Goal: Task Accomplishment & Management: Use online tool/utility

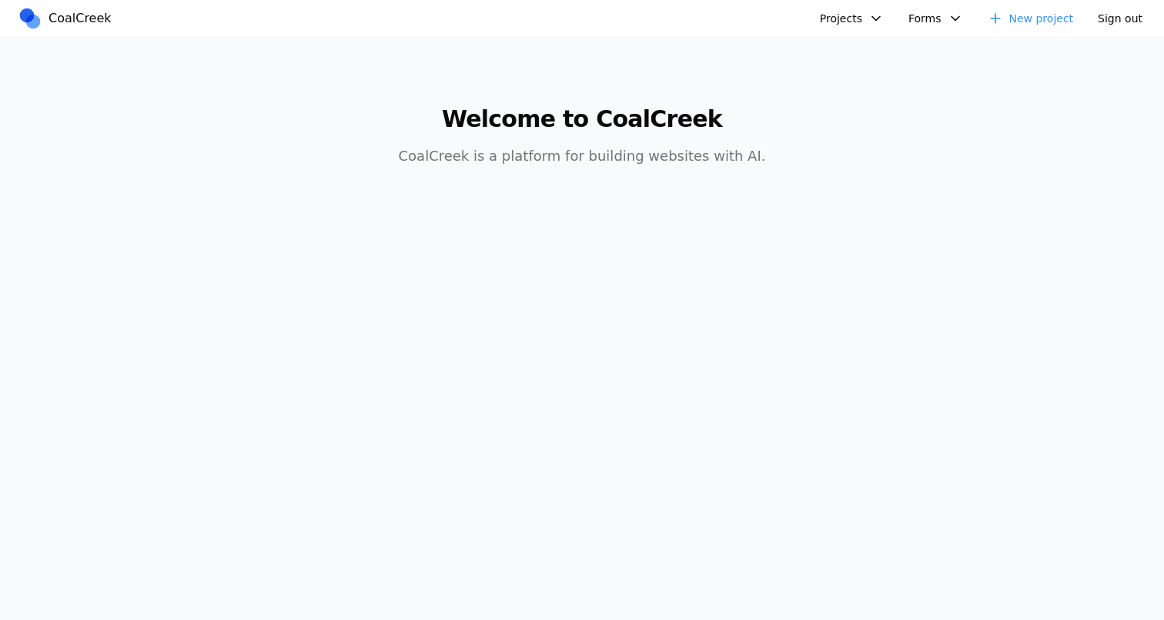
click at [832, 17] on button "Projects" at bounding box center [851, 18] width 82 height 25
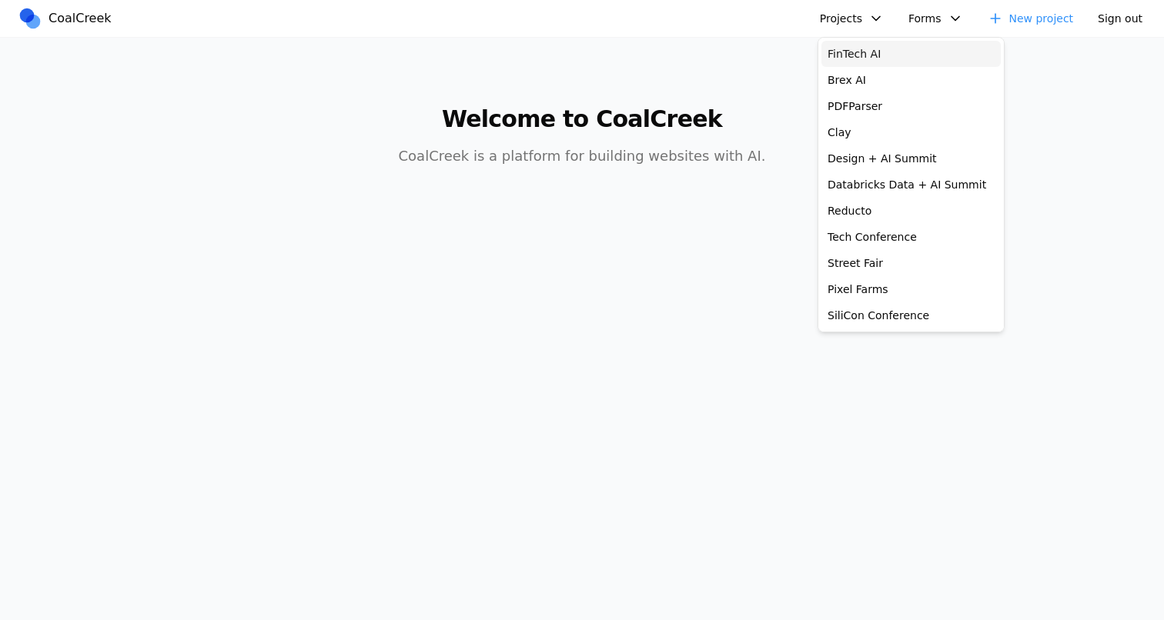
click at [857, 59] on link "FinTech AI" at bounding box center [910, 54] width 179 height 26
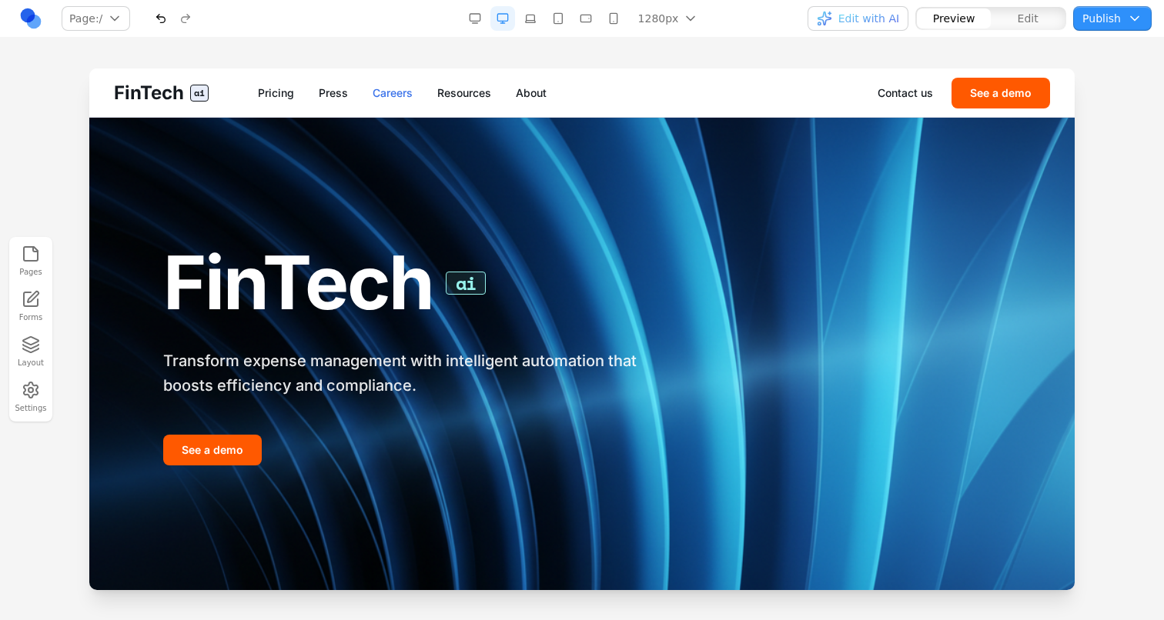
click at [375, 94] on link "Careers" at bounding box center [392, 92] width 40 height 15
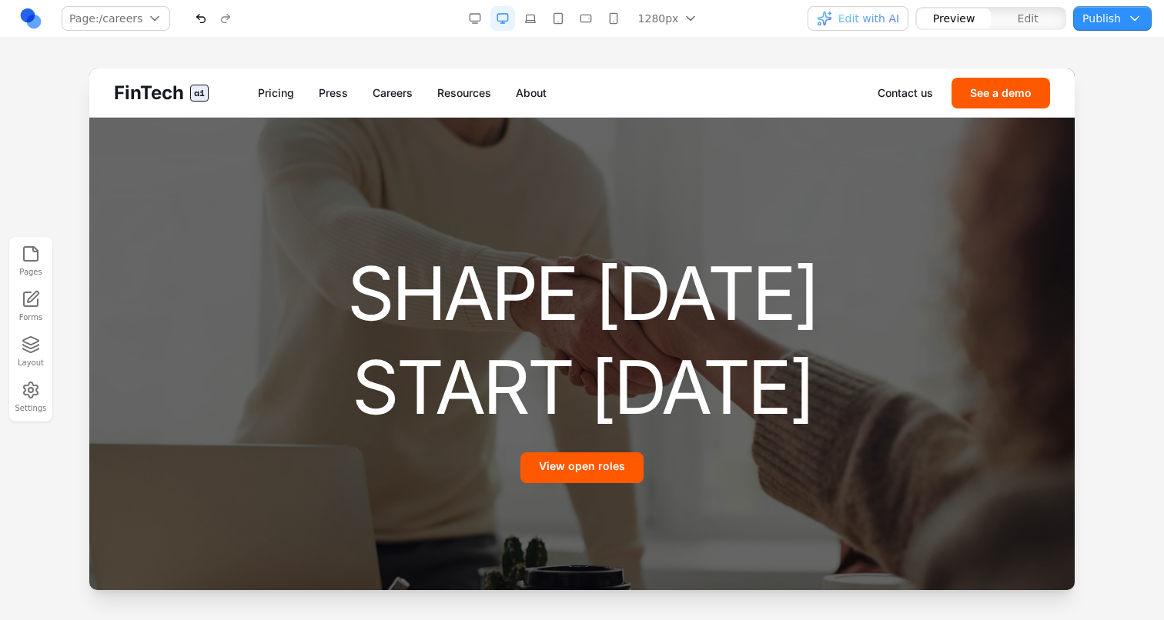
click at [456, 102] on div "FinTech ai Pricing Press Careers Resources About Contact us See a demo" at bounding box center [581, 92] width 985 height 48
click at [456, 95] on link "Resources" at bounding box center [464, 92] width 54 height 15
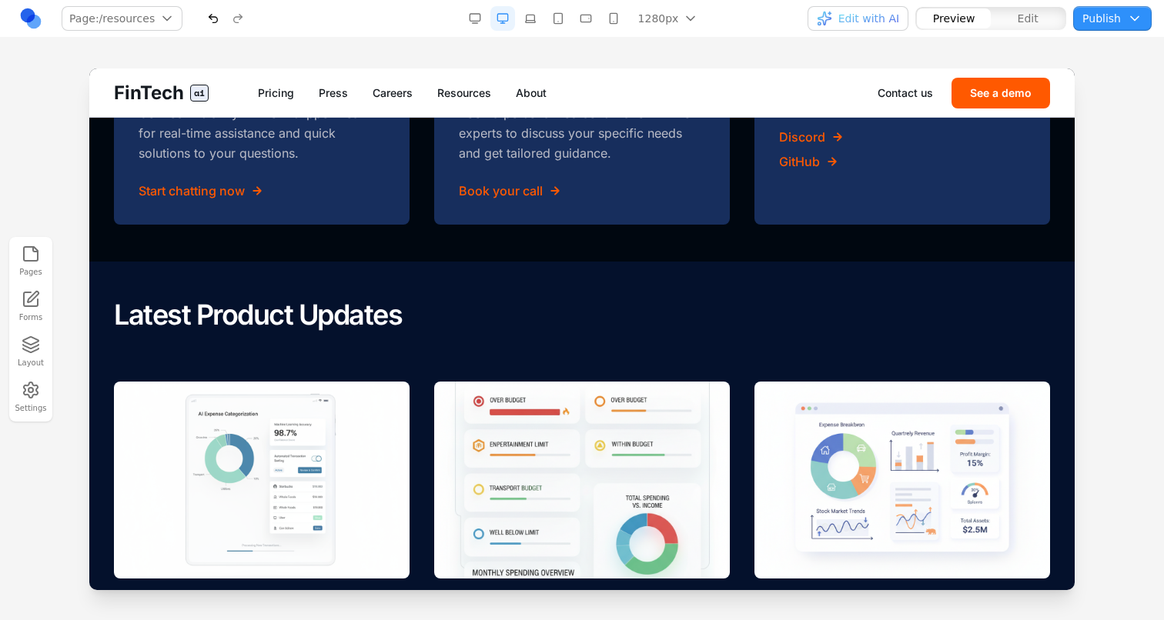
scroll to position [1710, 0]
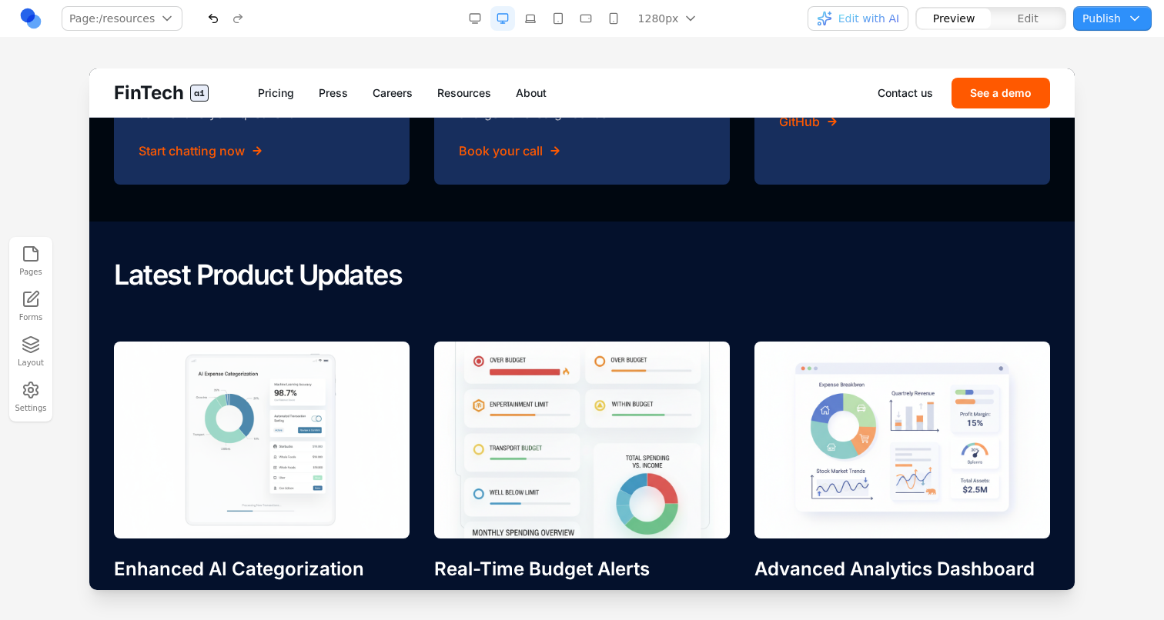
click at [1045, 15] on button "Edit" at bounding box center [1027, 18] width 74 height 20
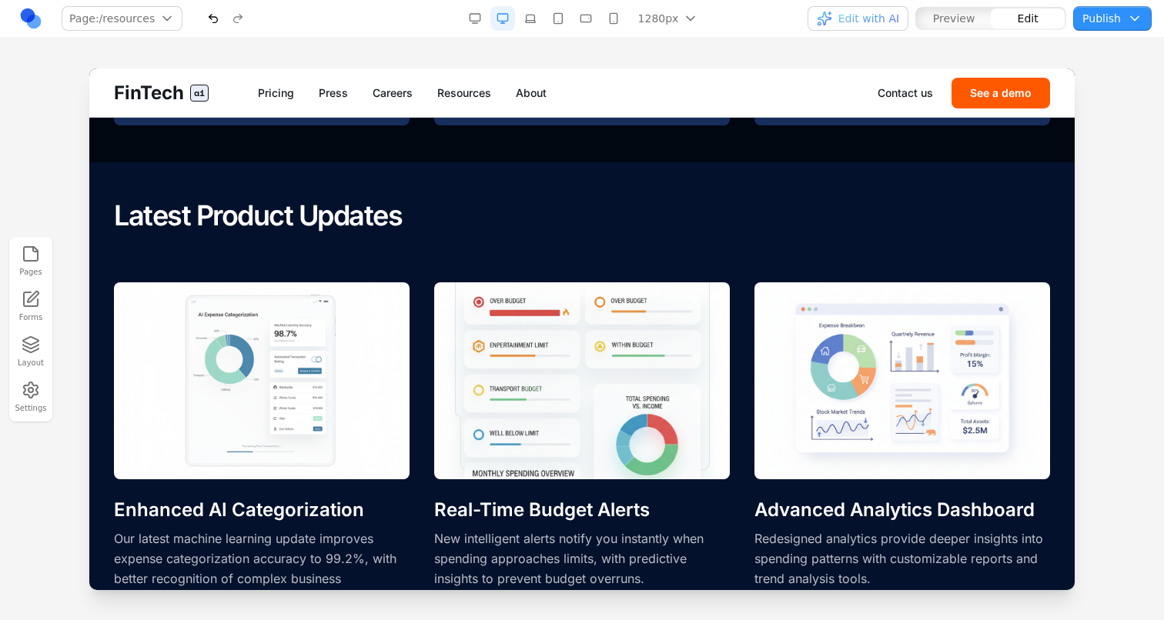
scroll to position [1762, 0]
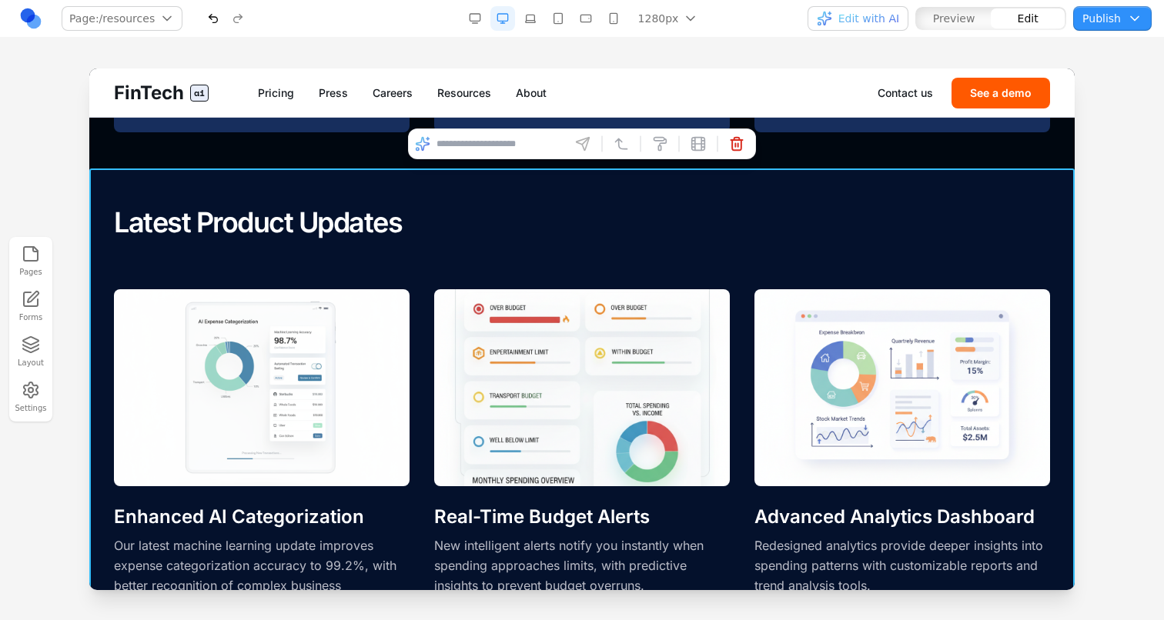
click at [707, 186] on section "Latest Product Updates Enhanced AI Categorization Our latest machine learning u…" at bounding box center [581, 428] width 985 height 519
click at [533, 148] on input at bounding box center [500, 144] width 128 height 25
type input "**********"
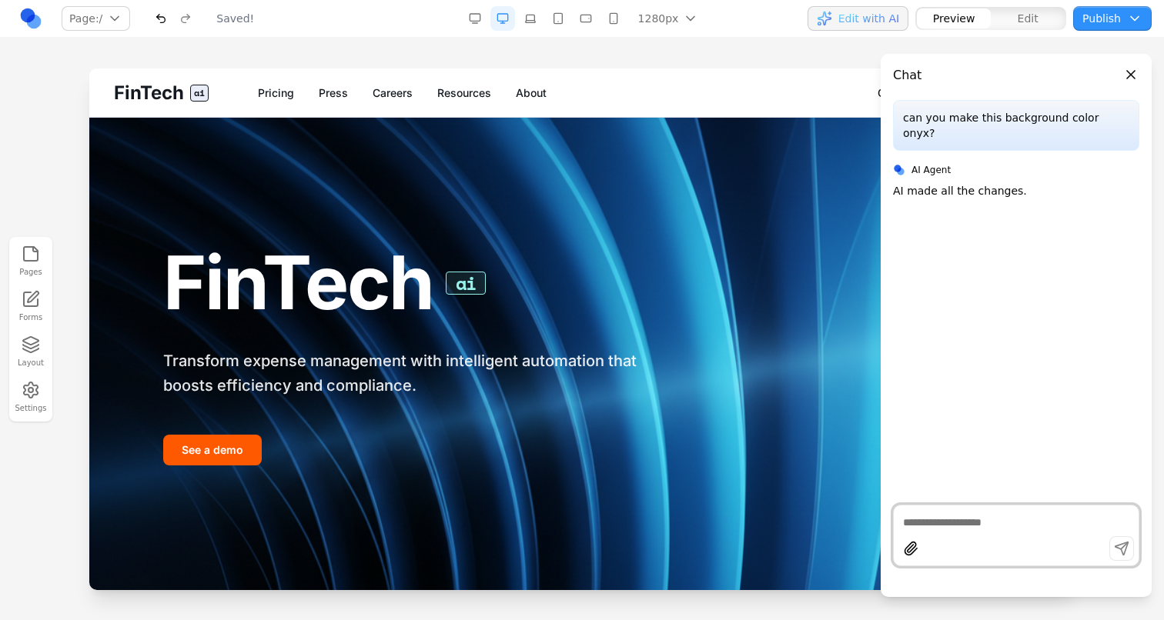
scroll to position [0, 0]
click at [393, 92] on link "Careers" at bounding box center [392, 92] width 40 height 15
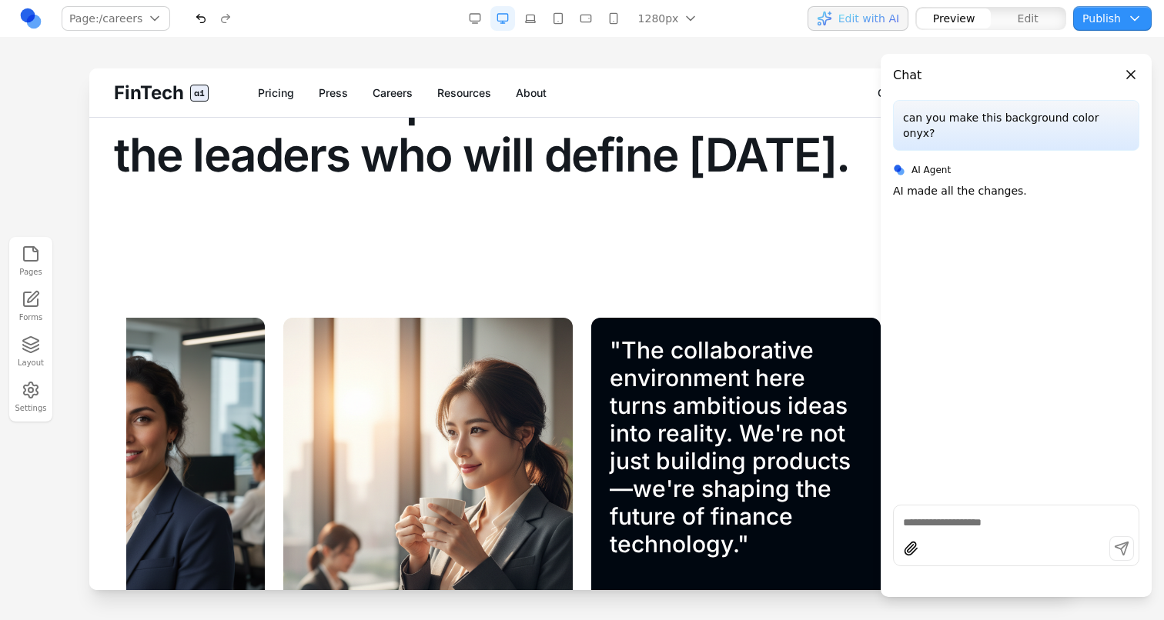
click at [460, 99] on link "Resources" at bounding box center [464, 92] width 54 height 15
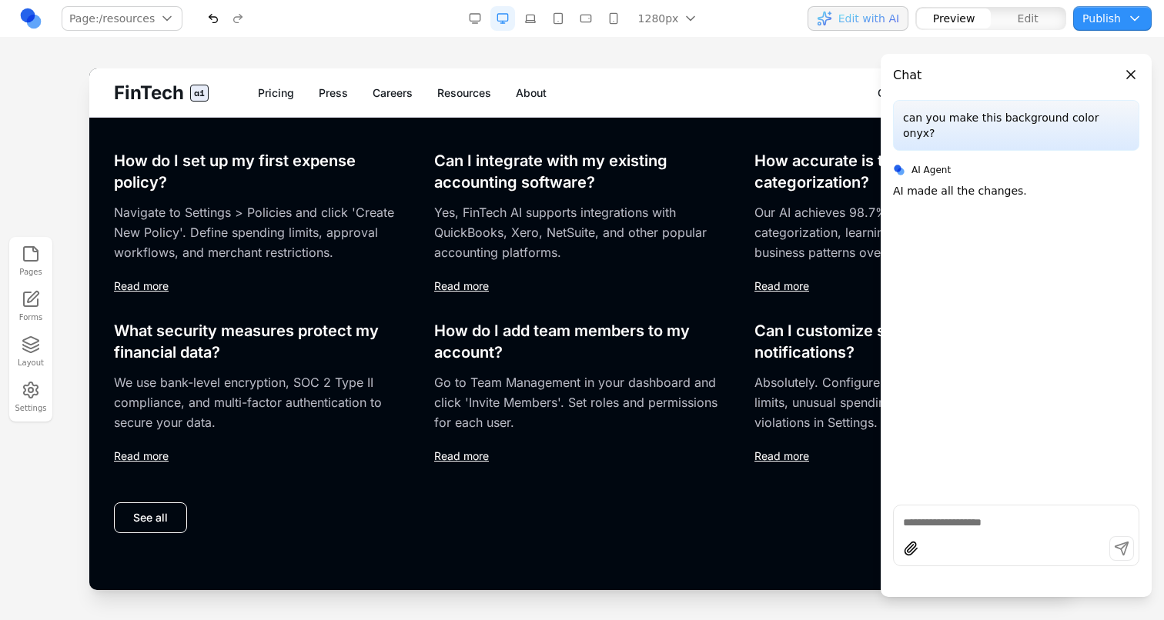
scroll to position [5, 0]
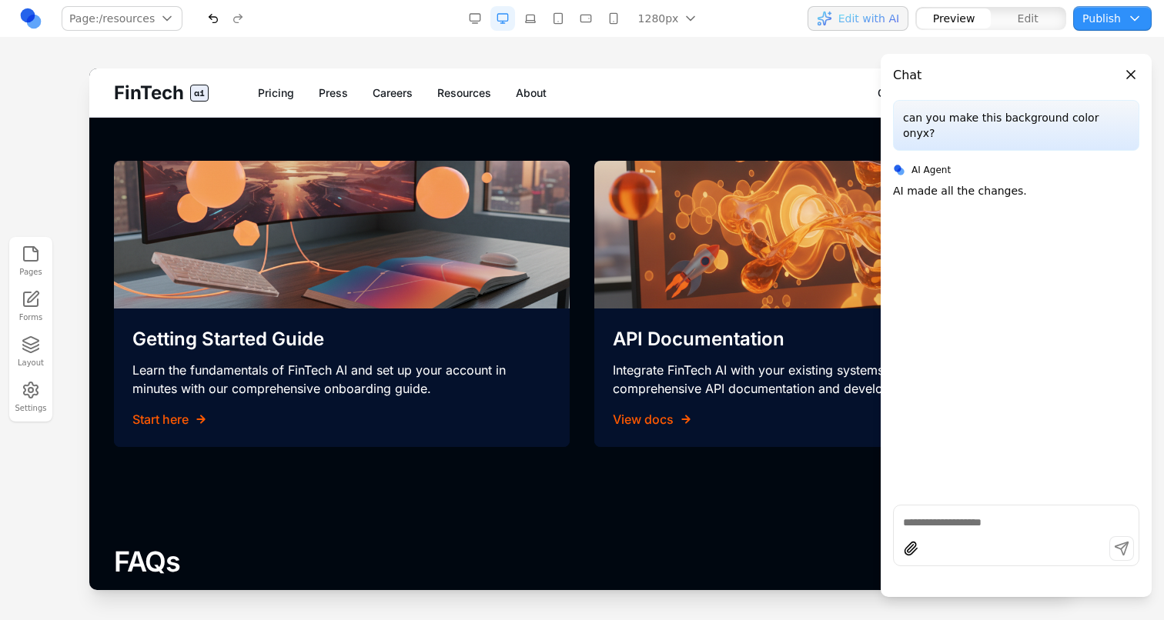
click at [460, 99] on link "Resources" at bounding box center [464, 92] width 54 height 15
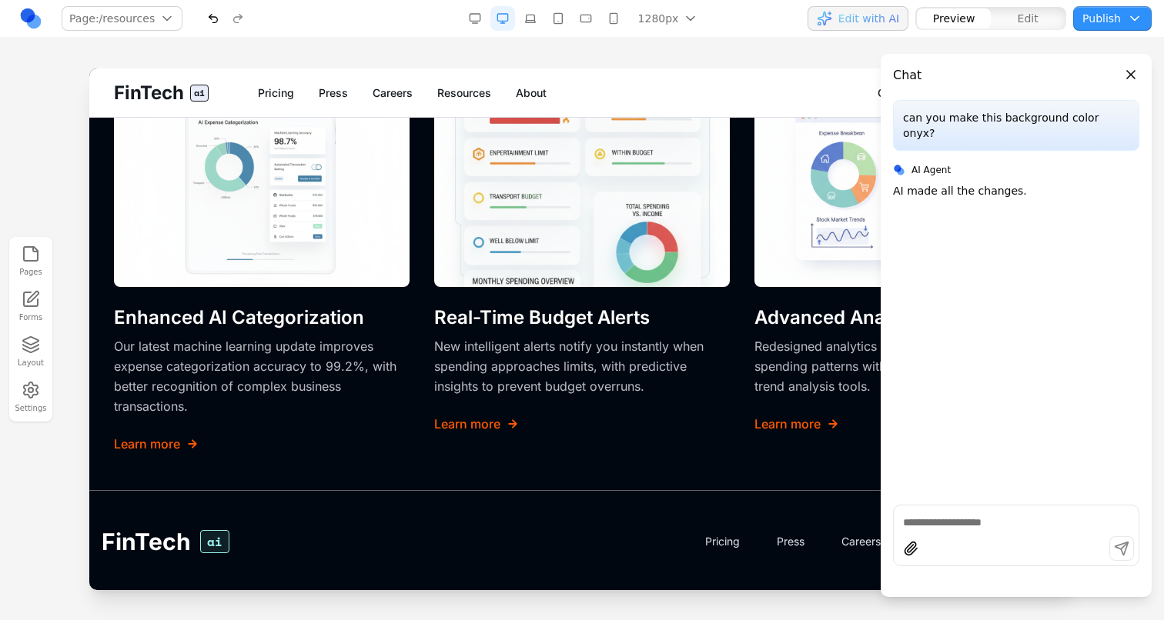
scroll to position [1923, 0]
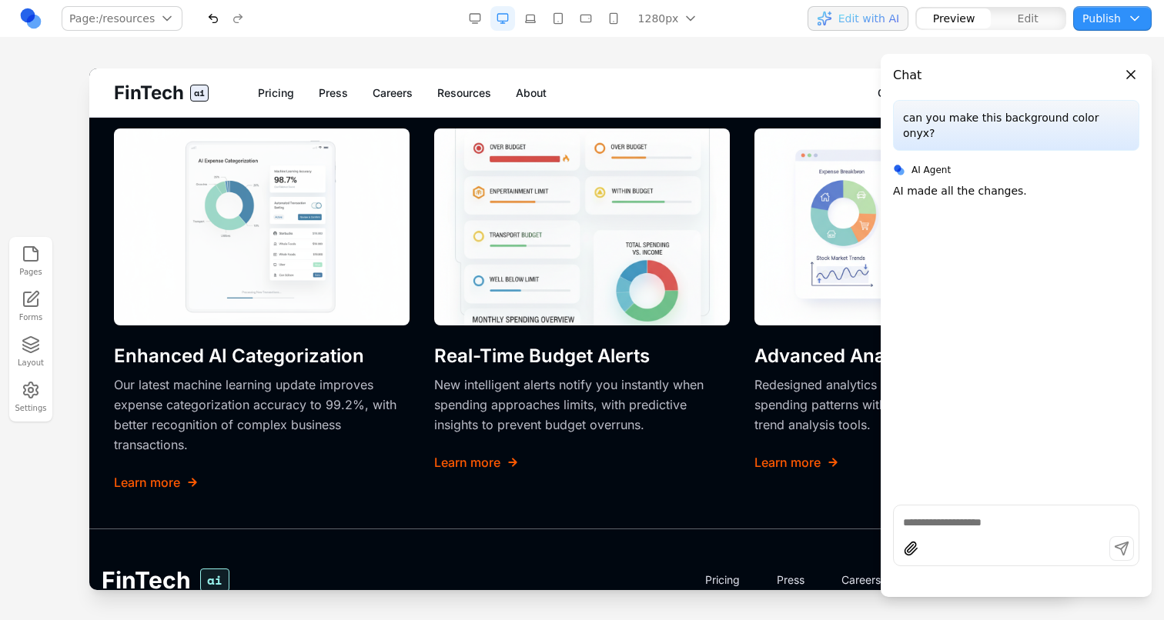
click at [897, 18] on span "Edit with AI" at bounding box center [868, 18] width 61 height 15
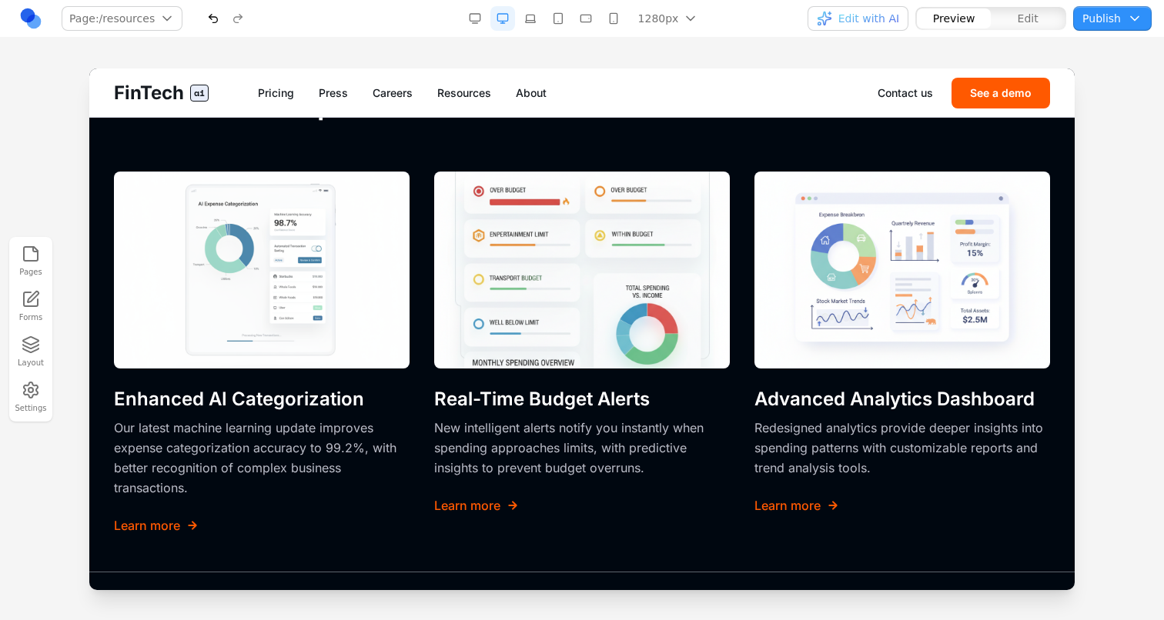
scroll to position [1794, 0]
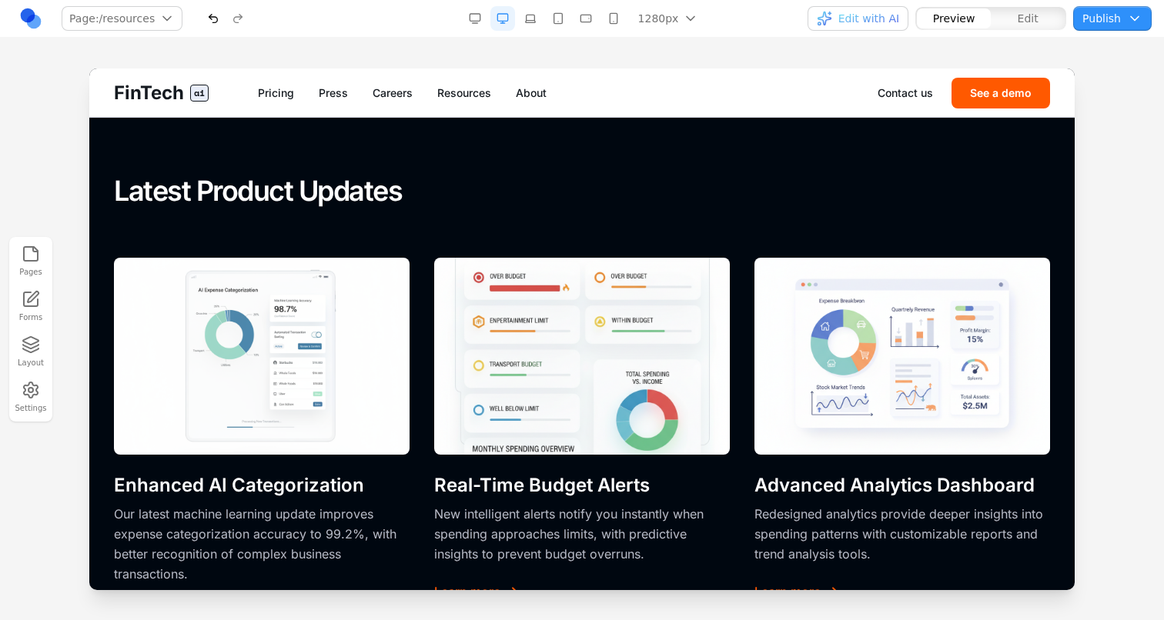
click at [213, 13] on button "button" at bounding box center [213, 18] width 25 height 25
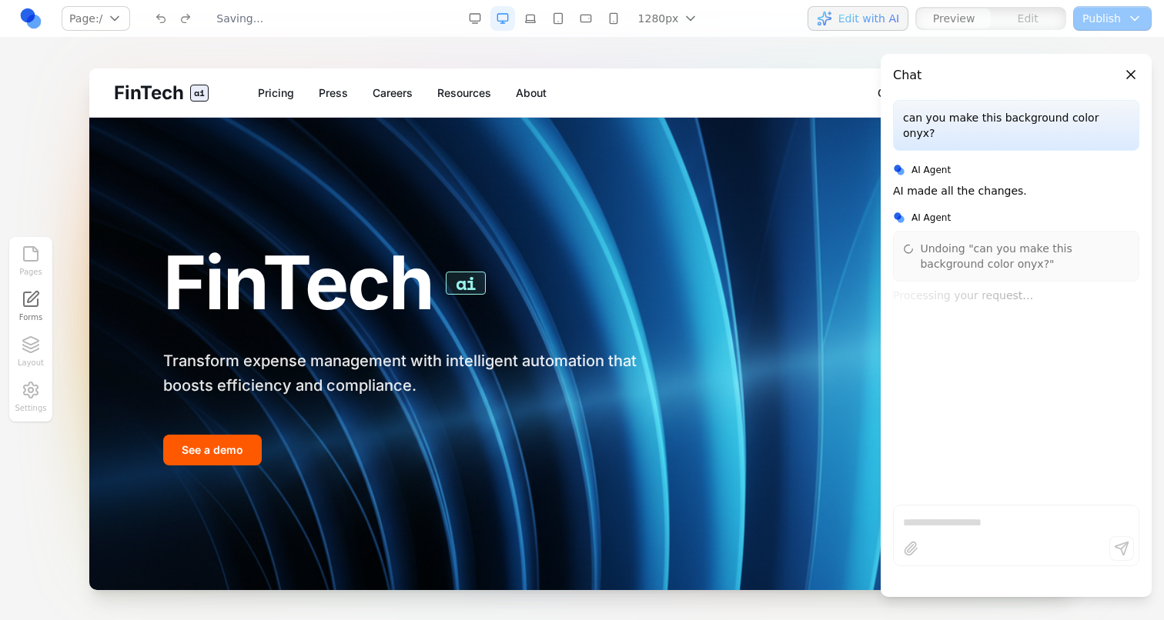
scroll to position [0, 0]
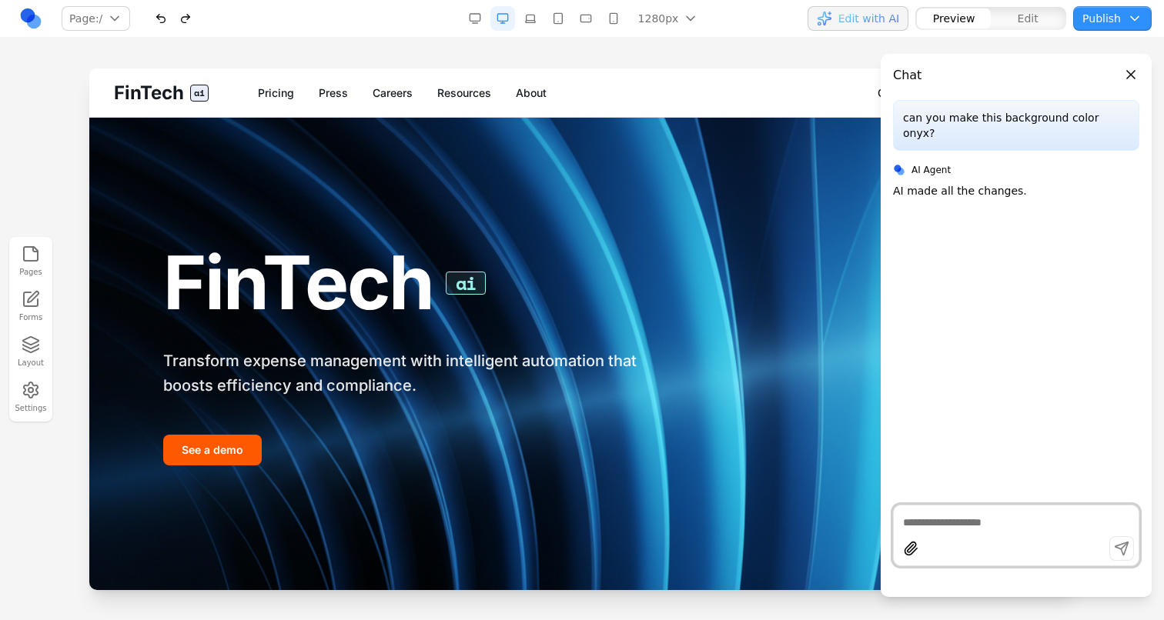
click at [38, 352] on icon "button" at bounding box center [31, 345] width 18 height 18
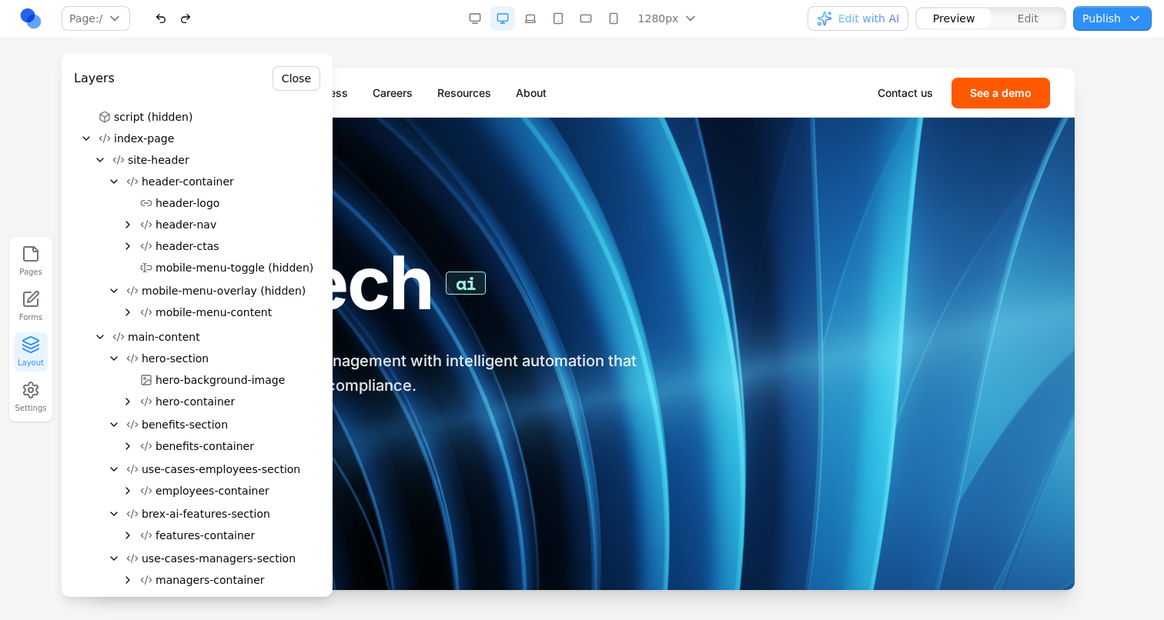
click at [38, 352] on icon "button" at bounding box center [31, 345] width 18 height 18
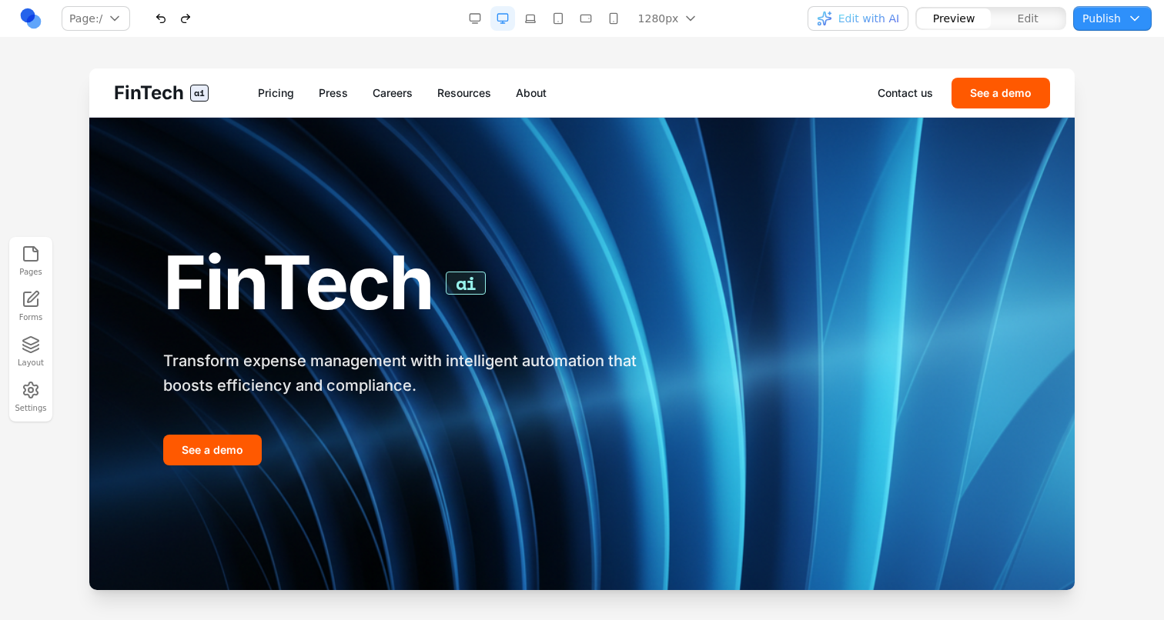
click at [478, 99] on link "Resources" at bounding box center [464, 92] width 54 height 15
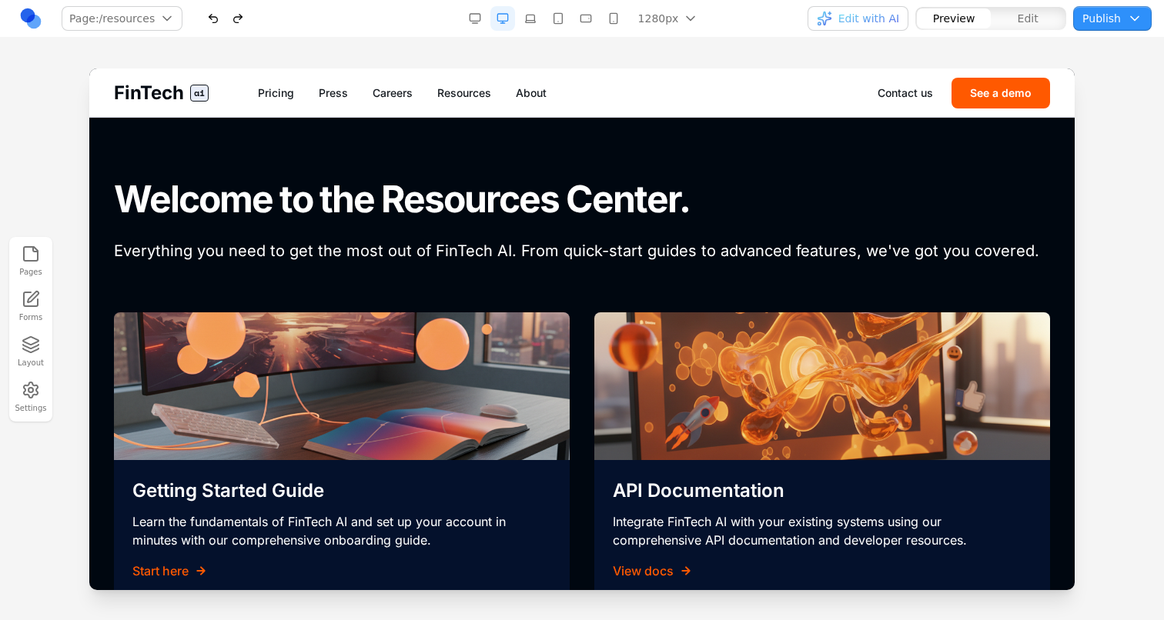
click at [187, 82] on link "FinTech ai" at bounding box center [161, 93] width 95 height 25
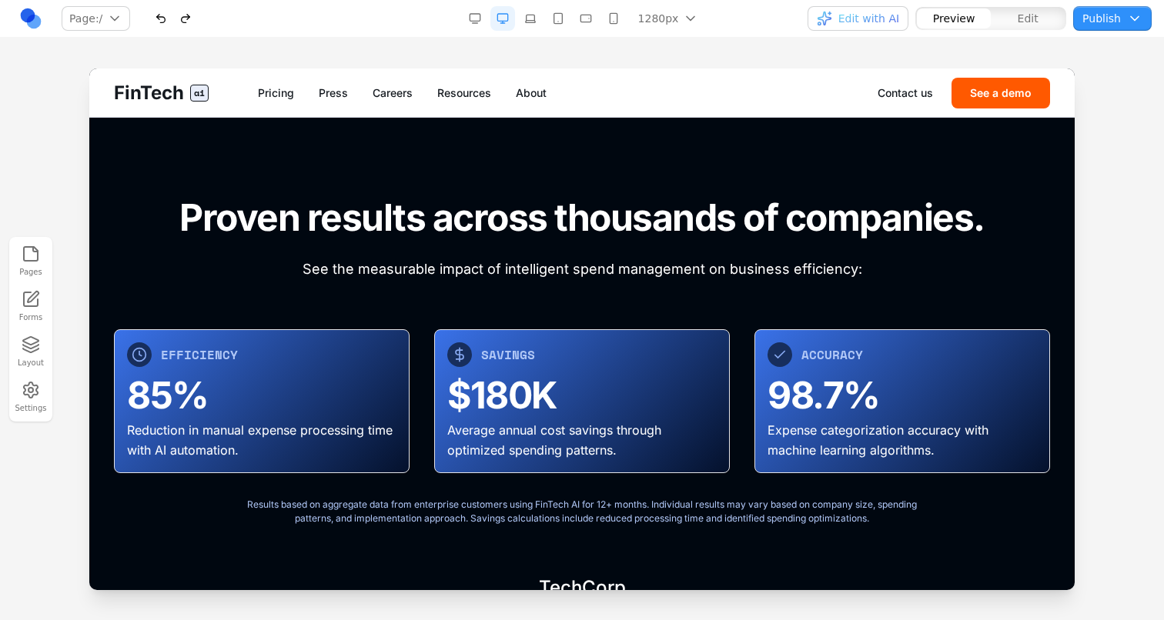
scroll to position [4824, 0]
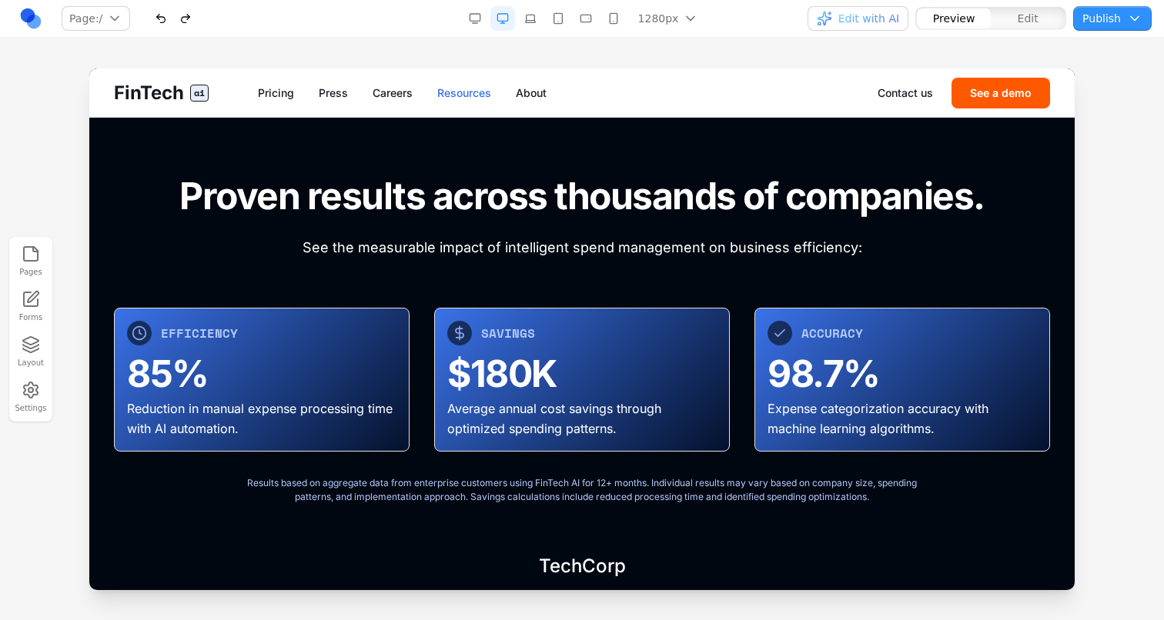
click at [449, 90] on link "Resources" at bounding box center [464, 92] width 54 height 15
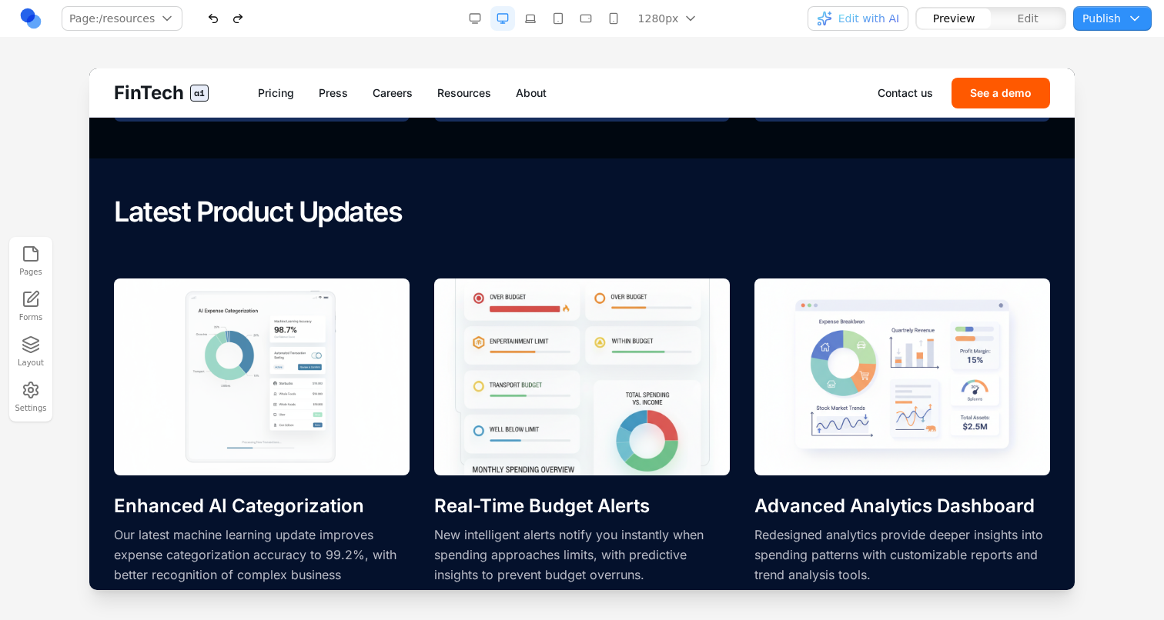
scroll to position [1646, 0]
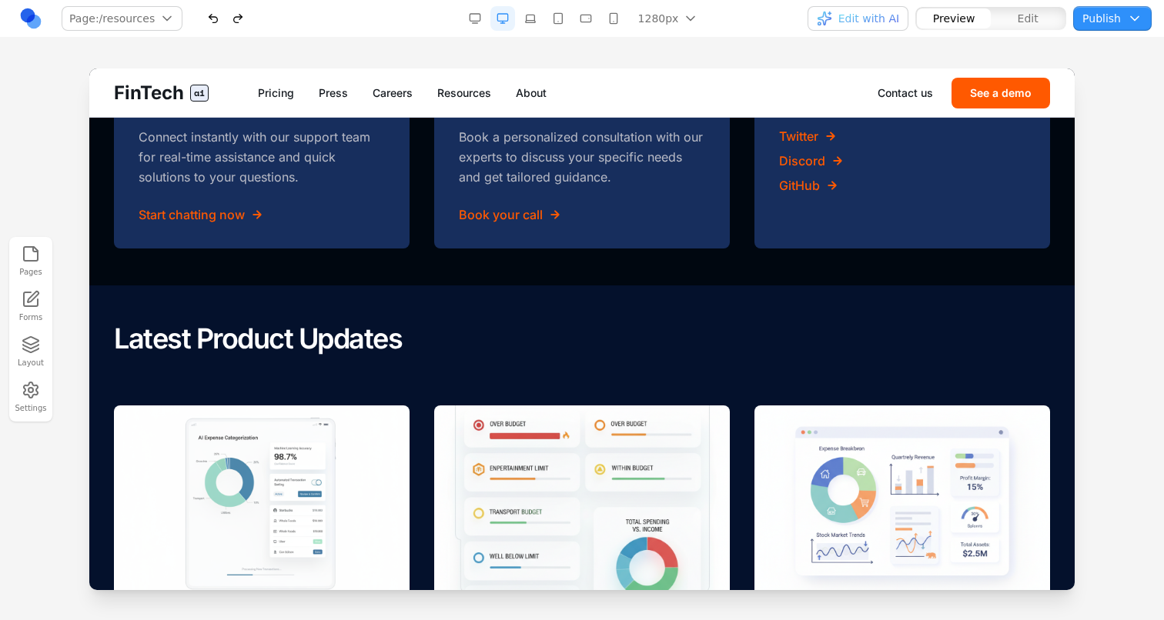
click at [231, 21] on button "button" at bounding box center [237, 18] width 25 height 25
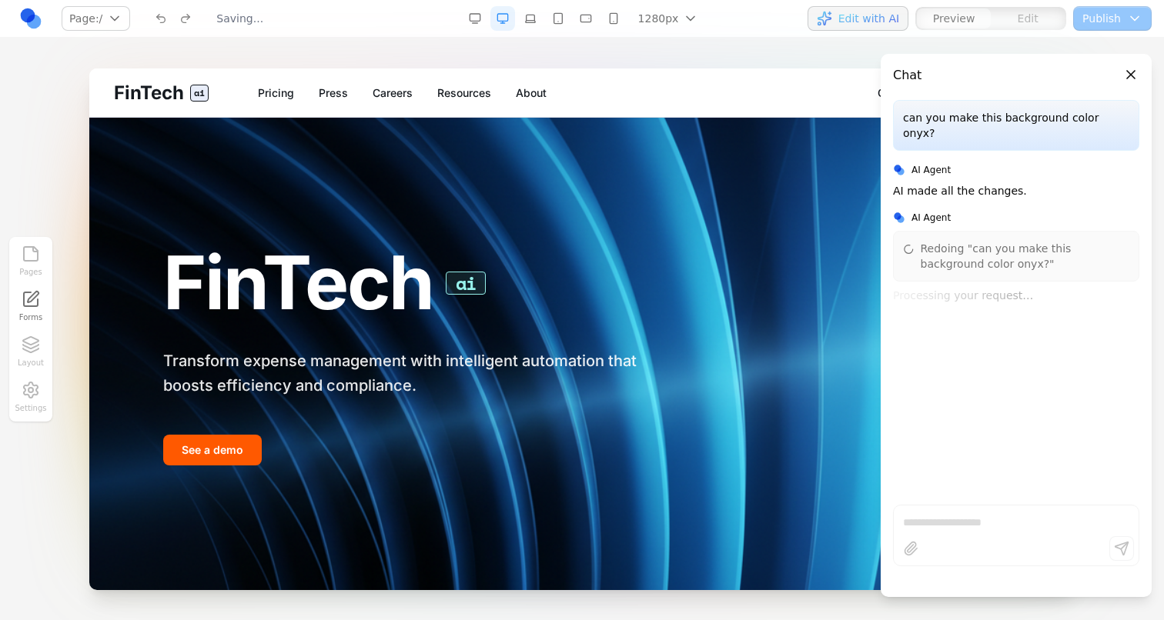
scroll to position [0, 0]
click at [425, 211] on div "FinTech ai Transform expense management with intelligent automation that boosts…" at bounding box center [581, 354] width 985 height 472
click at [449, 84] on div "FinTech ai Pricing Press Careers Resources About Contact us See a demo" at bounding box center [581, 92] width 985 height 48
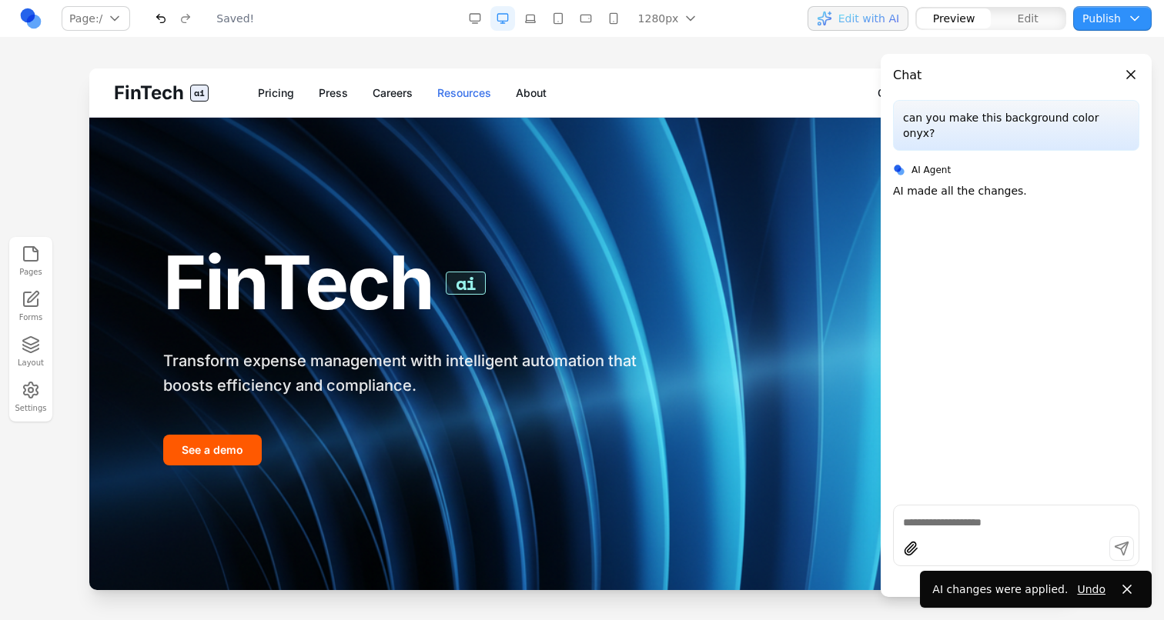
click at [450, 87] on link "Resources" at bounding box center [464, 92] width 54 height 15
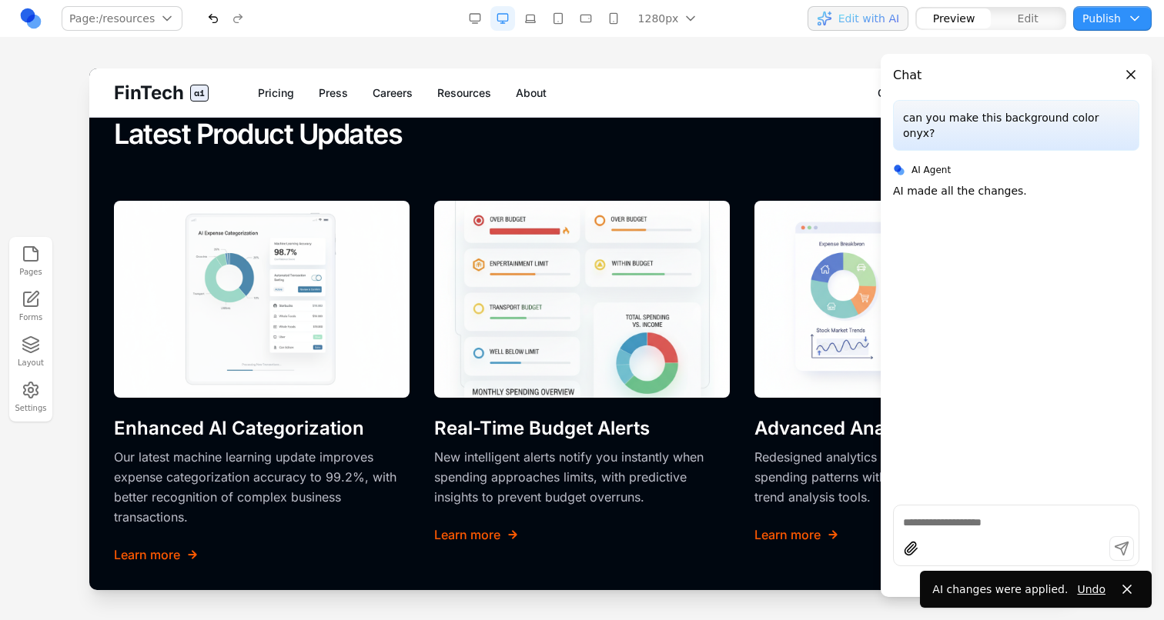
scroll to position [1851, 0]
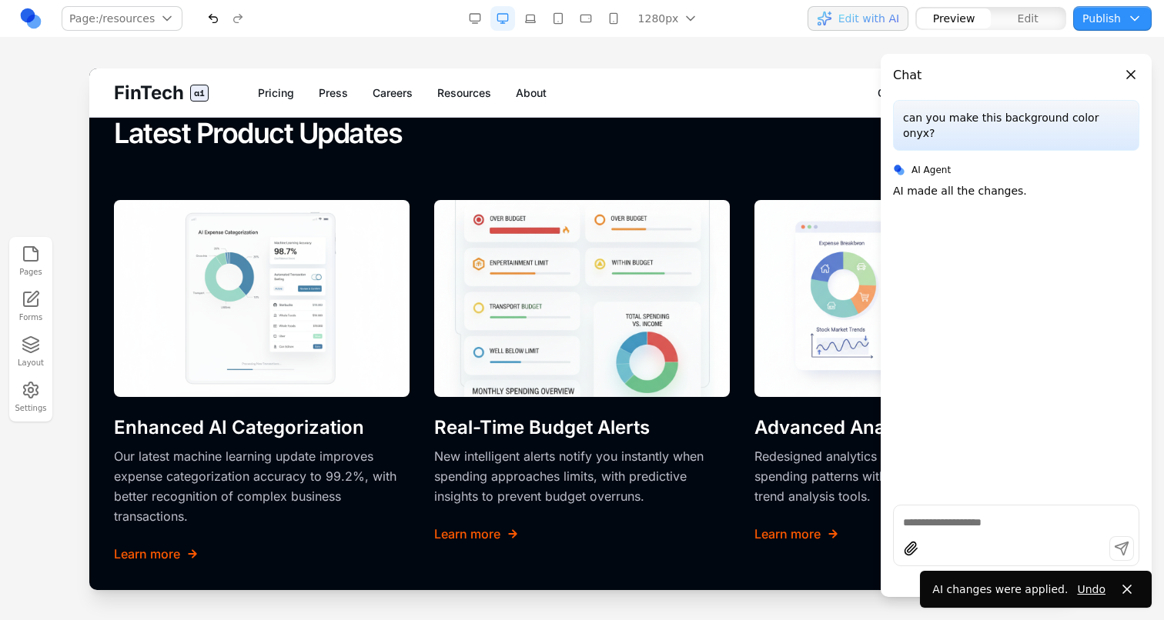
click at [891, 22] on span "Edit with AI" at bounding box center [868, 18] width 61 height 15
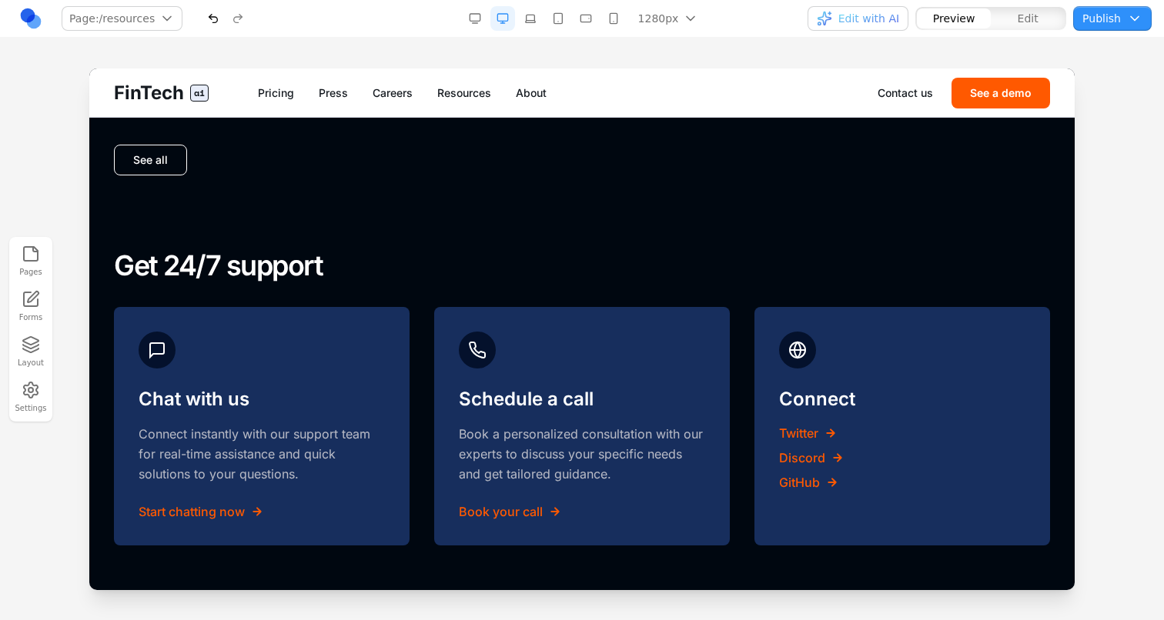
scroll to position [1421, 0]
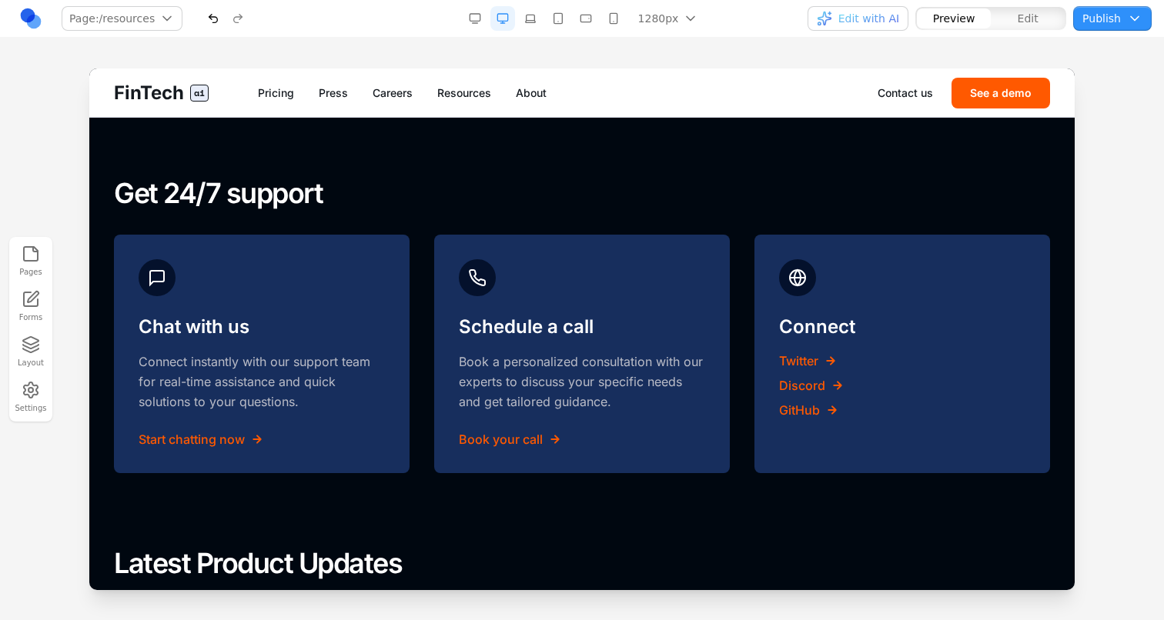
click at [1021, 11] on span "Edit" at bounding box center [1027, 18] width 21 height 15
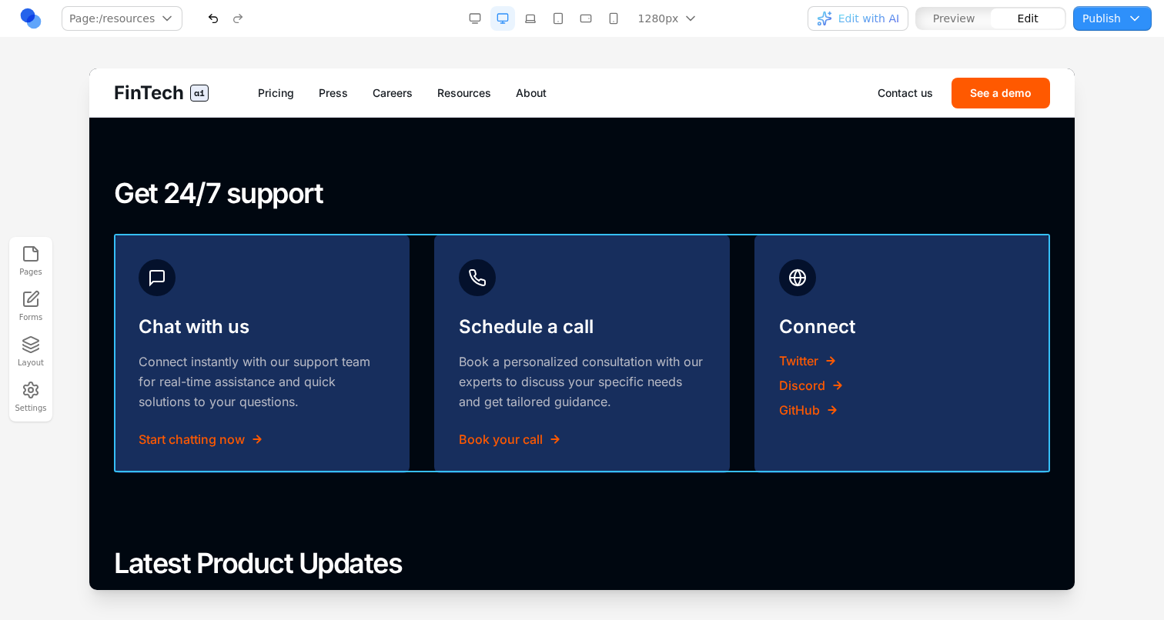
click at [752, 279] on div "Chat with us Connect instantly with our support team for real-time assistance a…" at bounding box center [582, 354] width 936 height 239
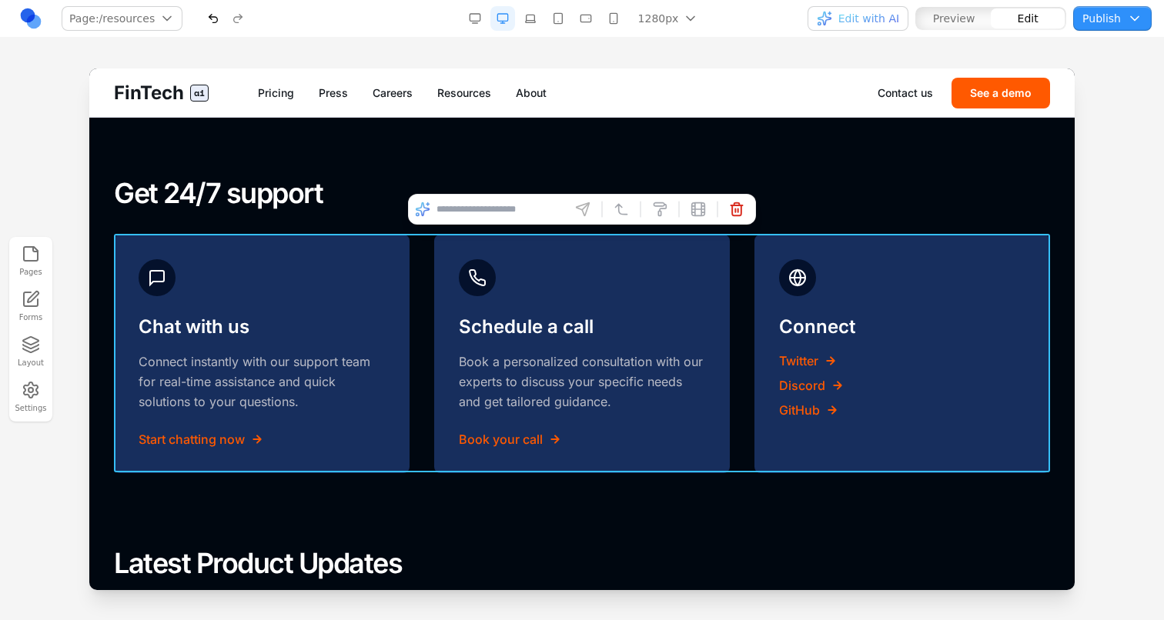
click at [546, 213] on input at bounding box center [500, 209] width 128 height 25
type input "**********"
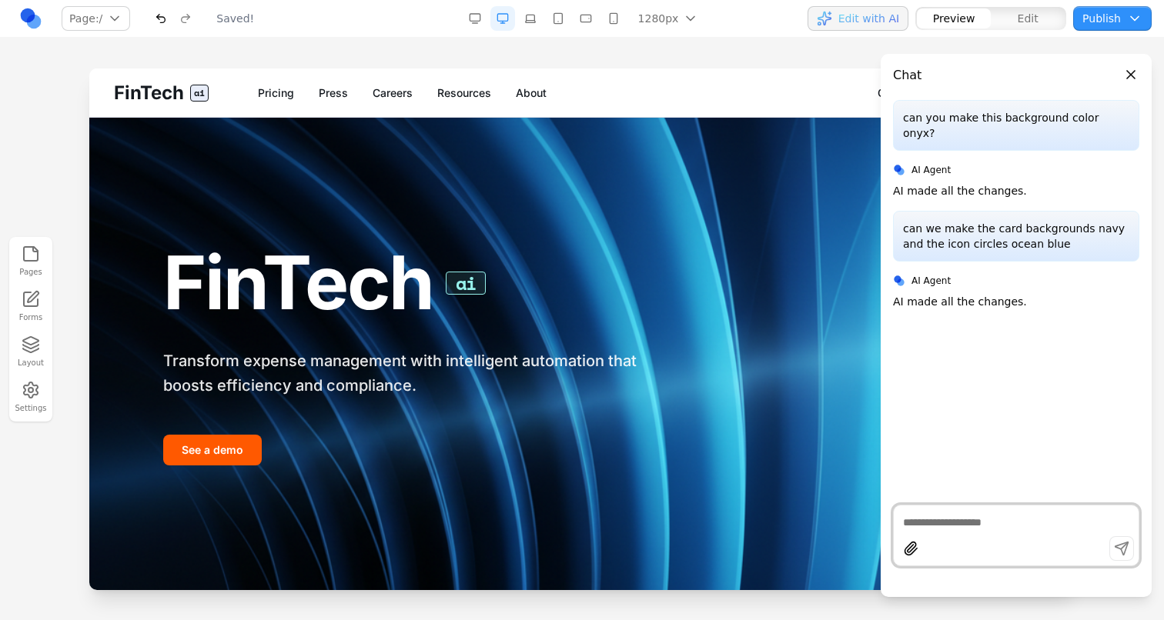
scroll to position [0, 0]
click at [462, 89] on link "Resources" at bounding box center [464, 92] width 54 height 15
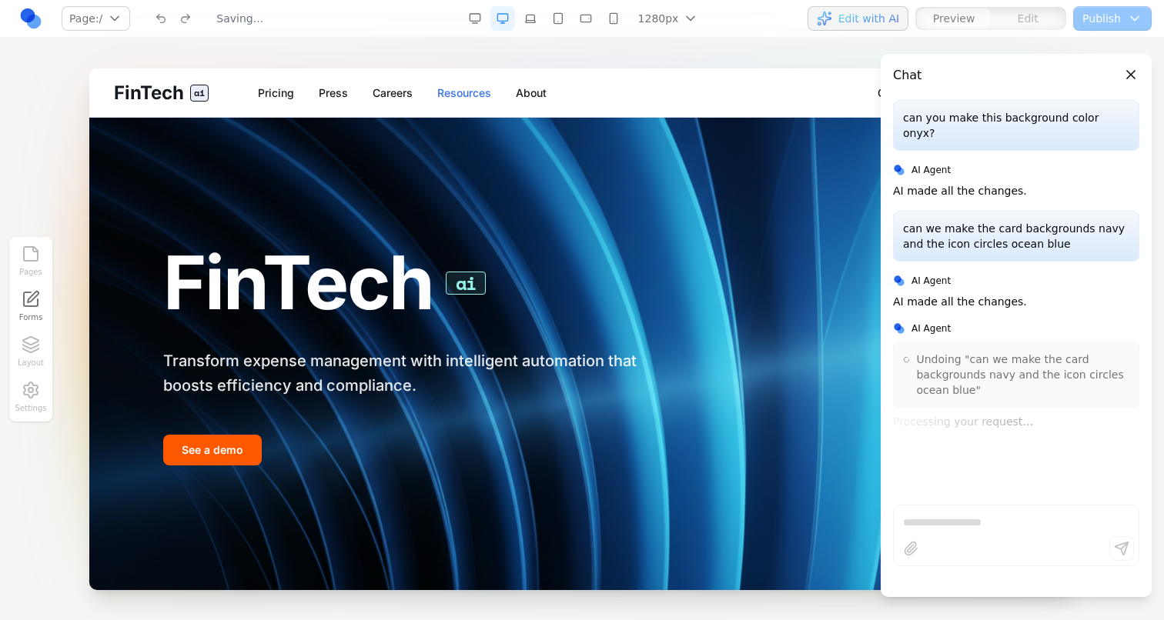
click at [479, 87] on link "Resources" at bounding box center [464, 92] width 54 height 15
click at [459, 90] on link "Resources" at bounding box center [464, 92] width 54 height 15
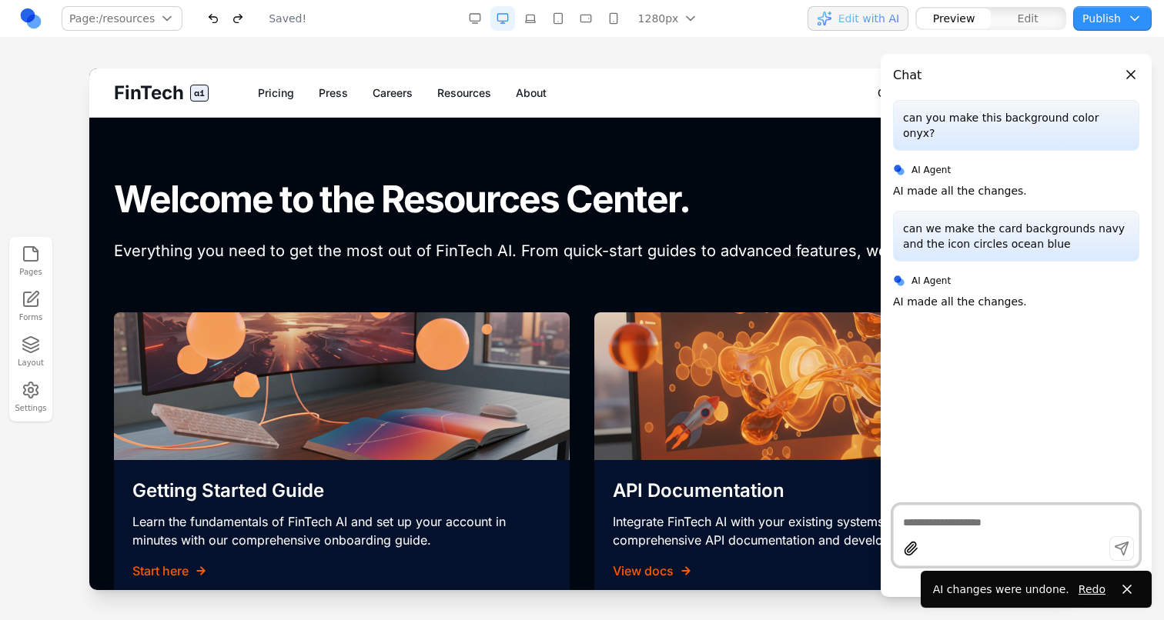
click at [860, 22] on span "Edit with AI" at bounding box center [868, 18] width 61 height 15
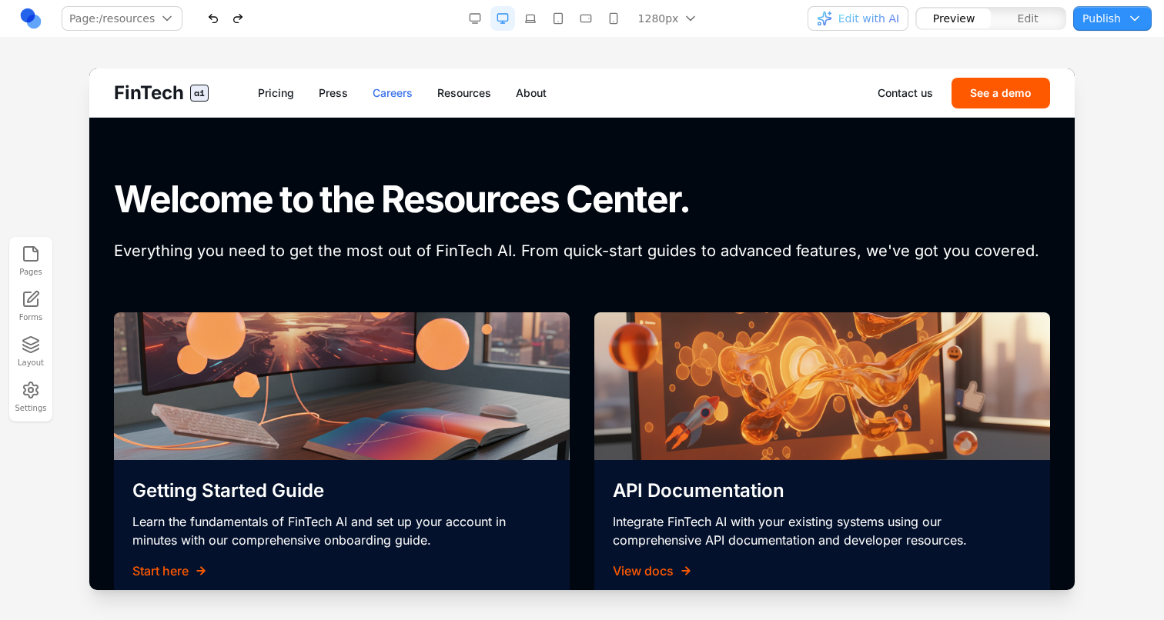
click at [383, 92] on link "Careers" at bounding box center [392, 92] width 40 height 15
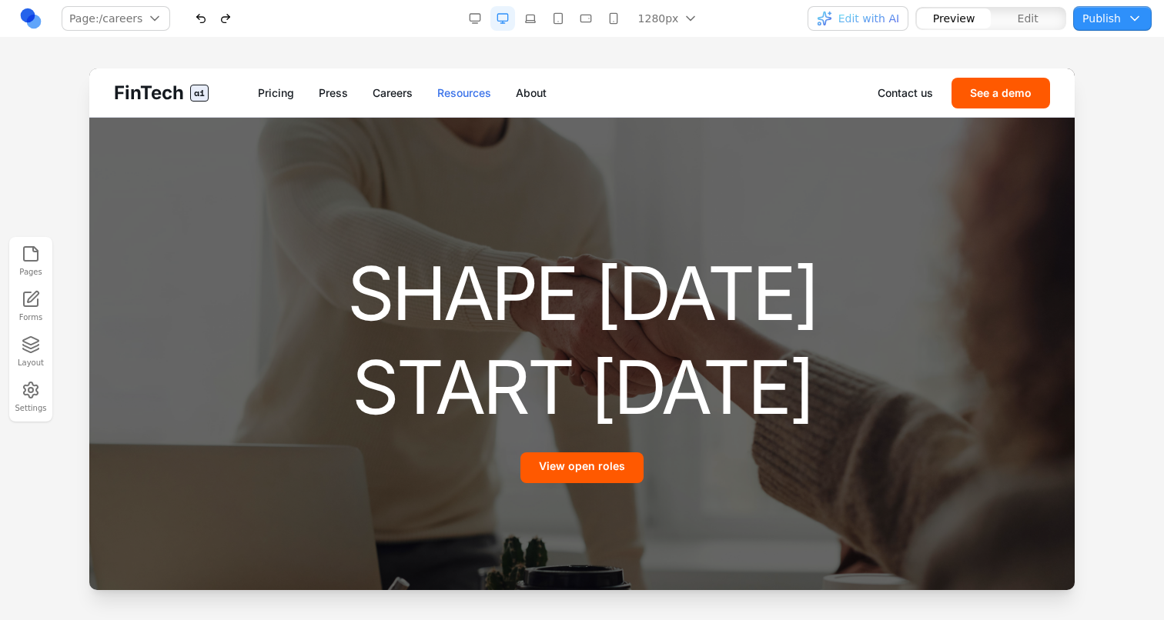
click at [450, 96] on link "Resources" at bounding box center [464, 92] width 54 height 15
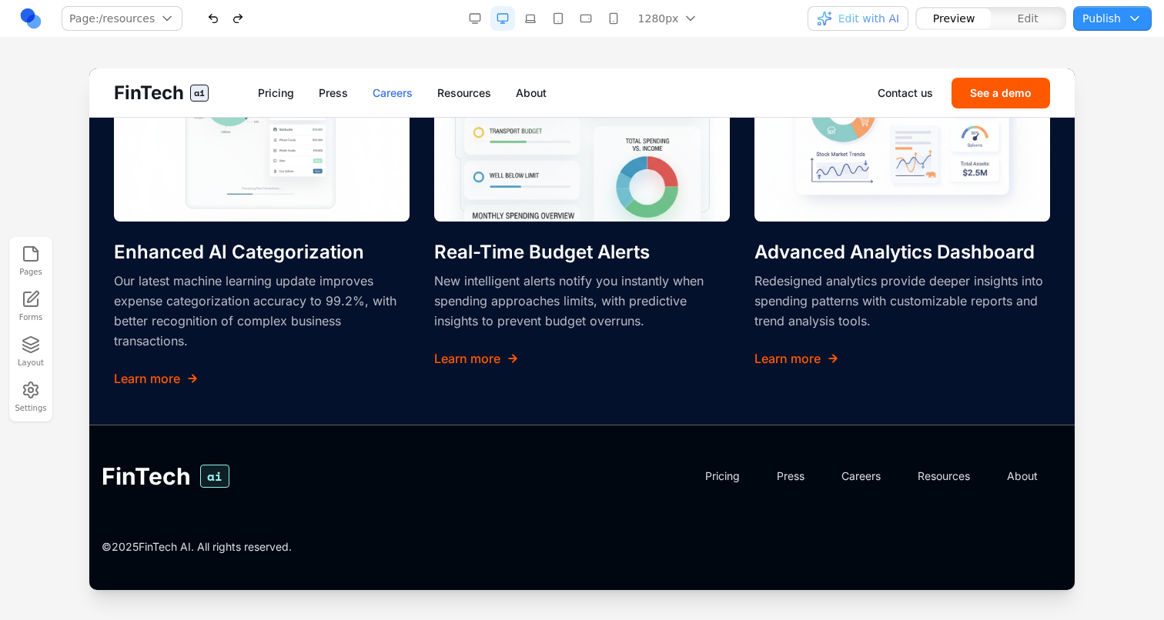
click at [389, 87] on link "Careers" at bounding box center [392, 92] width 40 height 15
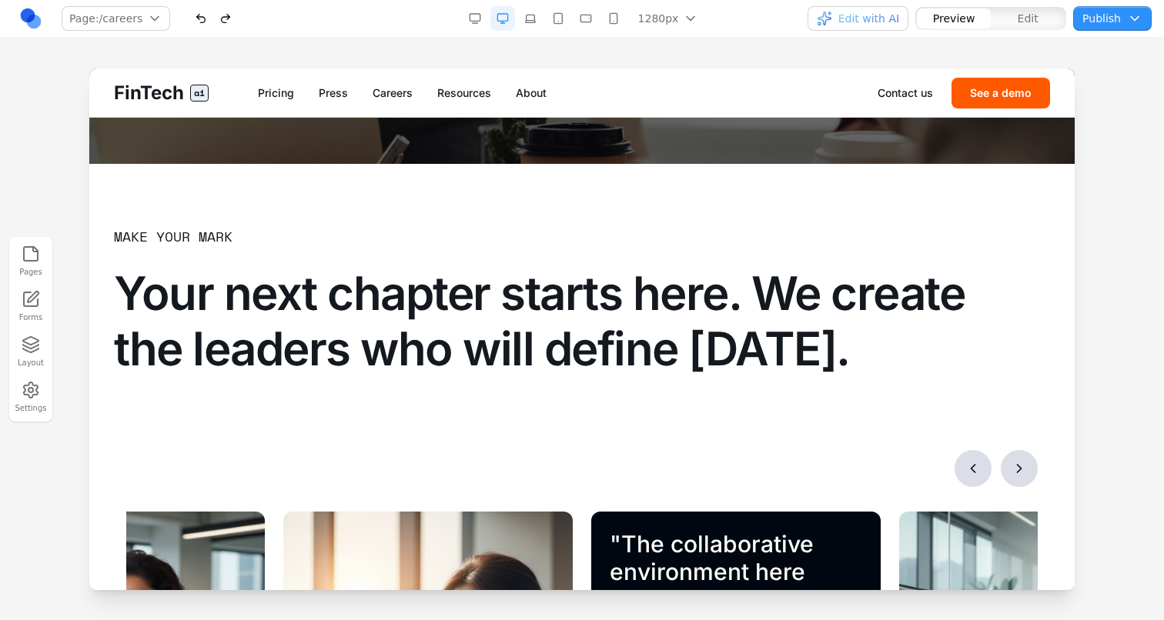
scroll to position [469, 0]
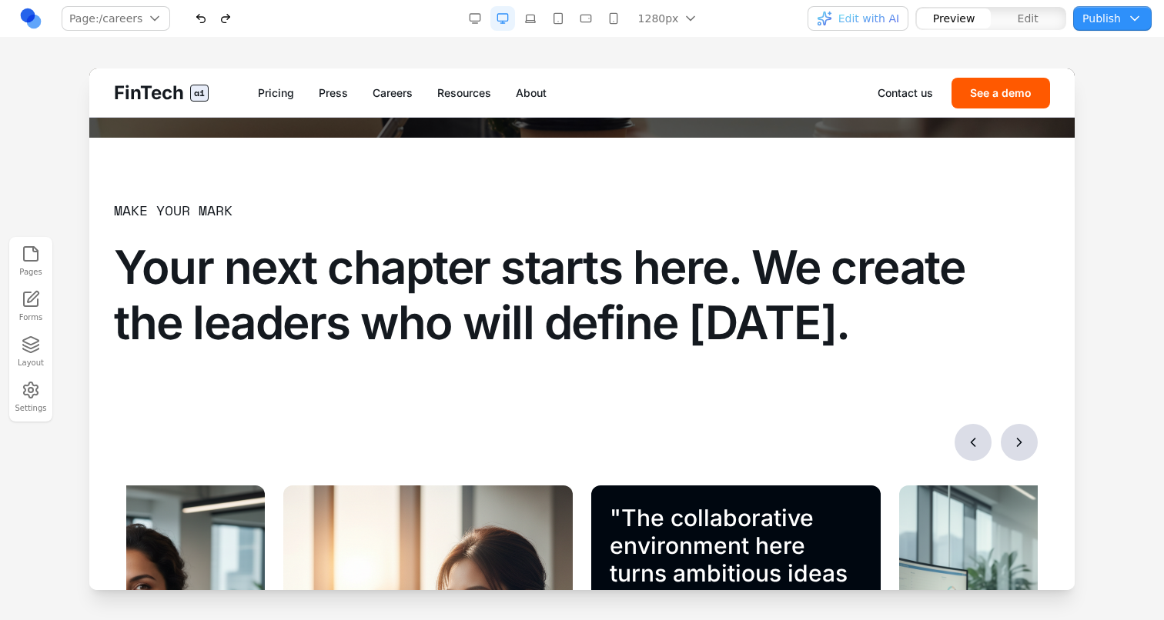
click at [1000, 21] on button "Edit" at bounding box center [1027, 18] width 74 height 20
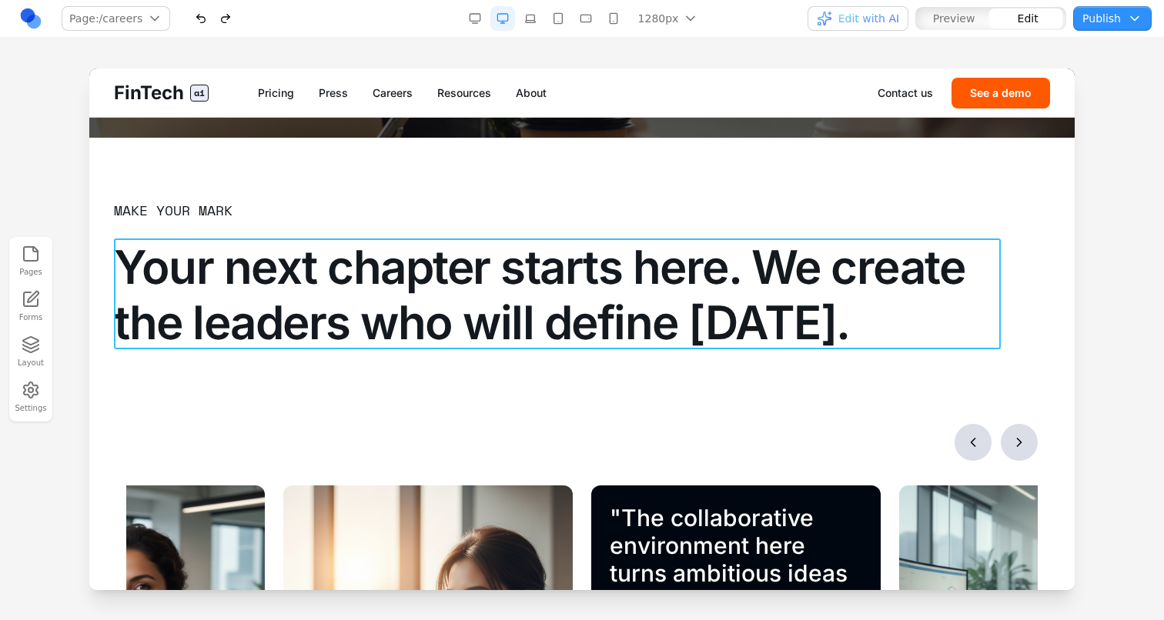
click at [726, 321] on h2 "Your next chapter starts here. We create the leaders who will define [DATE]." at bounding box center [557, 294] width 886 height 111
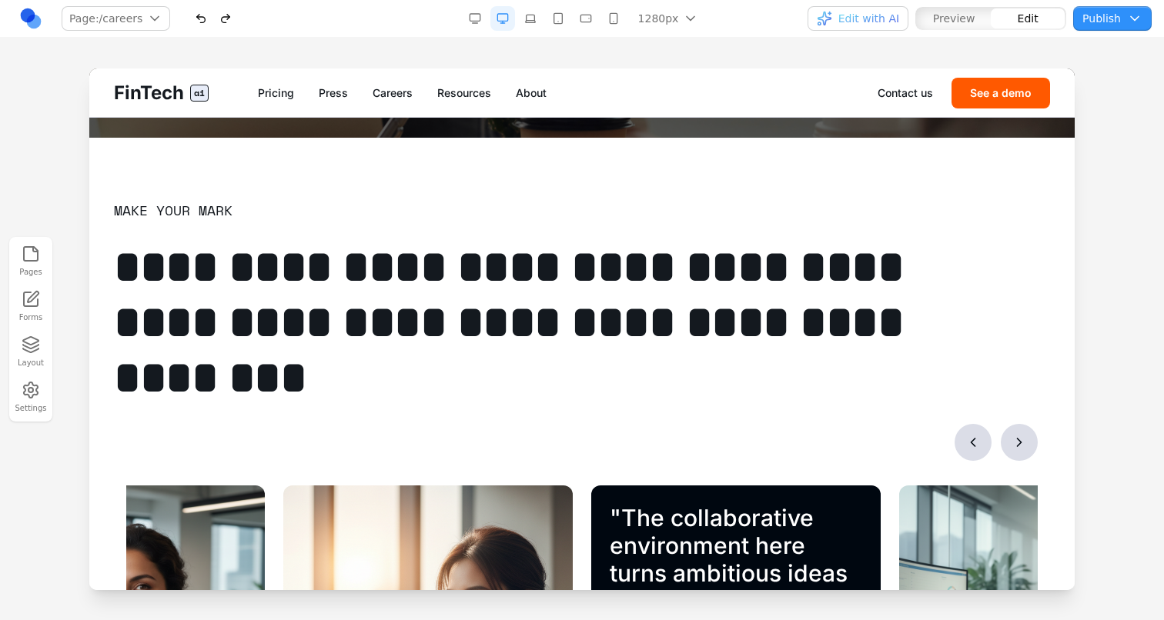
click at [939, 20] on span "Preview" at bounding box center [954, 18] width 42 height 15
click at [458, 96] on link "Resources" at bounding box center [464, 92] width 54 height 15
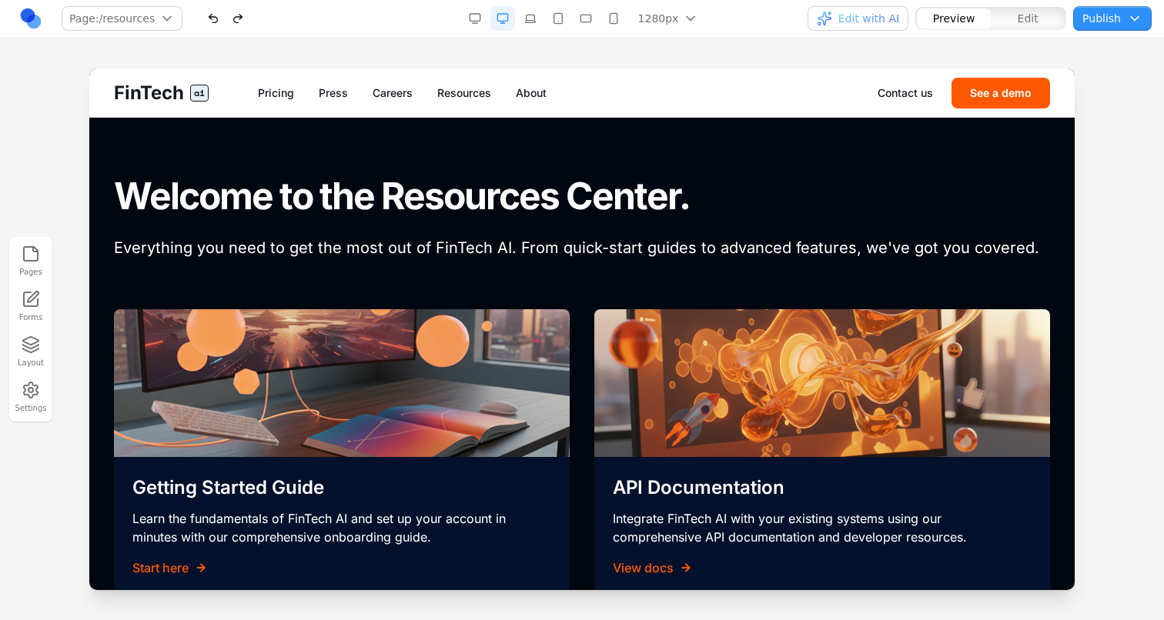
scroll to position [0, 0]
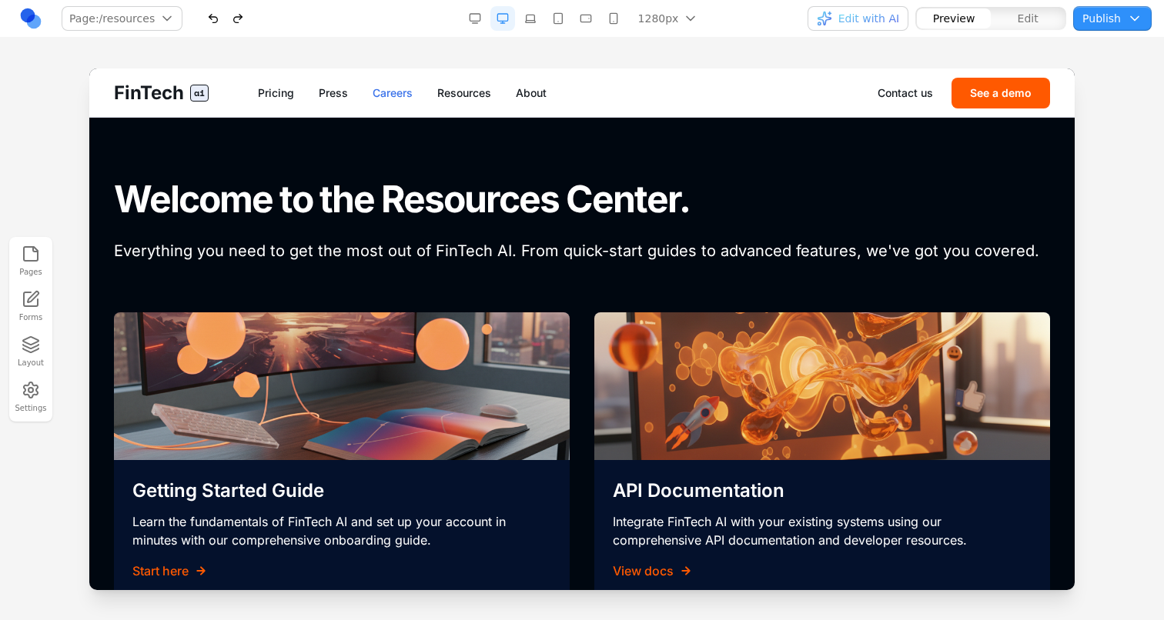
click at [402, 97] on link "Careers" at bounding box center [392, 92] width 40 height 15
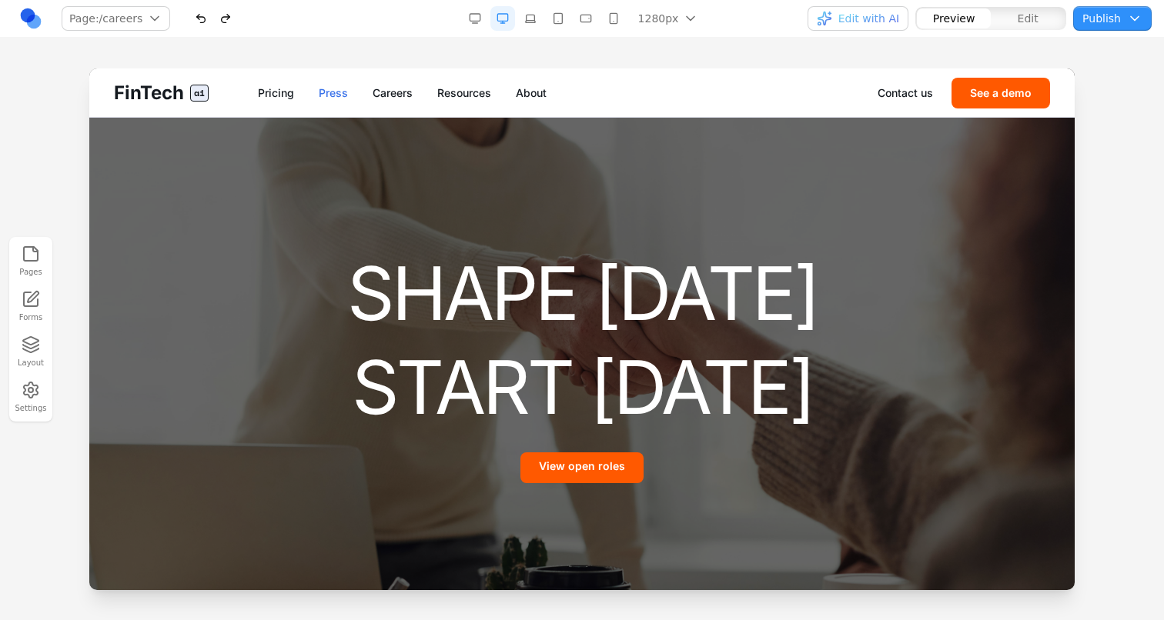
click at [329, 96] on link "Press" at bounding box center [333, 92] width 29 height 15
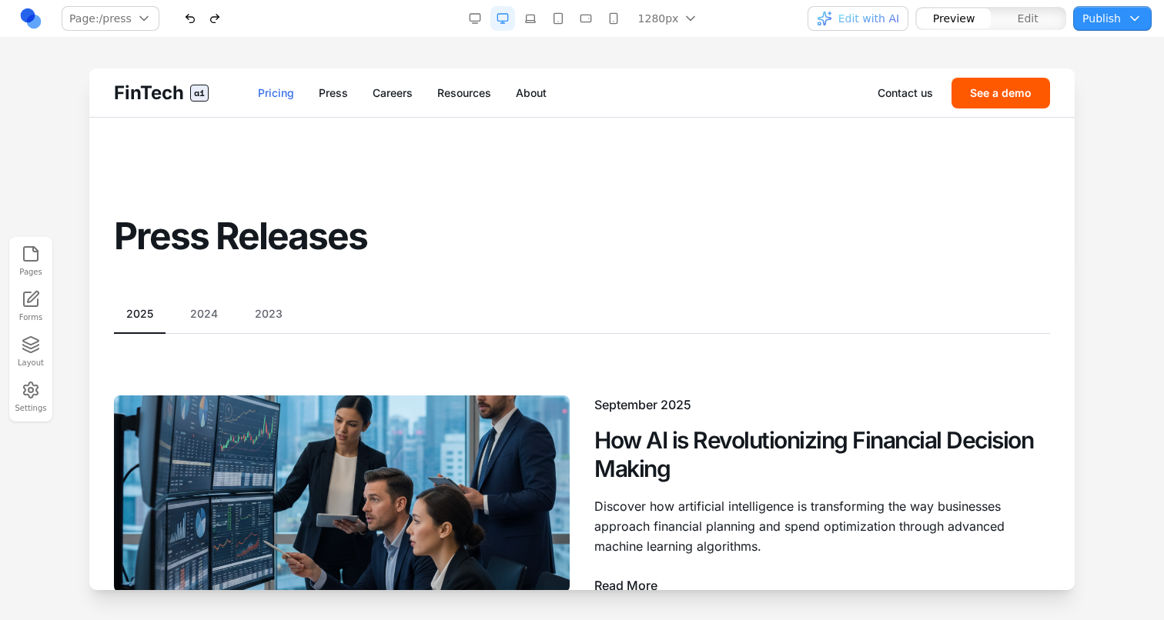
click at [289, 98] on link "Pricing" at bounding box center [276, 92] width 36 height 15
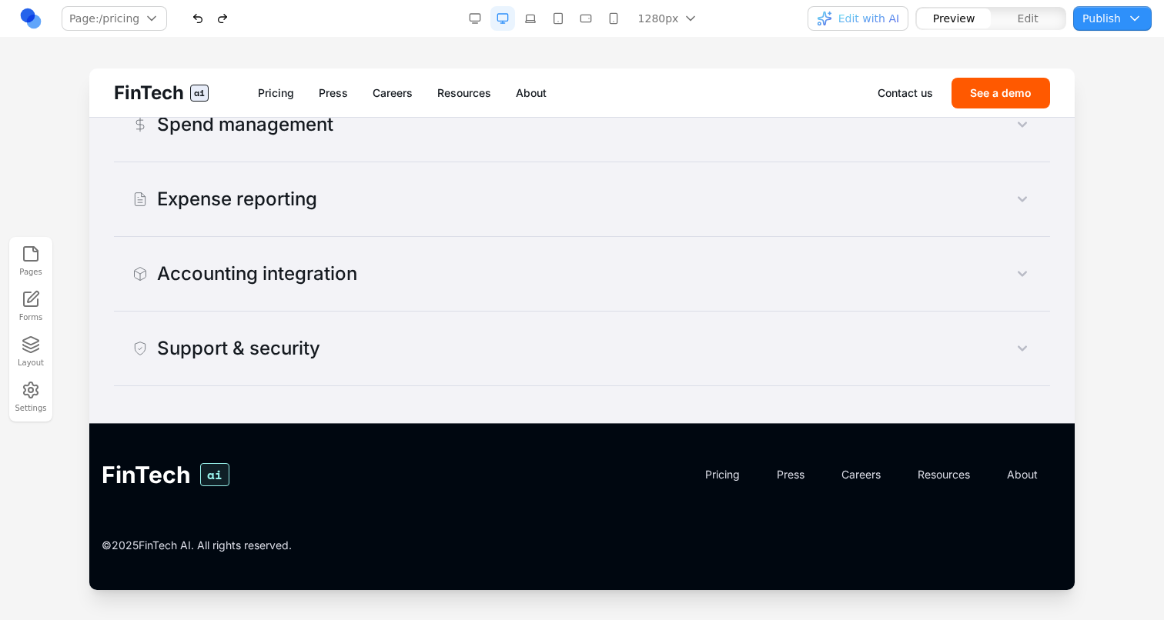
scroll to position [1383, 0]
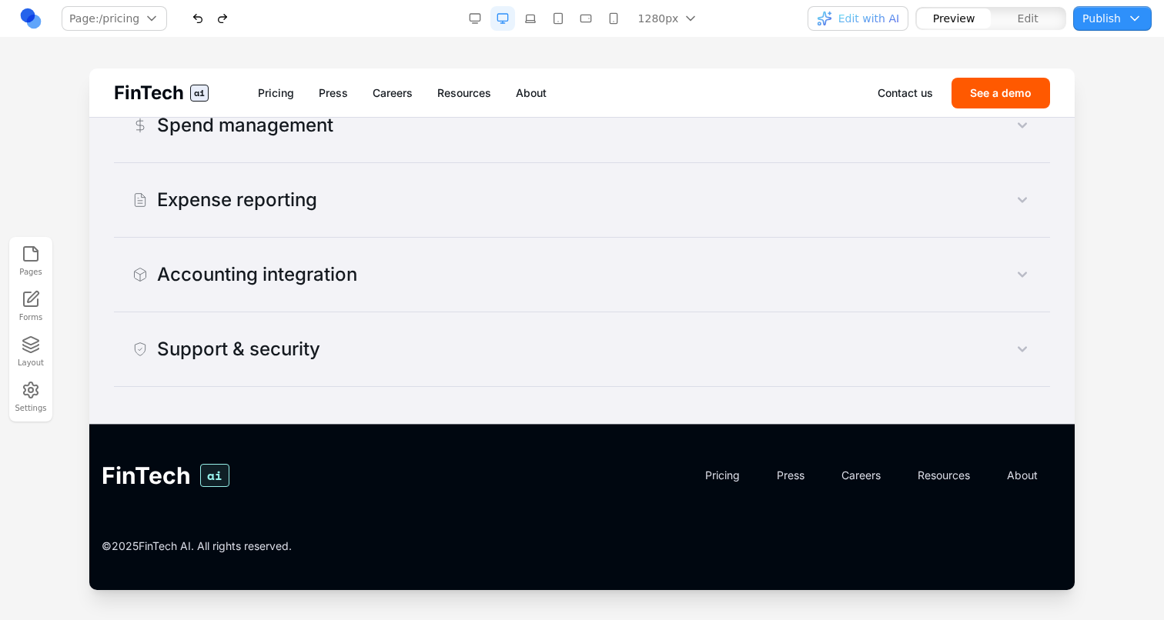
click at [163, 101] on span "FinTech" at bounding box center [149, 93] width 70 height 25
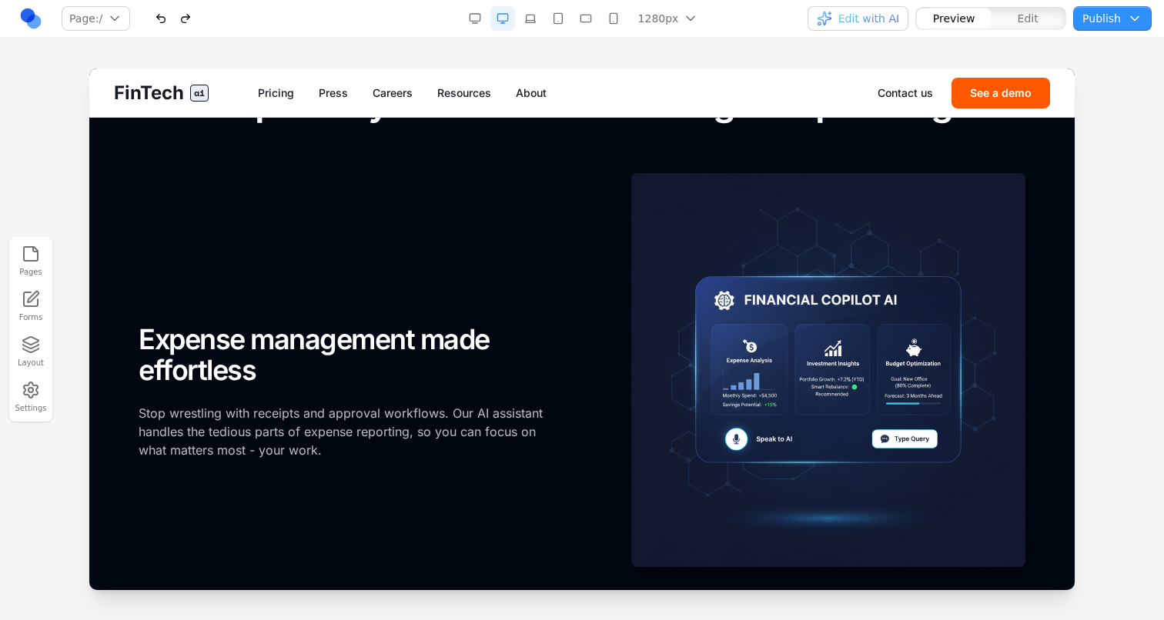
scroll to position [0, 0]
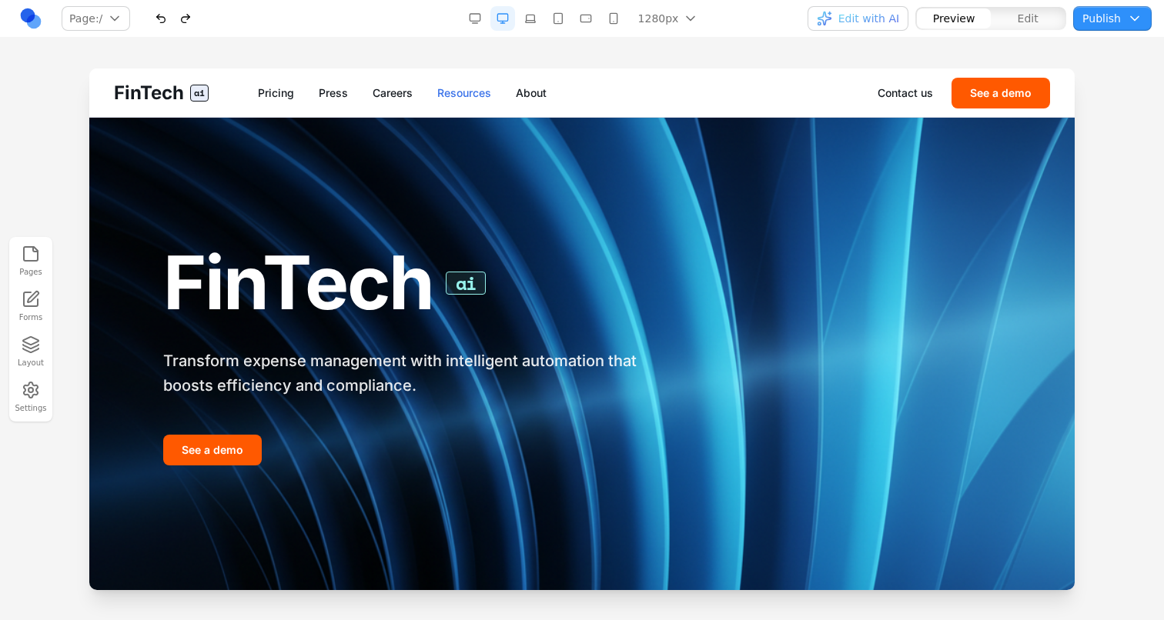
click at [452, 98] on link "Resources" at bounding box center [464, 92] width 54 height 15
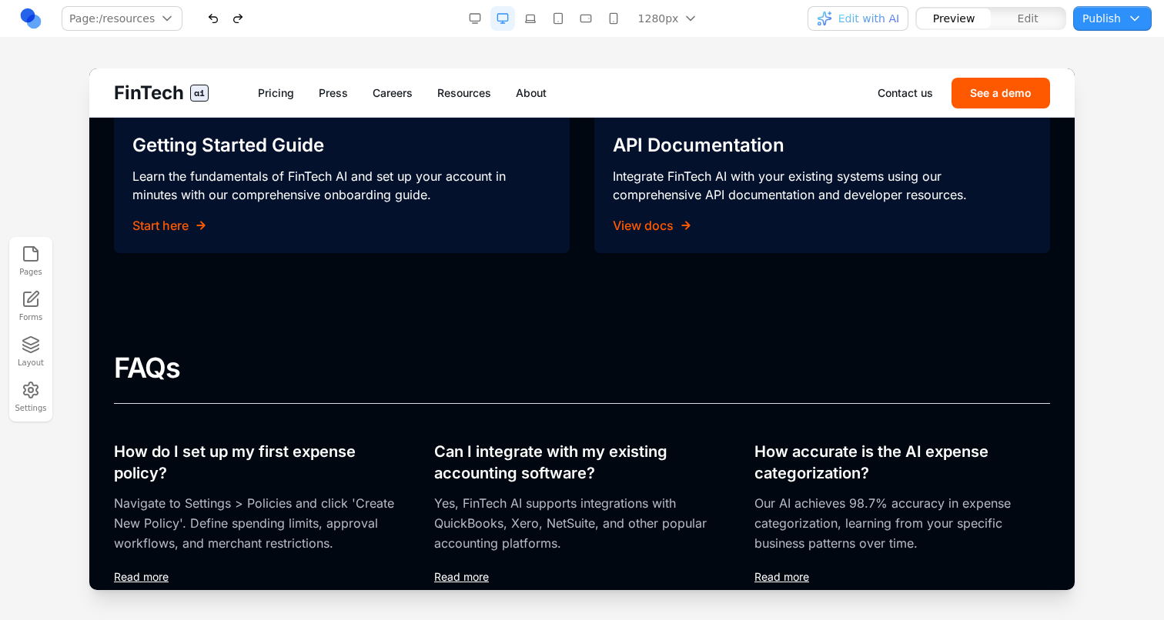
scroll to position [285, 0]
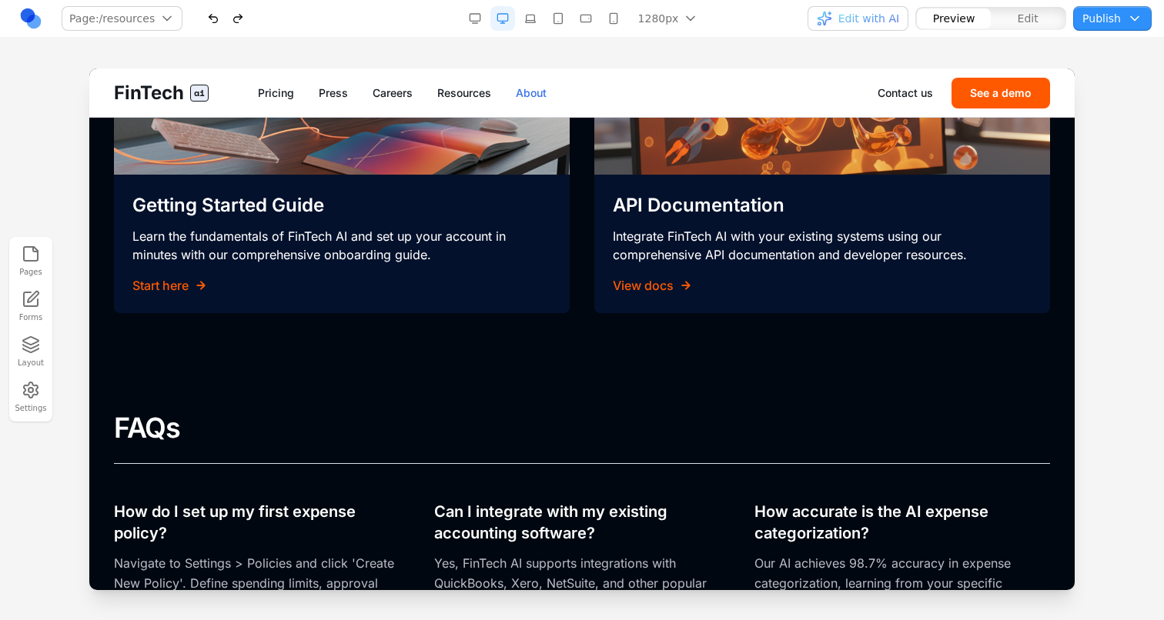
click at [528, 93] on link "About" at bounding box center [531, 92] width 31 height 15
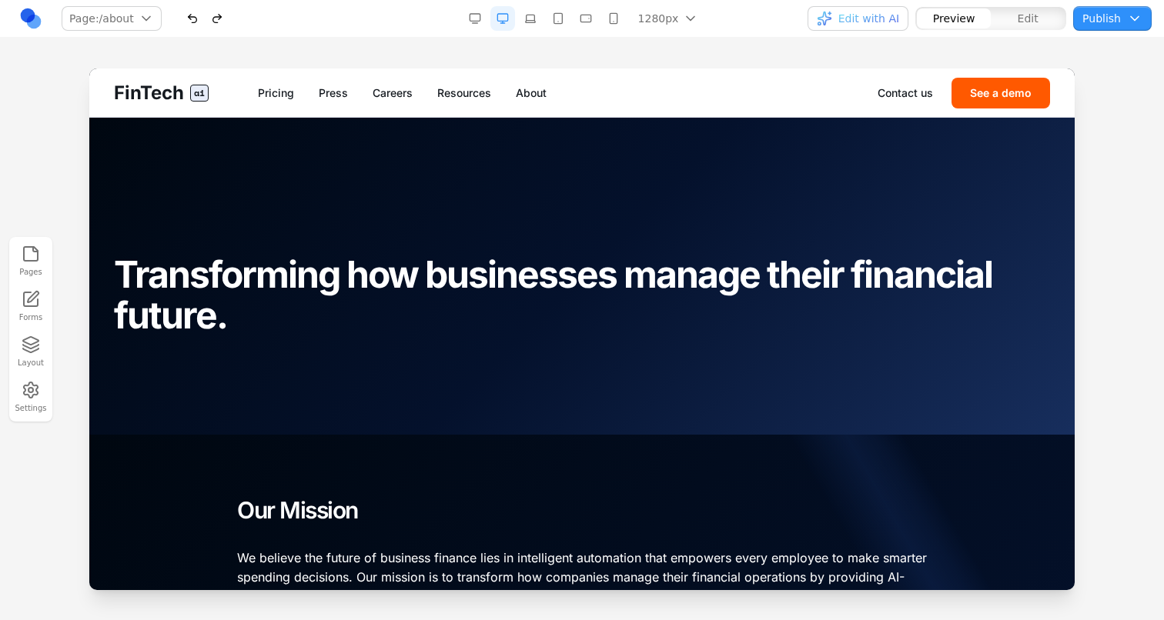
scroll to position [0, 0]
click at [881, 87] on link "Contact us" at bounding box center [904, 92] width 55 height 15
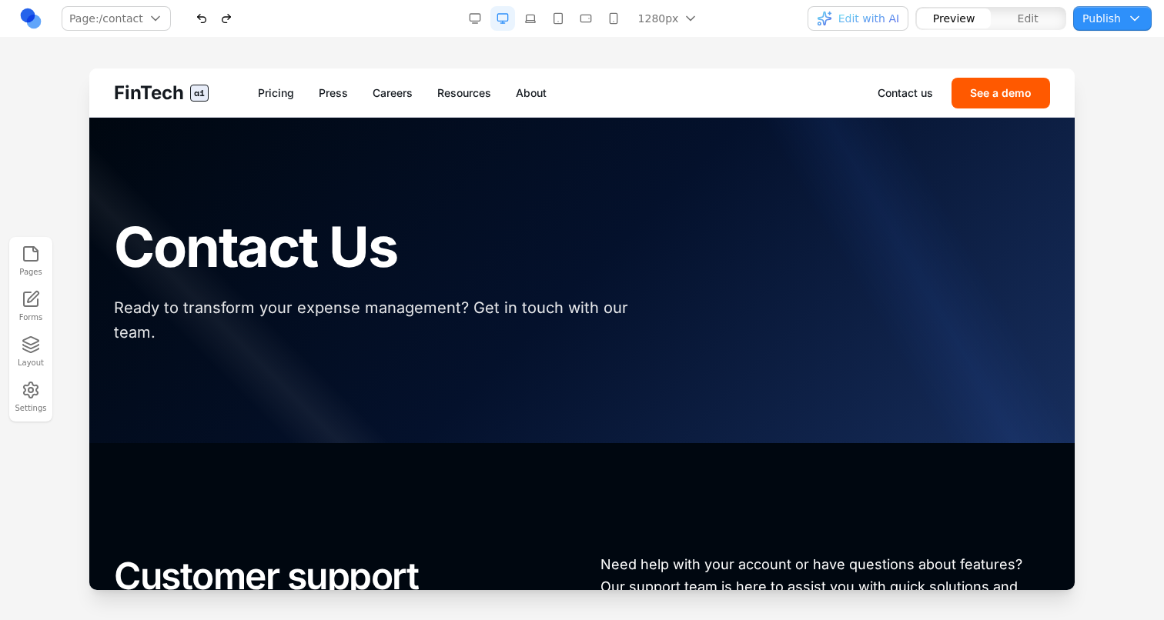
scroll to position [-1, 0]
click at [982, 88] on button "See a demo" at bounding box center [1000, 93] width 98 height 31
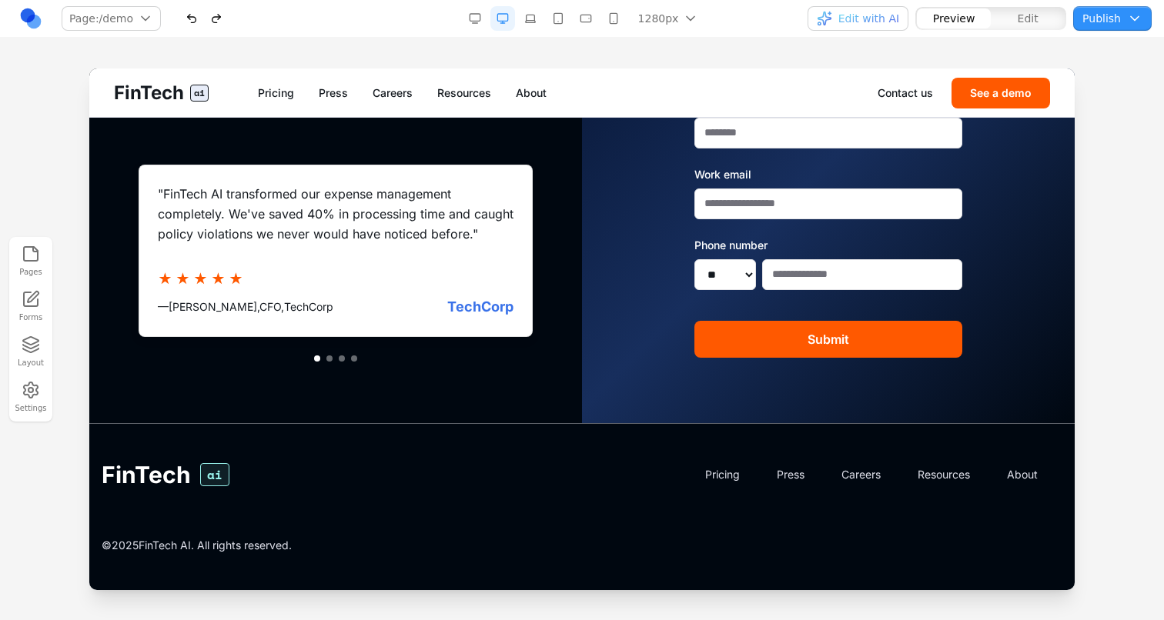
scroll to position [216, 0]
click at [326, 357] on button at bounding box center [329, 359] width 6 height 6
click at [331, 359] on button at bounding box center [329, 359] width 6 height 6
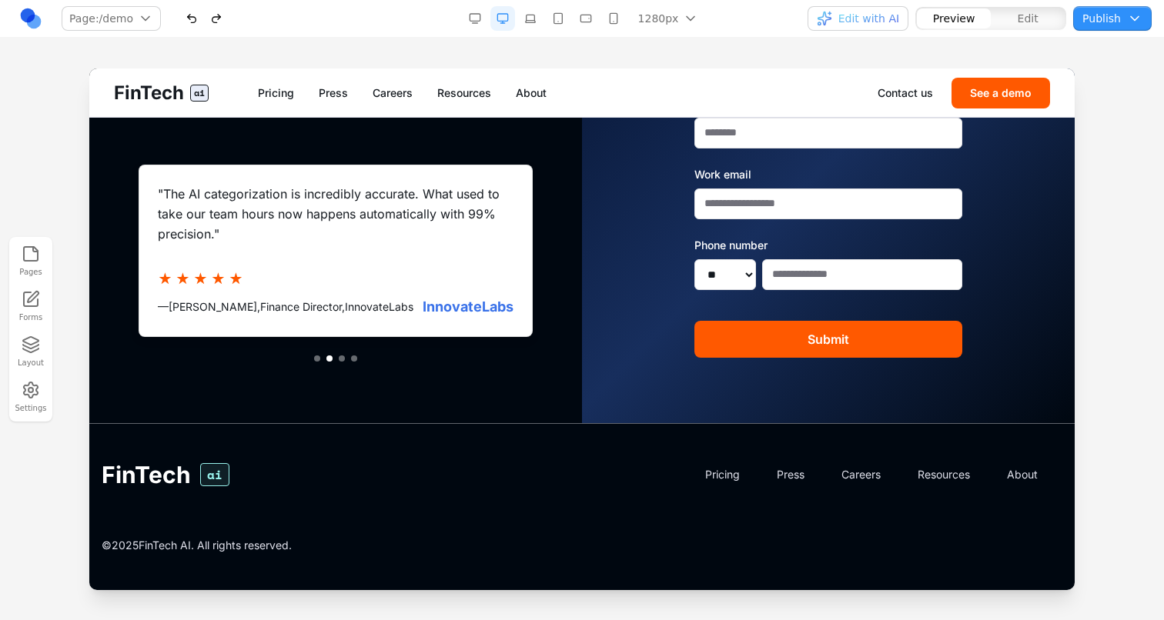
click at [353, 358] on button at bounding box center [354, 359] width 6 height 6
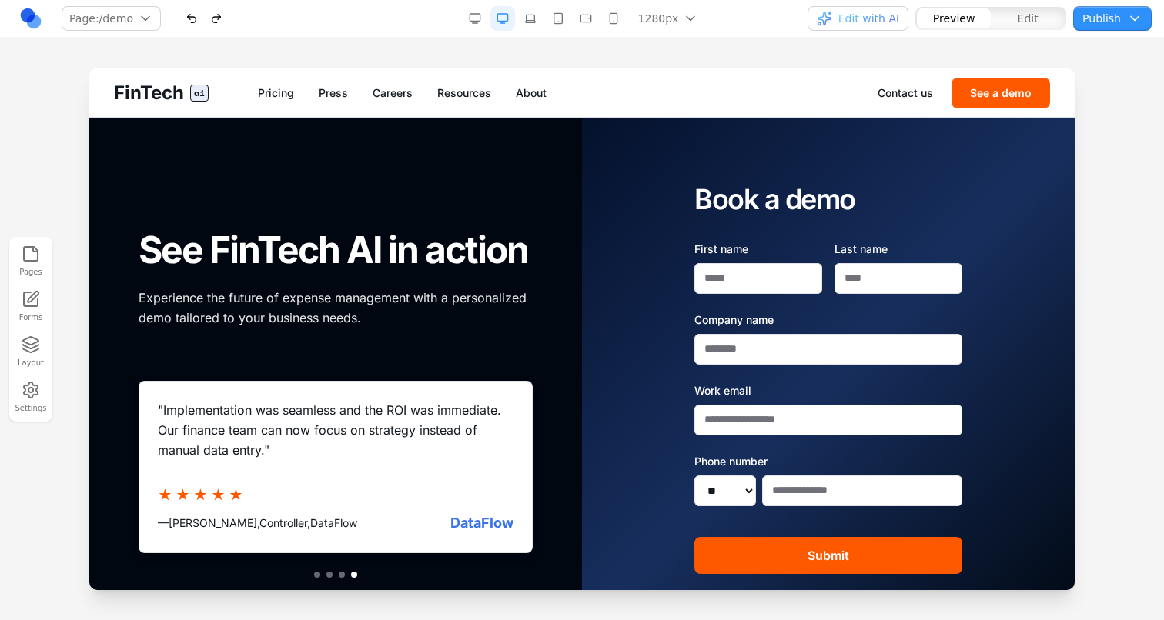
scroll to position [0, 0]
click at [515, 88] on nav "Pricing Press Careers Resources About" at bounding box center [567, 92] width 619 height 15
click at [523, 88] on link "About" at bounding box center [531, 92] width 31 height 15
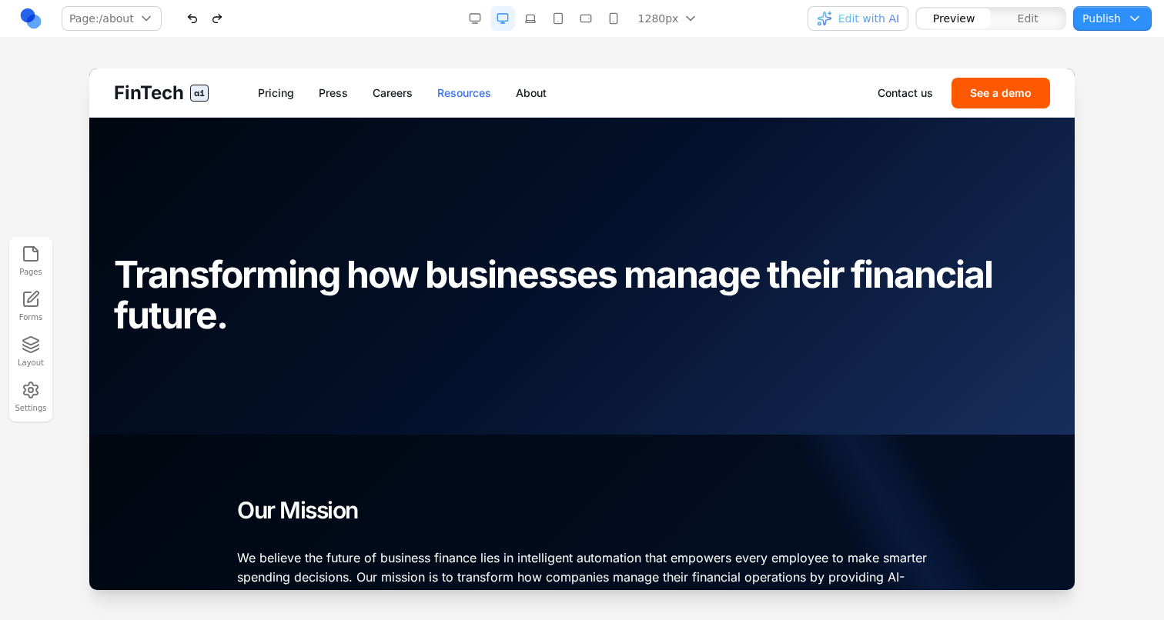
click at [454, 89] on link "Resources" at bounding box center [464, 92] width 54 height 15
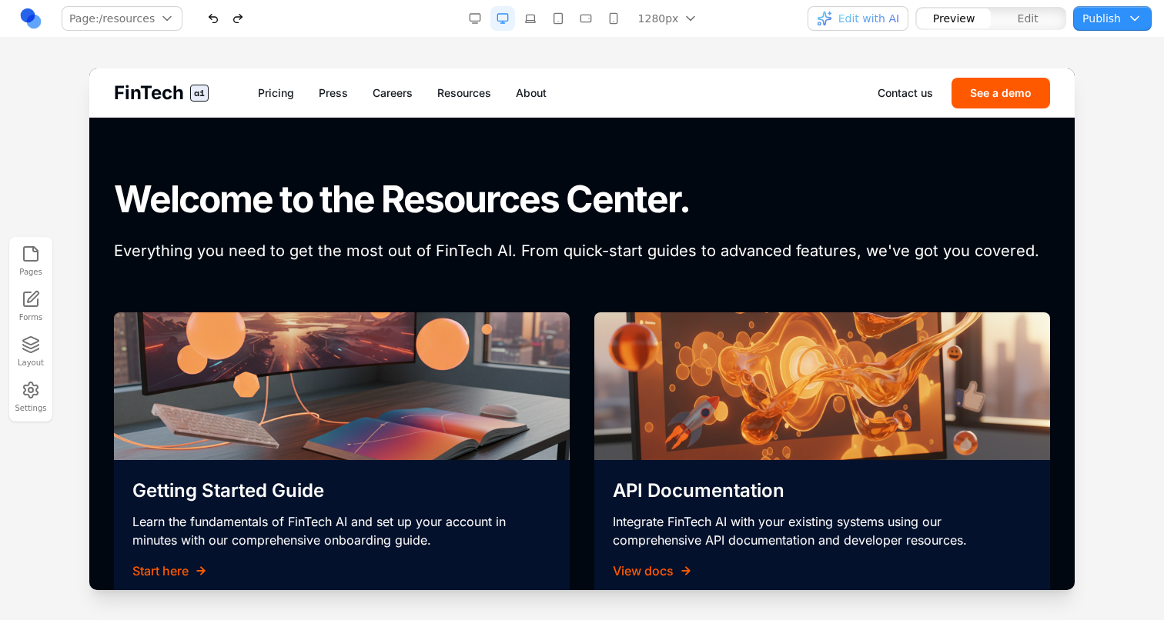
click at [171, 87] on span "FinTech" at bounding box center [149, 93] width 70 height 25
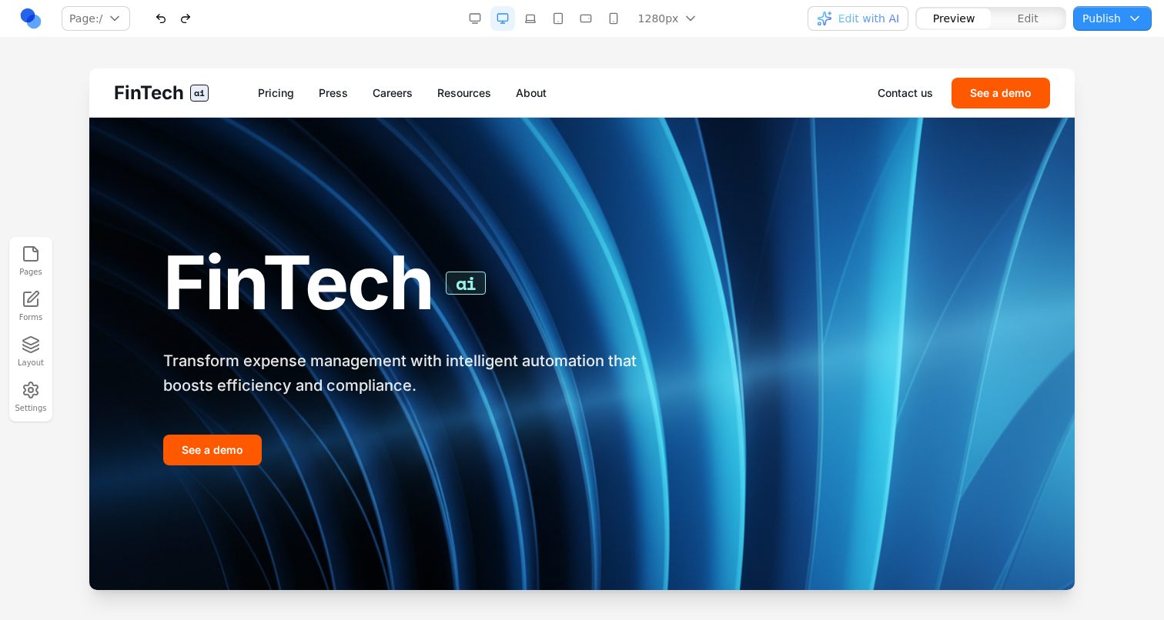
click at [1003, 21] on button "Edit" at bounding box center [1027, 18] width 74 height 20
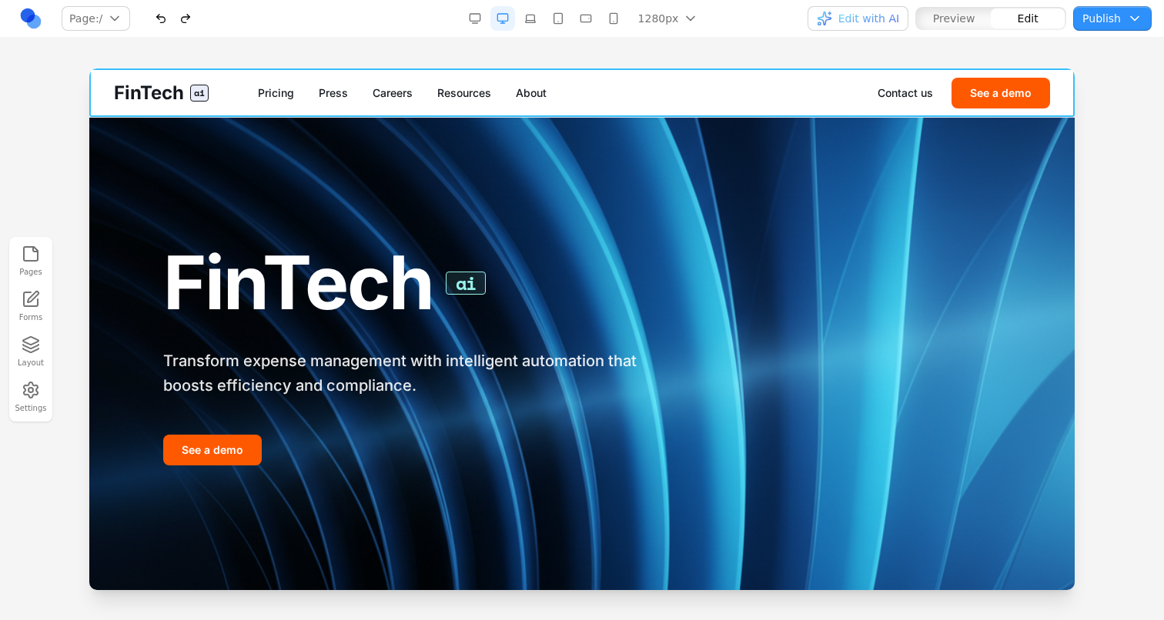
click at [800, 72] on div "FinTech ai Pricing Press Careers Resources About Contact us See a demo" at bounding box center [581, 92] width 985 height 48
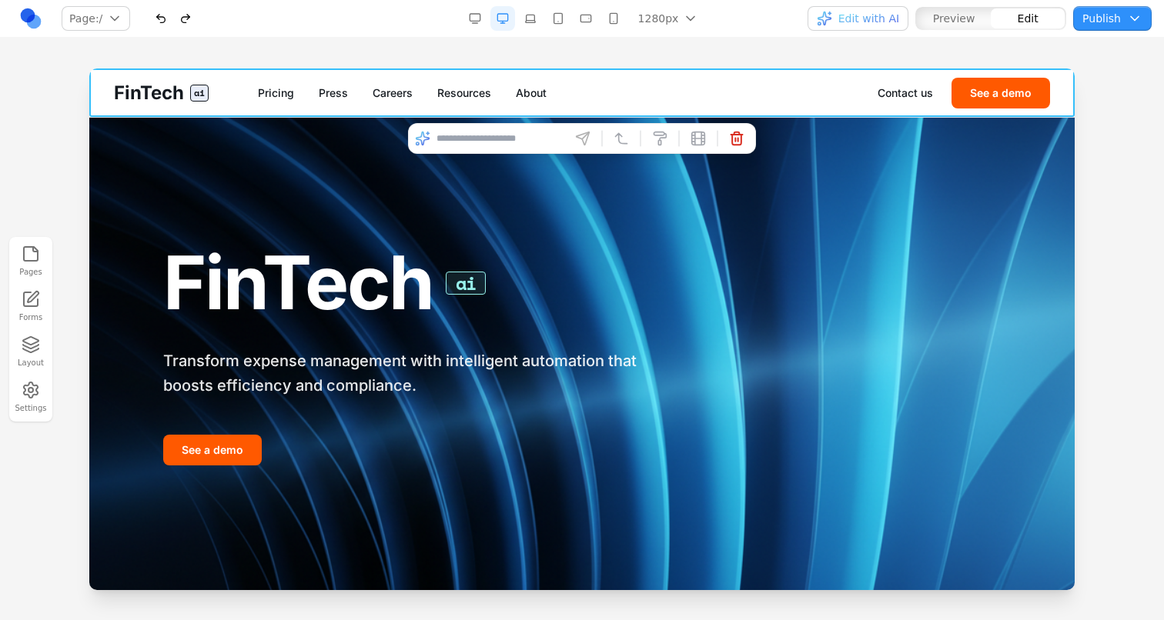
click at [520, 132] on input at bounding box center [500, 138] width 128 height 25
click at [860, 15] on span "Edit with AI" at bounding box center [868, 18] width 61 height 15
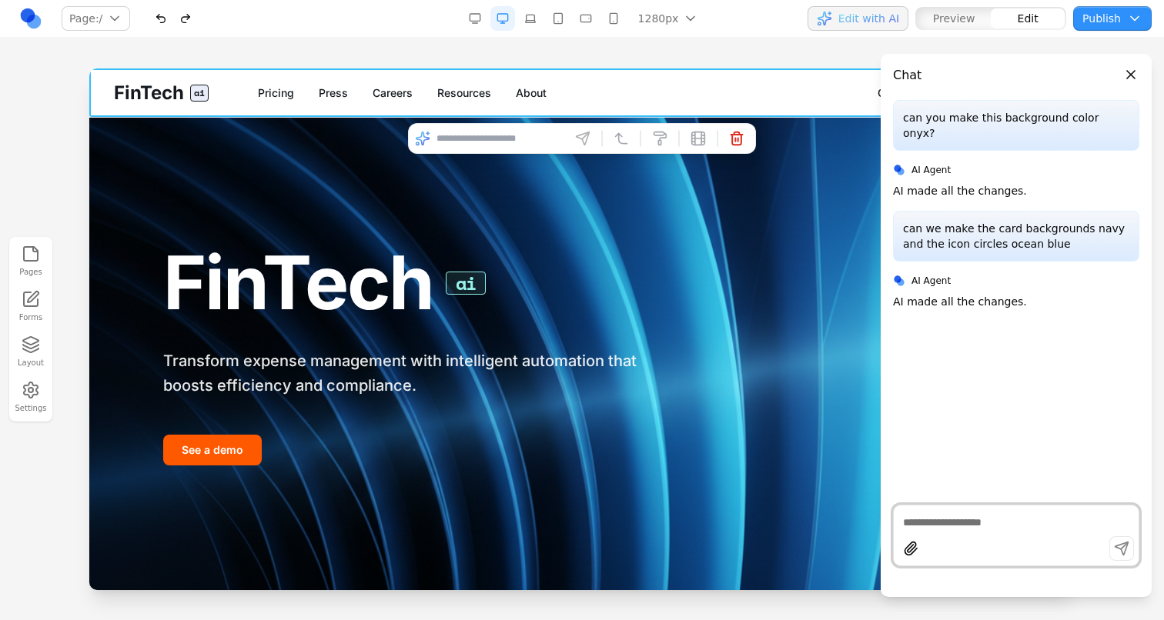
click at [927, 533] on div at bounding box center [1016, 536] width 246 height 62
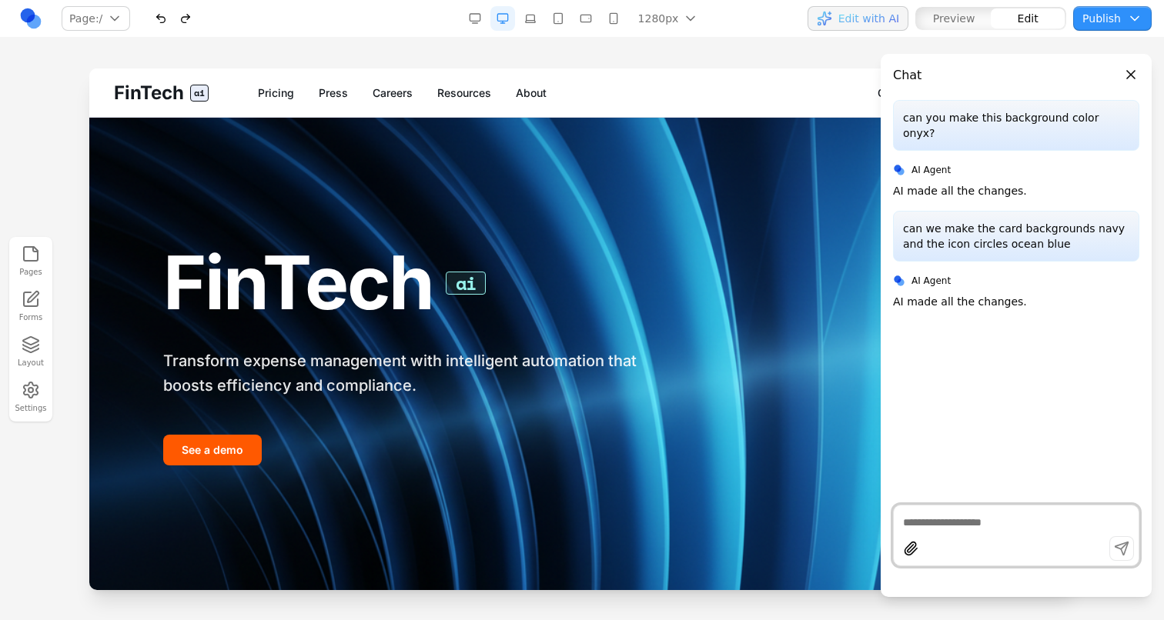
click at [927, 528] on textarea at bounding box center [1016, 522] width 226 height 15
type textarea "**********"
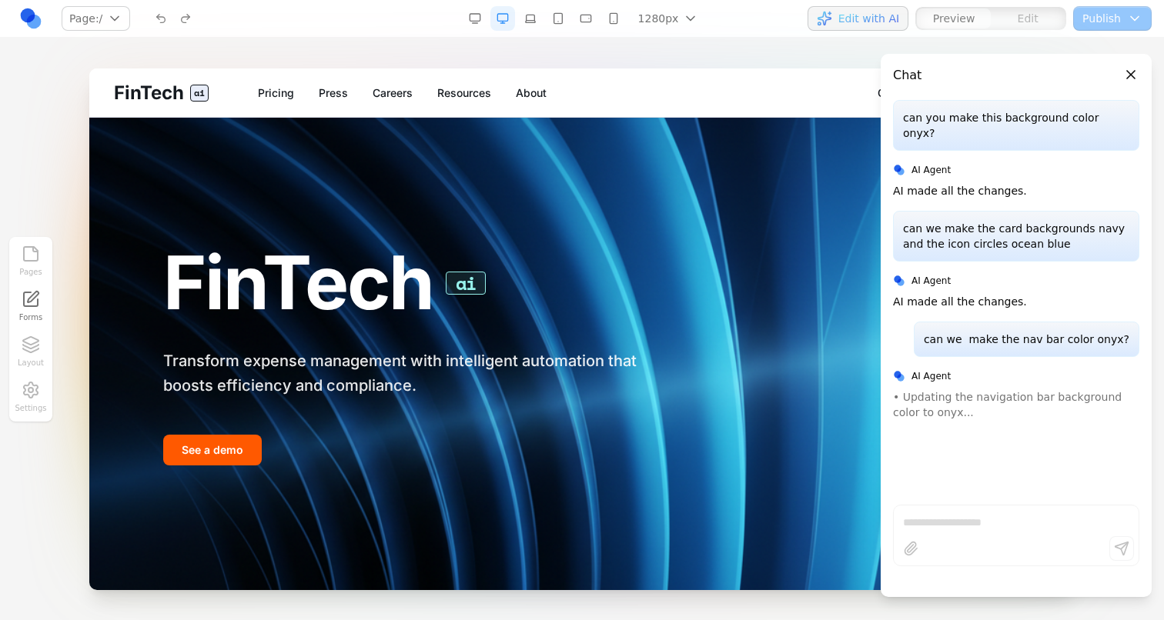
click at [878, 15] on span "Edit with AI" at bounding box center [868, 18] width 61 height 15
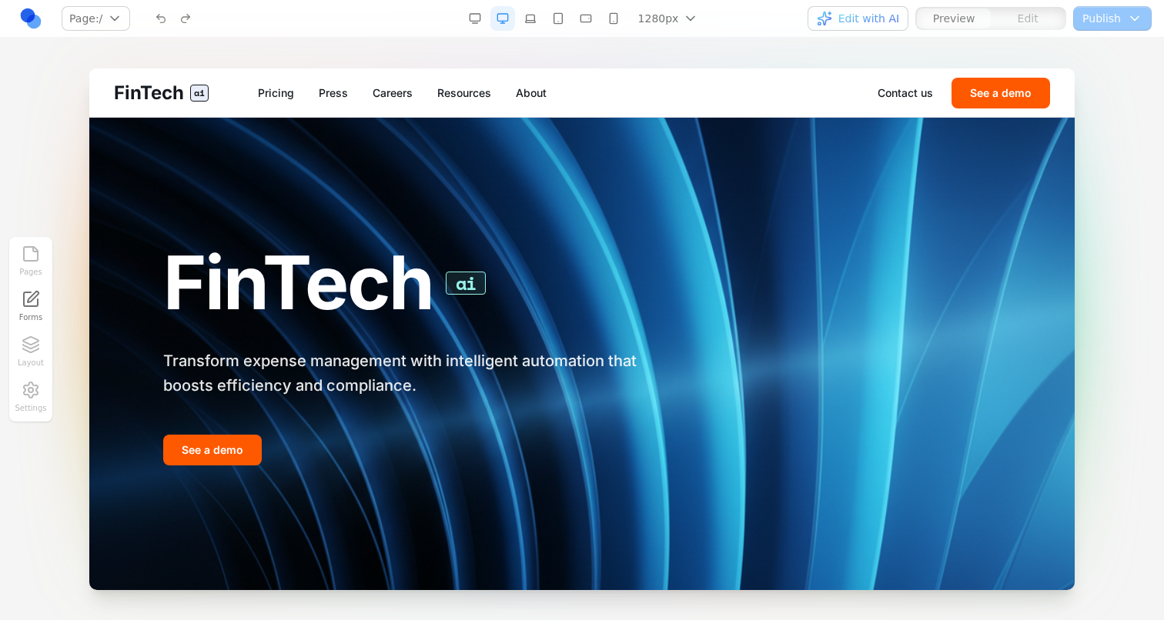
click at [838, 24] on span "Edit with AI" at bounding box center [857, 18] width 82 height 15
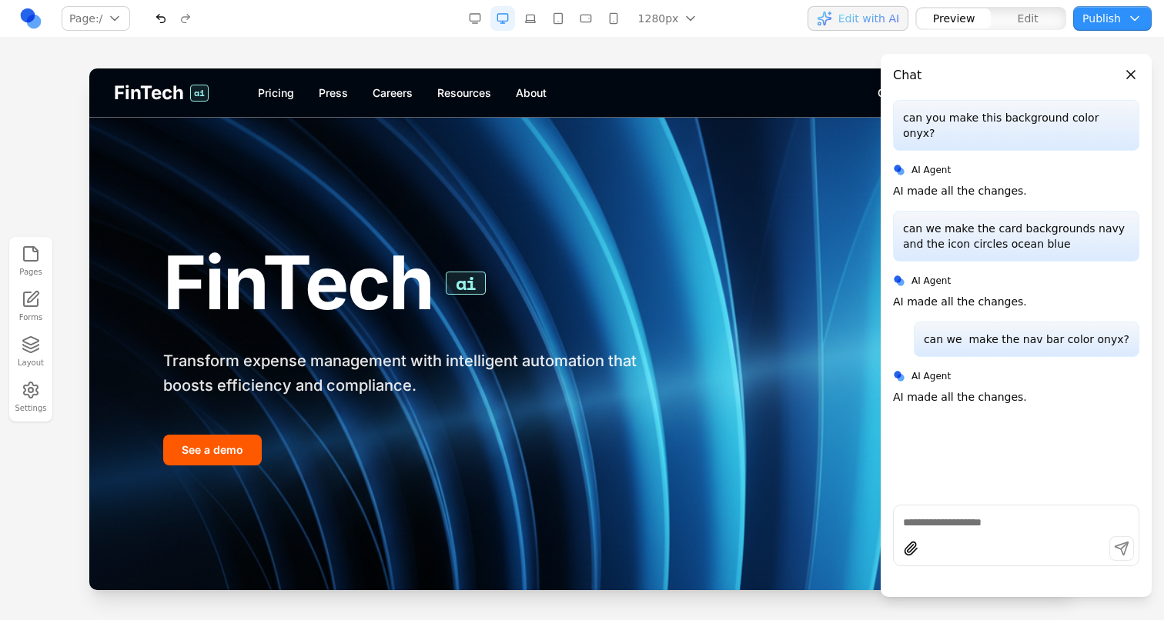
click at [882, 17] on span "Edit with AI" at bounding box center [868, 18] width 61 height 15
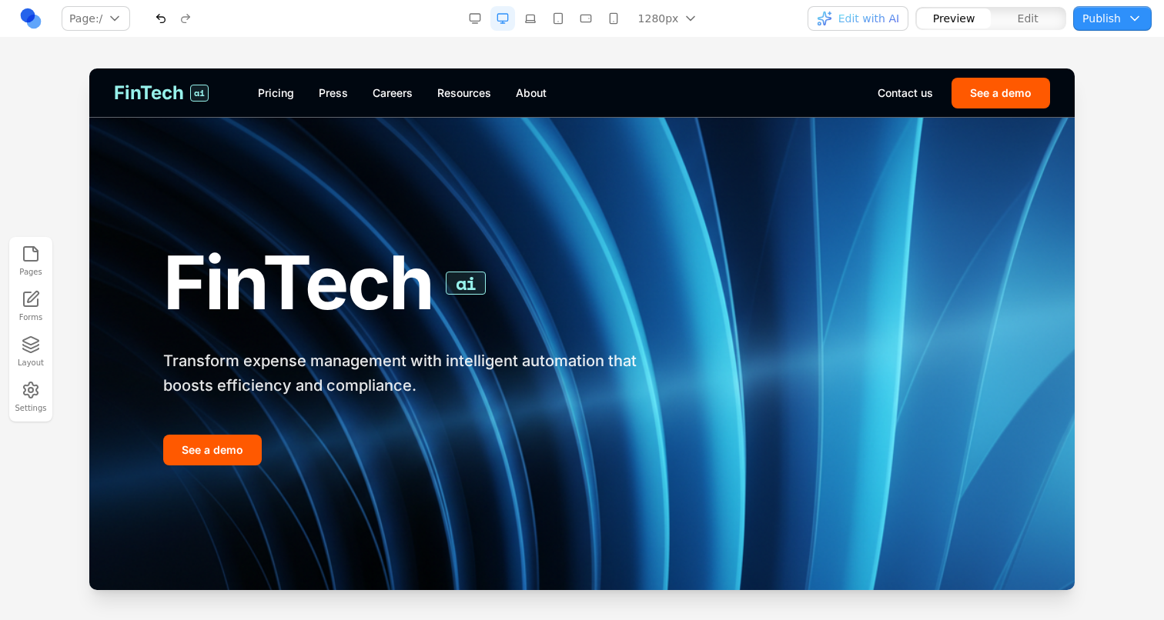
click at [184, 98] on span "FinTech" at bounding box center [149, 93] width 70 height 25
click at [1036, 20] on span "Edit" at bounding box center [1027, 18] width 21 height 15
click at [882, 22] on span "Edit with AI" at bounding box center [868, 18] width 61 height 15
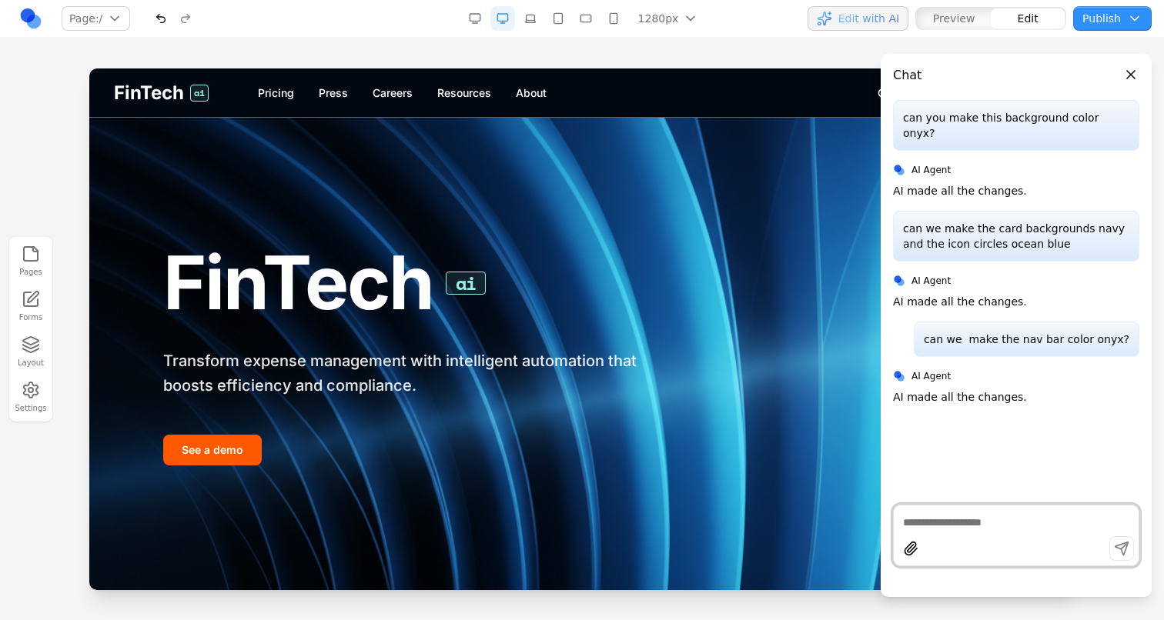
click at [923, 525] on textarea at bounding box center [1016, 522] width 226 height 15
type textarea "*"
type textarea "**********"
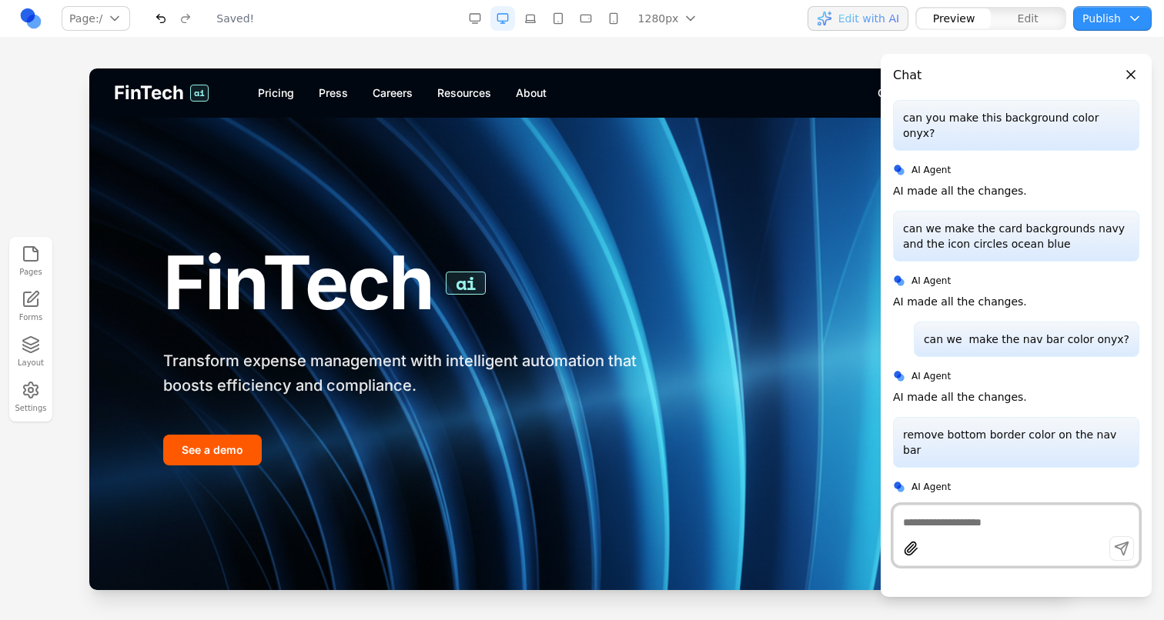
click at [832, 20] on div "button" at bounding box center [823, 18] width 15 height 15
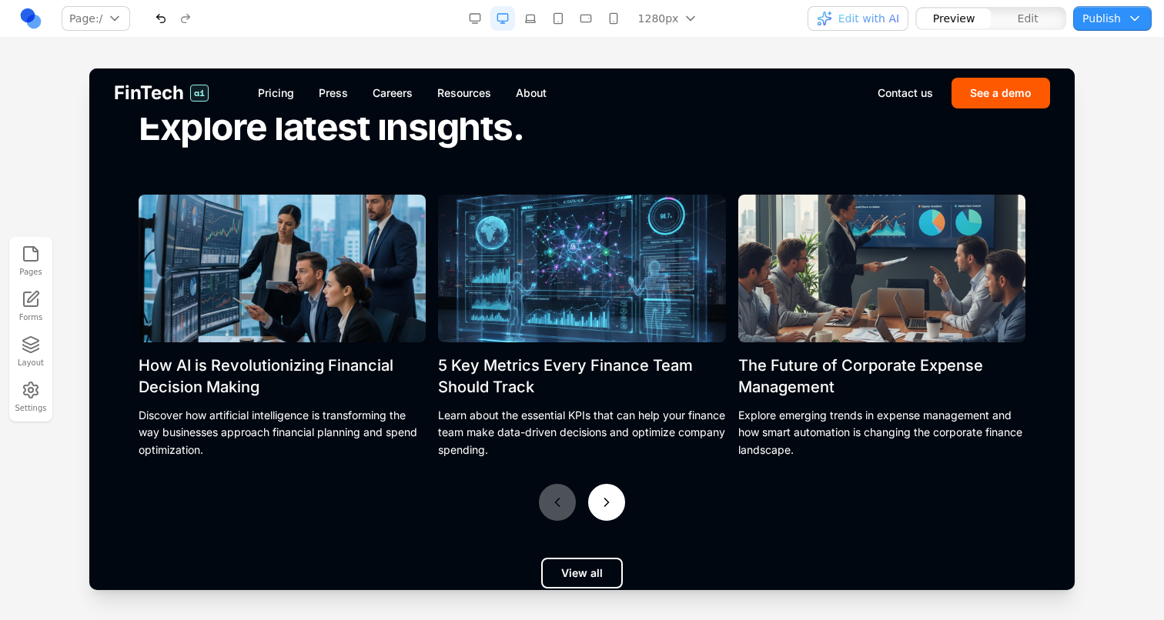
scroll to position [5708, 0]
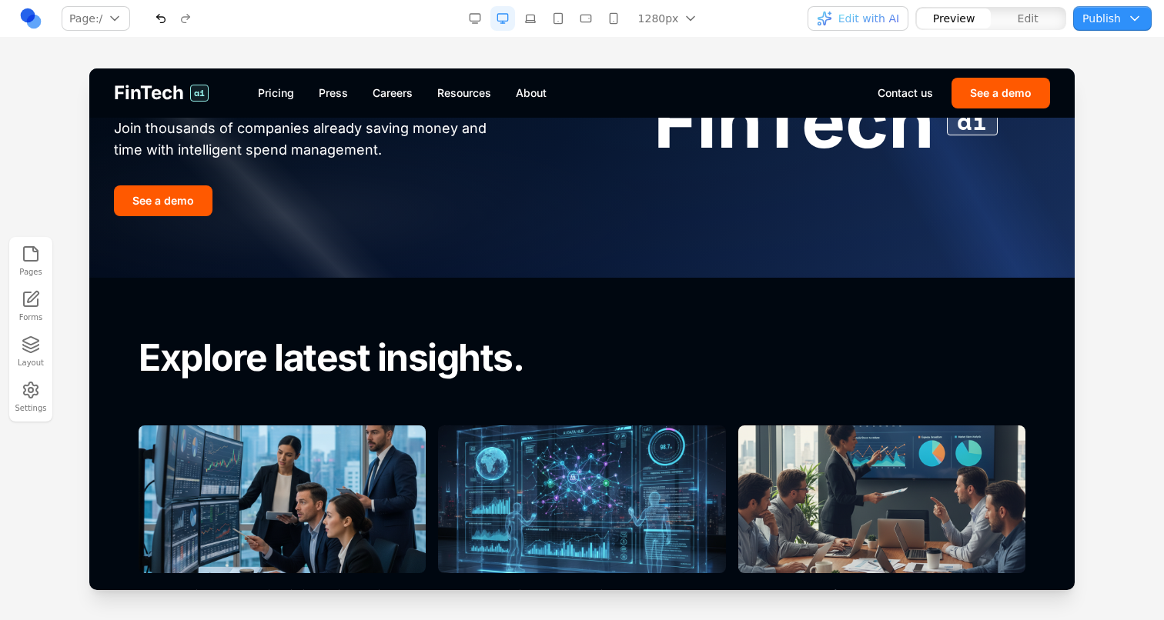
click at [160, 22] on button "button" at bounding box center [161, 18] width 25 height 25
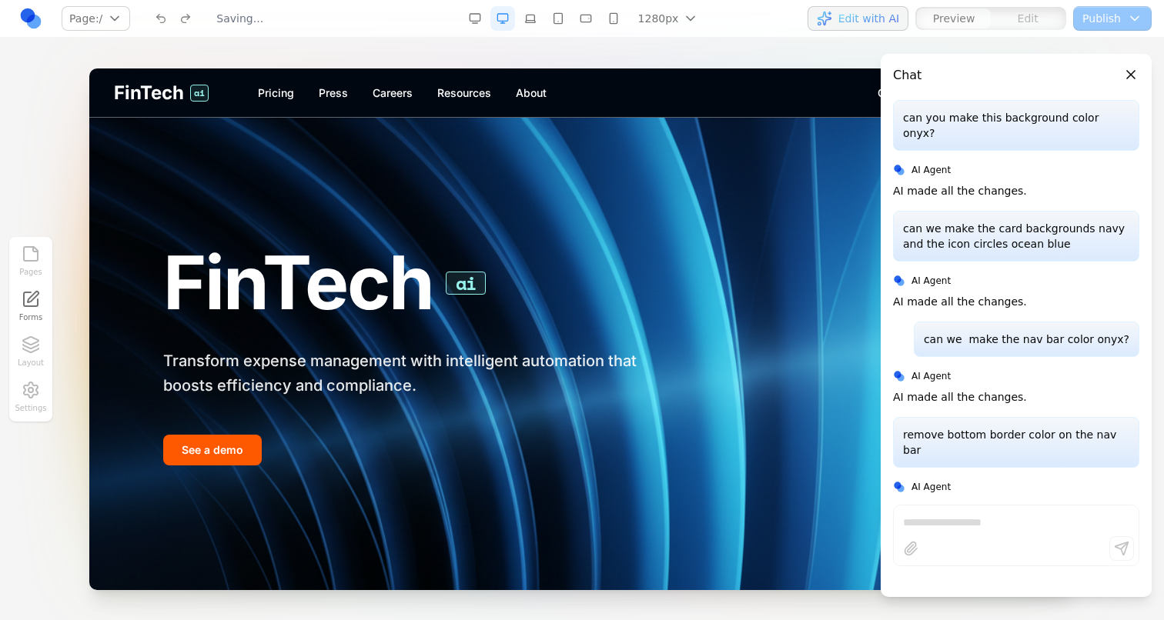
scroll to position [0, 0]
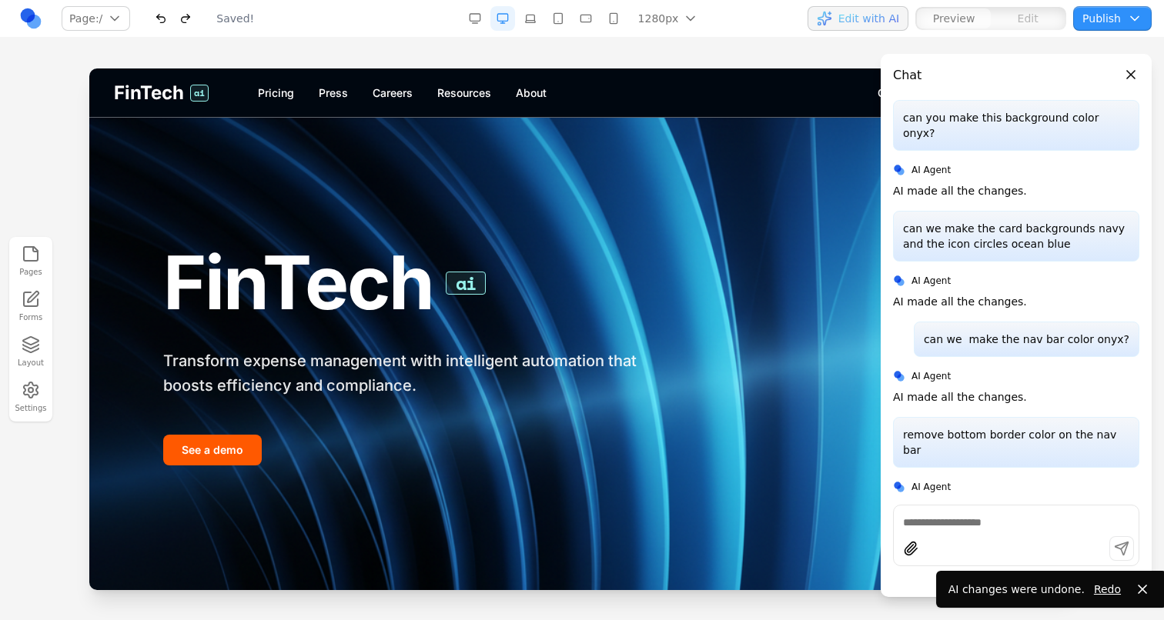
click at [664, 96] on nav "Pricing Press Careers Resources About" at bounding box center [567, 92] width 619 height 15
click at [885, 20] on span "Edit with AI" at bounding box center [868, 18] width 61 height 15
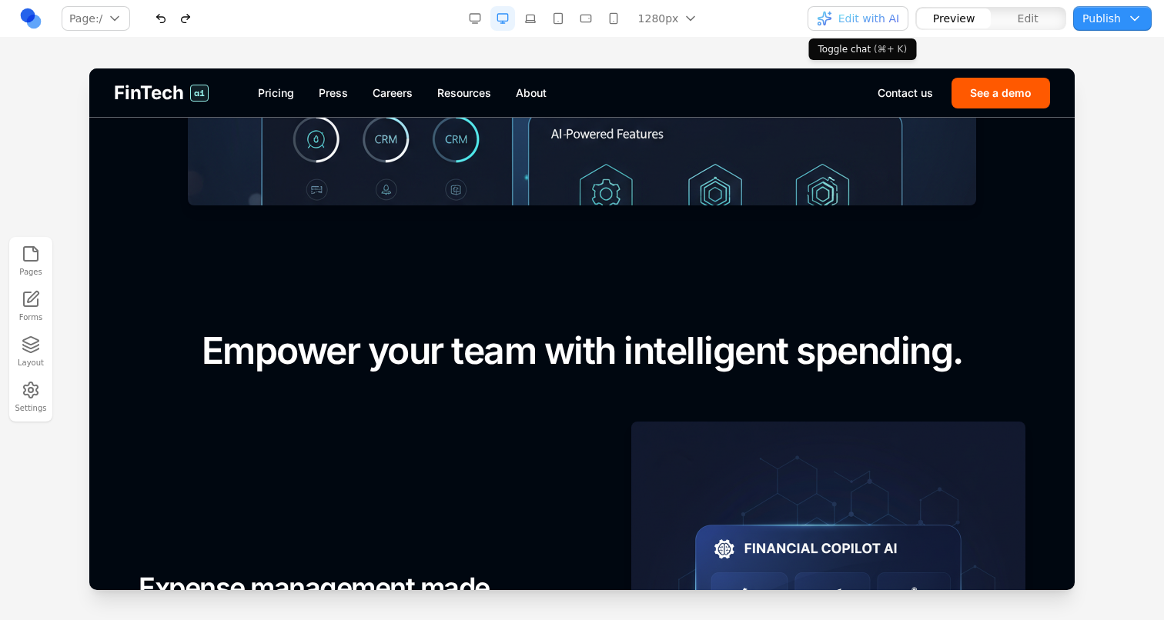
scroll to position [1116, 0]
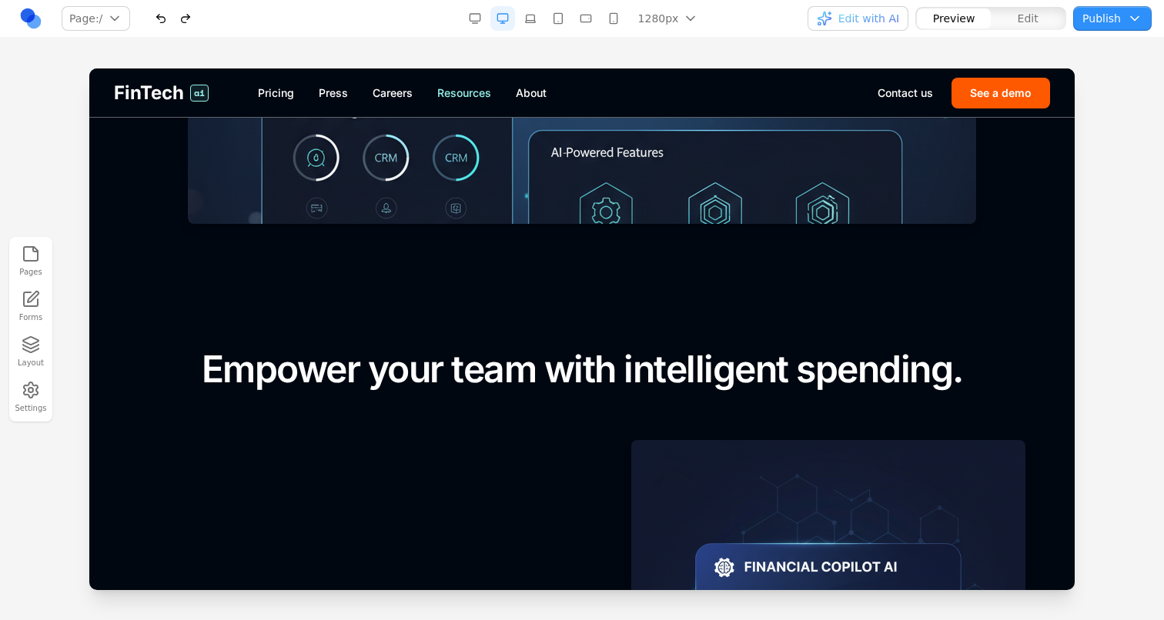
click at [459, 88] on link "Resources" at bounding box center [464, 92] width 54 height 15
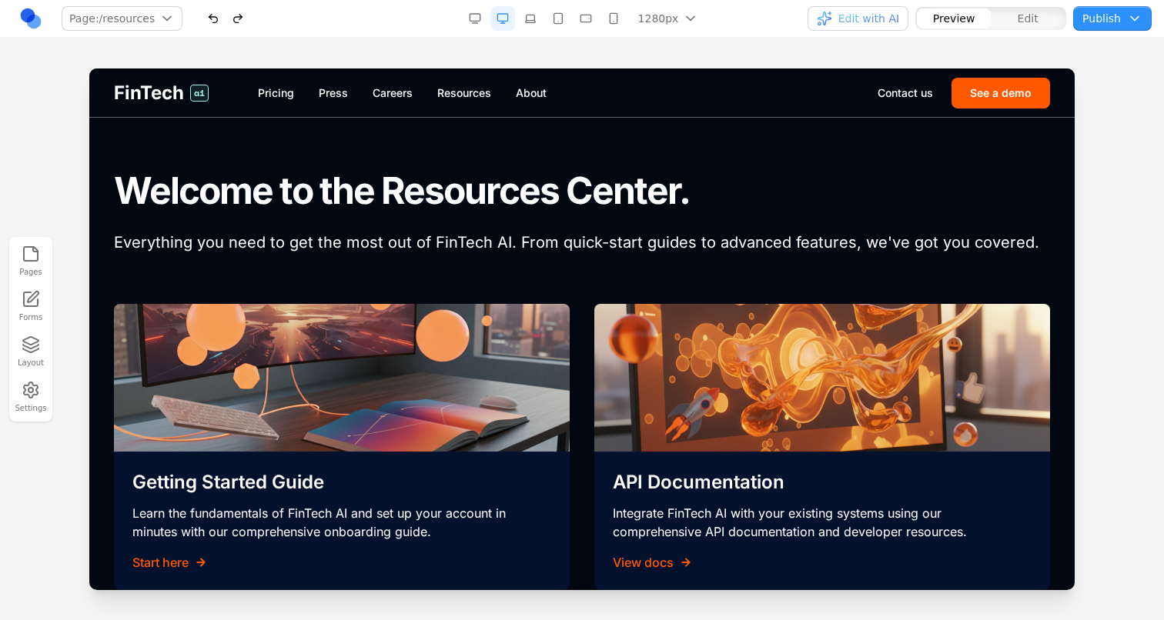
scroll to position [0, 0]
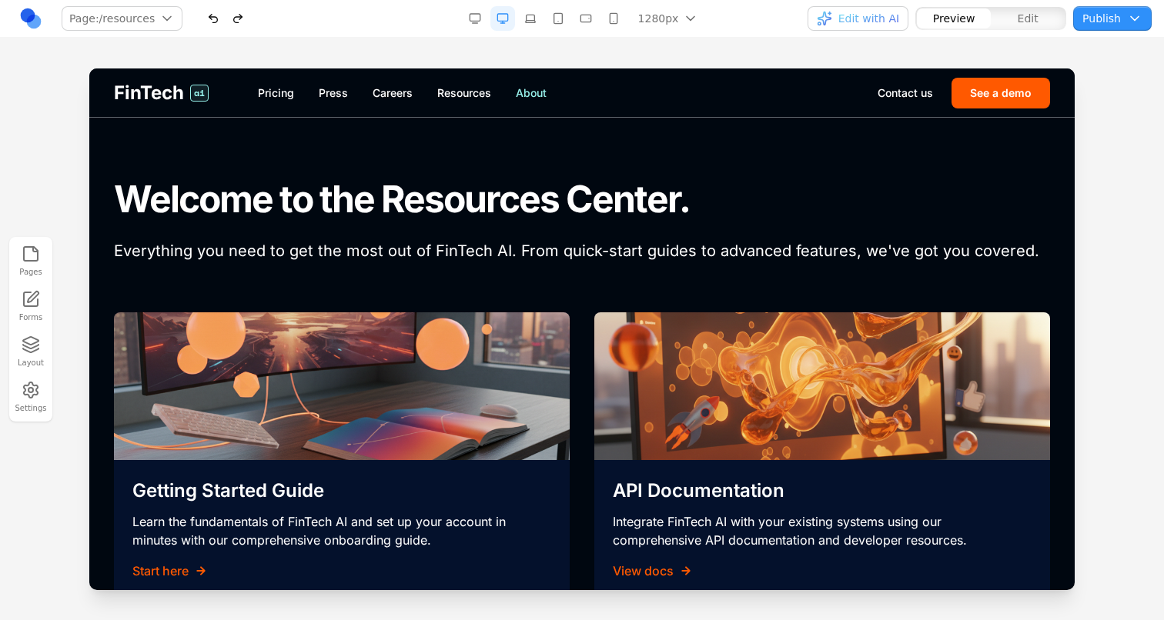
click at [532, 94] on link "About" at bounding box center [531, 92] width 31 height 15
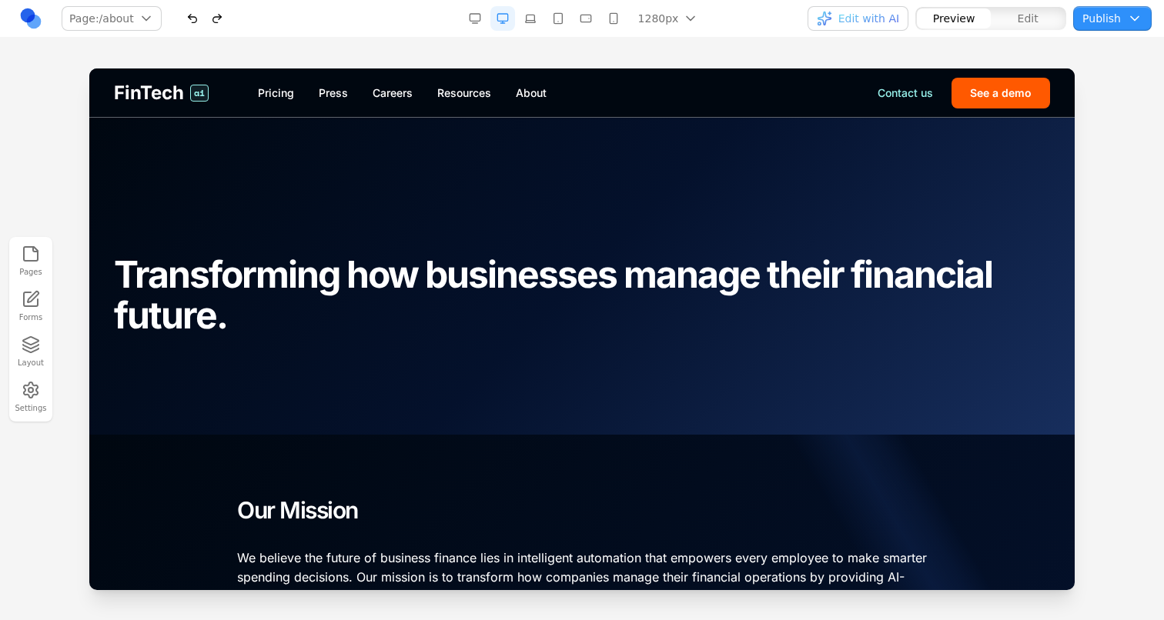
click at [910, 95] on link "Contact us" at bounding box center [904, 92] width 55 height 15
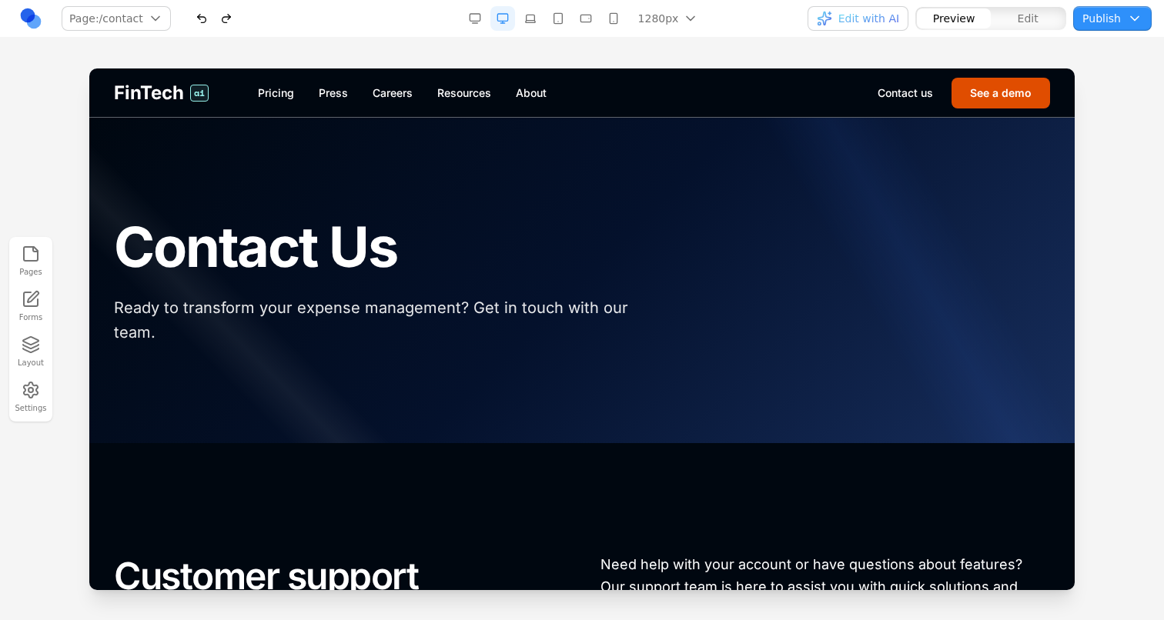
click at [961, 98] on button "See a demo" at bounding box center [1000, 93] width 98 height 31
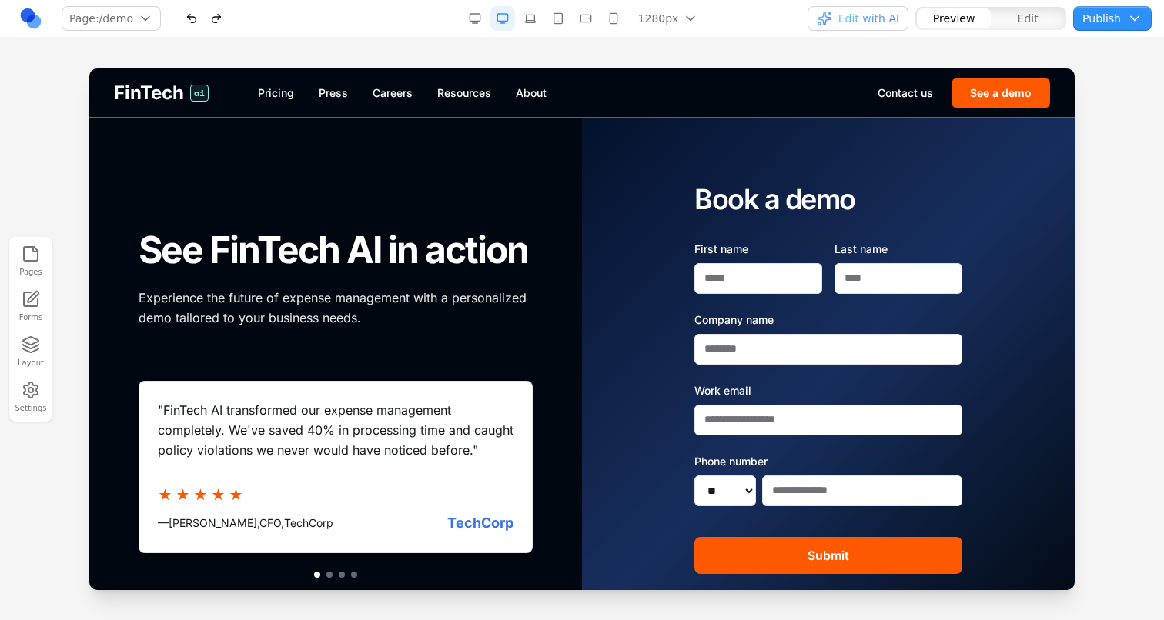
click at [512, 94] on nav "Pricing Press Careers Resources About" at bounding box center [567, 92] width 619 height 15
click at [454, 92] on link "Resources" at bounding box center [464, 92] width 54 height 15
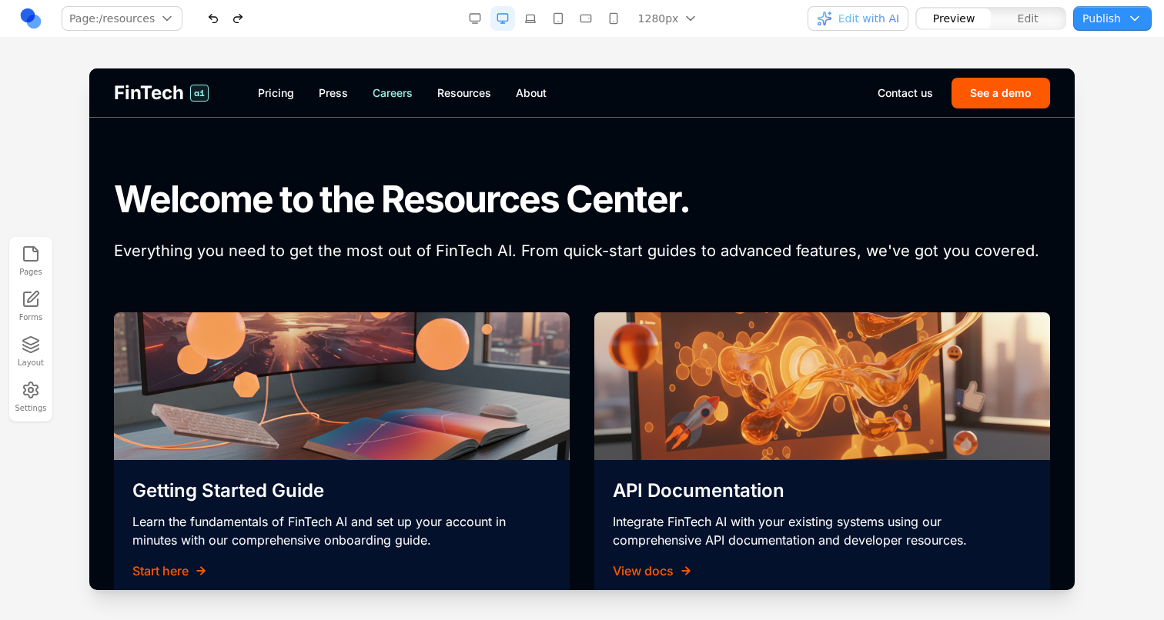
click at [376, 95] on link "Careers" at bounding box center [392, 92] width 40 height 15
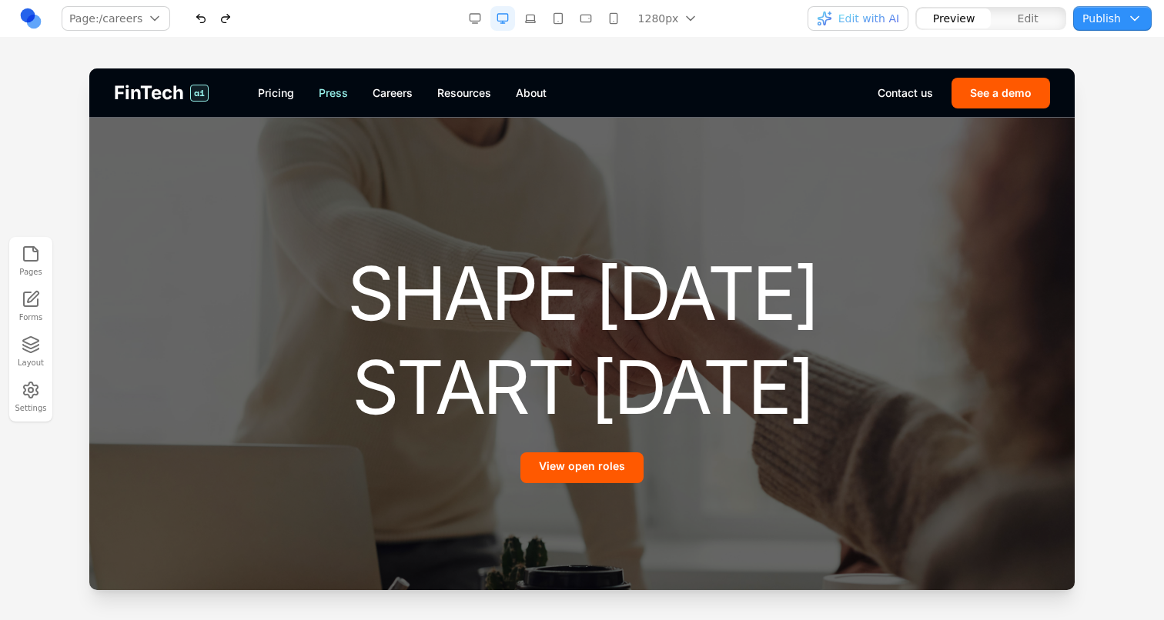
click at [339, 92] on link "Press" at bounding box center [333, 92] width 29 height 15
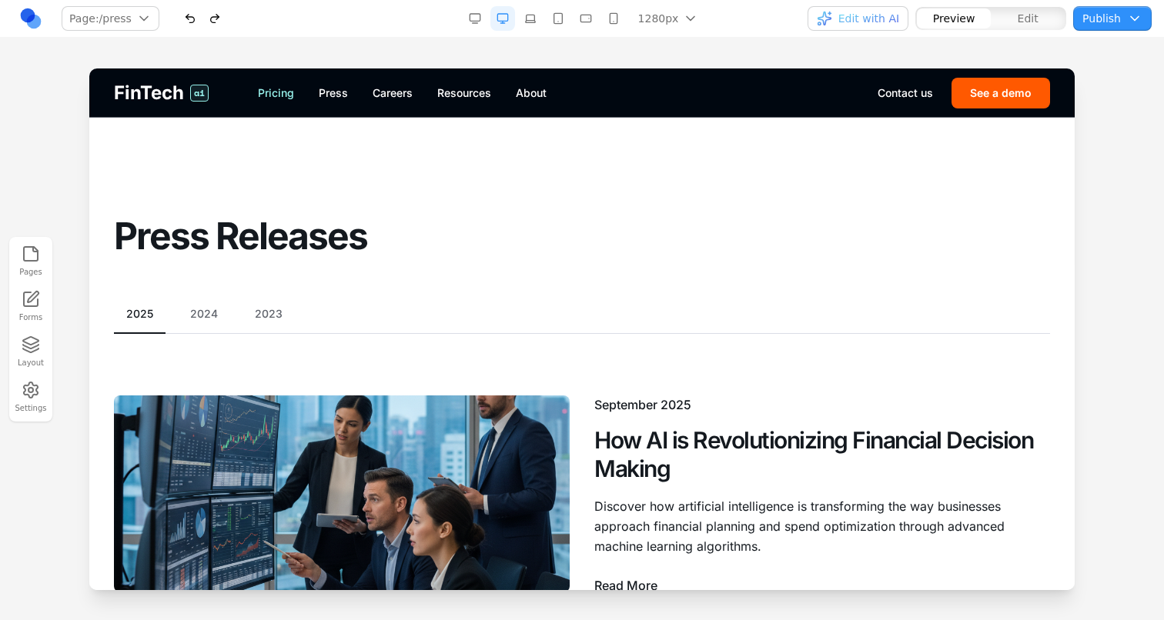
click at [292, 95] on link "Pricing" at bounding box center [276, 92] width 36 height 15
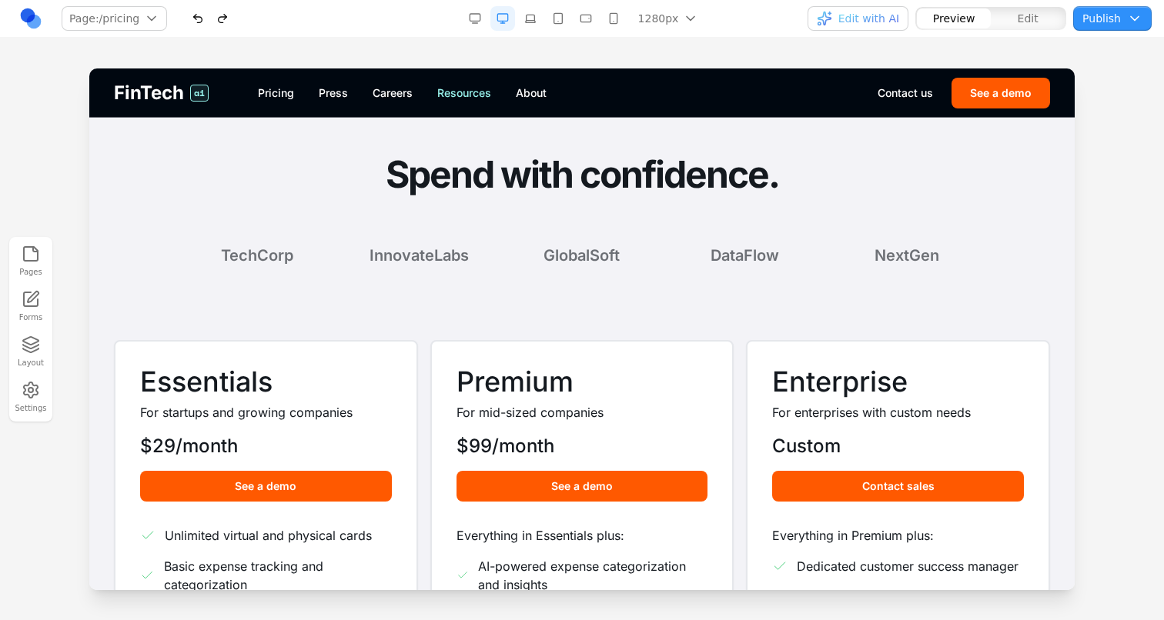
click at [469, 85] on link "Resources" at bounding box center [464, 92] width 54 height 15
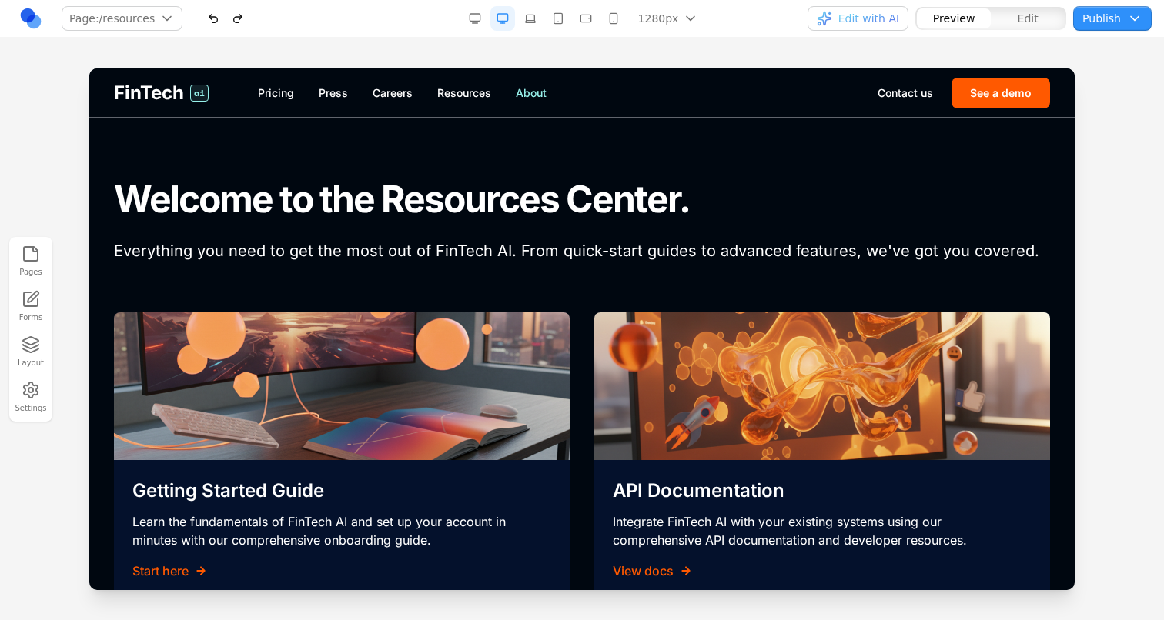
click at [543, 89] on link "About" at bounding box center [531, 92] width 31 height 15
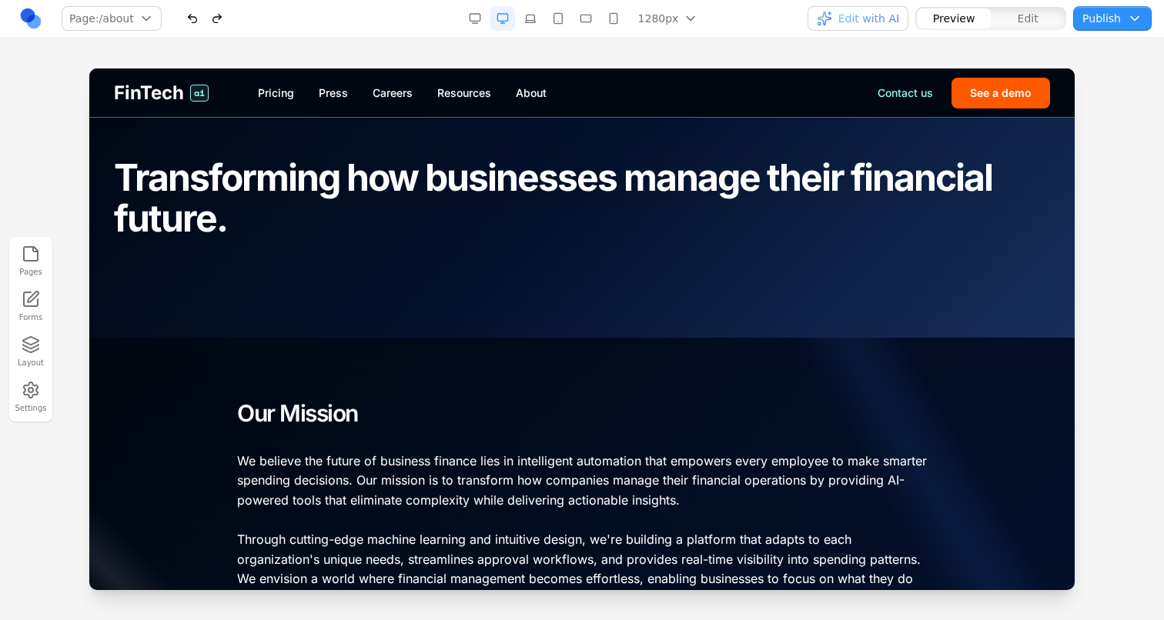
click at [909, 97] on link "Contact us" at bounding box center [904, 92] width 55 height 15
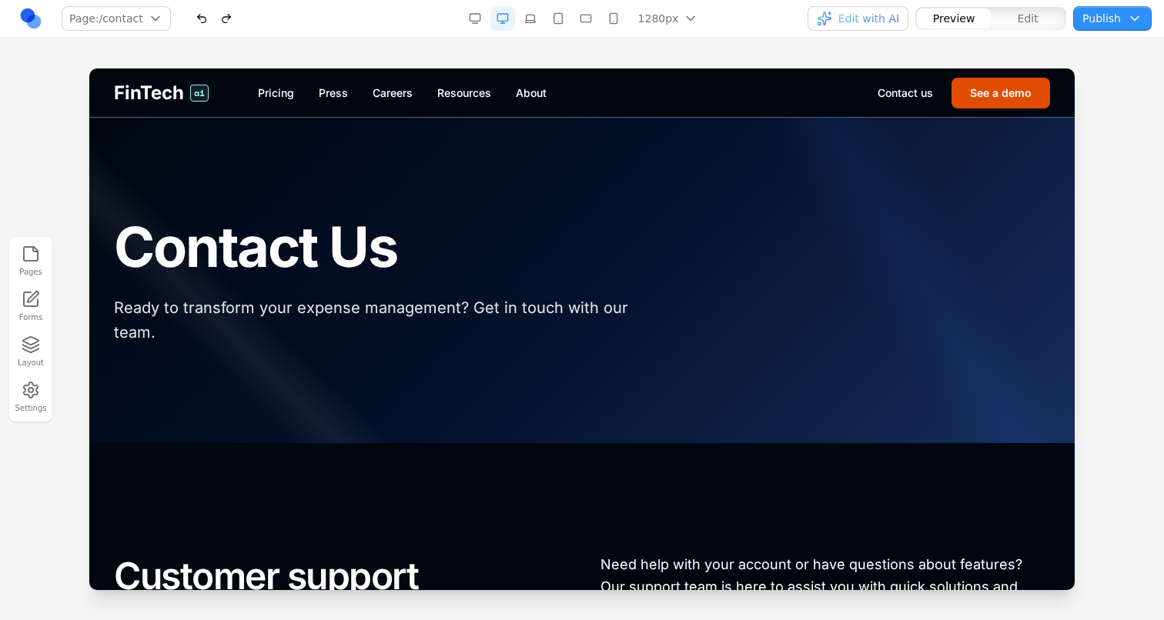
click at [985, 90] on button "See a demo" at bounding box center [1000, 93] width 98 height 31
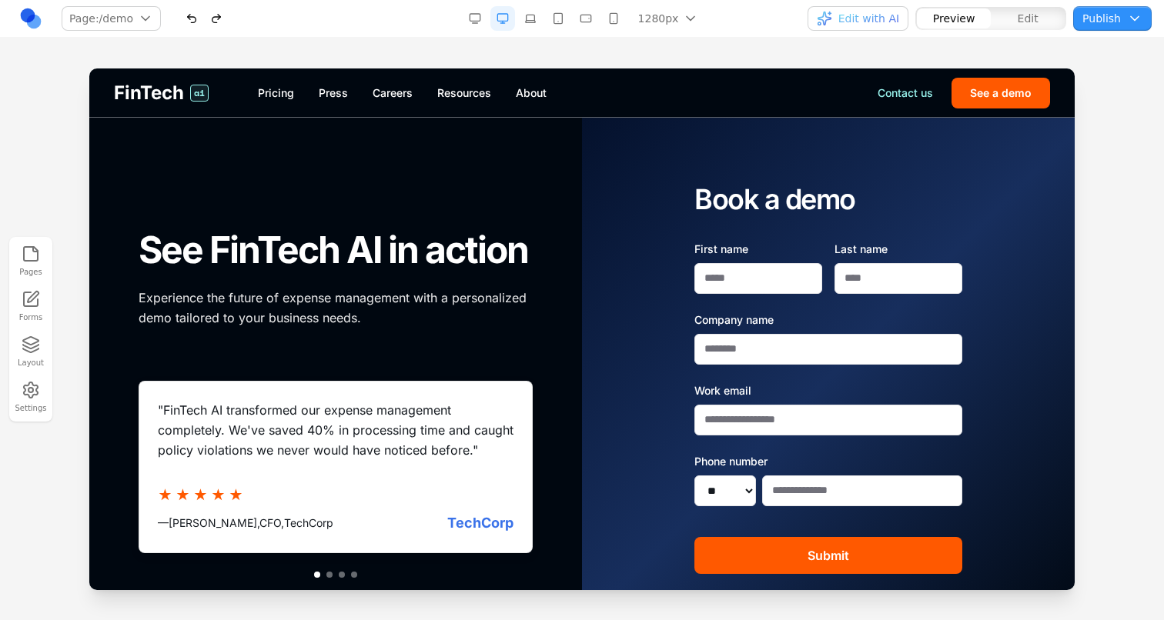
scroll to position [-1, 0]
click at [930, 88] on link "Contact us" at bounding box center [904, 92] width 55 height 15
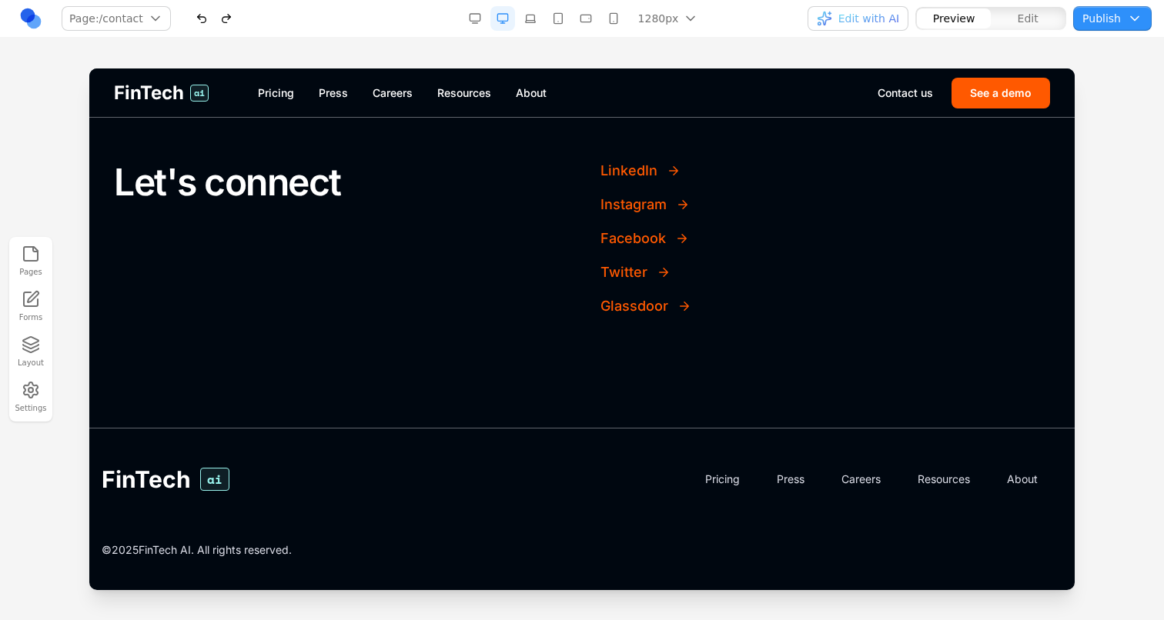
scroll to position [1063, 0]
click at [516, 90] on link "About" at bounding box center [531, 92] width 31 height 15
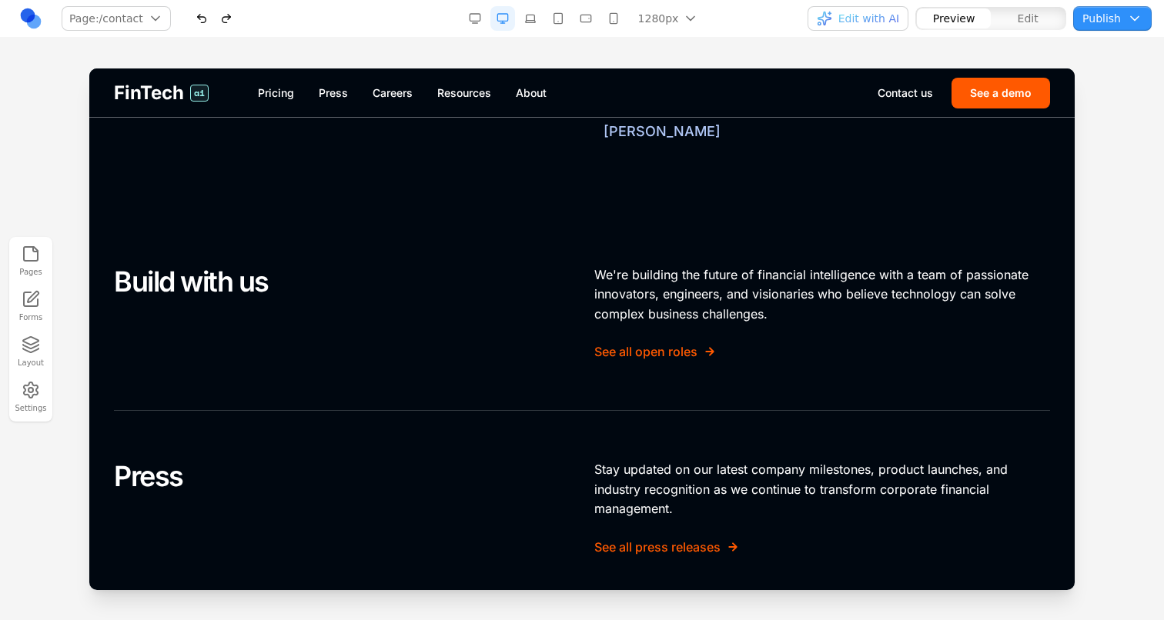
scroll to position [0, 0]
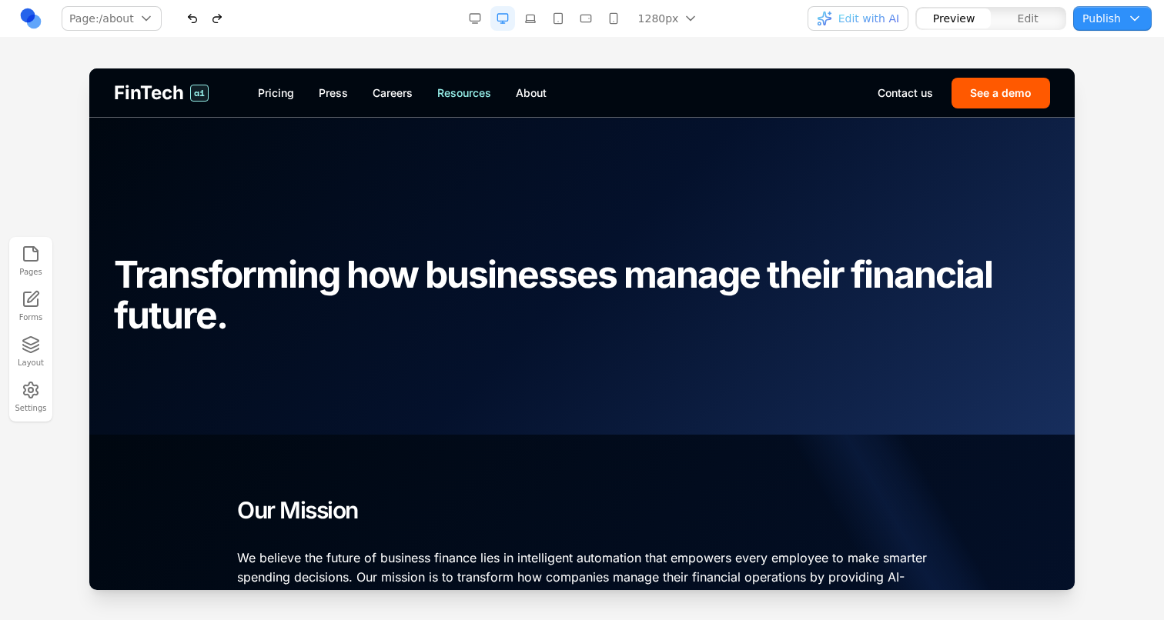
click at [482, 89] on link "Resources" at bounding box center [464, 92] width 54 height 15
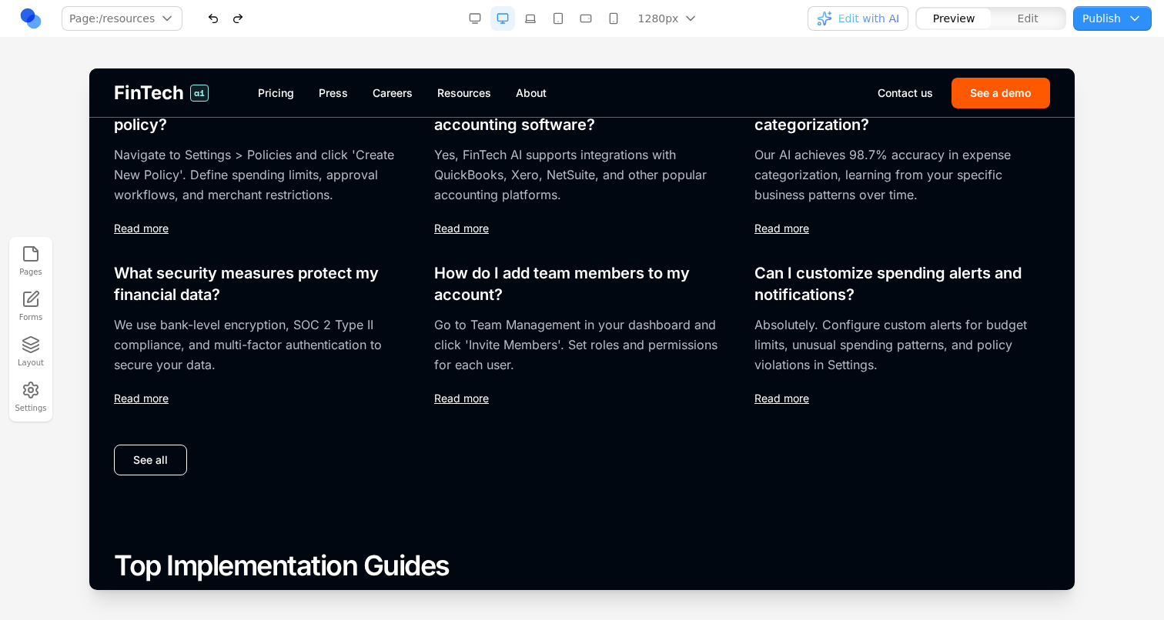
scroll to position [322, 0]
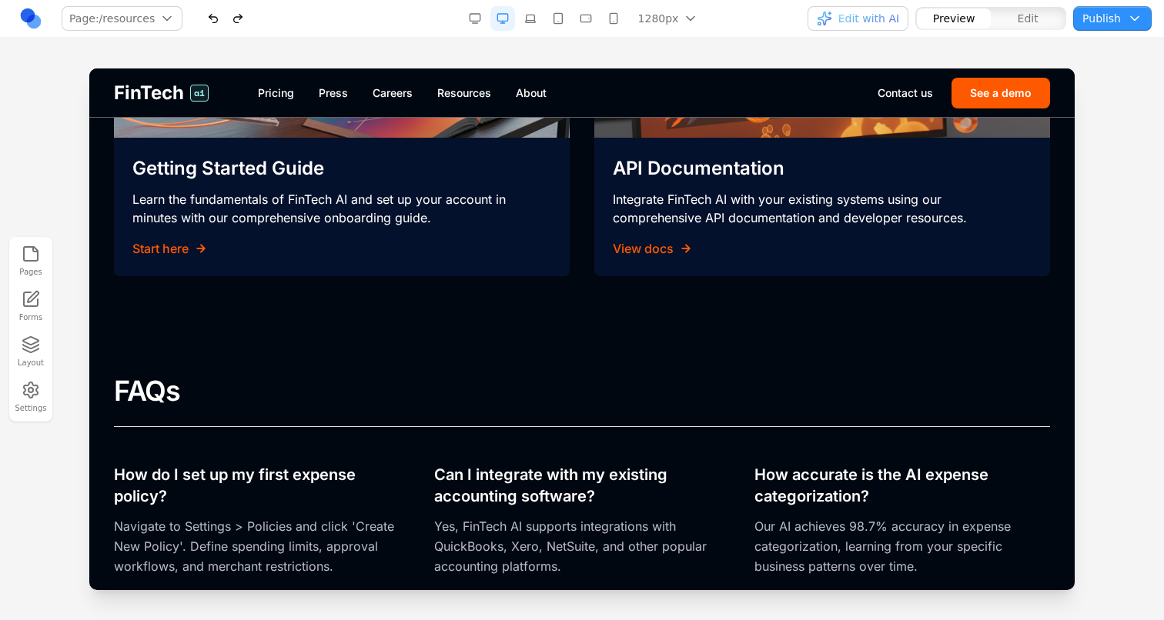
click at [381, 101] on div "FinTech ai Pricing Press Careers Resources About Contact us See a demo" at bounding box center [581, 92] width 985 height 48
click at [381, 98] on link "Careers" at bounding box center [392, 92] width 40 height 15
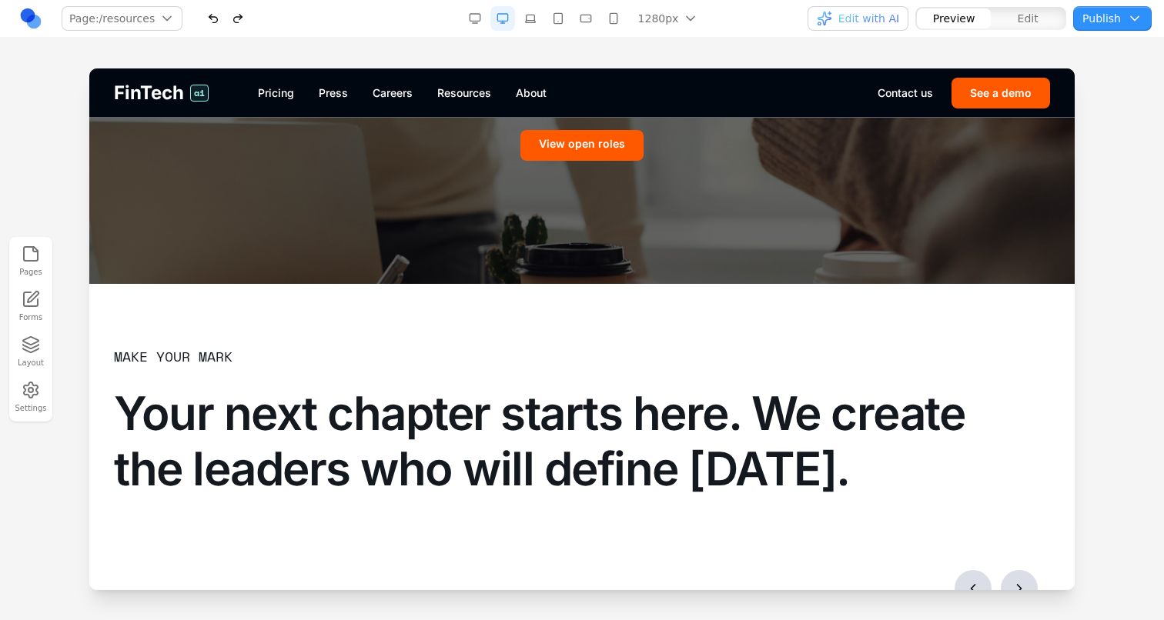
scroll to position [0, 0]
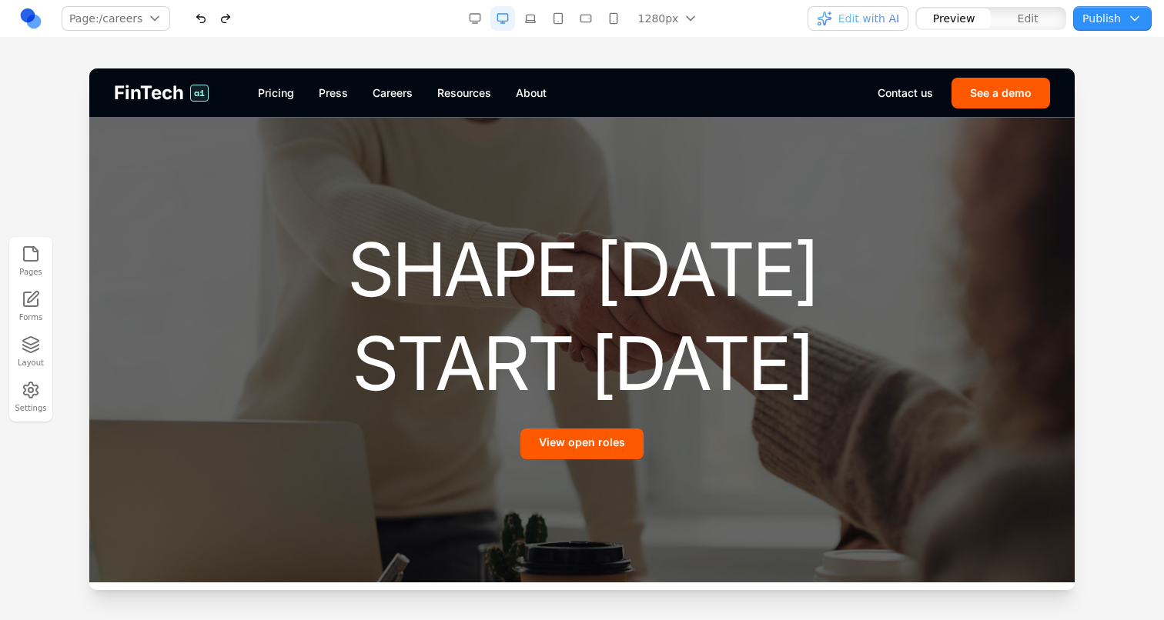
click at [381, 98] on link "Careers" at bounding box center [392, 92] width 40 height 15
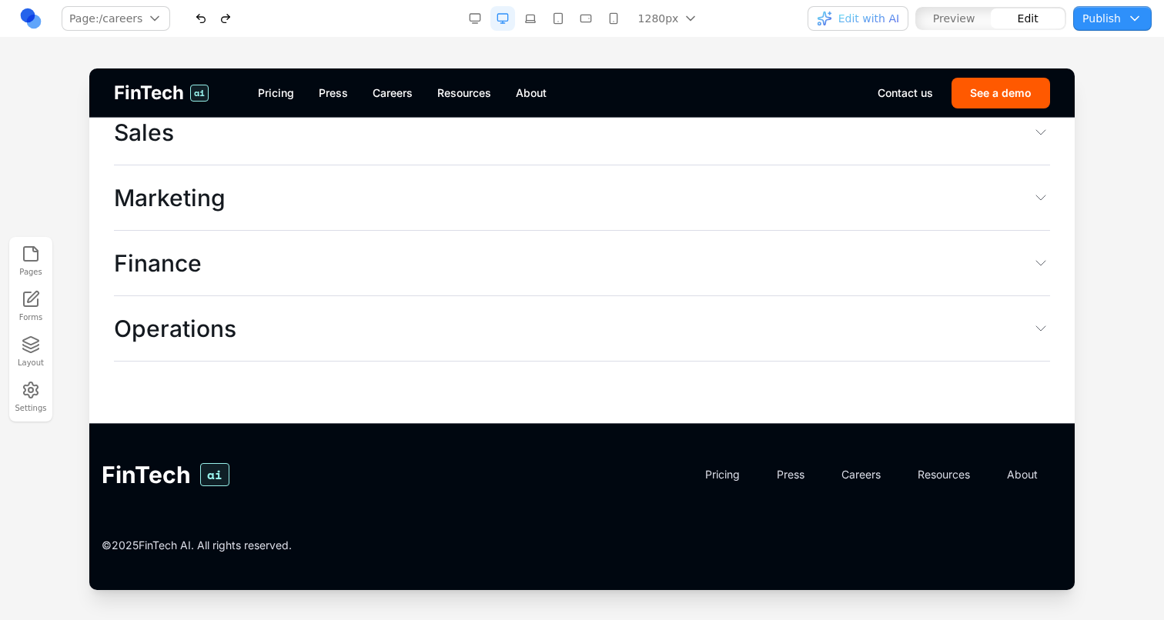
scroll to position [3945, 0]
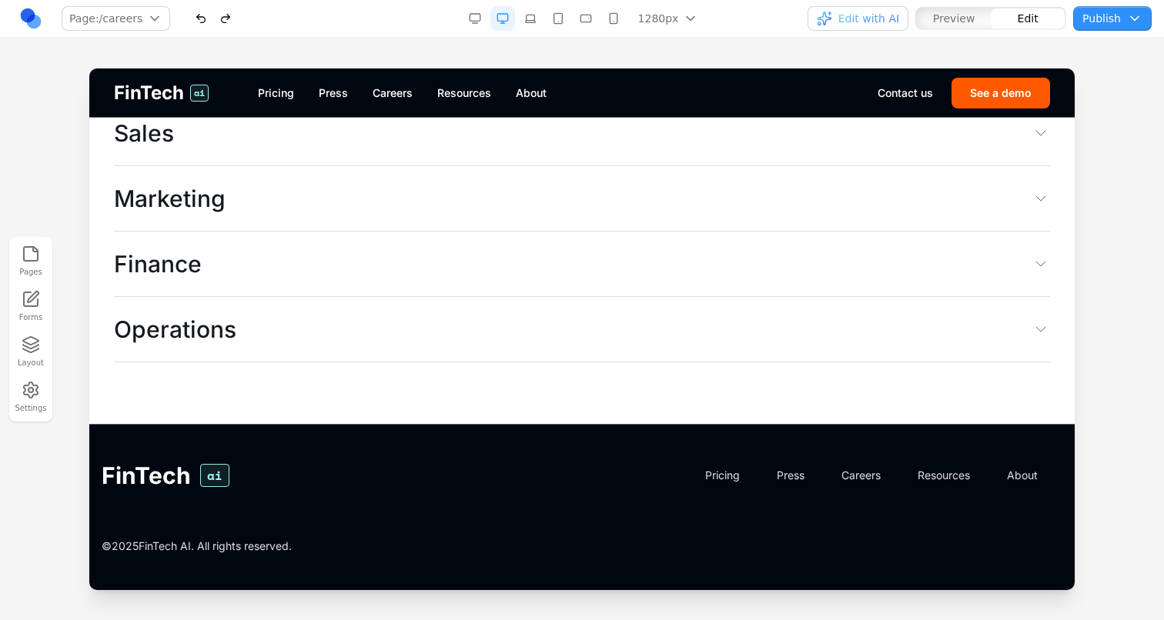
click at [924, 22] on button "Preview" at bounding box center [953, 18] width 74 height 20
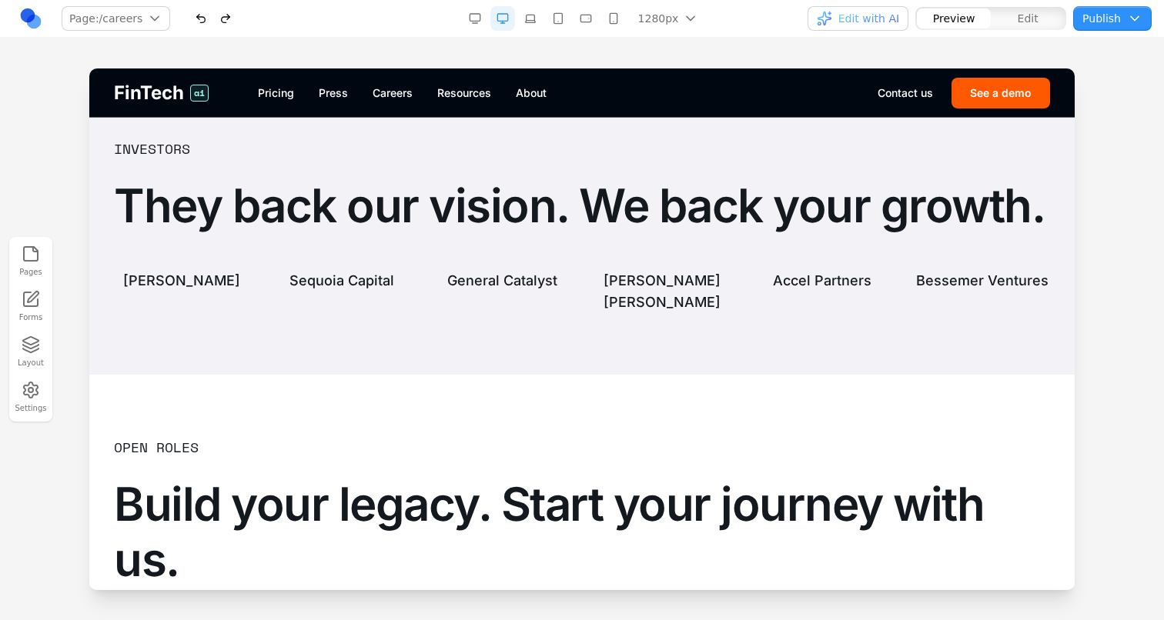
scroll to position [3162, 0]
click at [479, 96] on link "Resources" at bounding box center [464, 92] width 54 height 15
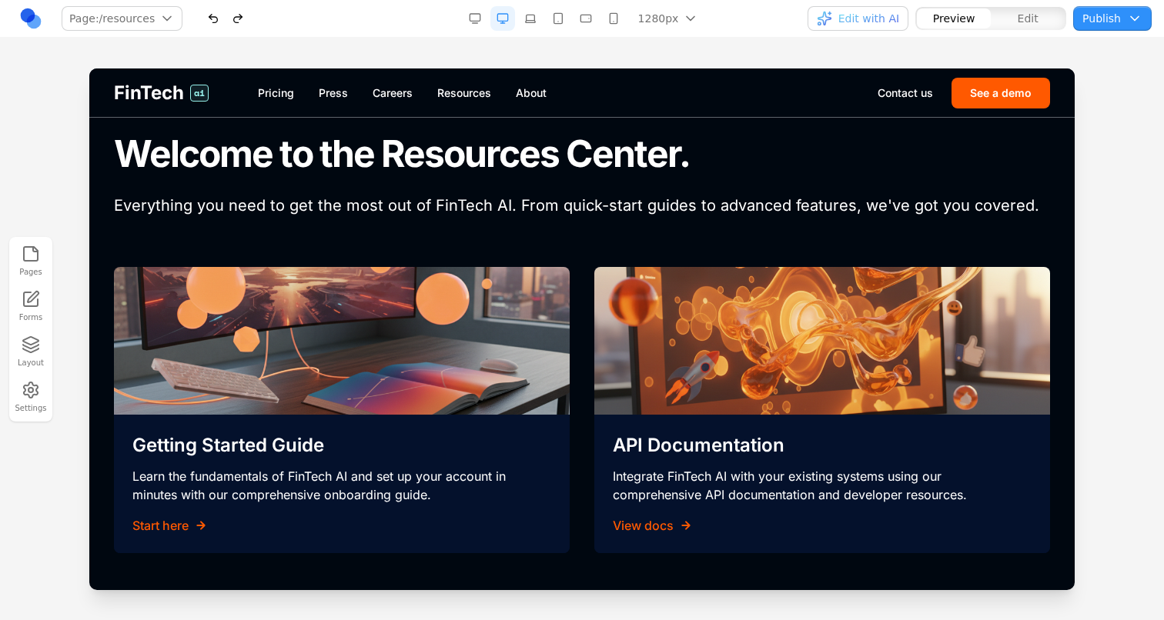
scroll to position [0, 0]
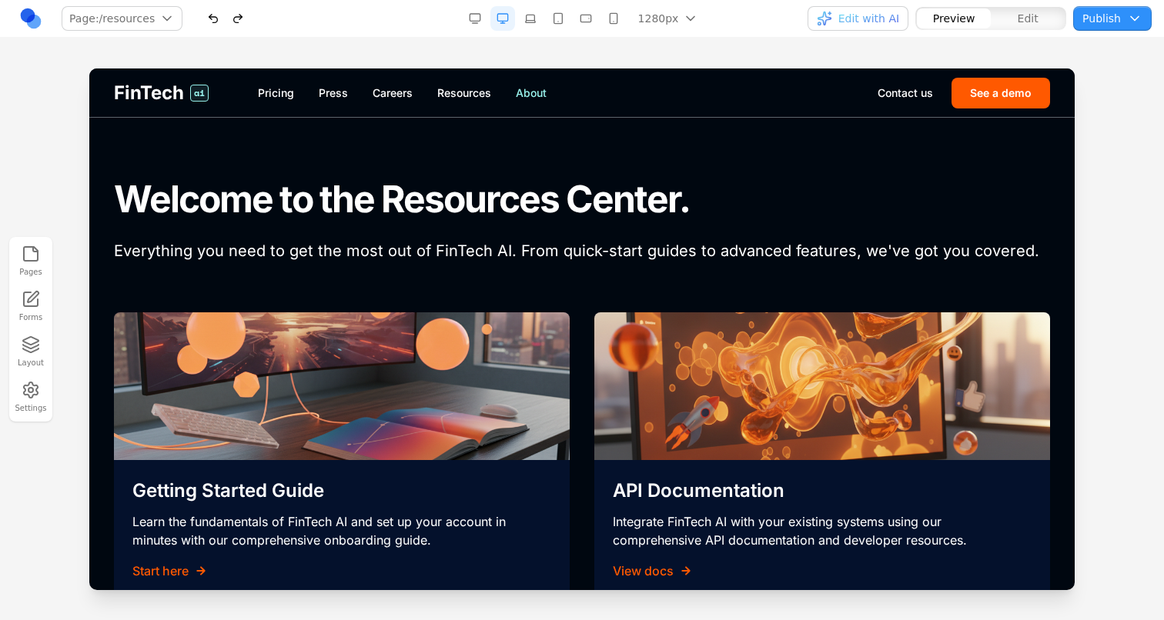
click at [533, 92] on link "About" at bounding box center [531, 92] width 31 height 15
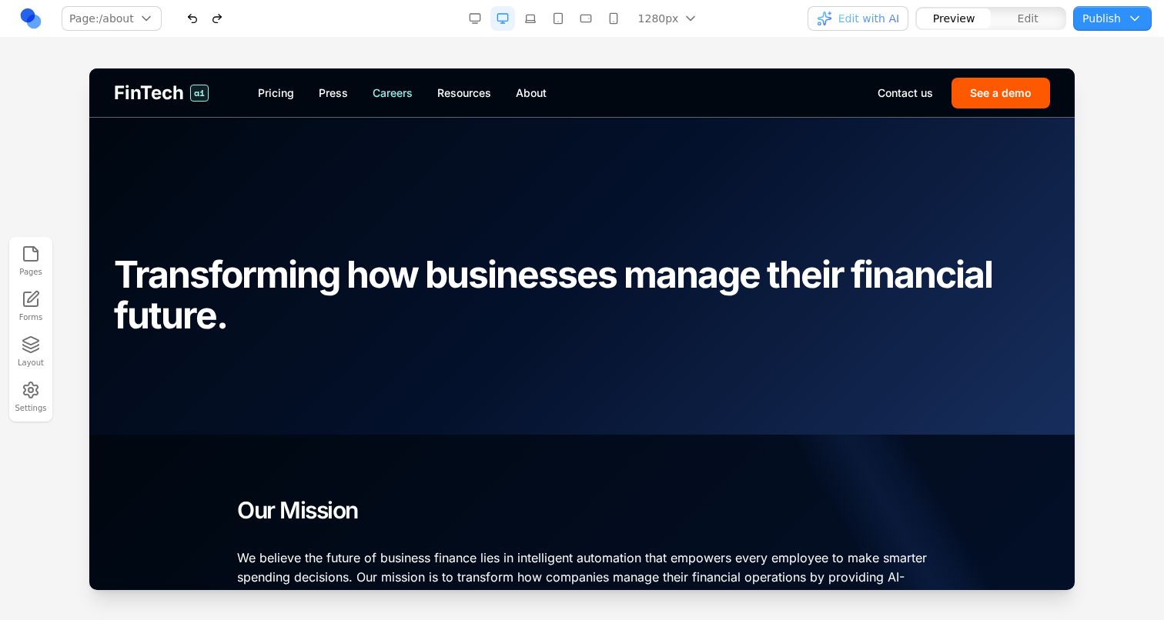
click at [380, 88] on link "Careers" at bounding box center [392, 92] width 40 height 15
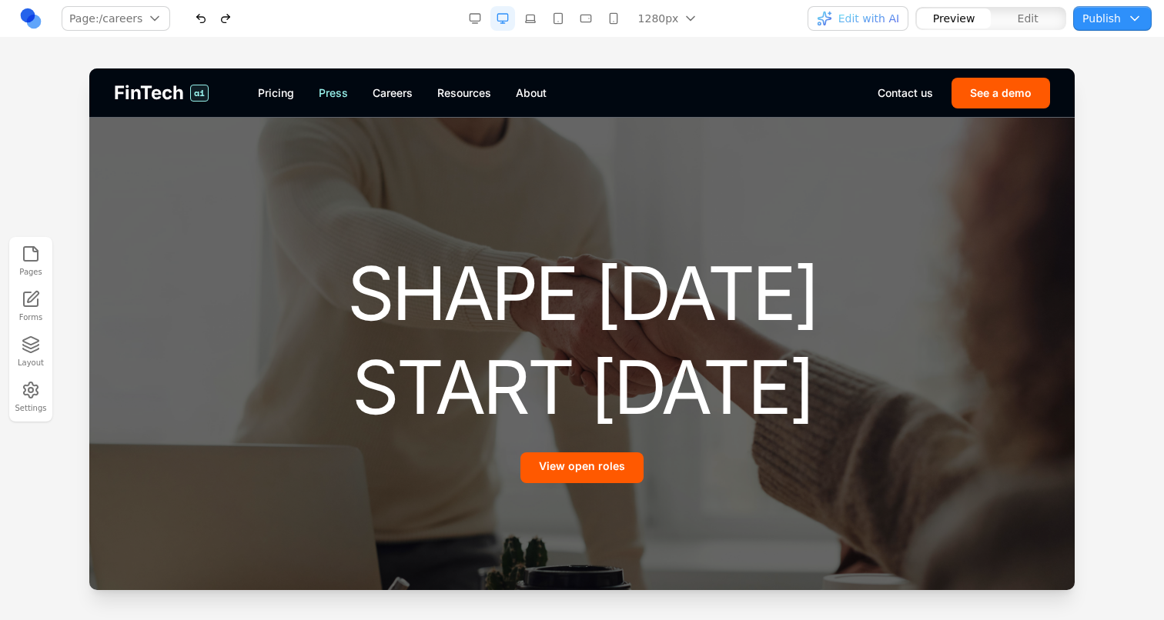
click at [331, 91] on link "Press" at bounding box center [333, 92] width 29 height 15
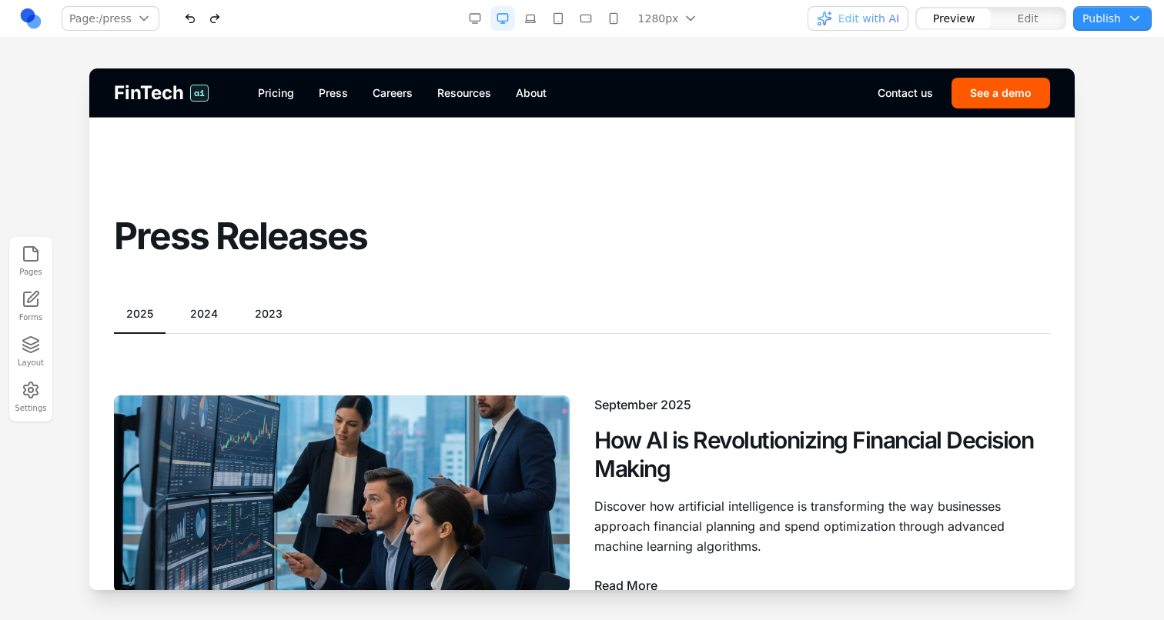
click at [252, 314] on button "2023" at bounding box center [268, 313] width 52 height 15
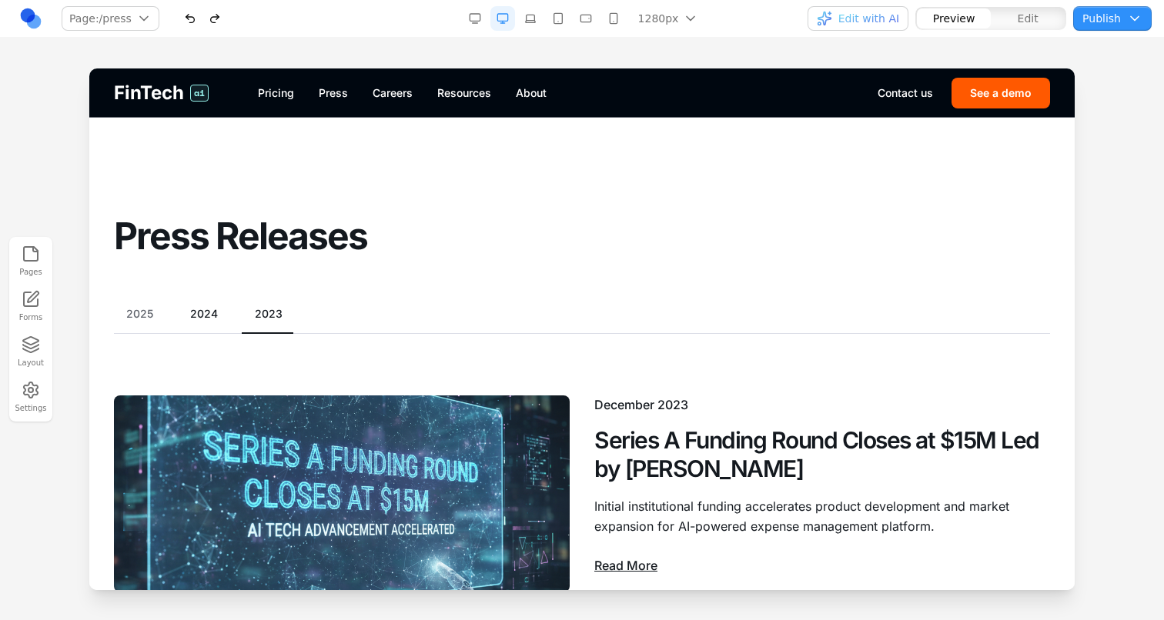
click at [211, 313] on button "2024" at bounding box center [204, 313] width 52 height 15
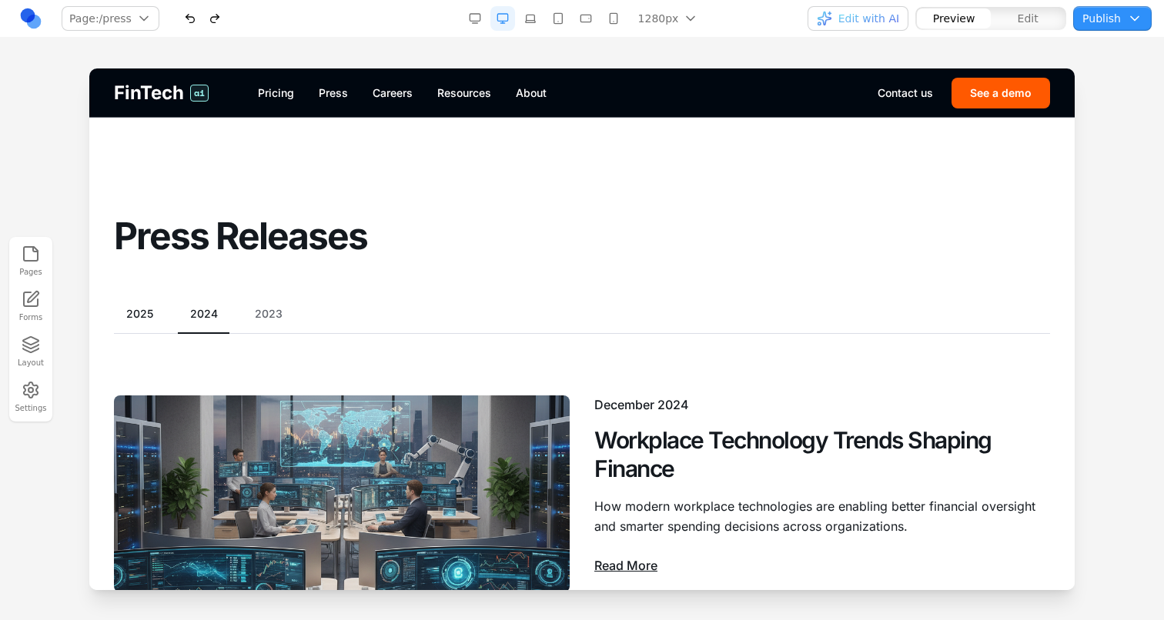
click at [125, 324] on div "2025 2024 2023" at bounding box center [582, 320] width 936 height 28
click at [125, 322] on div "2025 2024 2023" at bounding box center [582, 320] width 936 height 28
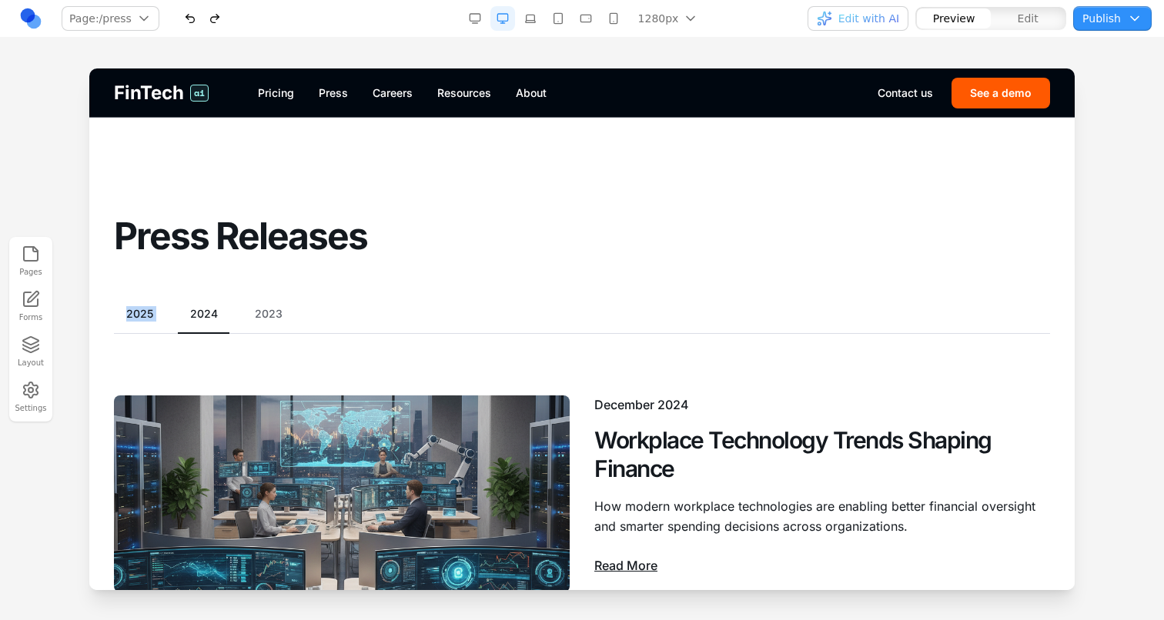
click at [143, 318] on button "2025" at bounding box center [140, 313] width 52 height 15
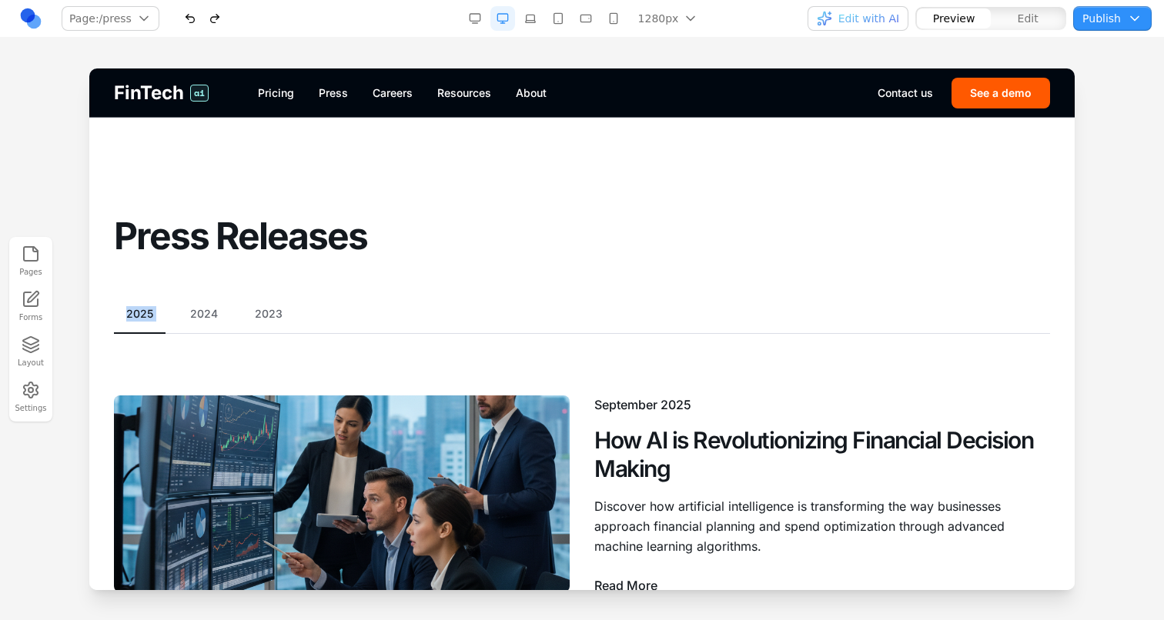
click at [295, 190] on section "Press Releases" at bounding box center [581, 187] width 985 height 139
click at [862, 14] on span "Edit with AI" at bounding box center [868, 18] width 61 height 15
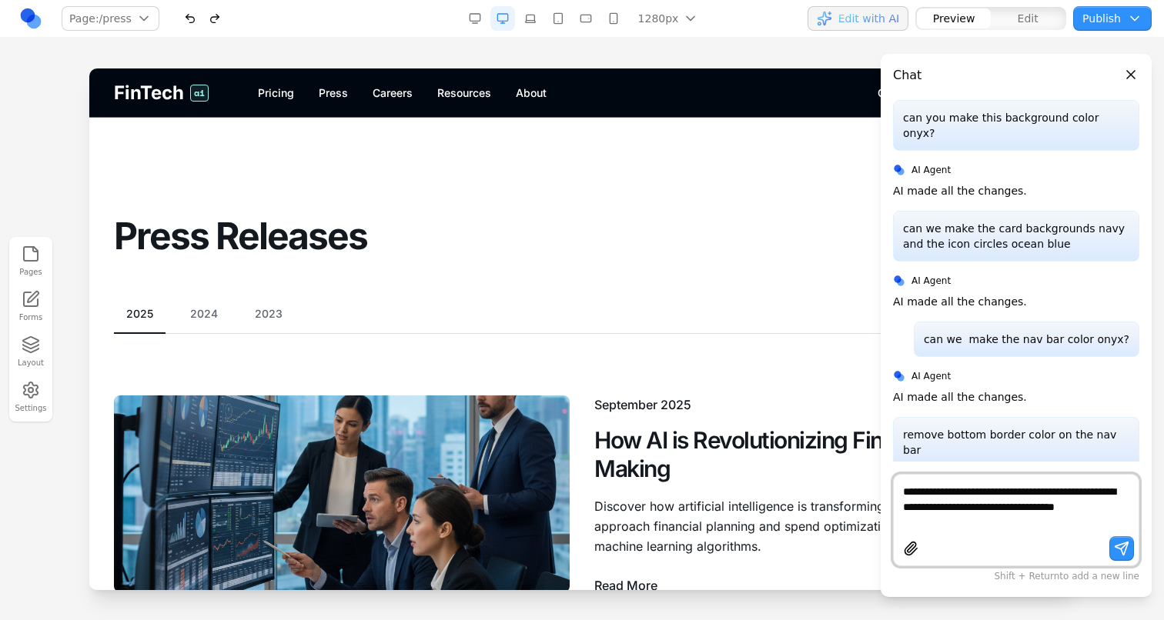
type textarea "**********"
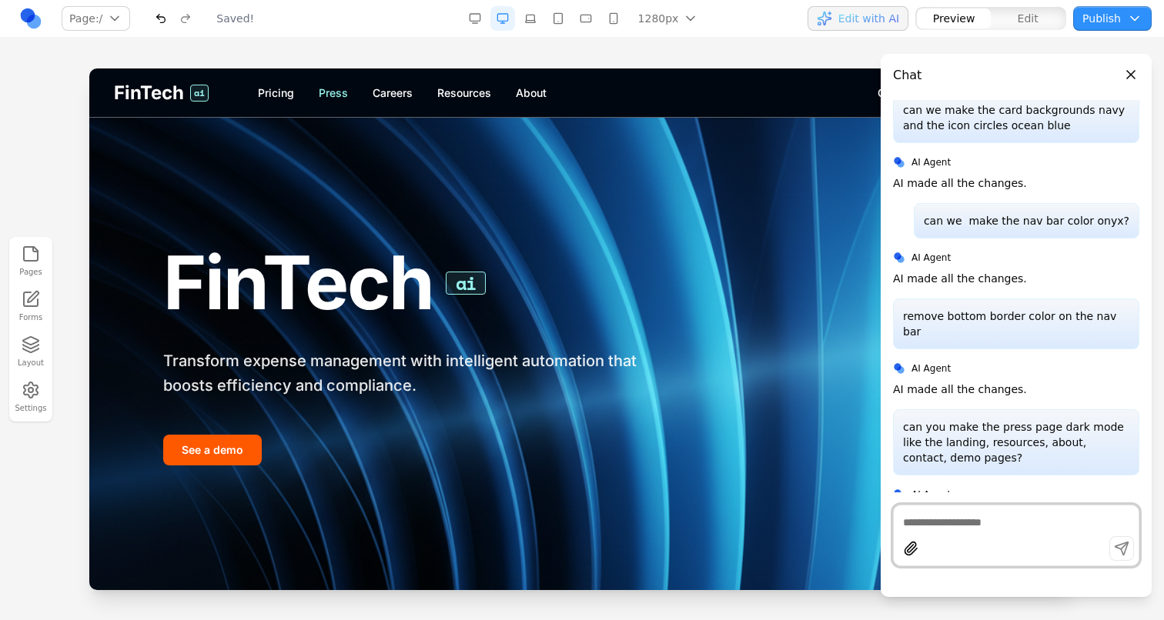
click at [331, 93] on link "Press" at bounding box center [333, 92] width 29 height 15
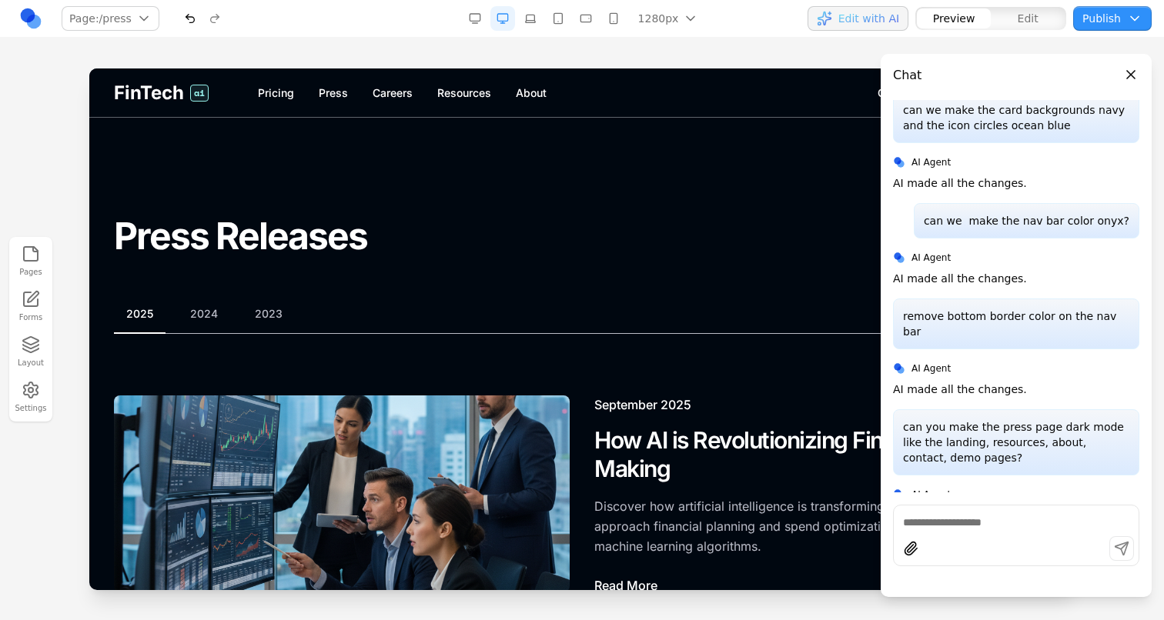
click at [854, 22] on span "Edit with AI" at bounding box center [868, 18] width 61 height 15
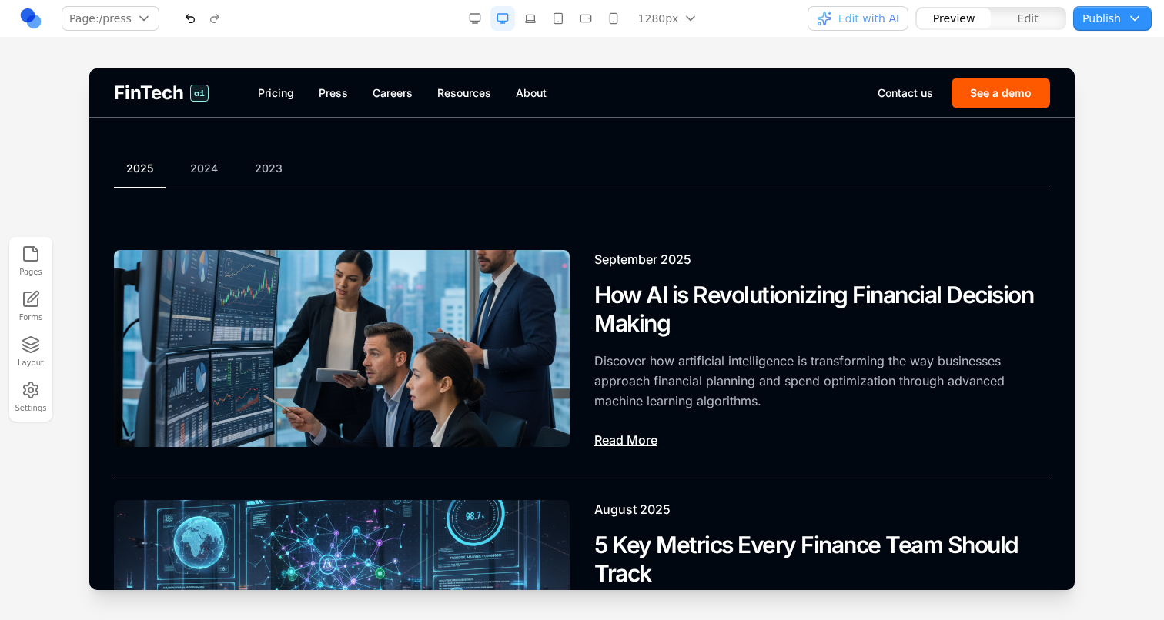
scroll to position [36, 0]
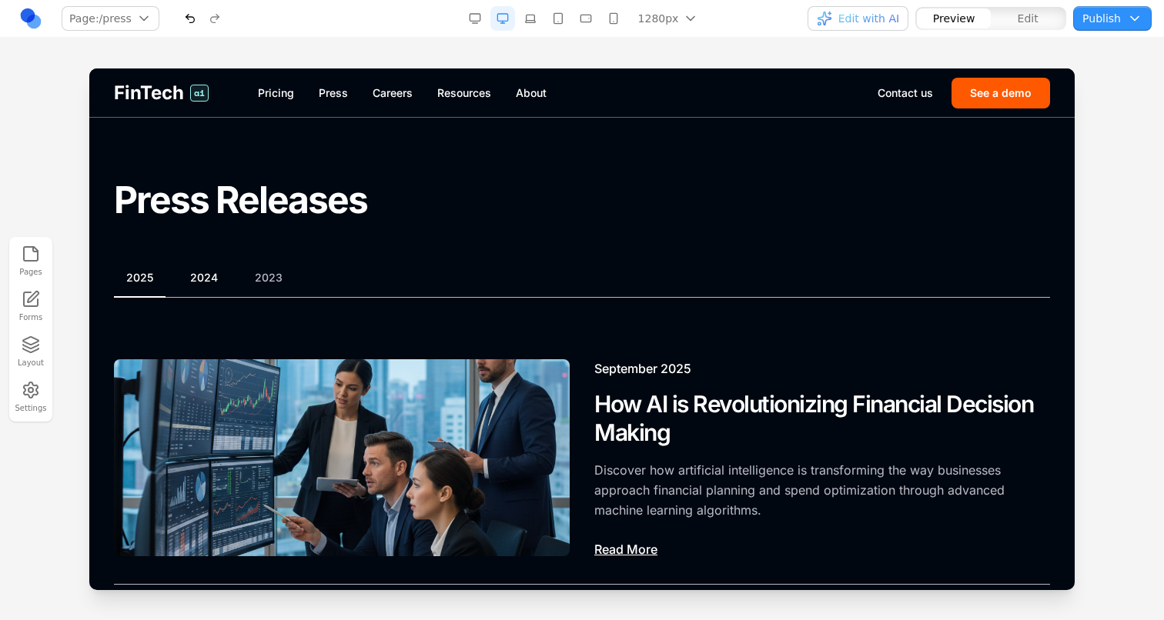
click at [211, 280] on button "2024" at bounding box center [204, 277] width 52 height 15
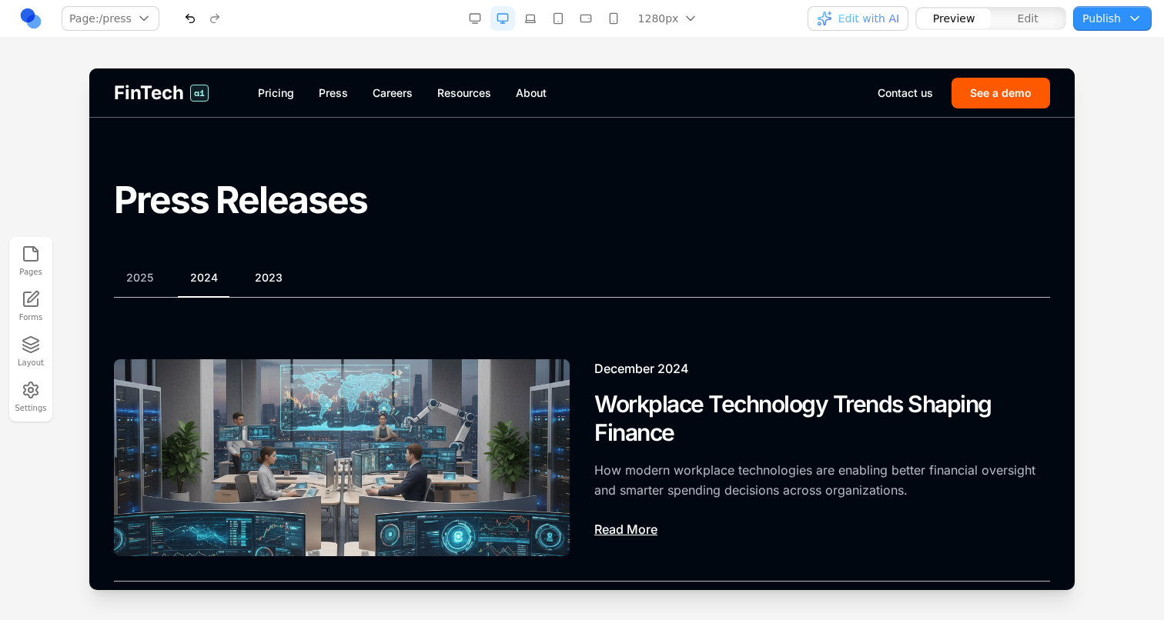
click at [259, 280] on button "2023" at bounding box center [268, 277] width 52 height 15
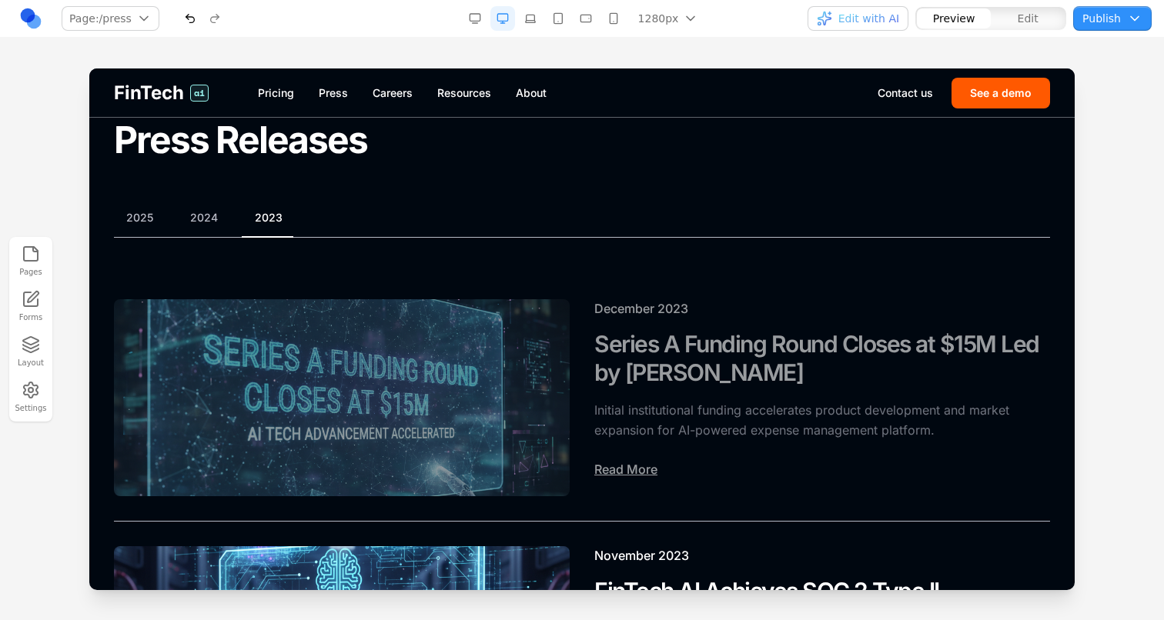
scroll to position [72, 0]
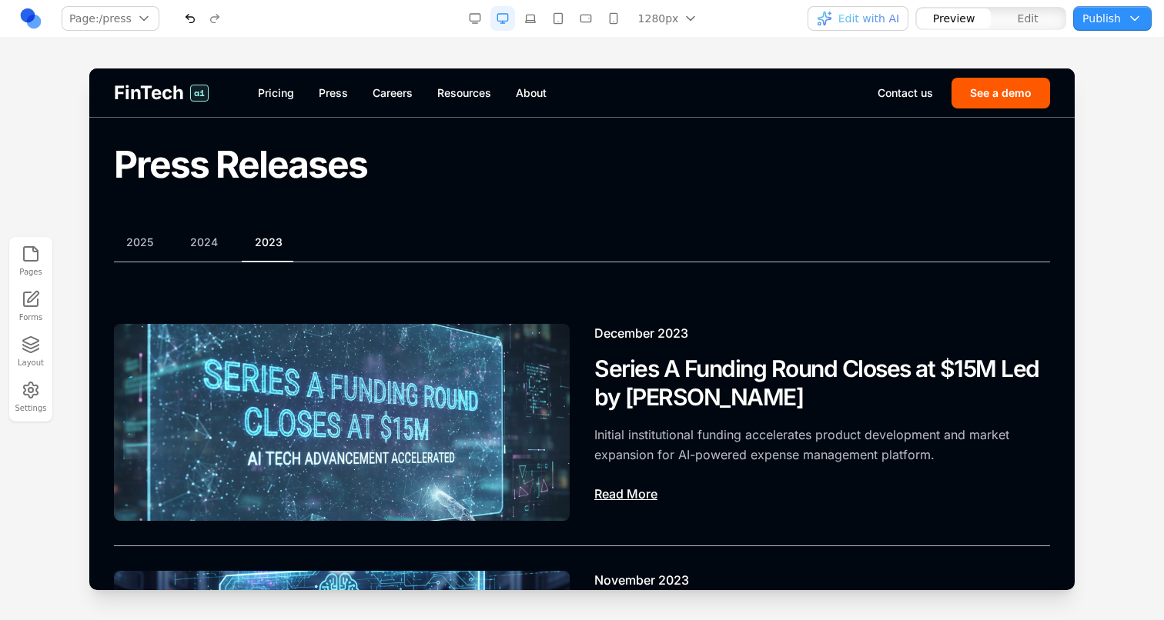
click at [135, 254] on div "2025 2024 2023" at bounding box center [582, 249] width 936 height 28
click at [135, 242] on button "2025" at bounding box center [140, 242] width 52 height 15
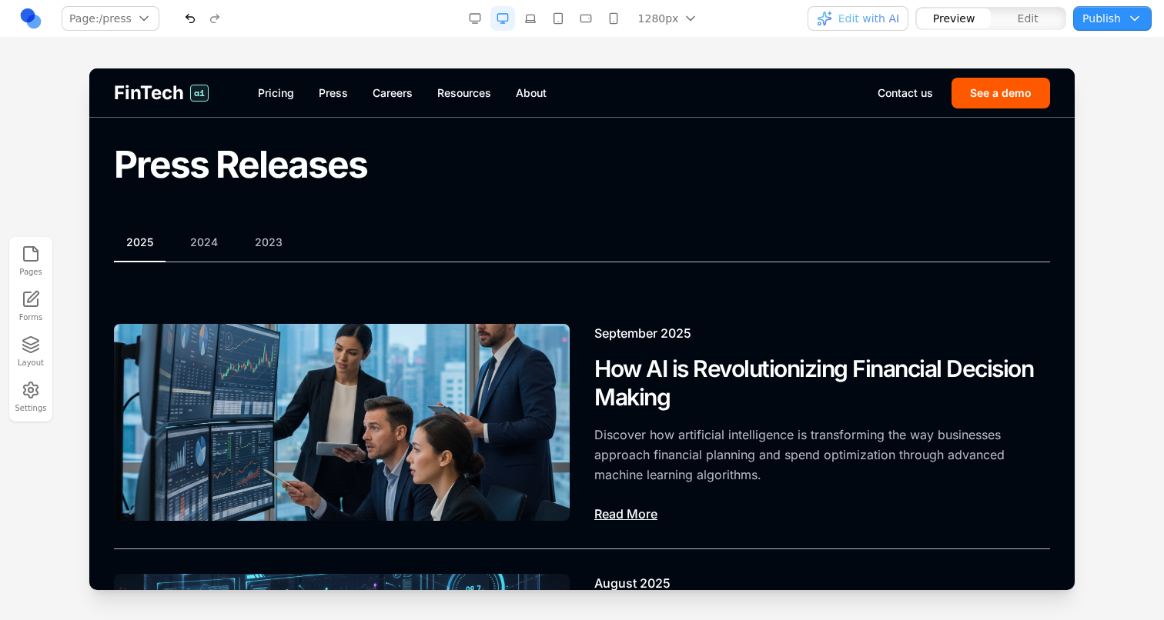
click at [184, 8] on button "button" at bounding box center [190, 18] width 25 height 25
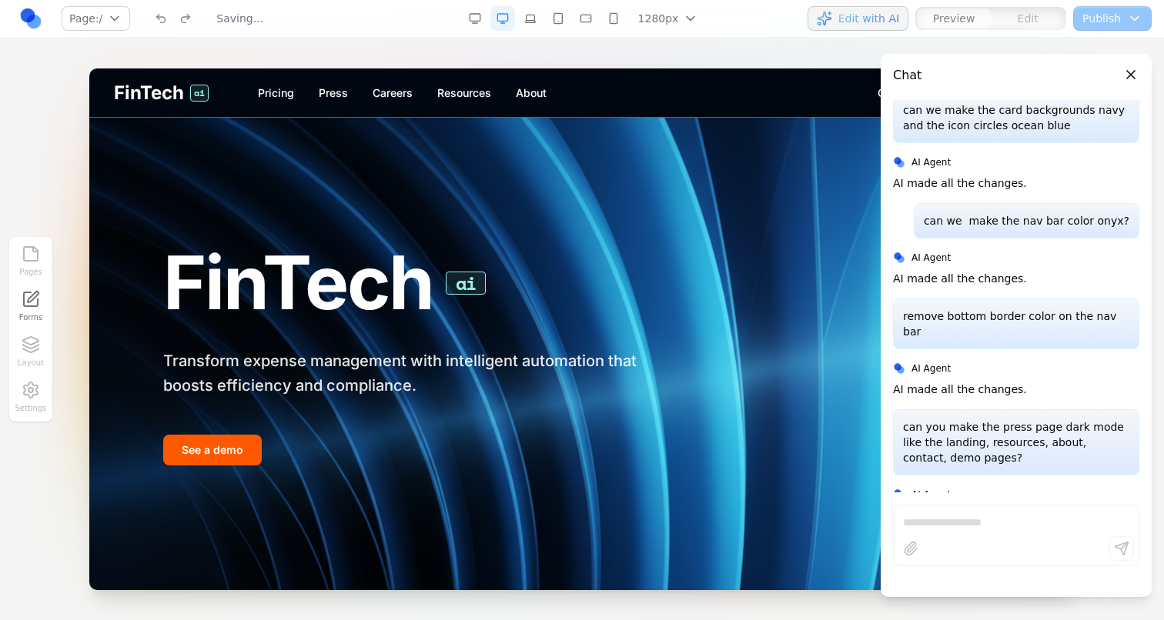
scroll to position [0, 0]
click at [331, 92] on link "Press" at bounding box center [333, 92] width 29 height 15
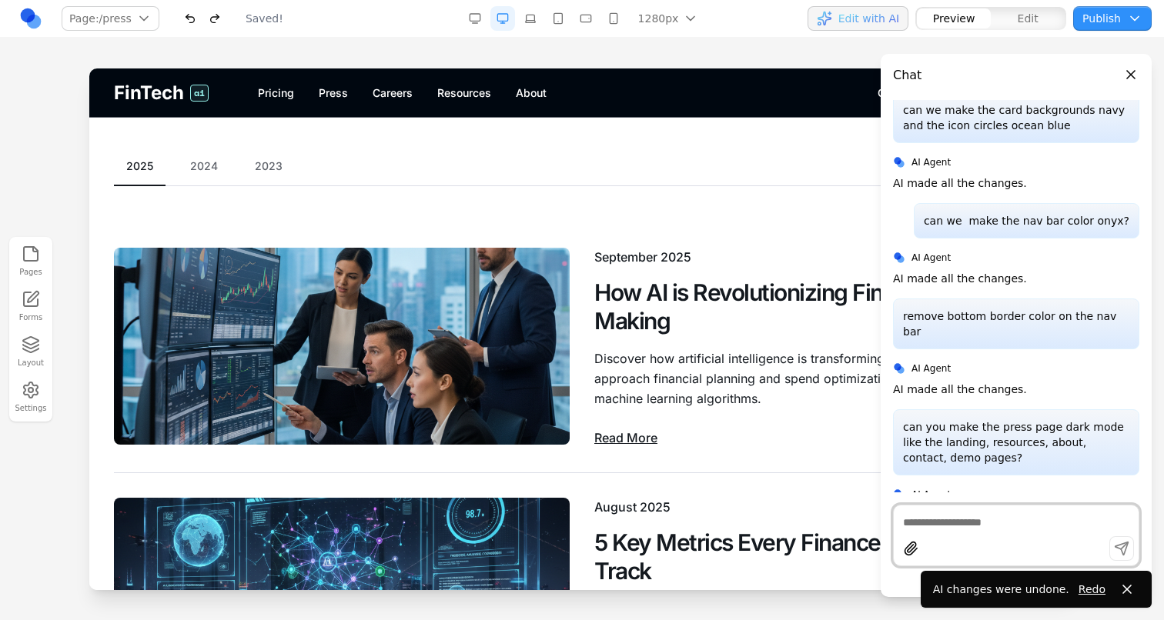
scroll to position [160, 0]
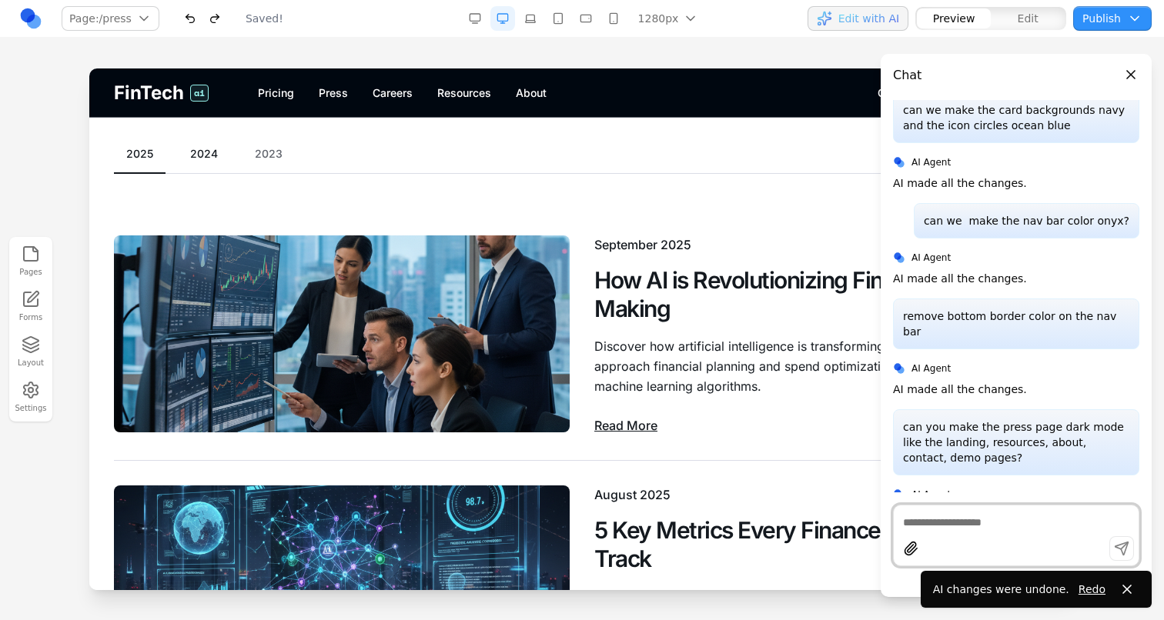
click at [208, 151] on button "2024" at bounding box center [204, 153] width 52 height 15
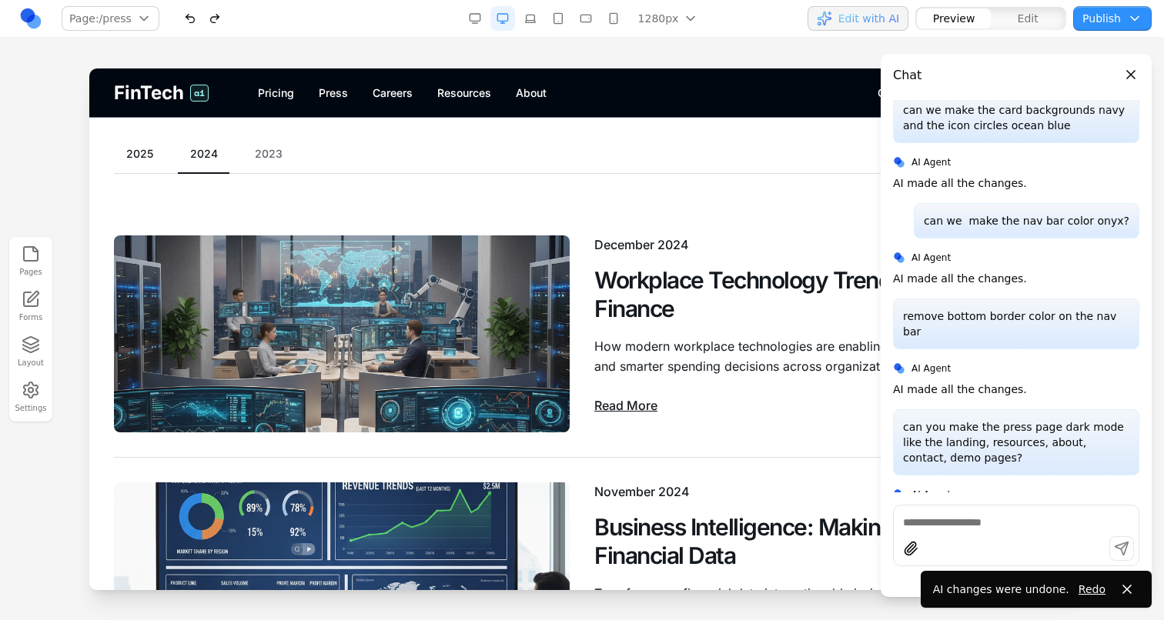
click at [163, 148] on button "2025" at bounding box center [140, 153] width 52 height 15
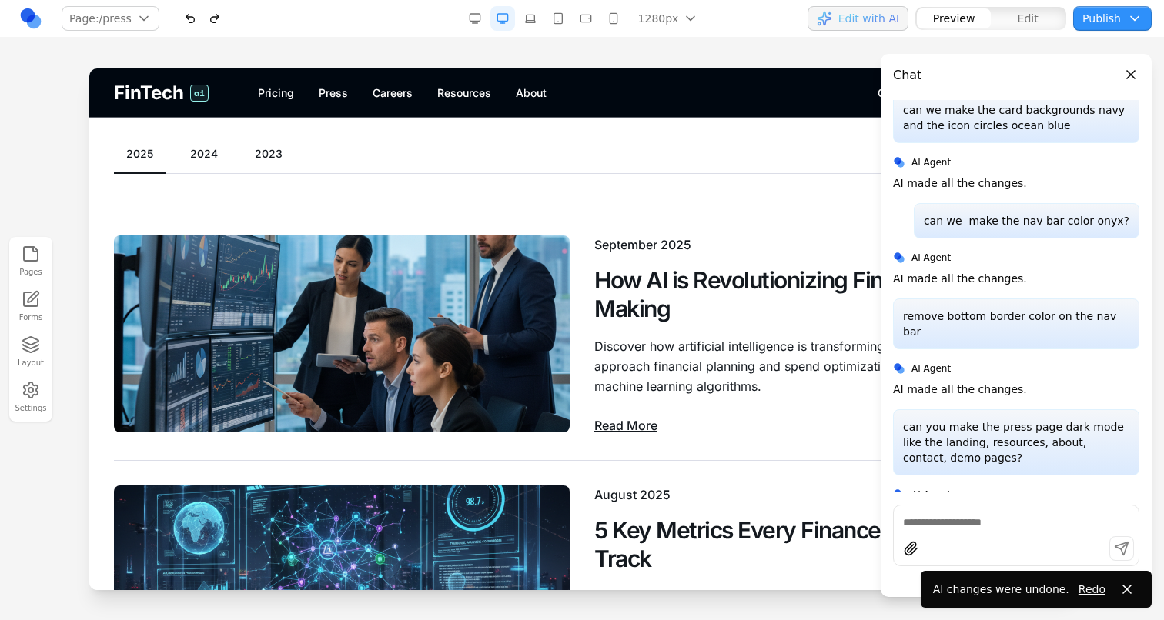
click at [264, 154] on button "2023" at bounding box center [268, 153] width 52 height 15
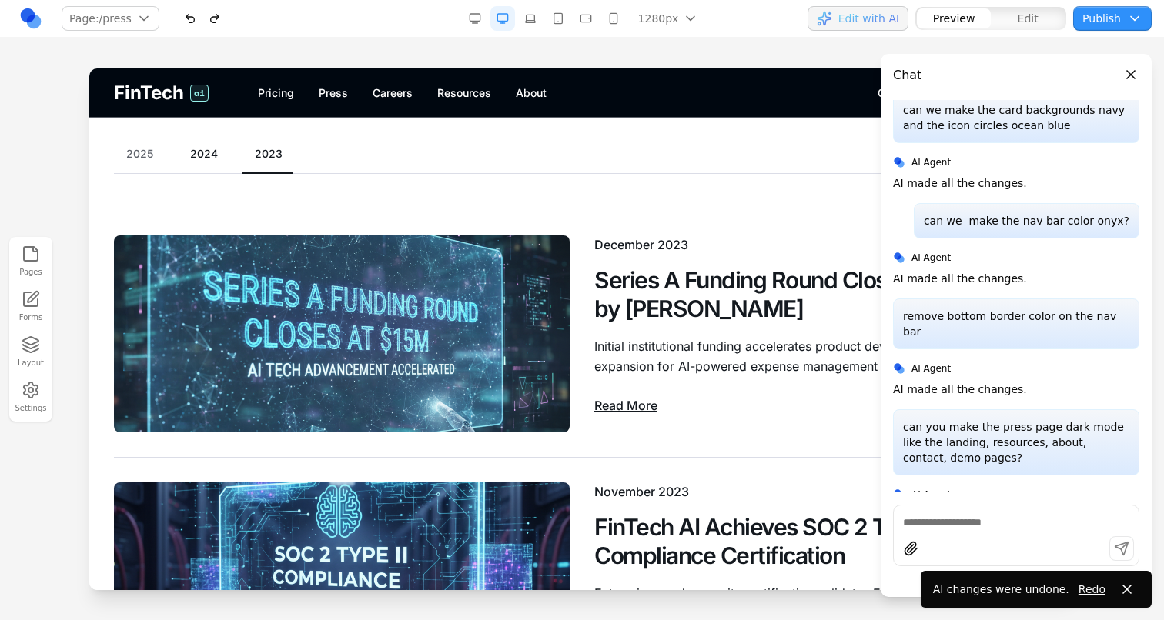
click at [860, 22] on span "Edit with AI" at bounding box center [868, 18] width 61 height 15
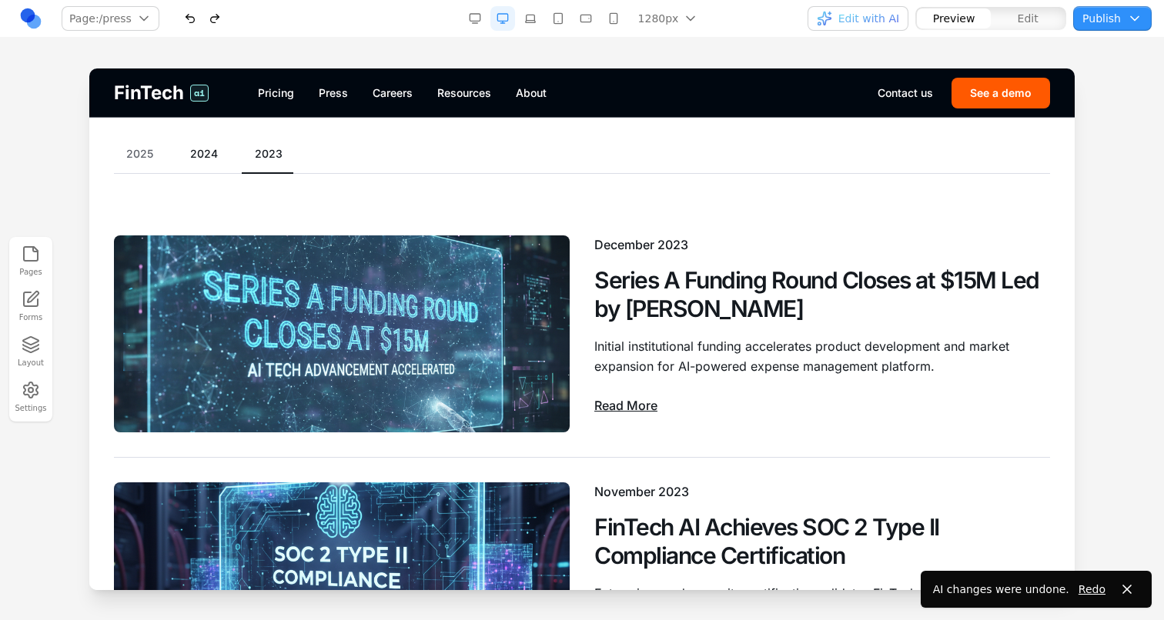
click at [204, 165] on div "2025 2024 2023" at bounding box center [582, 160] width 936 height 28
click at [197, 160] on button "2024" at bounding box center [204, 153] width 52 height 15
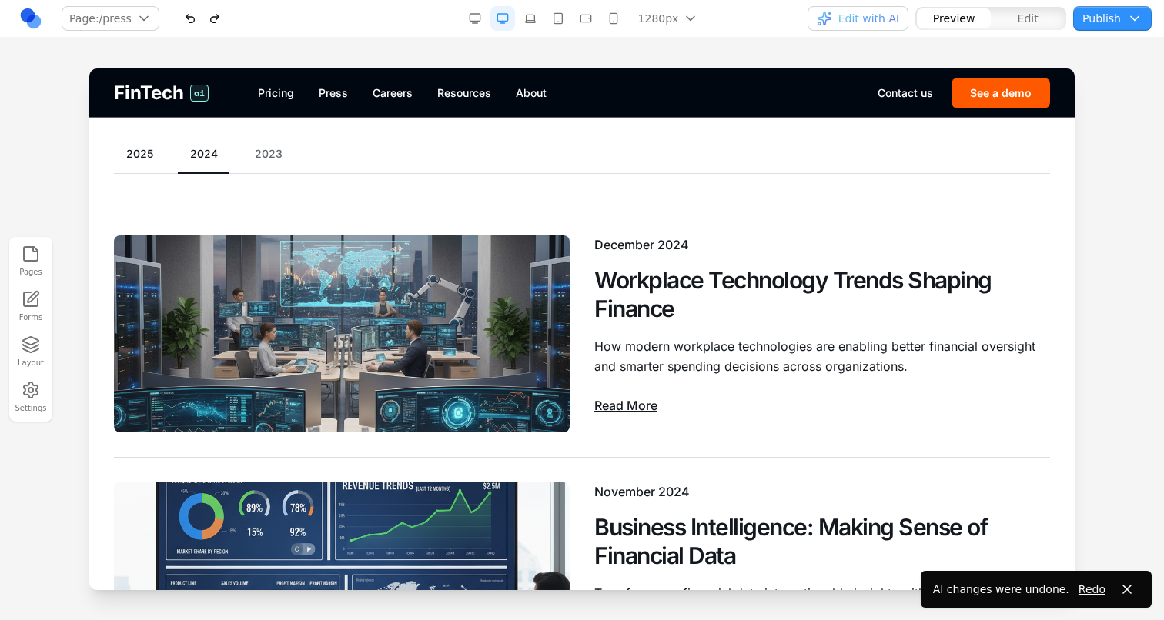
click at [135, 152] on button "2025" at bounding box center [140, 153] width 52 height 15
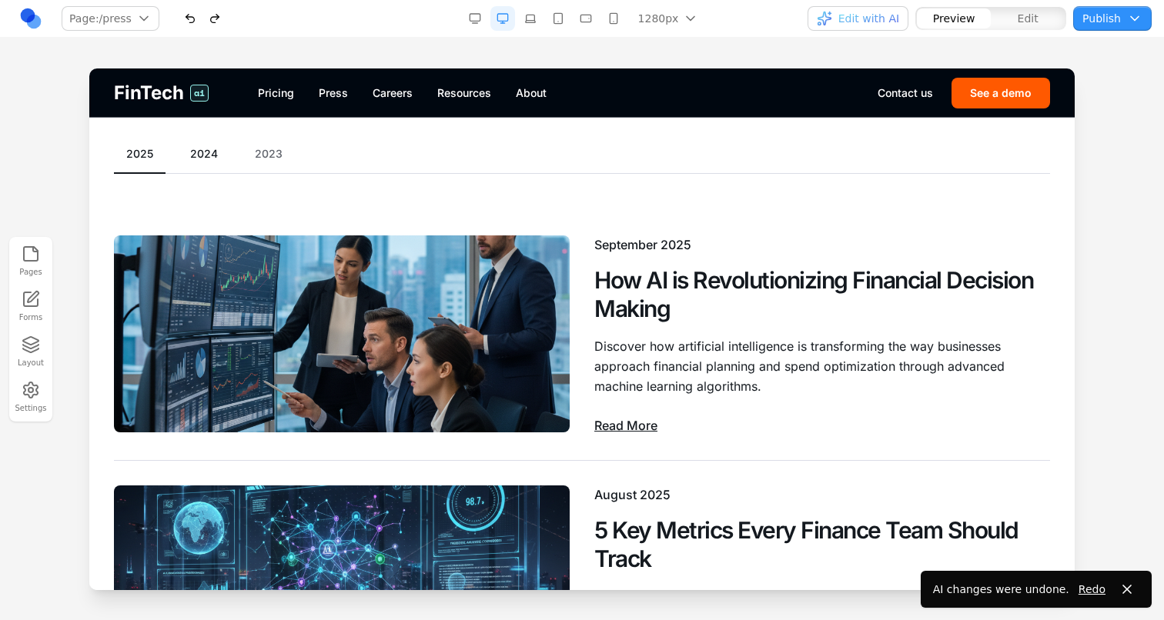
click at [209, 152] on button "2024" at bounding box center [204, 153] width 52 height 15
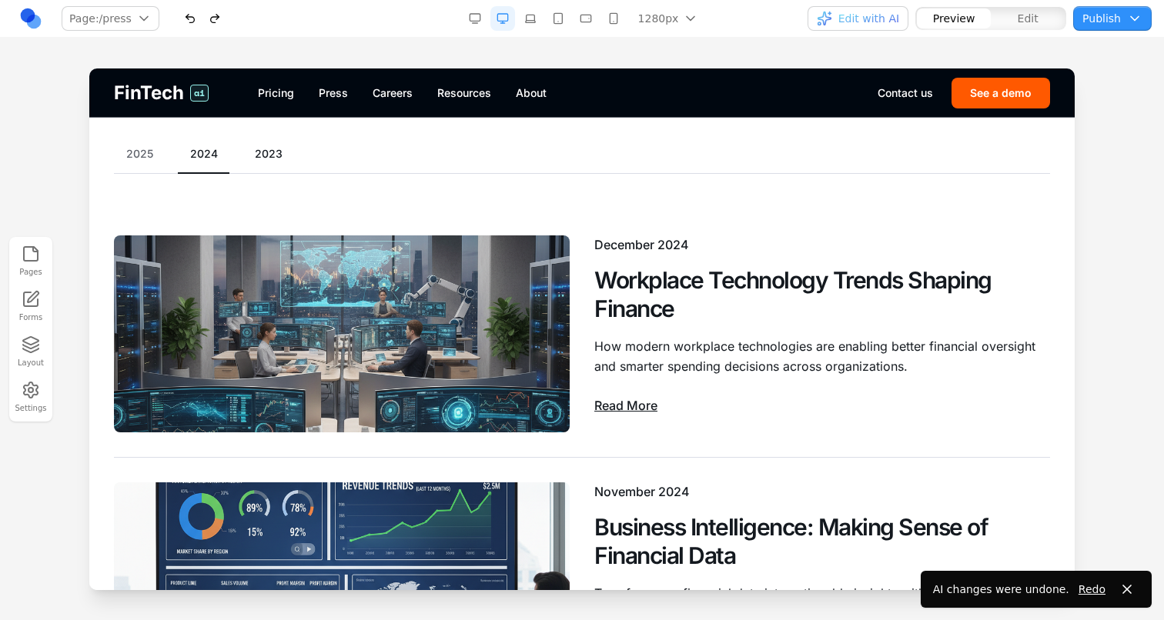
click at [251, 156] on button "2023" at bounding box center [268, 153] width 52 height 15
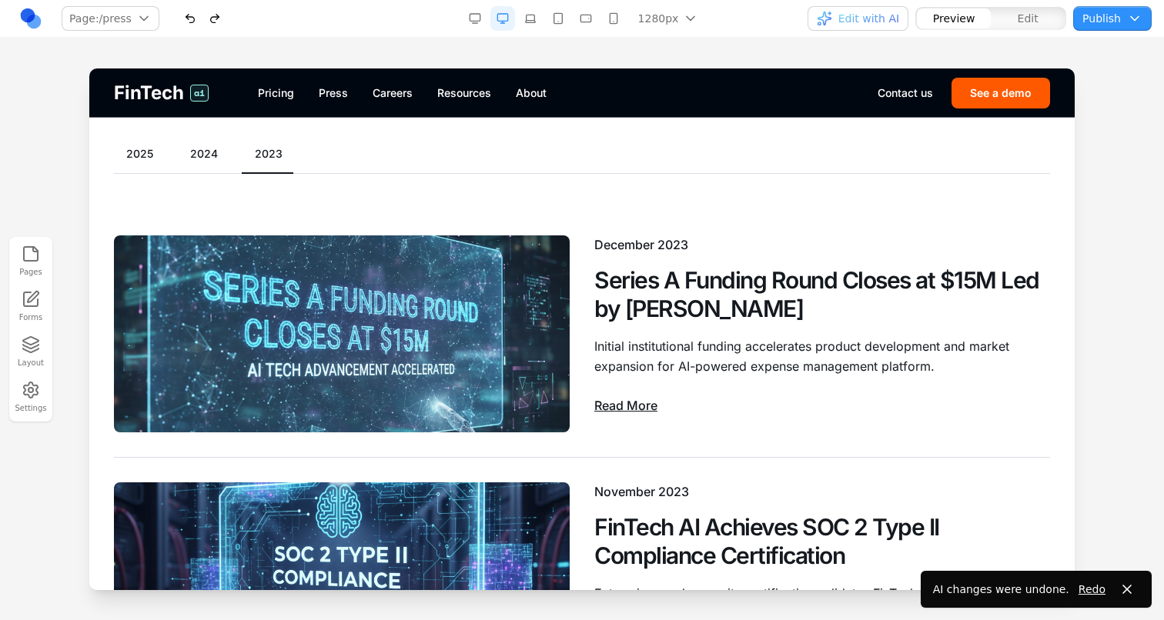
click at [212, 30] on button "button" at bounding box center [214, 18] width 25 height 25
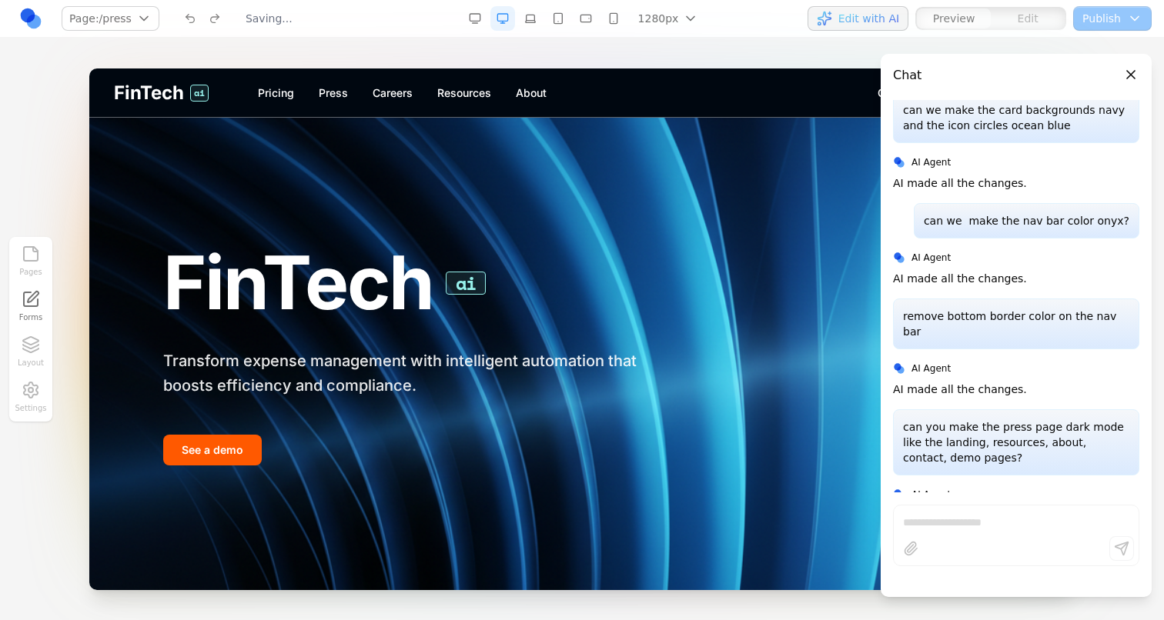
scroll to position [0, 0]
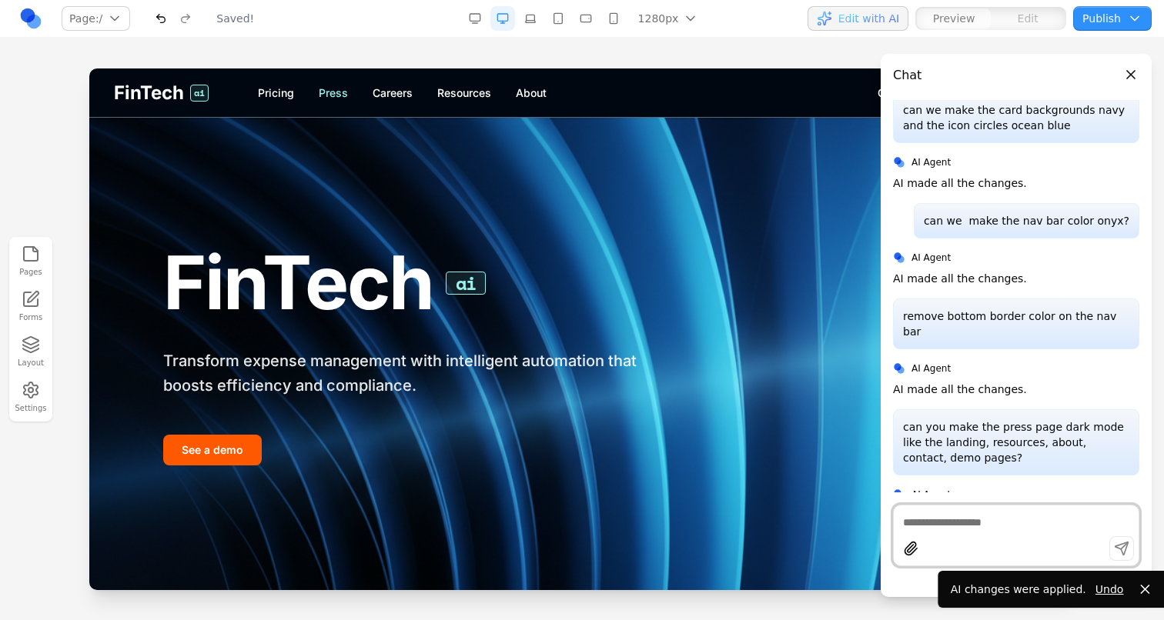
click at [336, 98] on link "Press" at bounding box center [333, 92] width 29 height 15
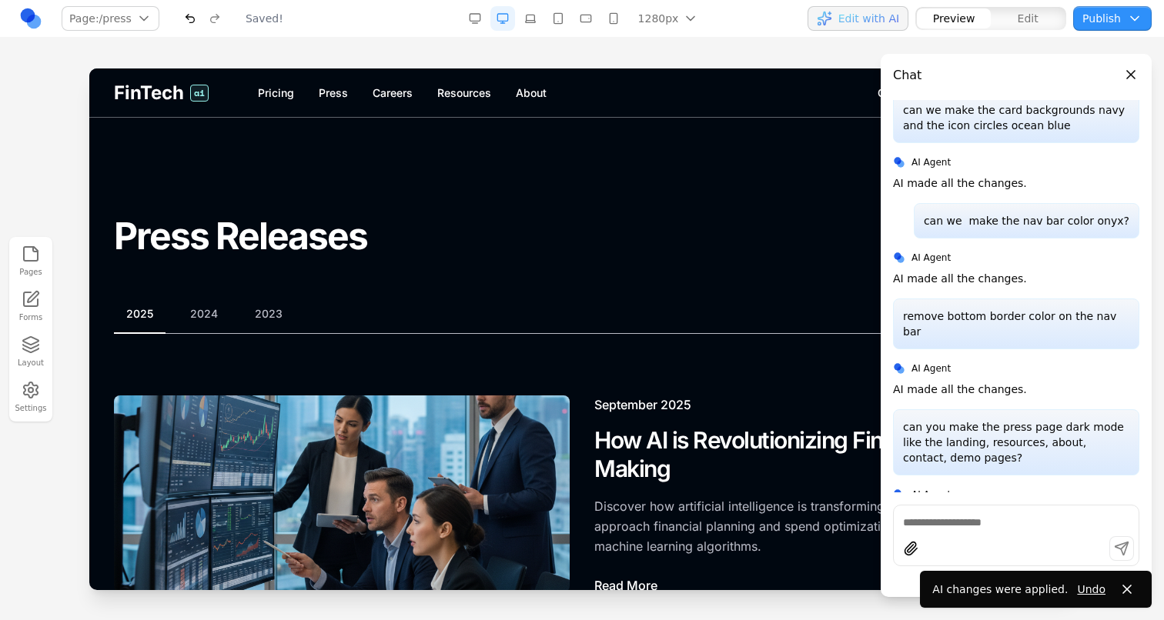
click at [897, 17] on span "Edit with AI" at bounding box center [868, 18] width 61 height 15
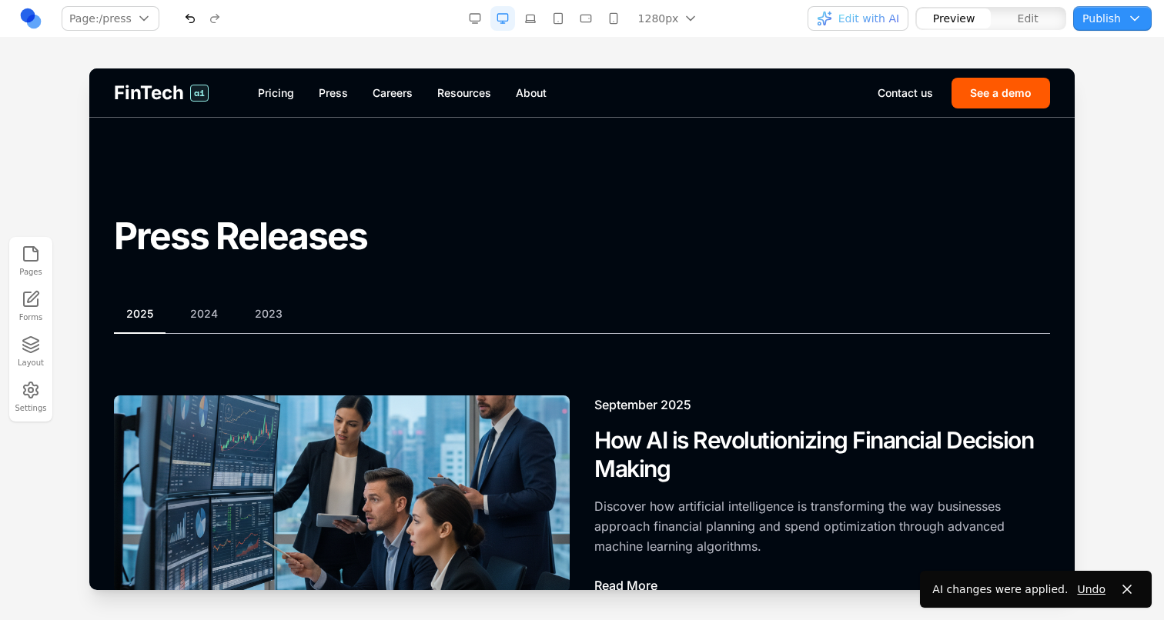
scroll to position [12, 0]
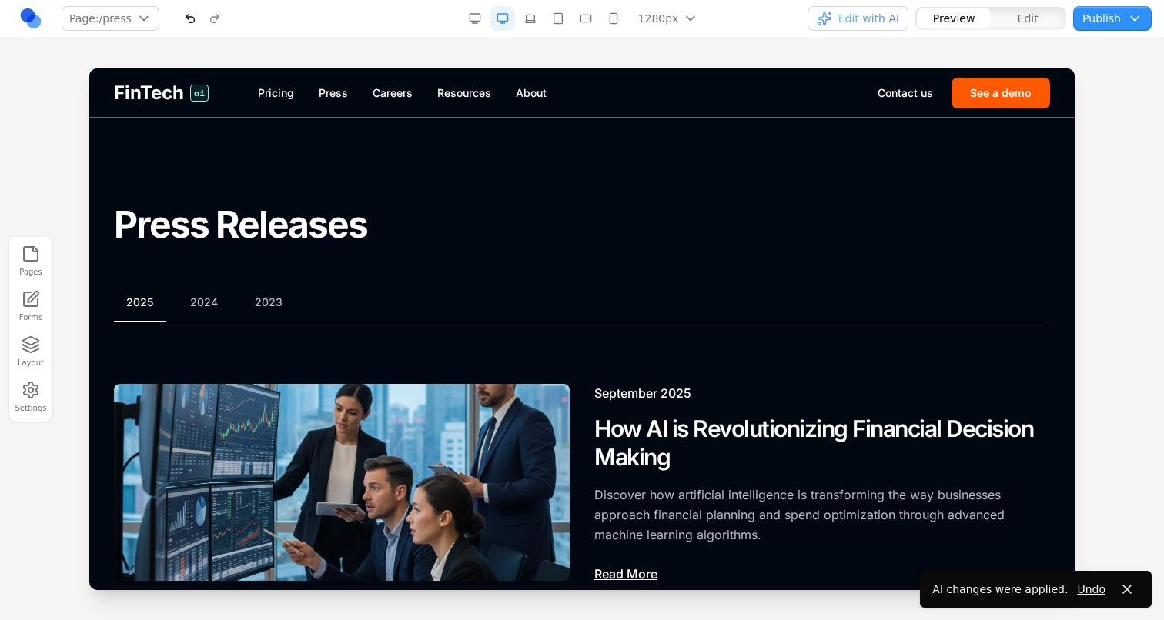
click at [1033, 17] on span "Edit" at bounding box center [1027, 18] width 21 height 15
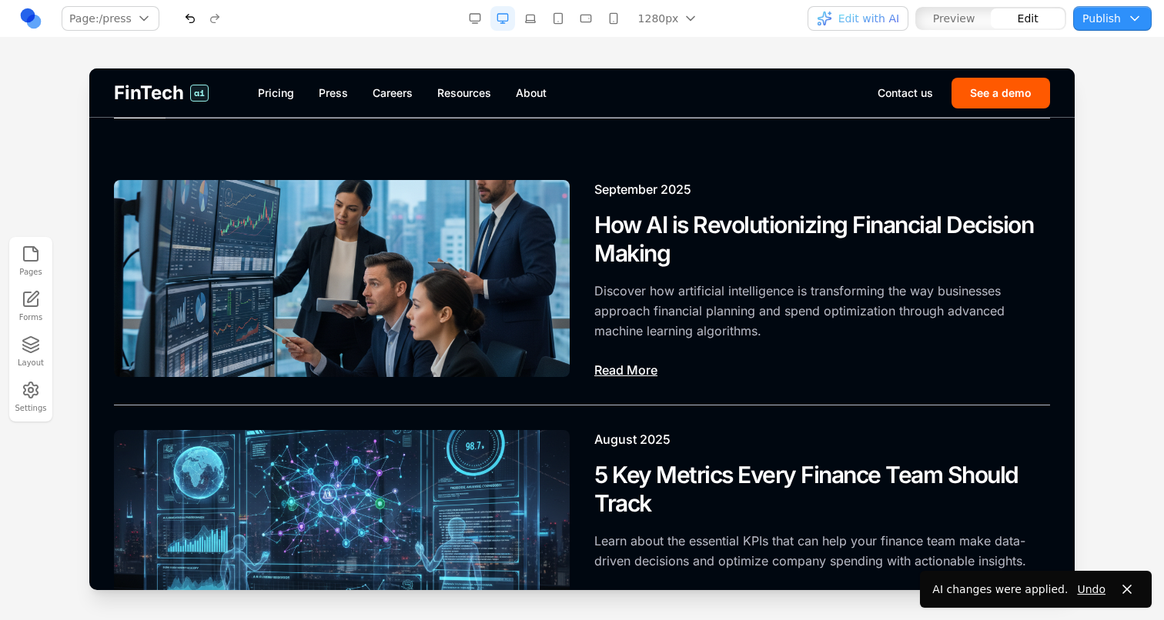
scroll to position [222, 0]
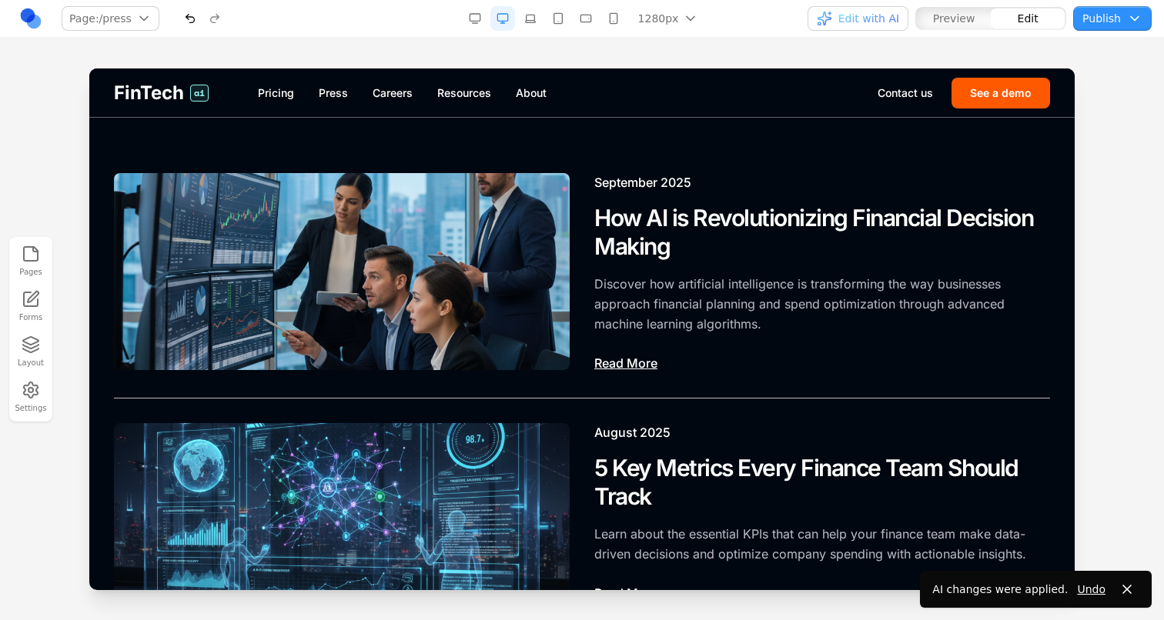
click at [927, 20] on button "Preview" at bounding box center [953, 18] width 74 height 20
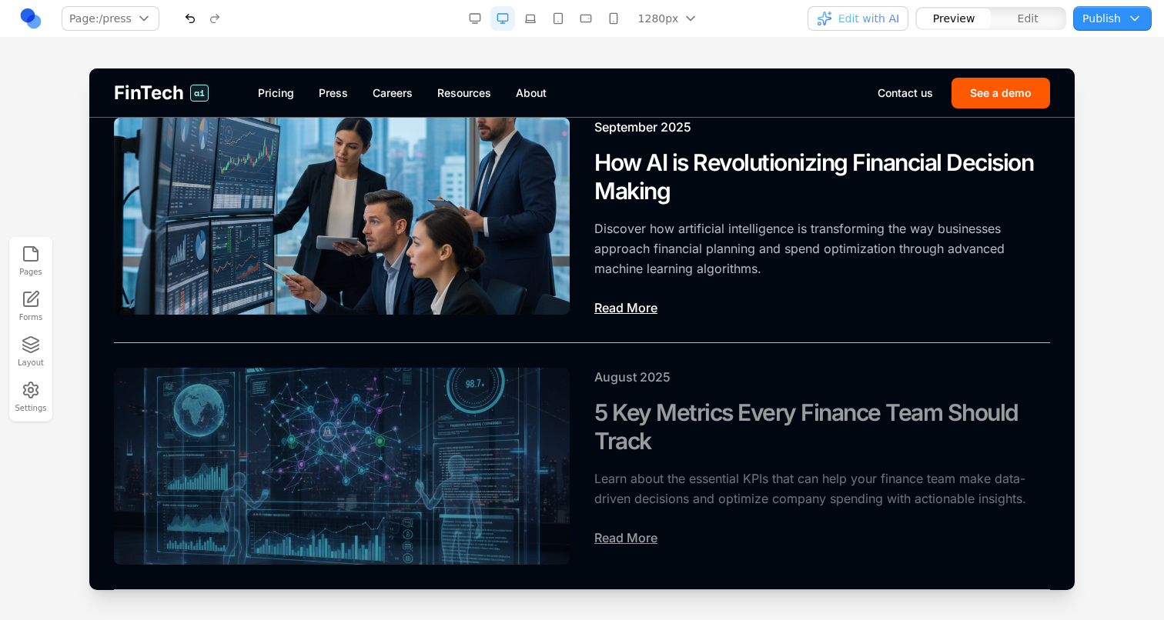
scroll to position [140, 0]
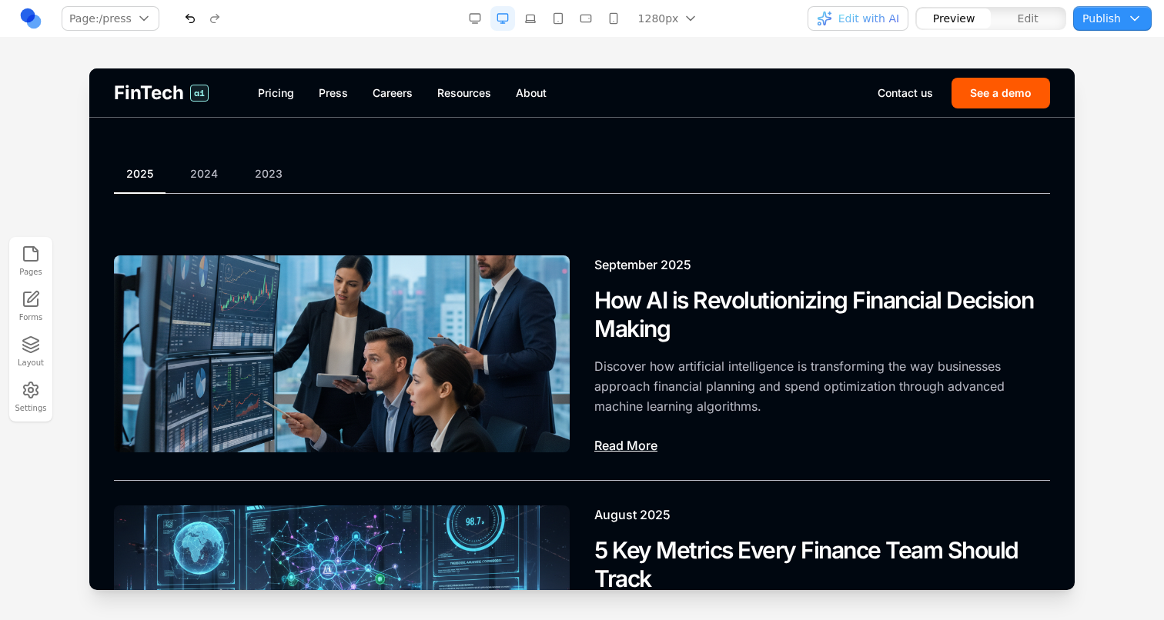
click at [217, 186] on div "2025 2024 2023" at bounding box center [582, 180] width 936 height 28
click at [213, 172] on button "2024" at bounding box center [204, 173] width 52 height 15
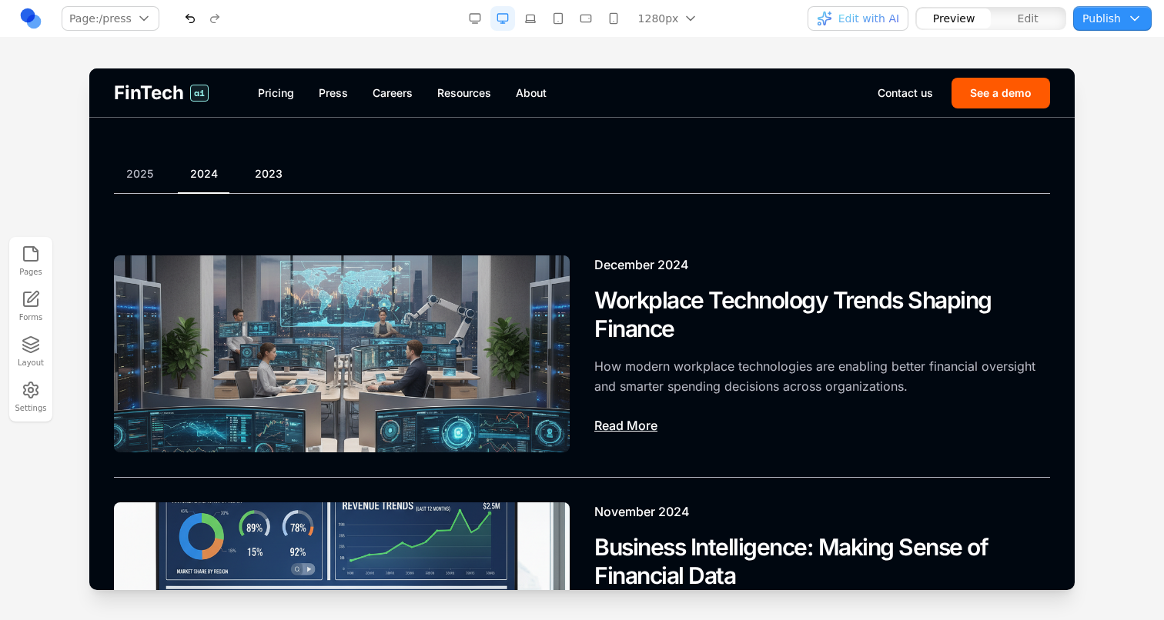
click at [271, 168] on button "2023" at bounding box center [268, 173] width 52 height 15
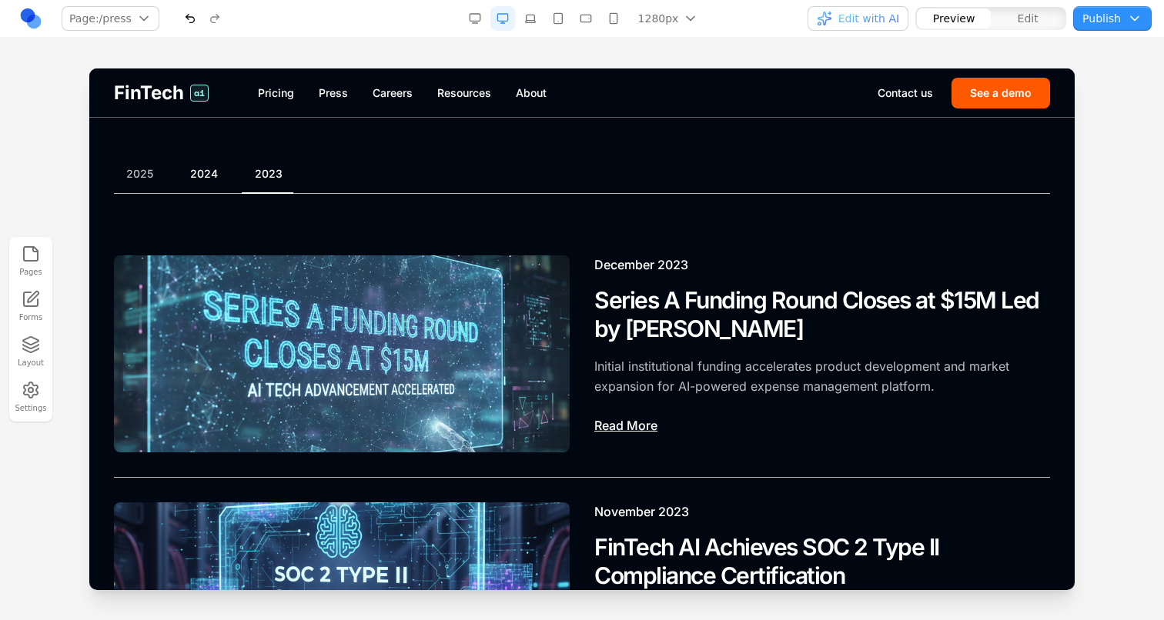
click at [222, 170] on button "2024" at bounding box center [204, 173] width 52 height 15
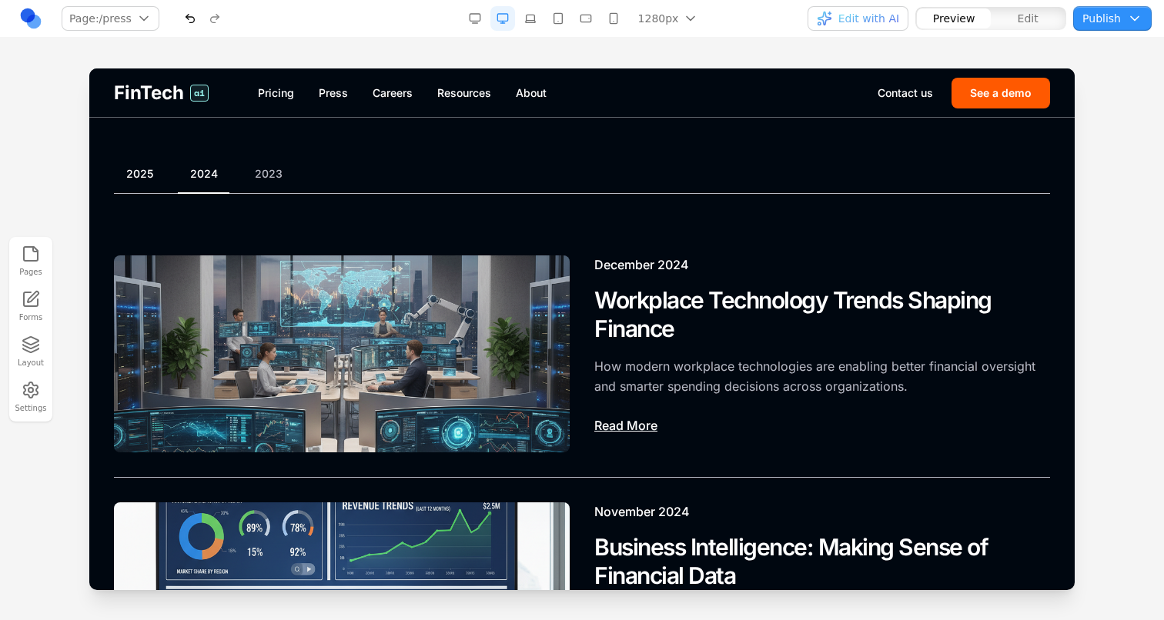
click at [157, 172] on button "2025" at bounding box center [140, 173] width 52 height 15
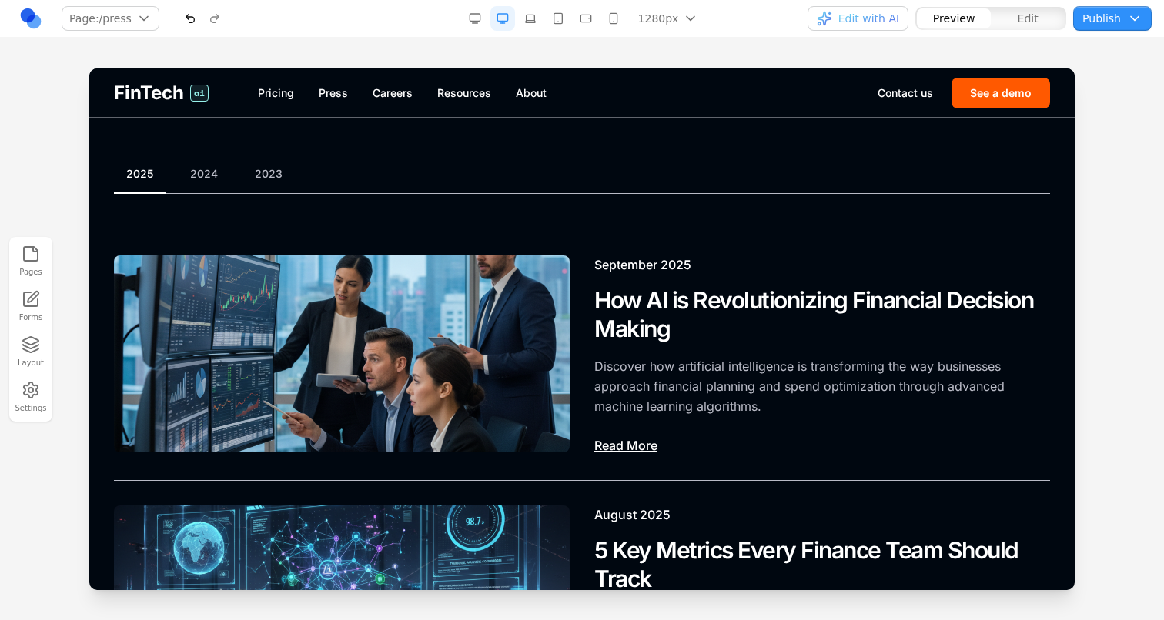
click at [835, 8] on button "Edit with AI" at bounding box center [857, 18] width 101 height 25
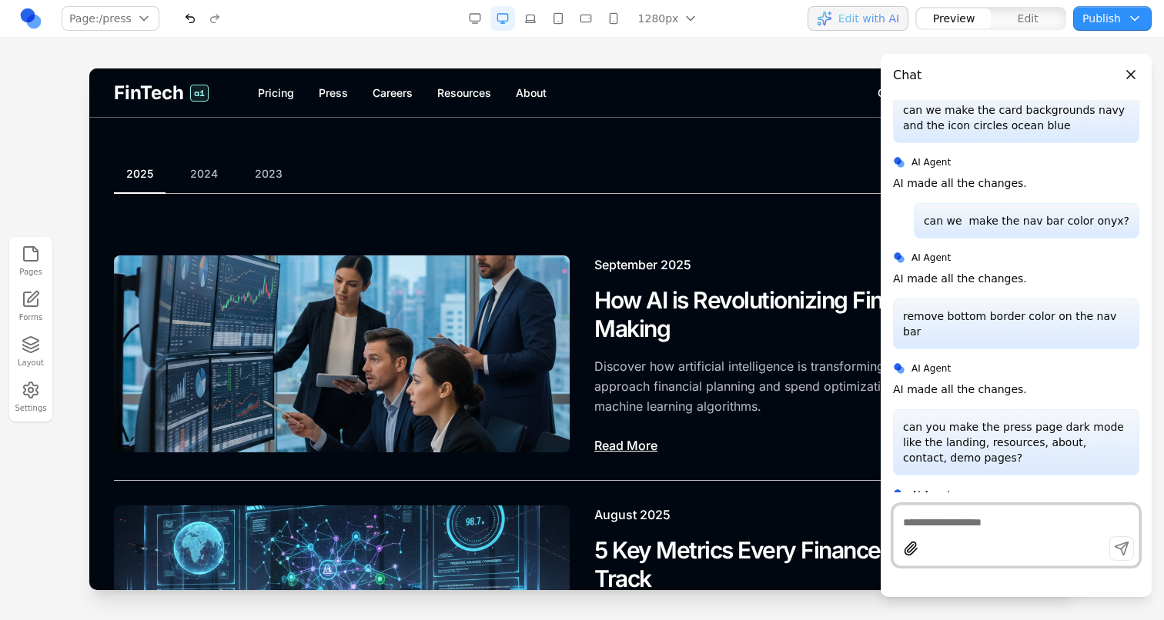
click at [996, 513] on div at bounding box center [1015, 521] width 245 height 18
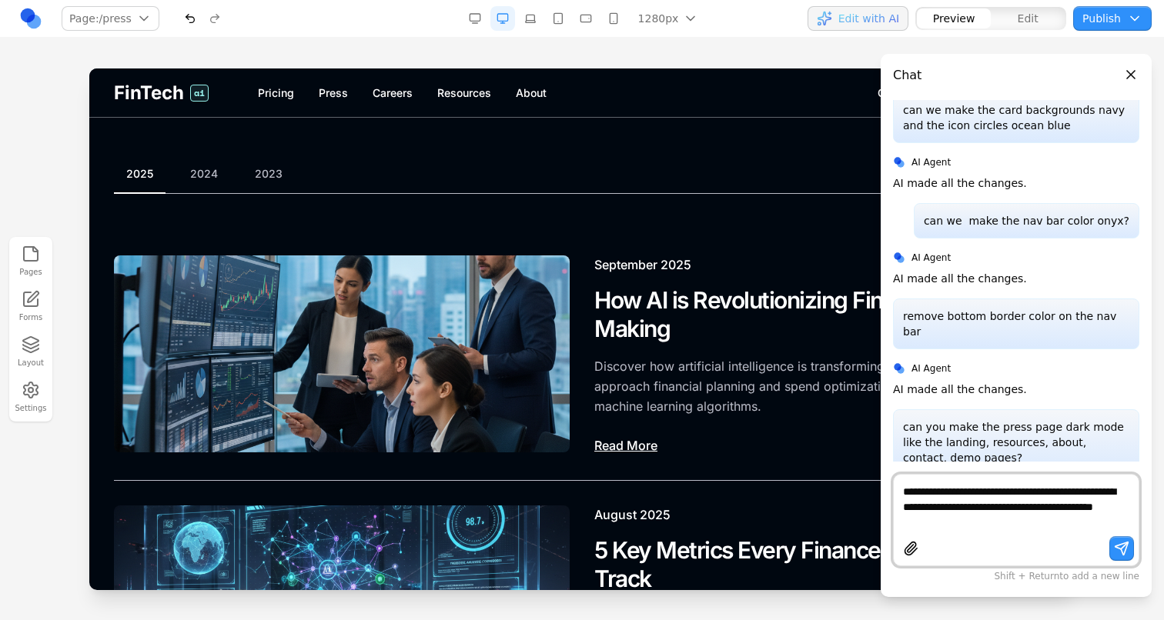
type textarea "**********"
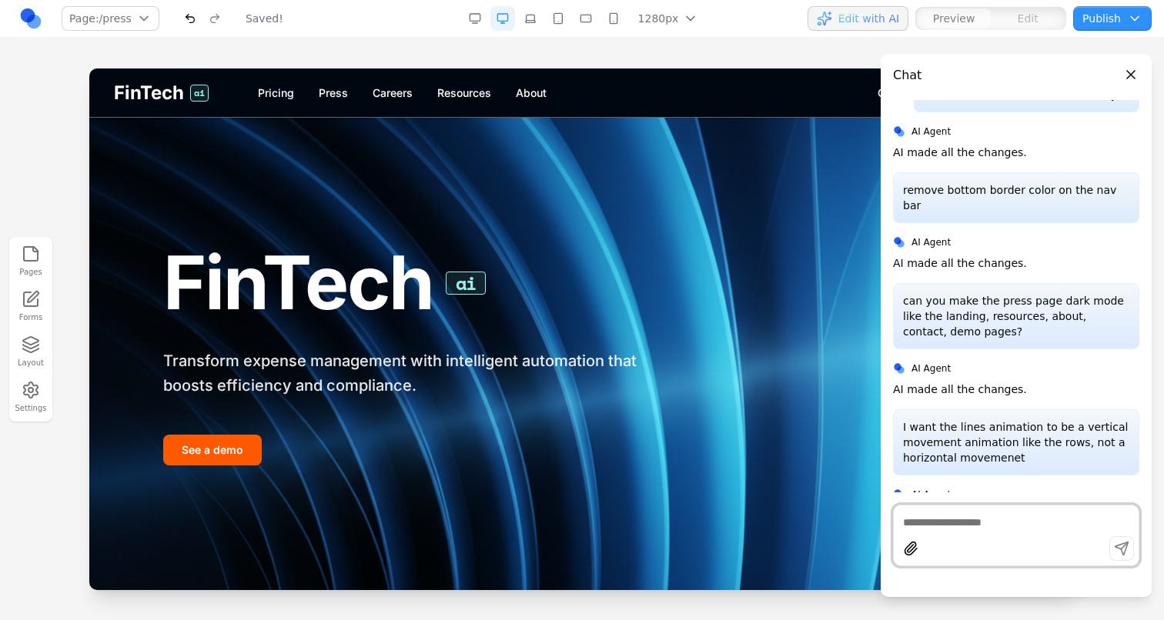
scroll to position [0, 0]
click at [881, 18] on span "Edit with AI" at bounding box center [868, 18] width 61 height 15
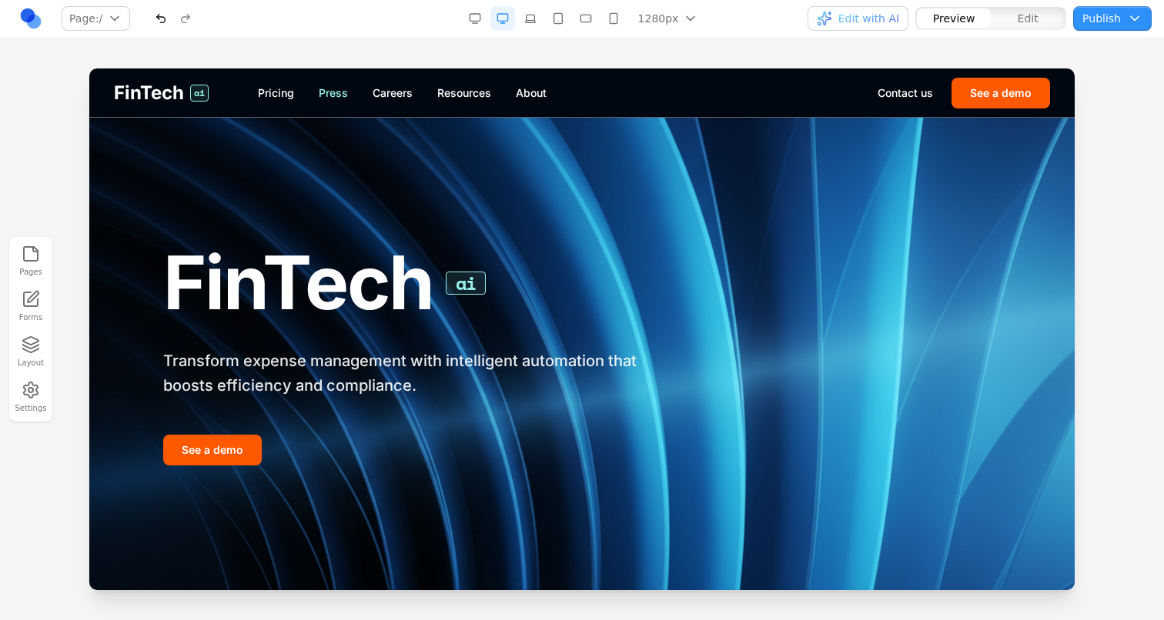
click at [342, 85] on link "Press" at bounding box center [333, 92] width 29 height 15
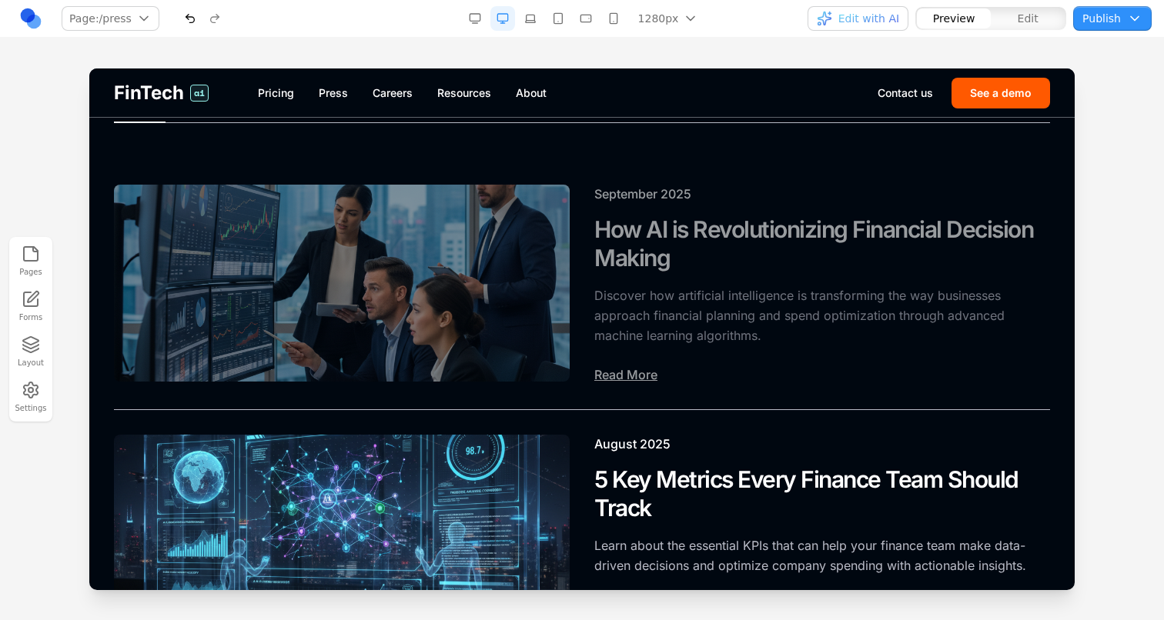
scroll to position [135, 0]
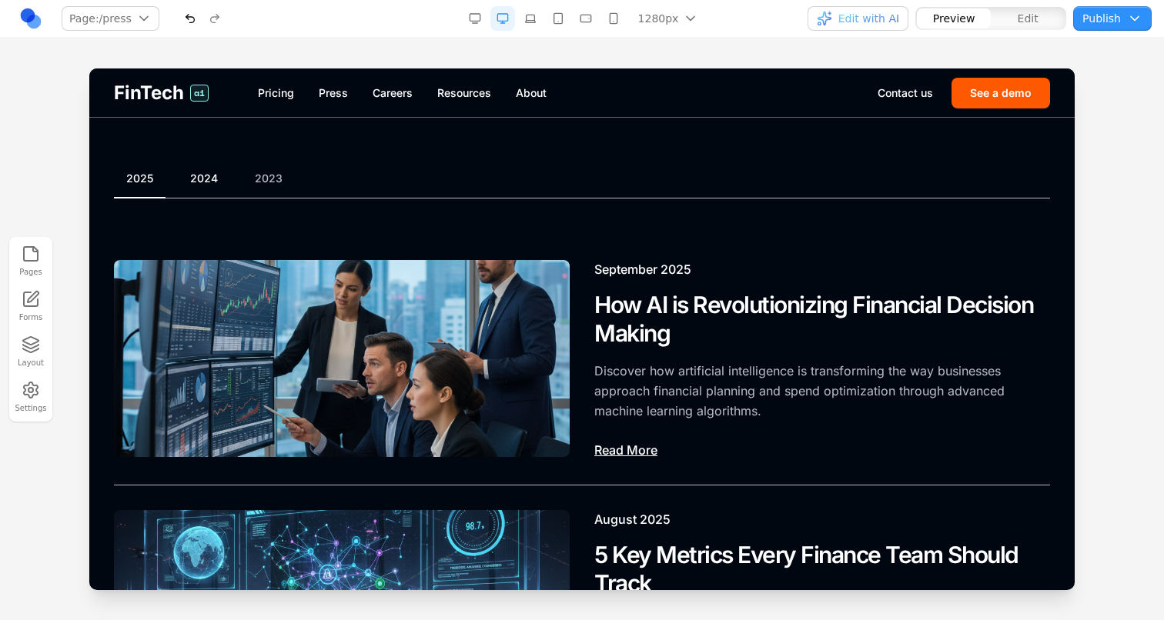
click at [212, 175] on button "2024" at bounding box center [204, 178] width 52 height 15
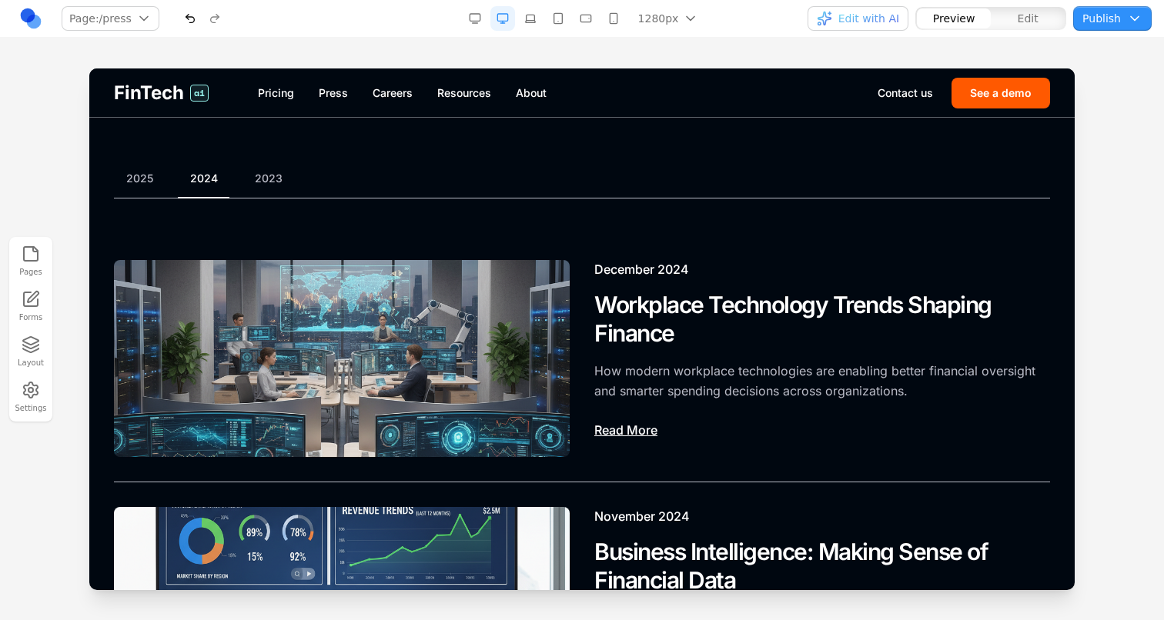
click at [163, 187] on div "2025 2024 2023" at bounding box center [582, 185] width 936 height 28
click at [144, 182] on button "2025" at bounding box center [140, 178] width 52 height 15
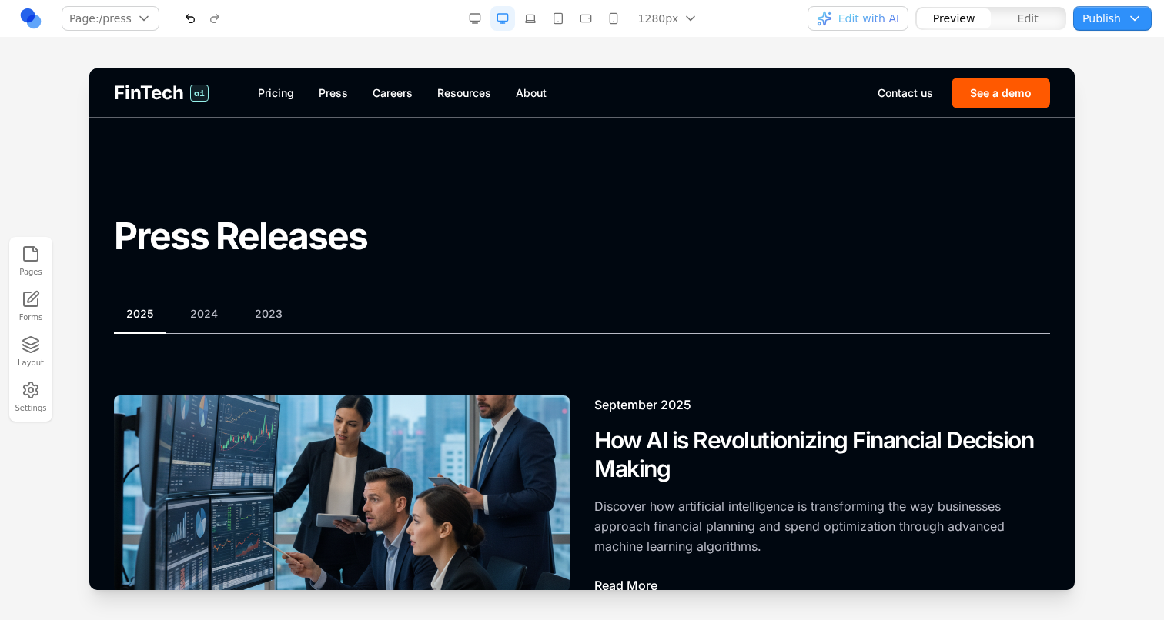
scroll to position [0, 0]
click at [262, 311] on button "2023" at bounding box center [268, 313] width 52 height 15
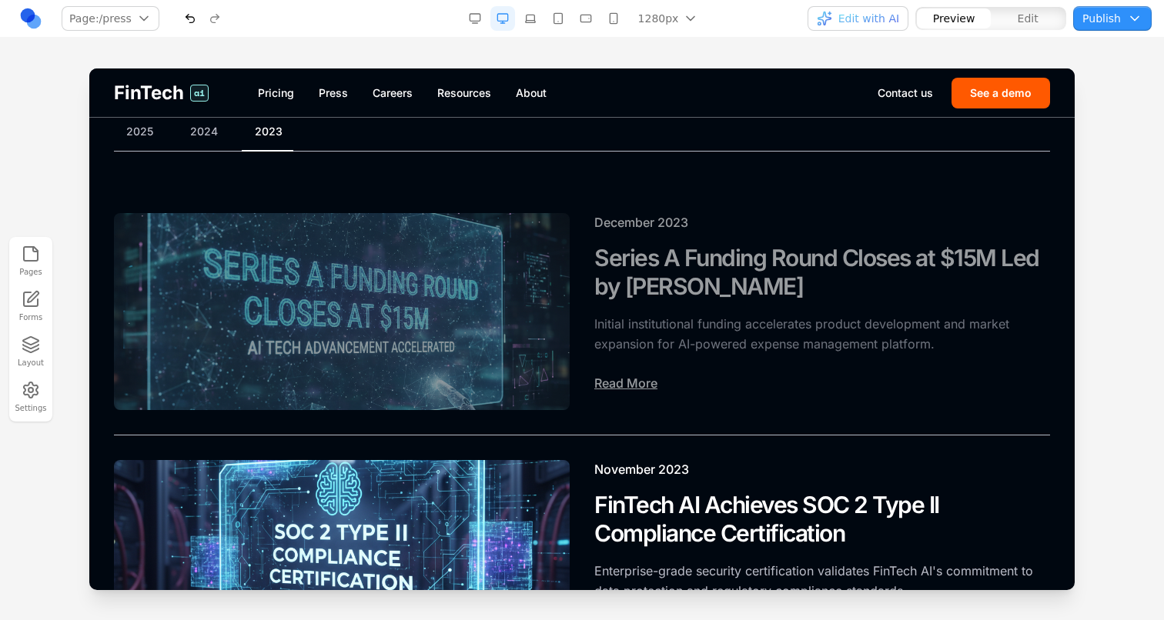
scroll to position [139, 0]
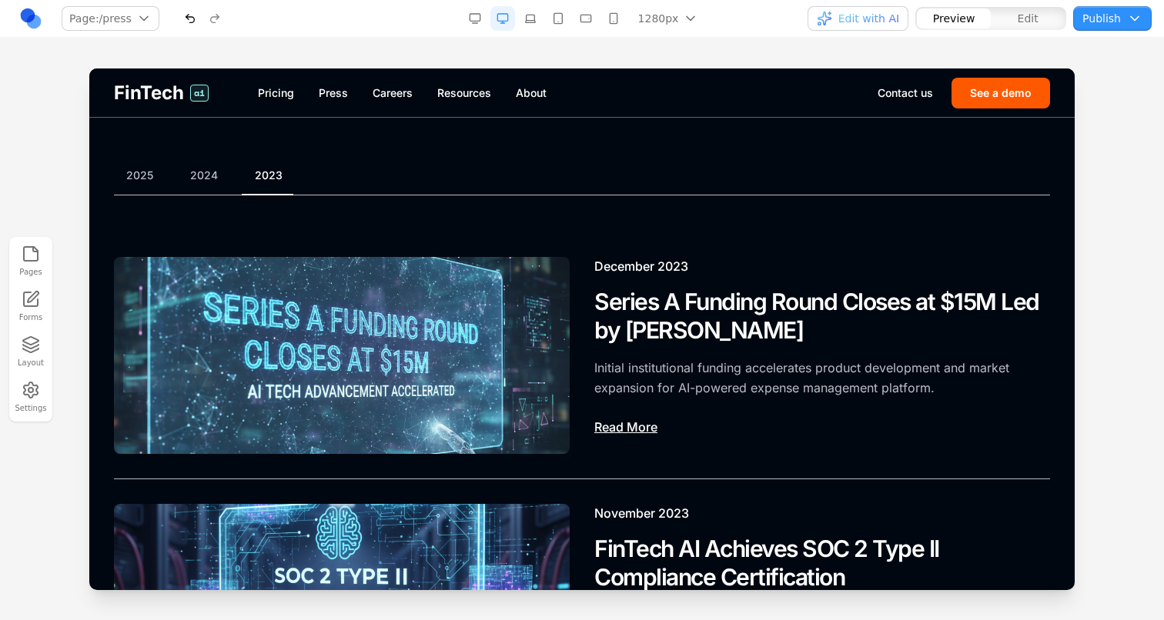
click at [192, 183] on div "2025 2024 2023" at bounding box center [582, 182] width 936 height 28
click at [200, 182] on div "2025 2024 2023" at bounding box center [582, 182] width 936 height 28
click at [201, 174] on button "2024" at bounding box center [204, 175] width 52 height 15
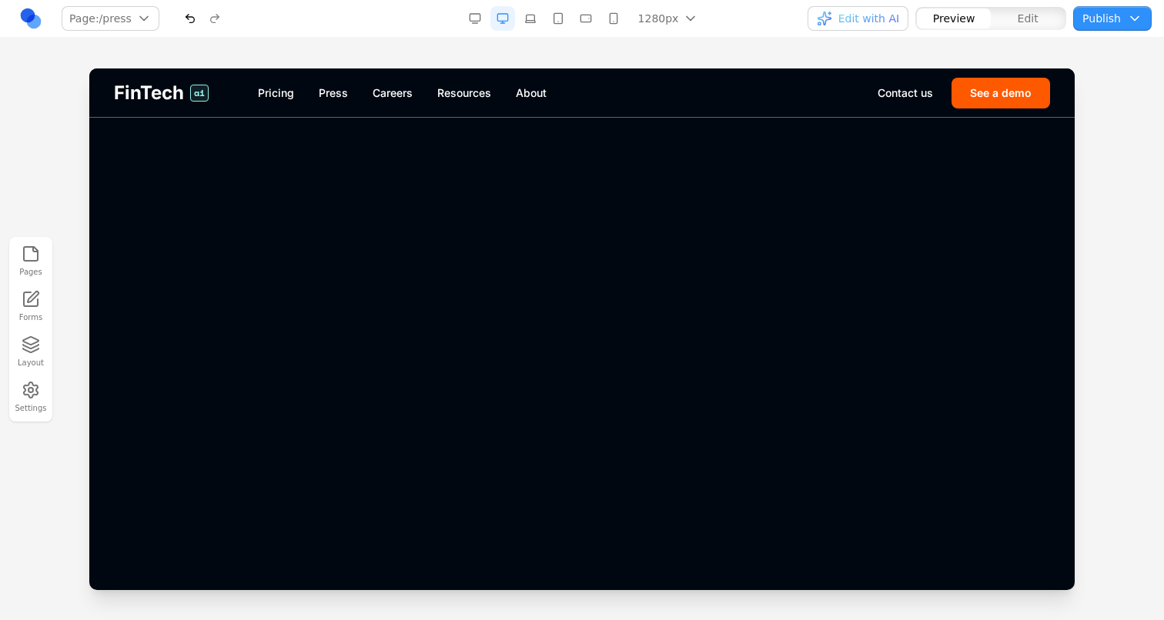
scroll to position [407, 0]
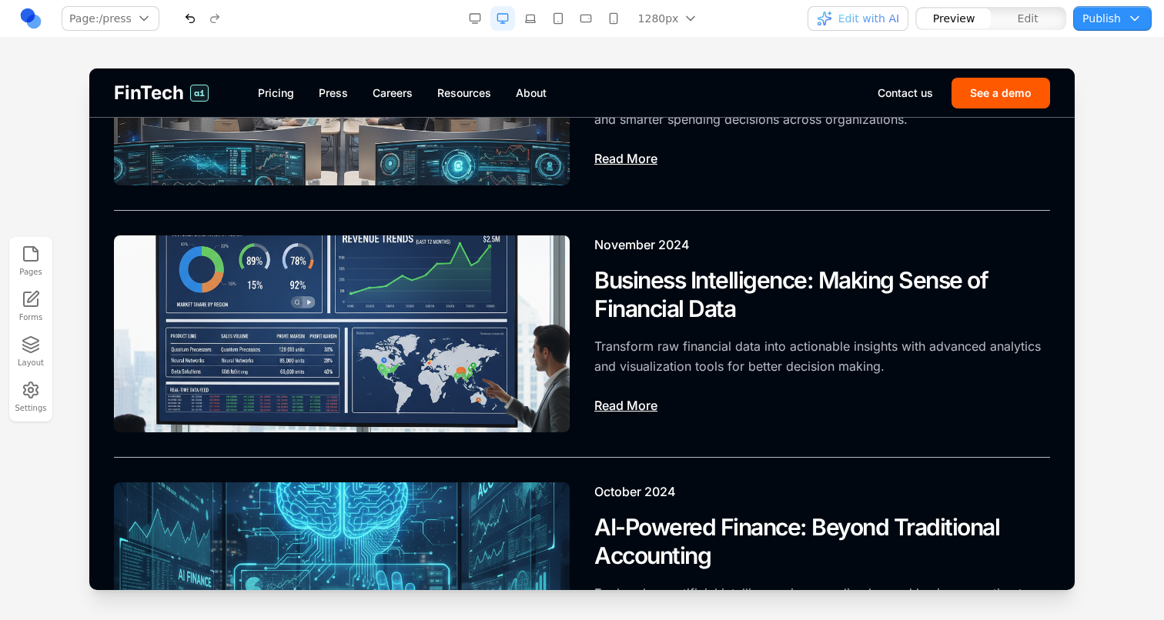
click at [492, 11] on button "button" at bounding box center [502, 18] width 25 height 25
click at [476, 19] on button "button" at bounding box center [474, 18] width 25 height 25
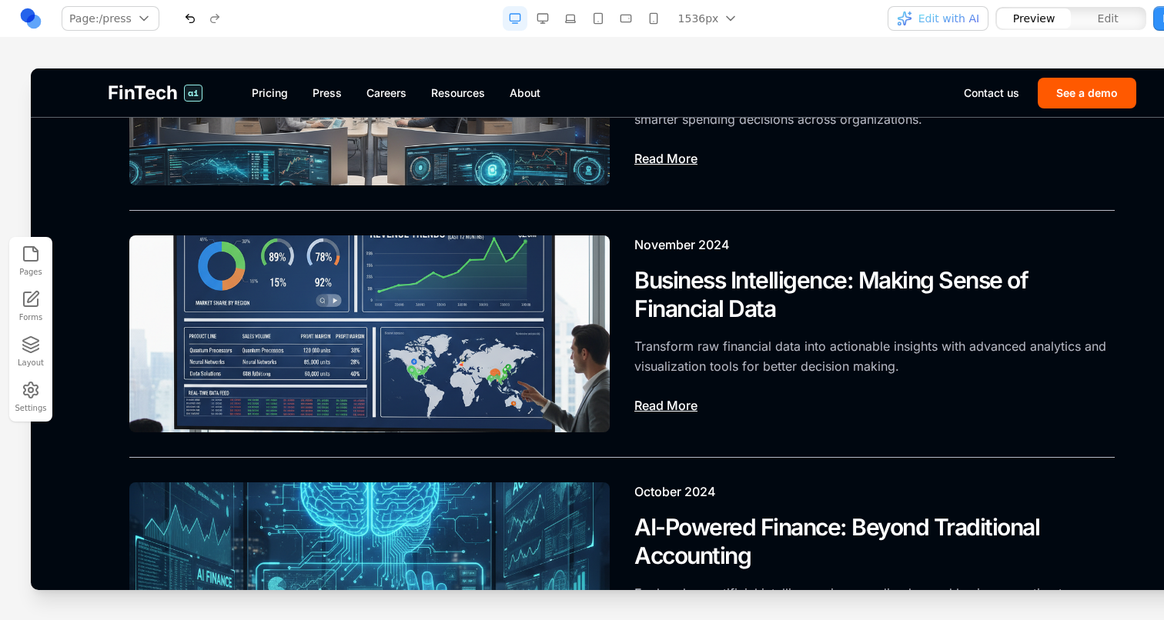
click at [520, 18] on button "button" at bounding box center [514, 18] width 25 height 25
click at [543, 18] on button "button" at bounding box center [542, 18] width 25 height 25
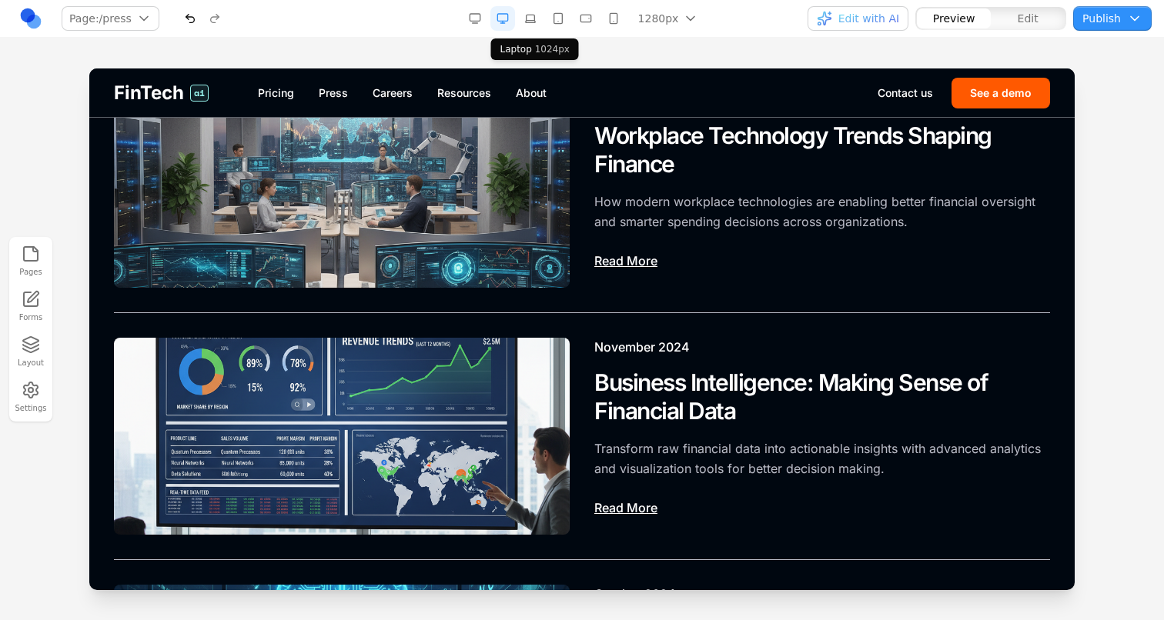
scroll to position [135, 0]
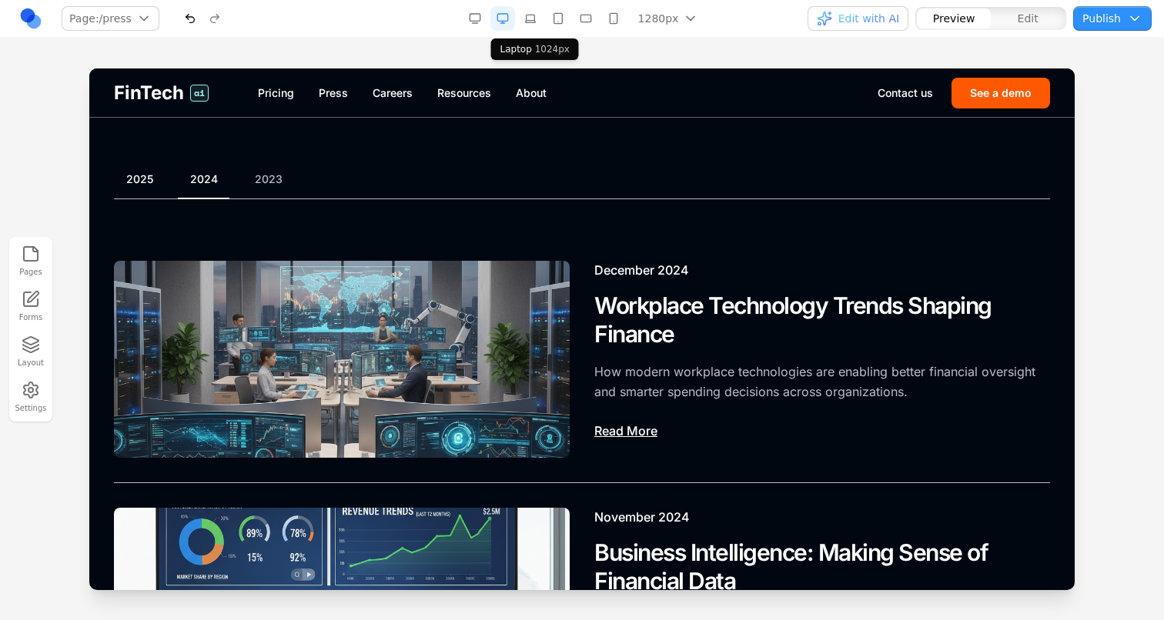
click at [150, 172] on button "2025" at bounding box center [140, 179] width 52 height 15
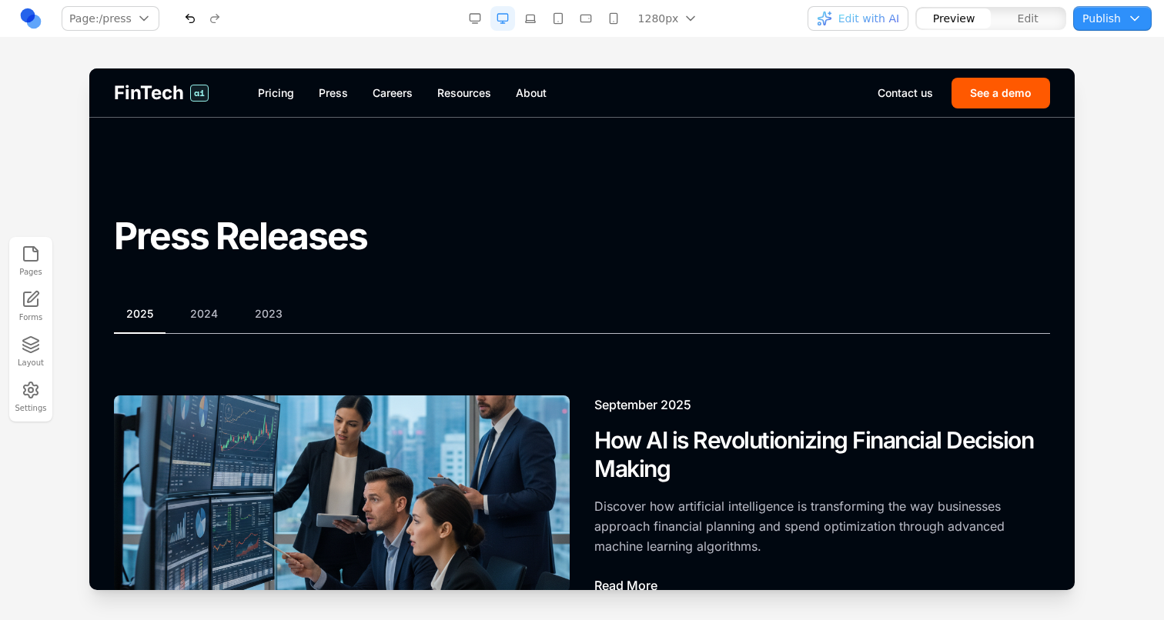
scroll to position [0, 0]
click at [879, 11] on span "Edit with AI" at bounding box center [868, 18] width 61 height 15
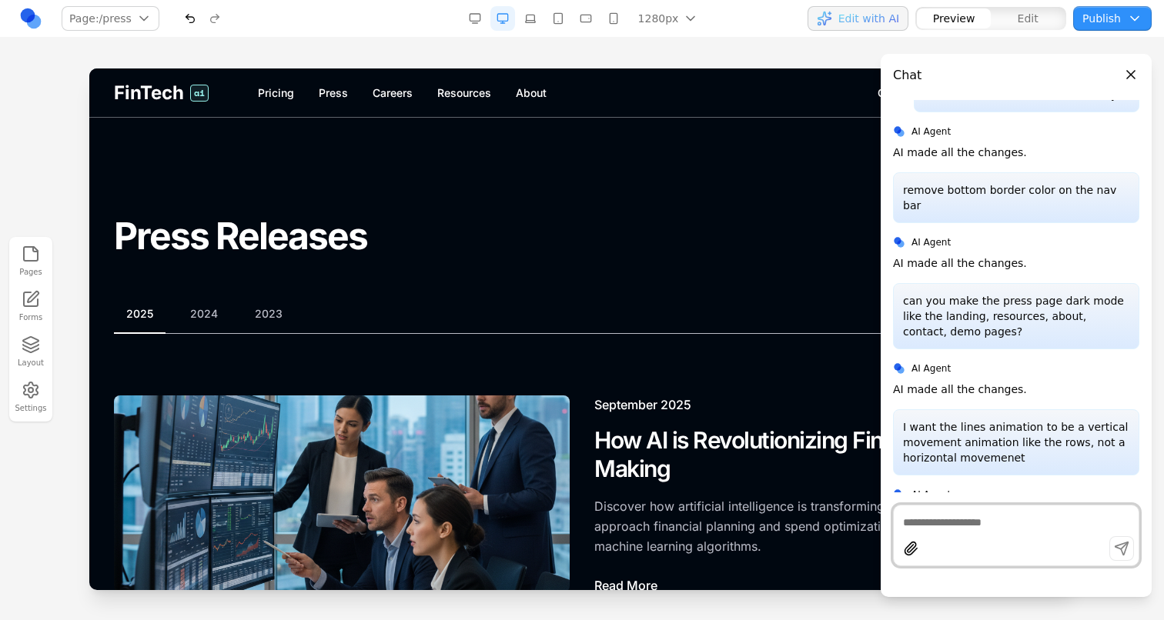
click at [650, 129] on section "Press Releases" at bounding box center [581, 187] width 985 height 139
click at [895, 4] on nav "Page: /press / /pricing /press /careers /resources /about /contact /demo Manage…" at bounding box center [582, 19] width 1164 height 38
click at [895, 5] on nav "Page: /press / /pricing /press /careers /resources /about /contact /demo Manage…" at bounding box center [582, 19] width 1164 height 38
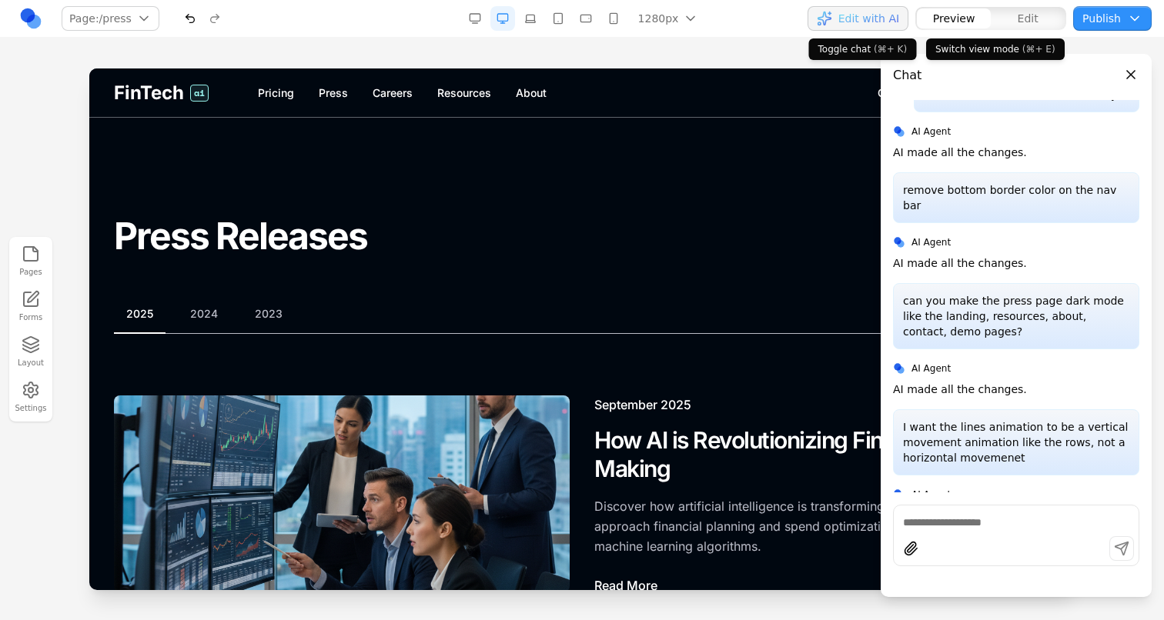
click at [850, 15] on span "Edit with AI" at bounding box center [868, 18] width 61 height 15
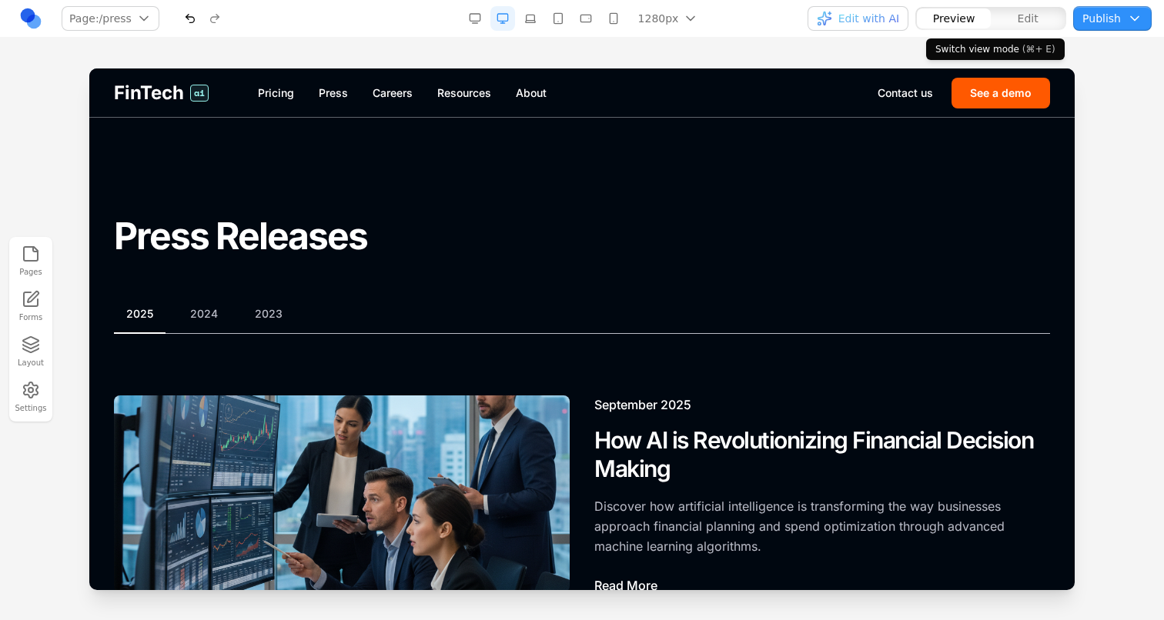
click at [1022, 22] on span "Edit" at bounding box center [1027, 18] width 21 height 15
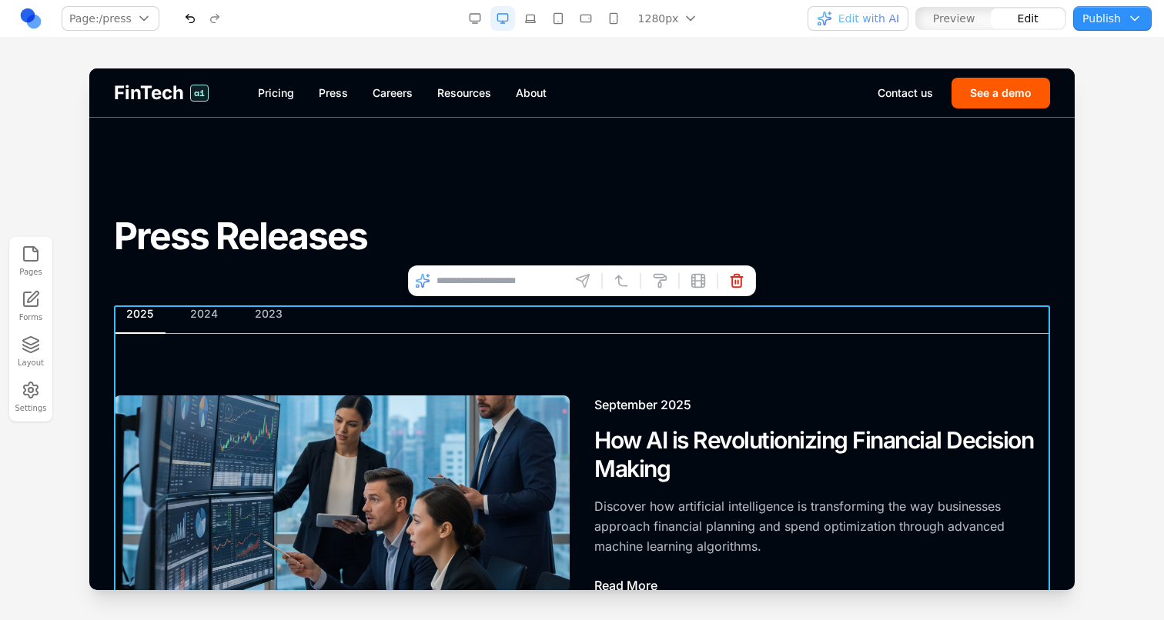
click at [457, 276] on input at bounding box center [500, 281] width 128 height 25
type input "**********"
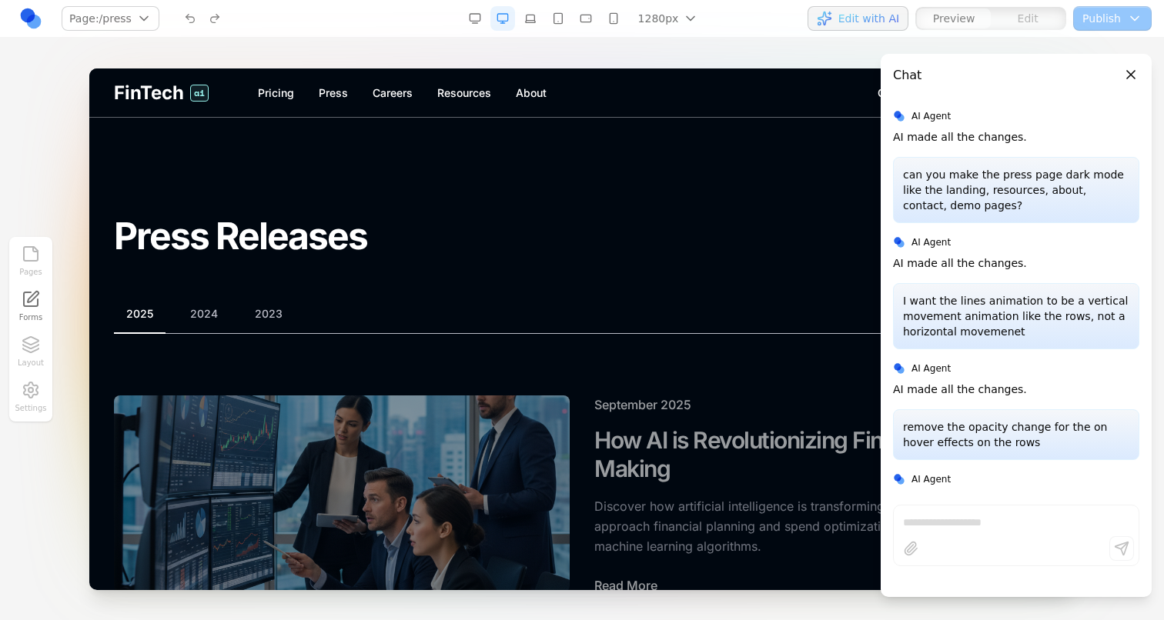
scroll to position [399, 0]
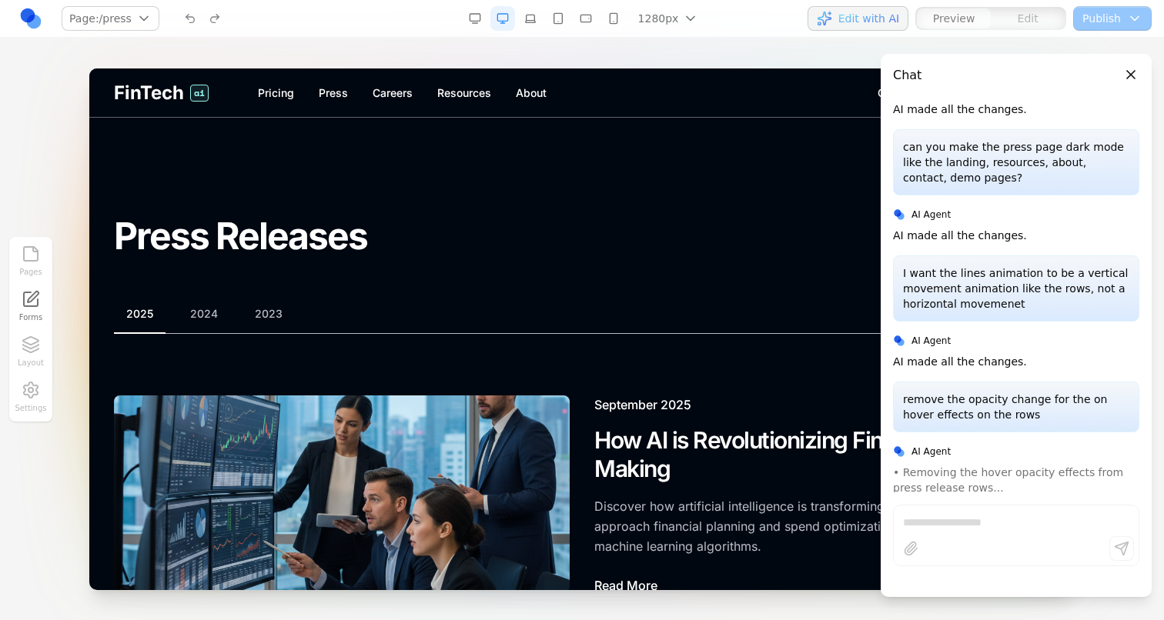
click at [864, 144] on section "Press Releases" at bounding box center [581, 187] width 985 height 139
click at [863, 10] on button "Edit with AI" at bounding box center [857, 18] width 101 height 25
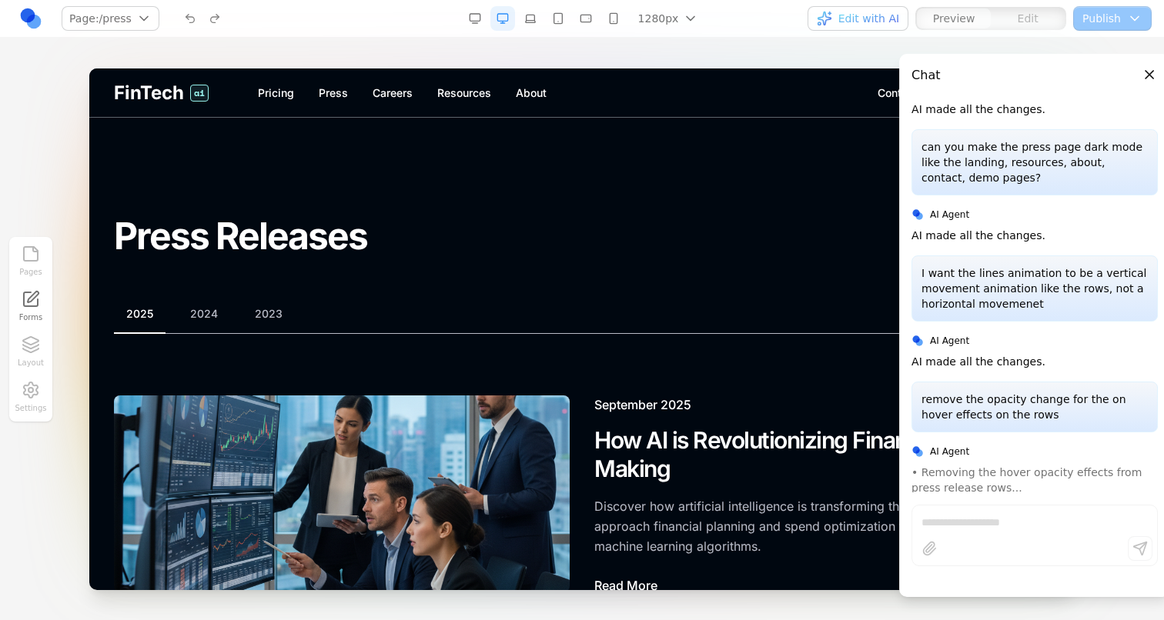
click at [793, 17] on div "Edit with AI Preview Edit Publish Choose publish destination Staging [URL][DOMA…" at bounding box center [966, 18] width 369 height 25
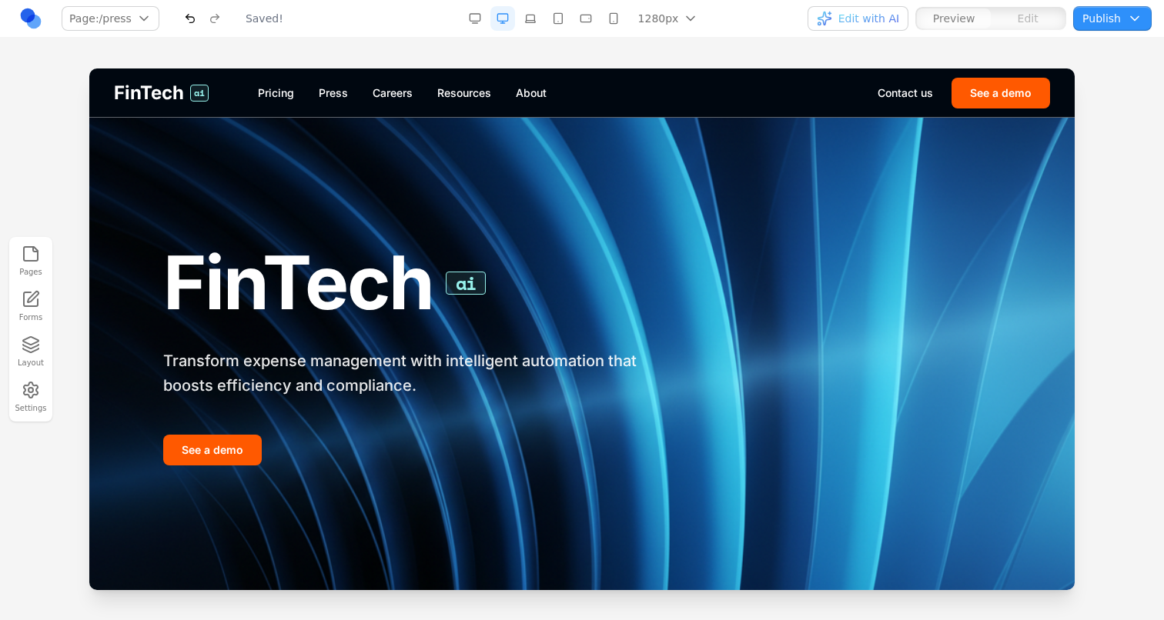
scroll to position [0, 0]
click at [396, 94] on link "Careers" at bounding box center [392, 92] width 40 height 15
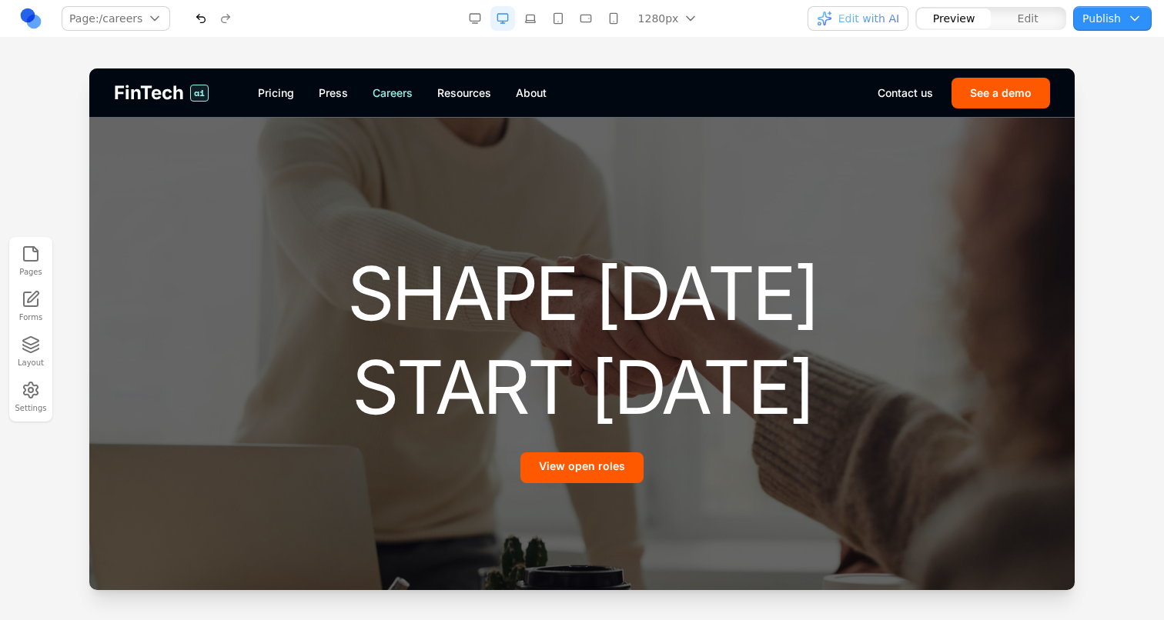
click at [348, 90] on link "Press" at bounding box center [333, 92] width 29 height 15
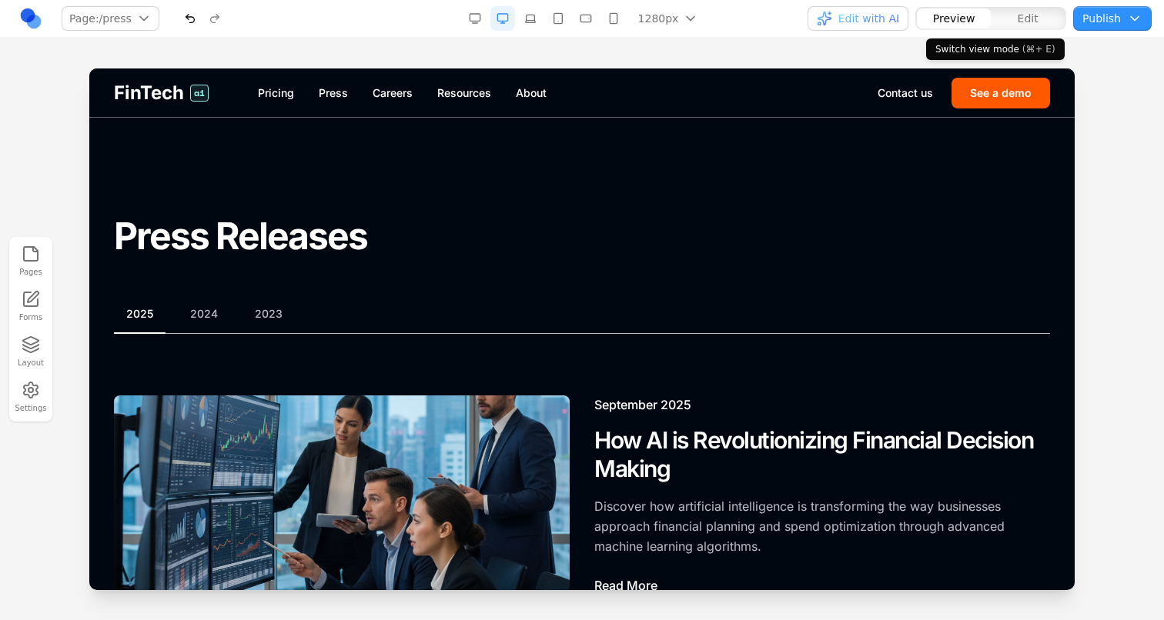
click at [1035, 18] on span "Edit" at bounding box center [1027, 18] width 21 height 15
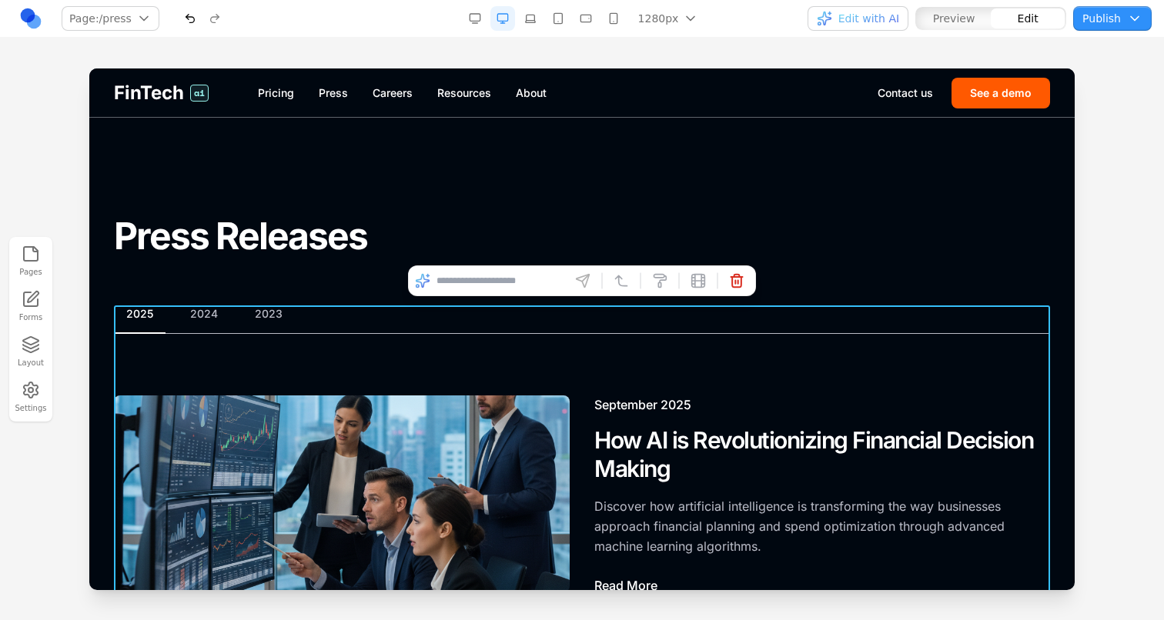
click at [443, 285] on input at bounding box center [500, 281] width 128 height 25
type input "**********"
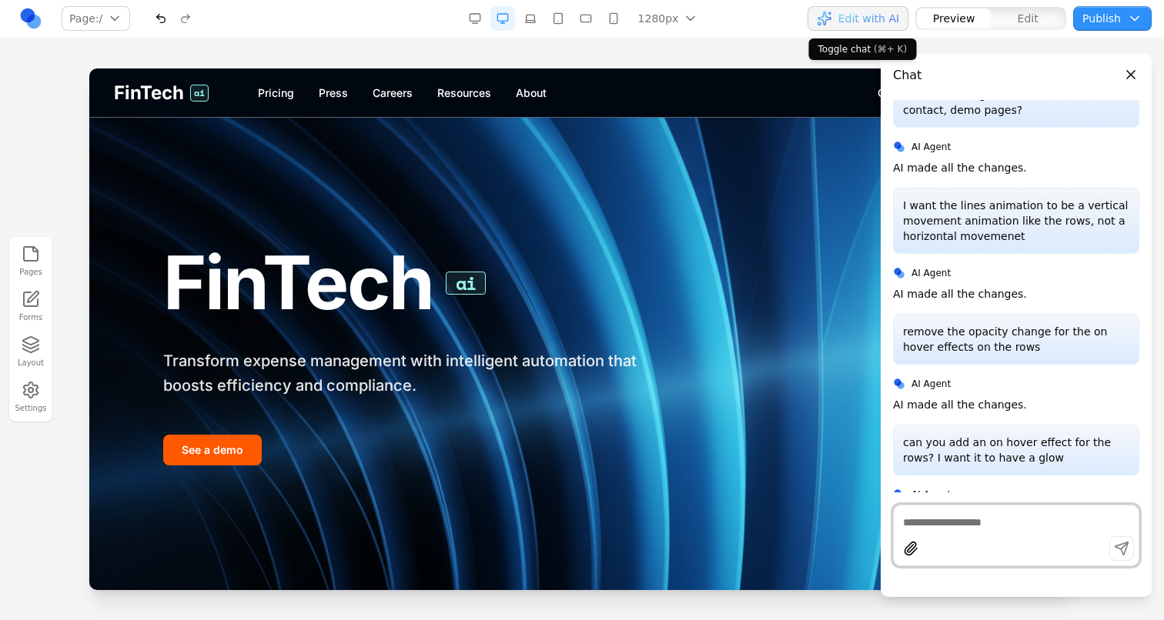
click at [875, 13] on span "Edit with AI" at bounding box center [868, 18] width 61 height 15
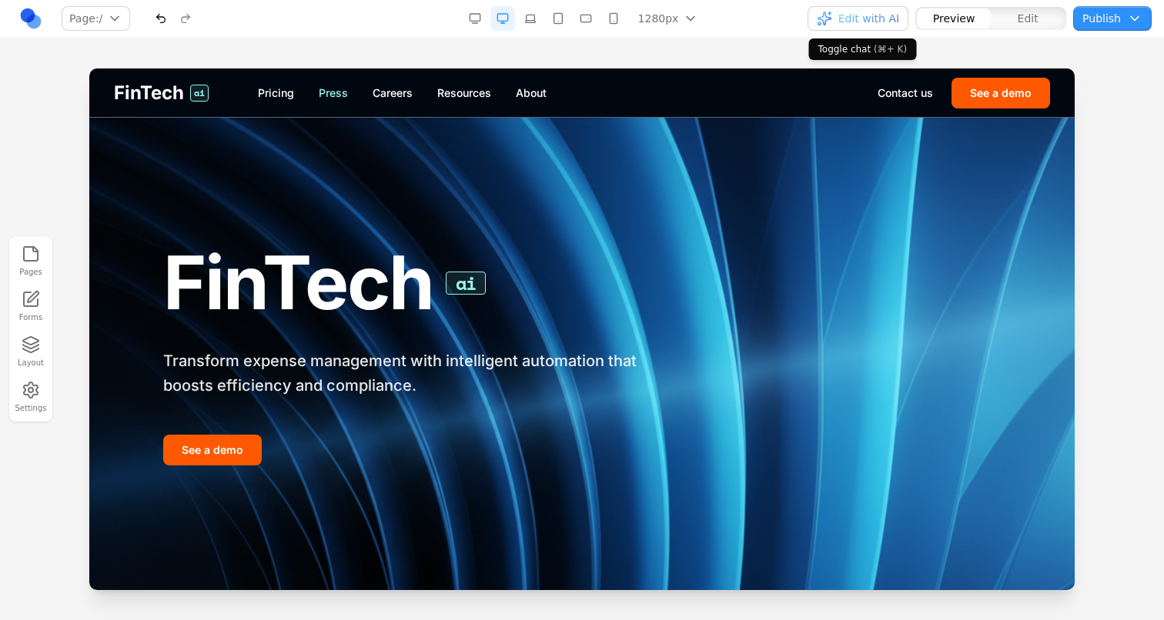
click at [334, 93] on link "Press" at bounding box center [333, 92] width 29 height 15
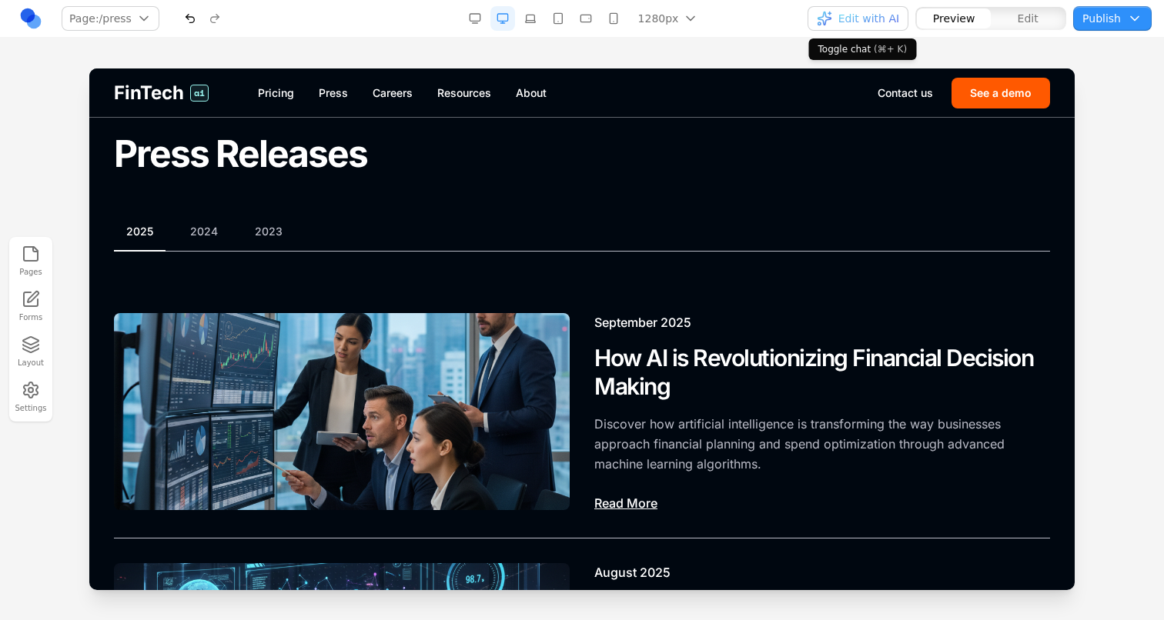
scroll to position [117, 0]
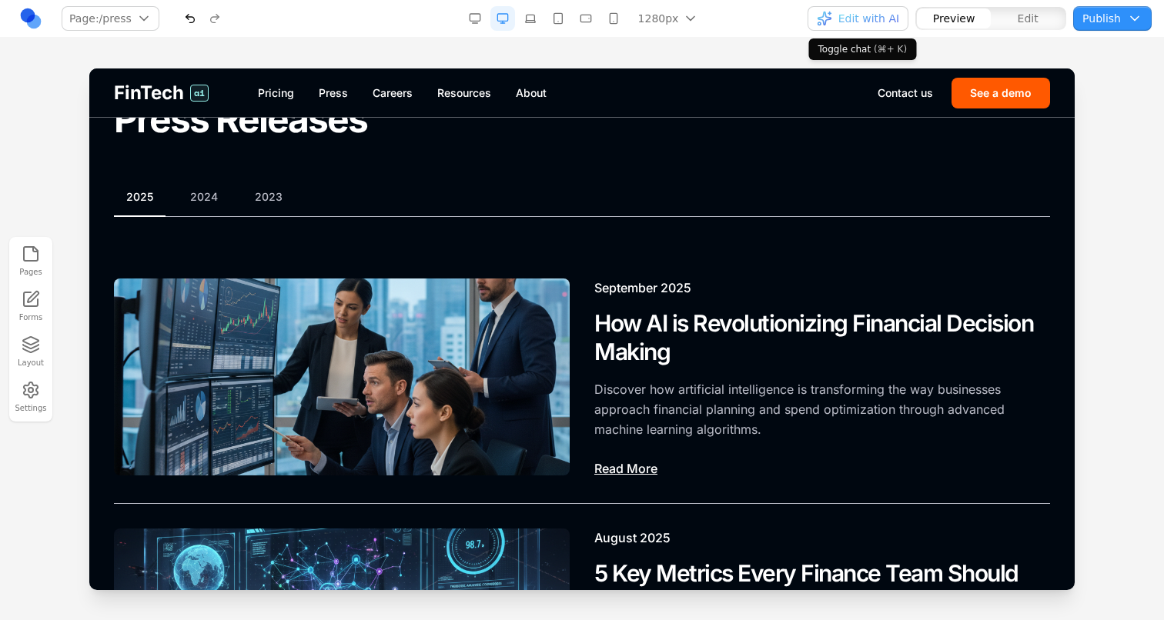
click at [355, 209] on div "2025 2024 2023" at bounding box center [582, 203] width 936 height 28
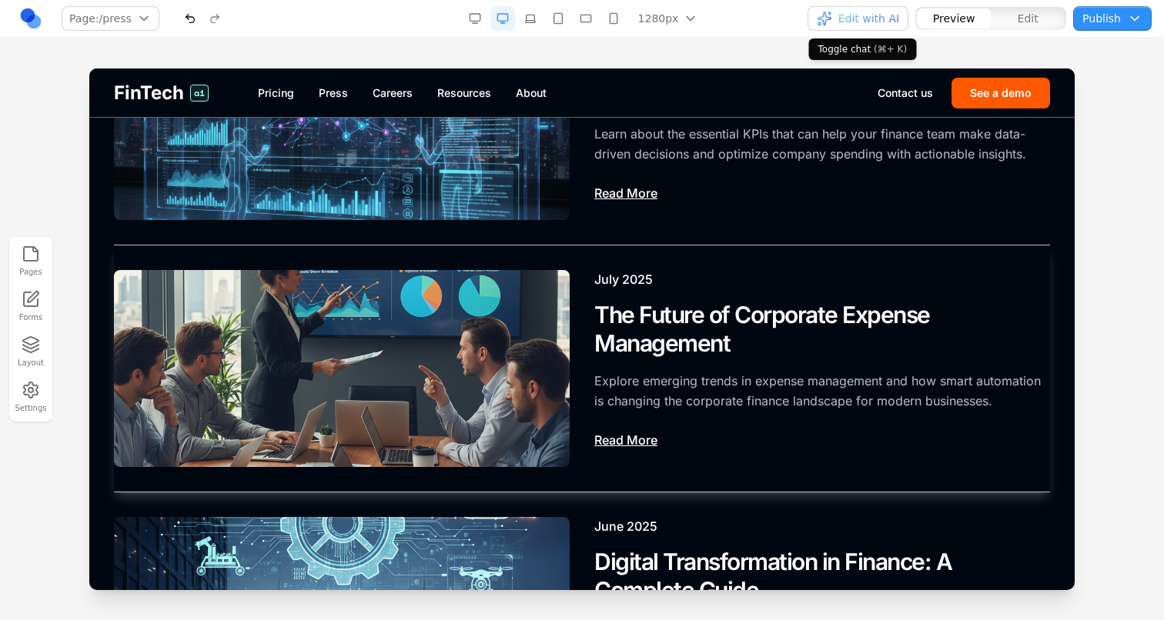
scroll to position [636, 0]
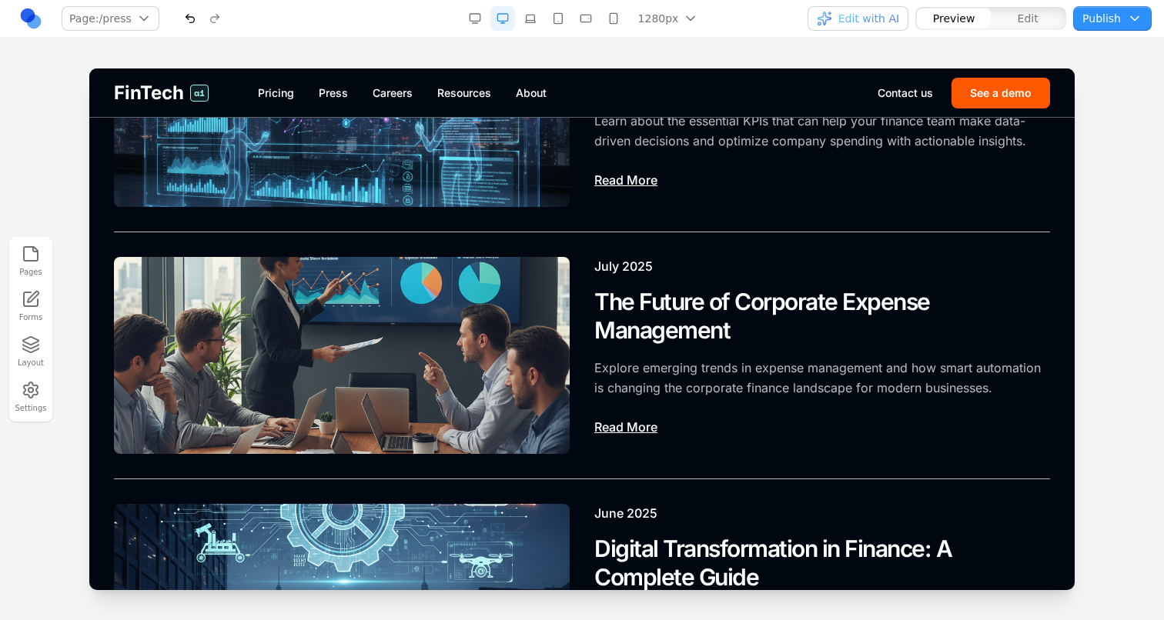
click at [186, 25] on button "button" at bounding box center [190, 18] width 25 height 25
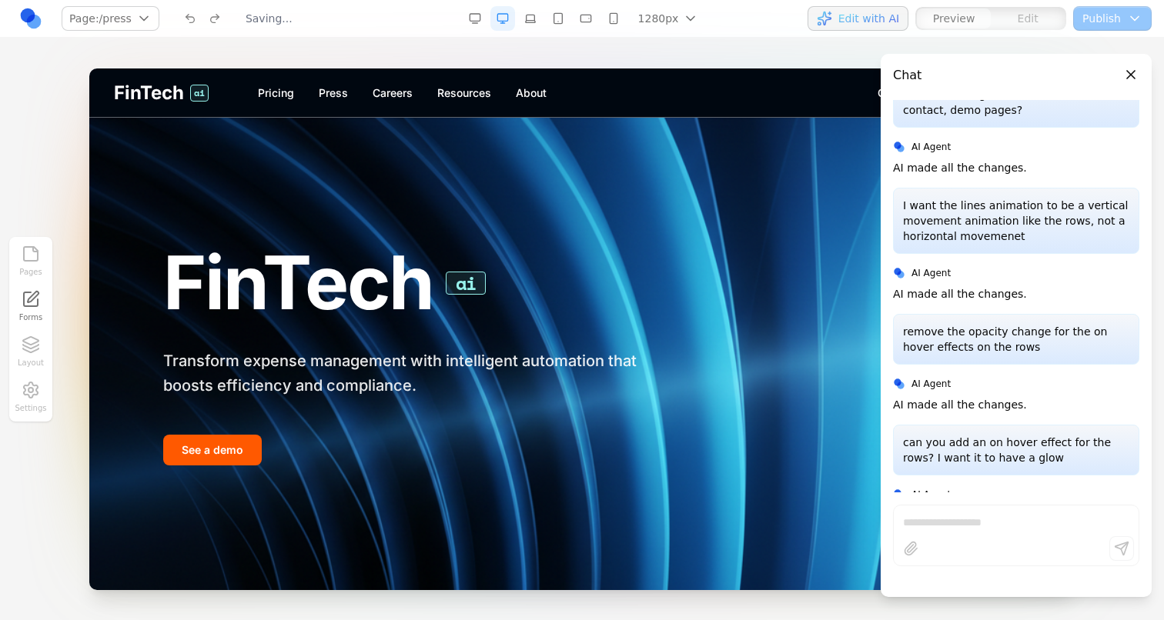
scroll to position [0, 0]
click at [339, 96] on link "Press" at bounding box center [333, 92] width 29 height 15
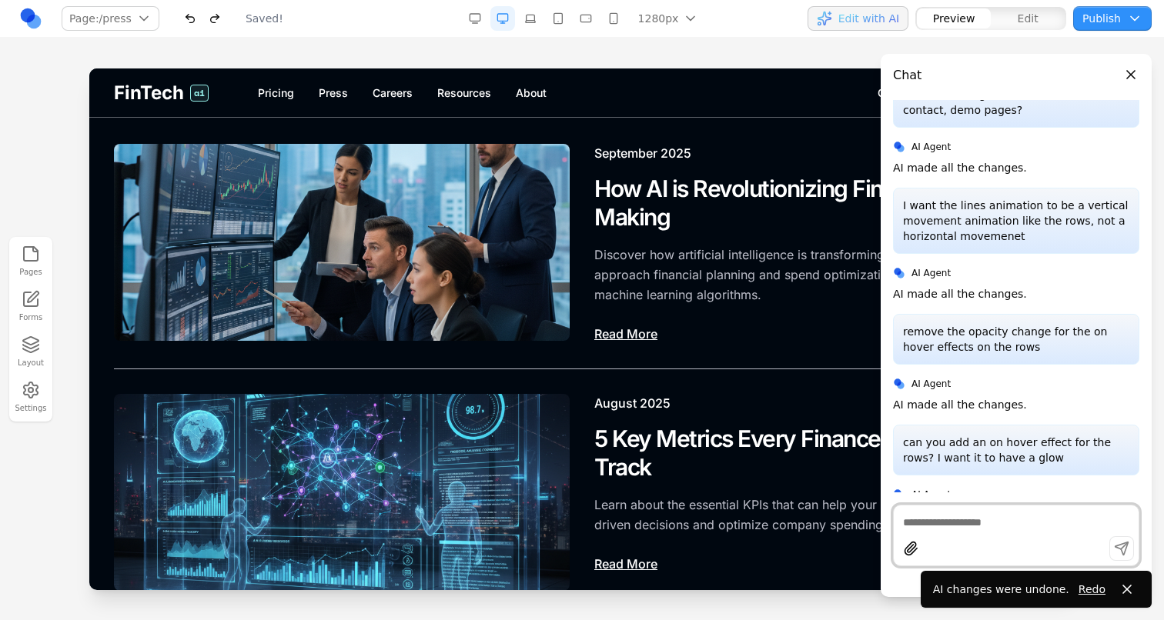
scroll to position [209, 0]
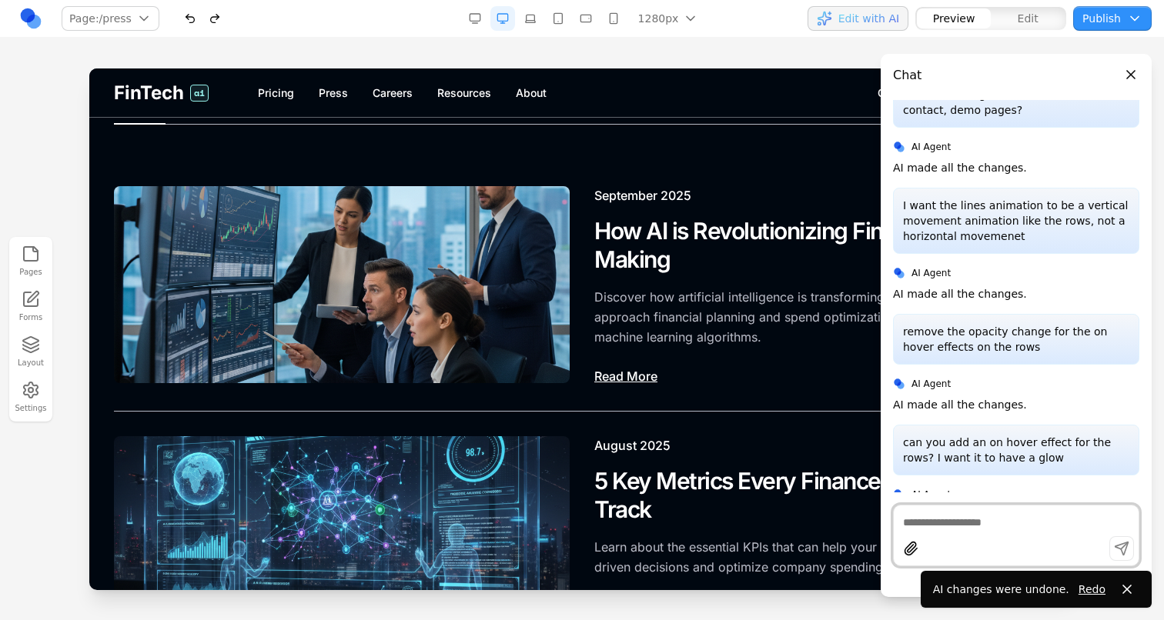
click at [195, 12] on button "button" at bounding box center [190, 18] width 25 height 25
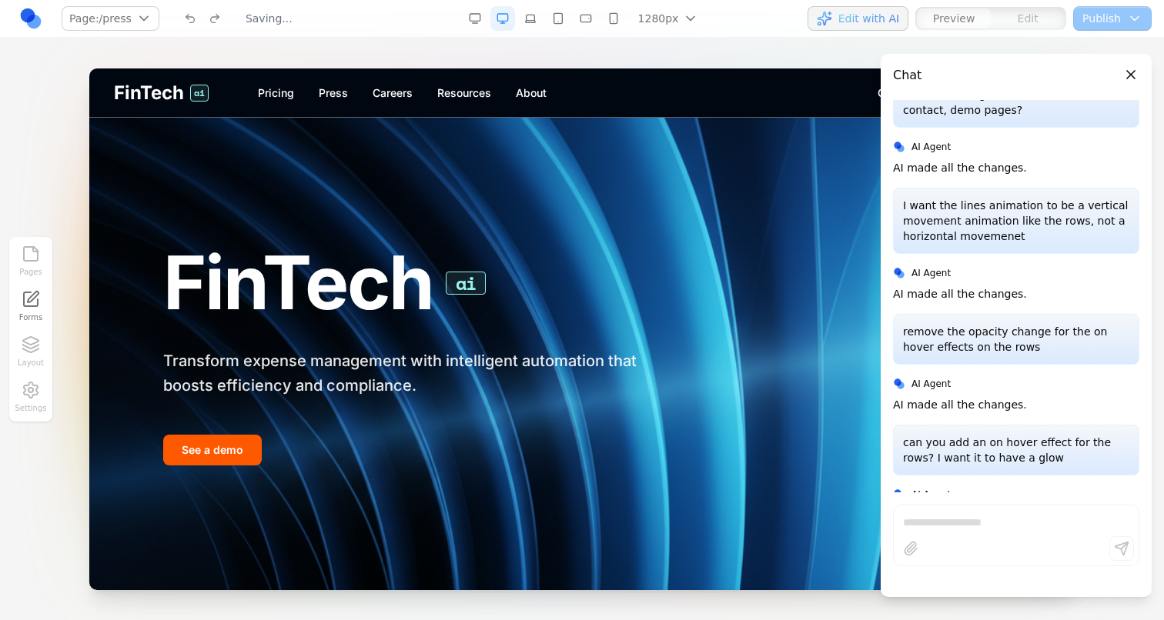
scroll to position [0, 0]
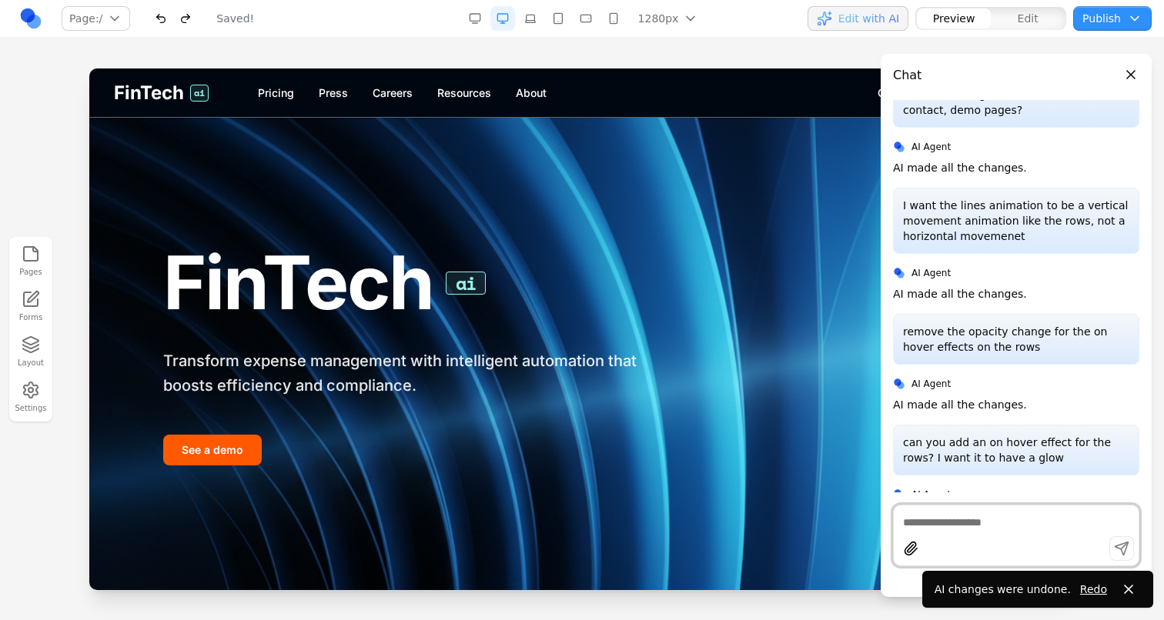
click at [349, 92] on nav "Pricing Press Careers Resources About" at bounding box center [567, 92] width 619 height 15
click at [338, 92] on link "Press" at bounding box center [333, 92] width 29 height 15
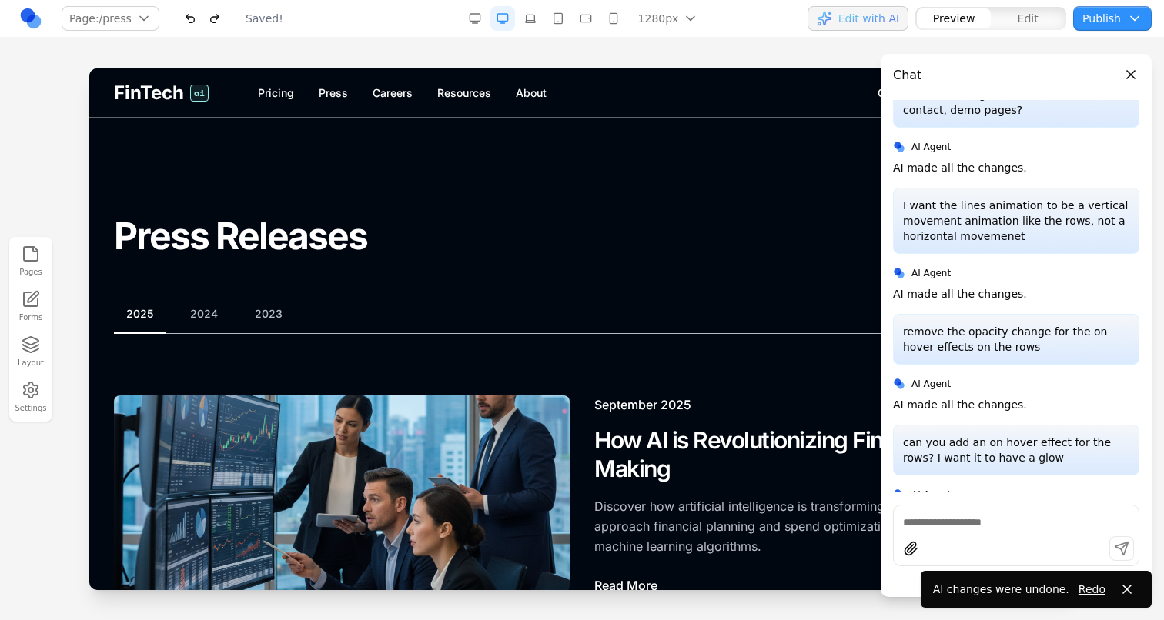
click at [882, 24] on span "Edit with AI" at bounding box center [868, 18] width 61 height 15
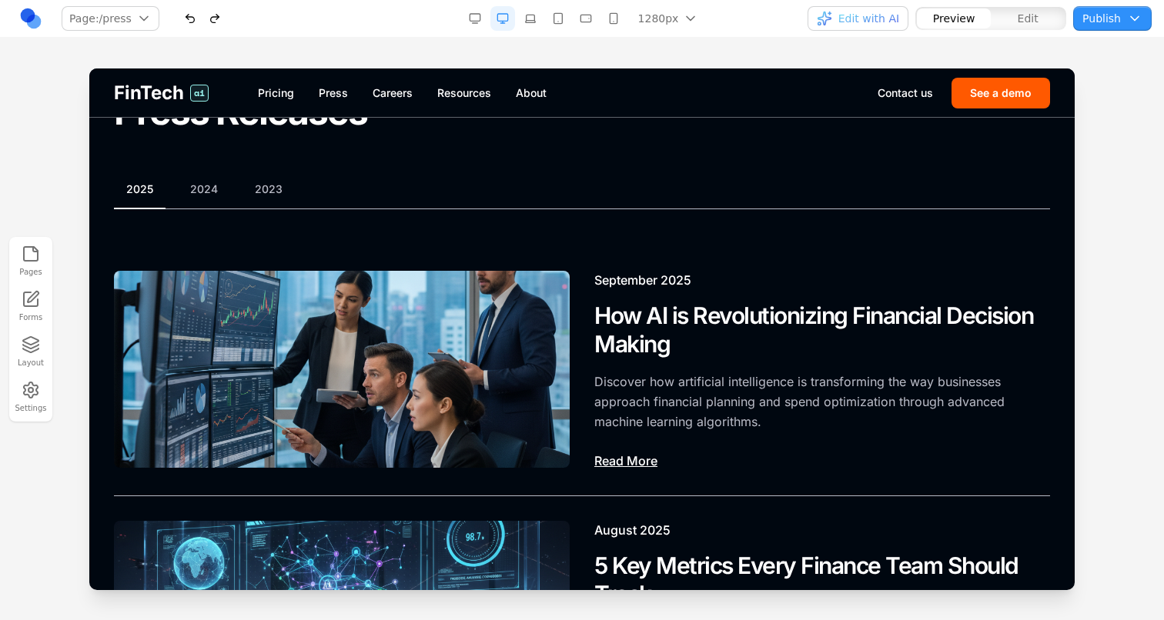
scroll to position [89, 0]
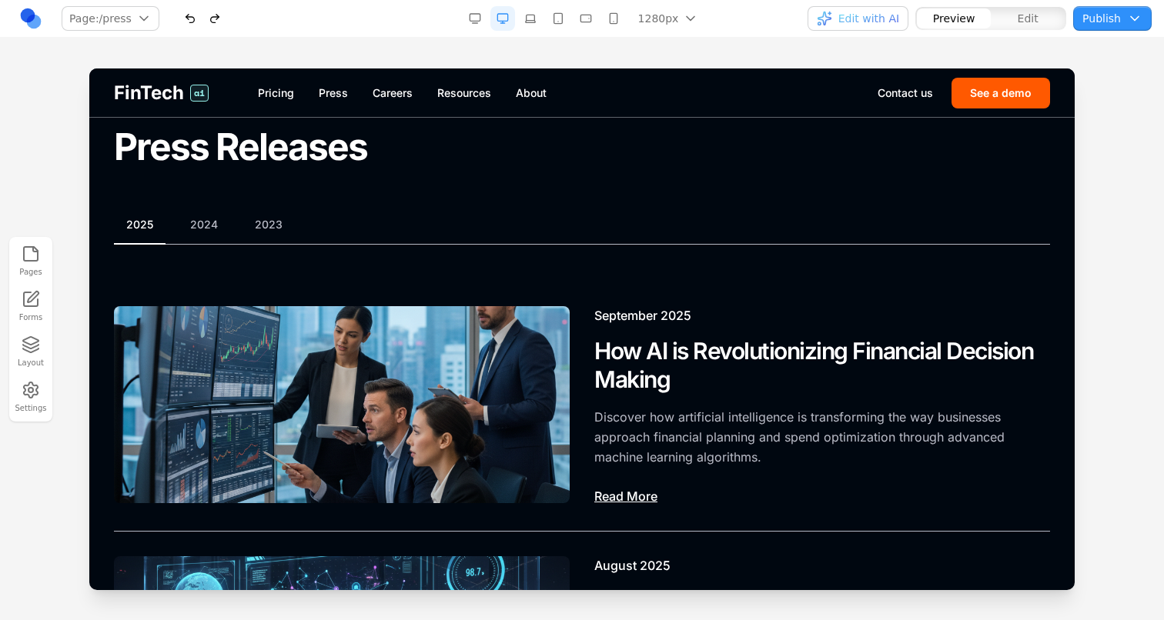
click at [989, 17] on div "button" at bounding box center [953, 18] width 74 height 20
click at [1000, 18] on button "Edit" at bounding box center [1027, 18] width 74 height 20
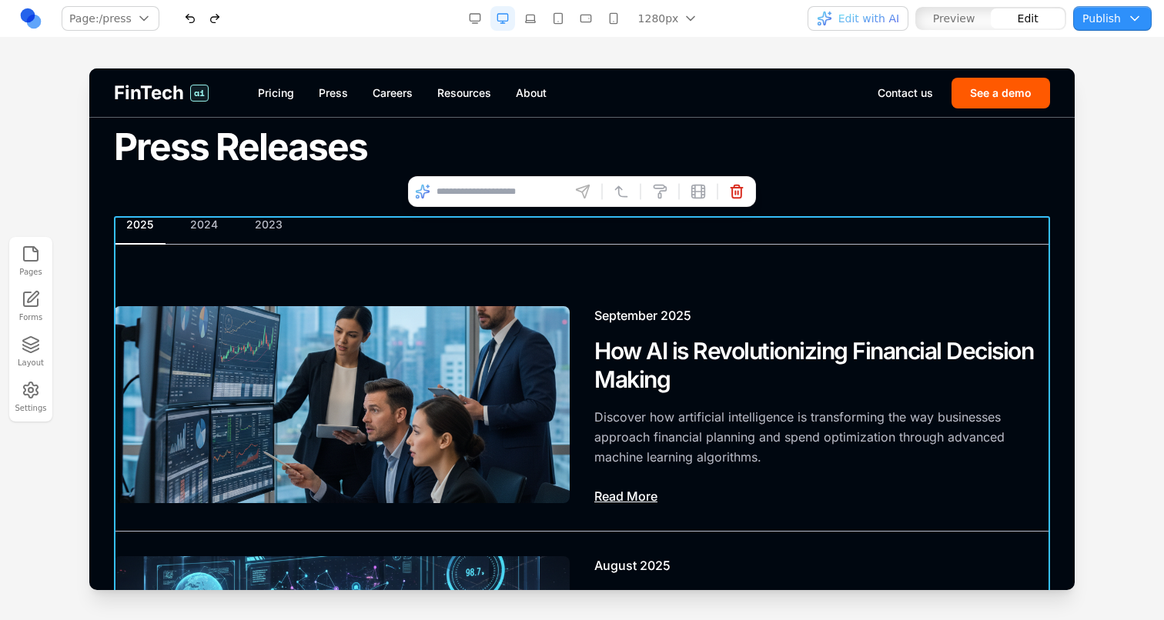
click at [506, 192] on input at bounding box center [500, 191] width 128 height 25
type input "**********"
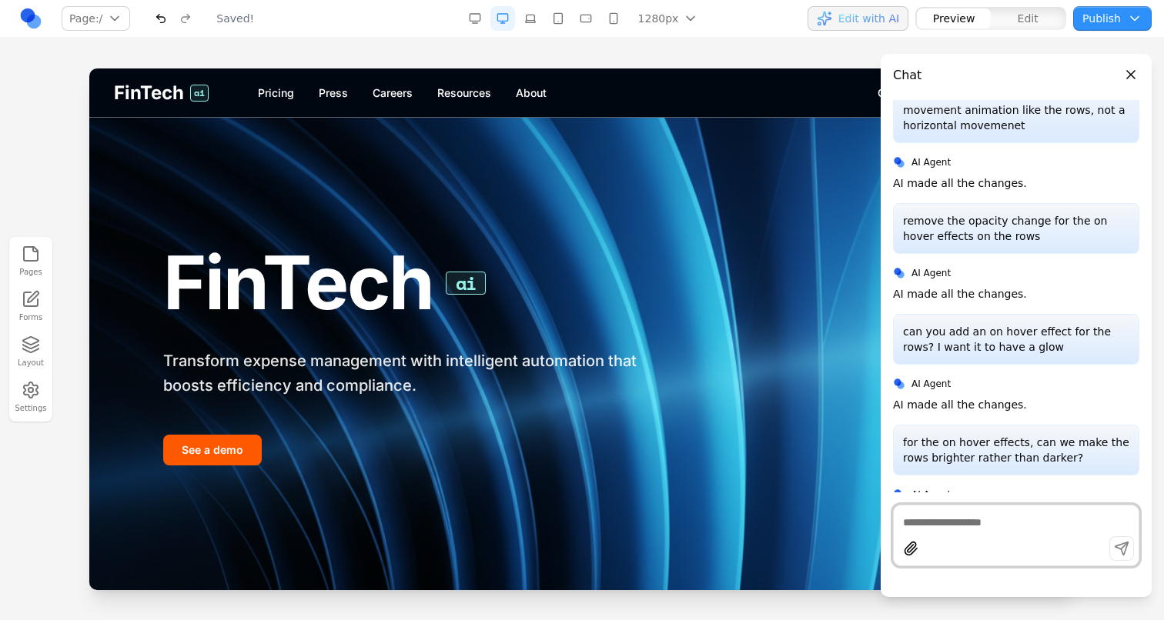
scroll to position [0, 0]
click at [340, 95] on link "Press" at bounding box center [333, 92] width 29 height 15
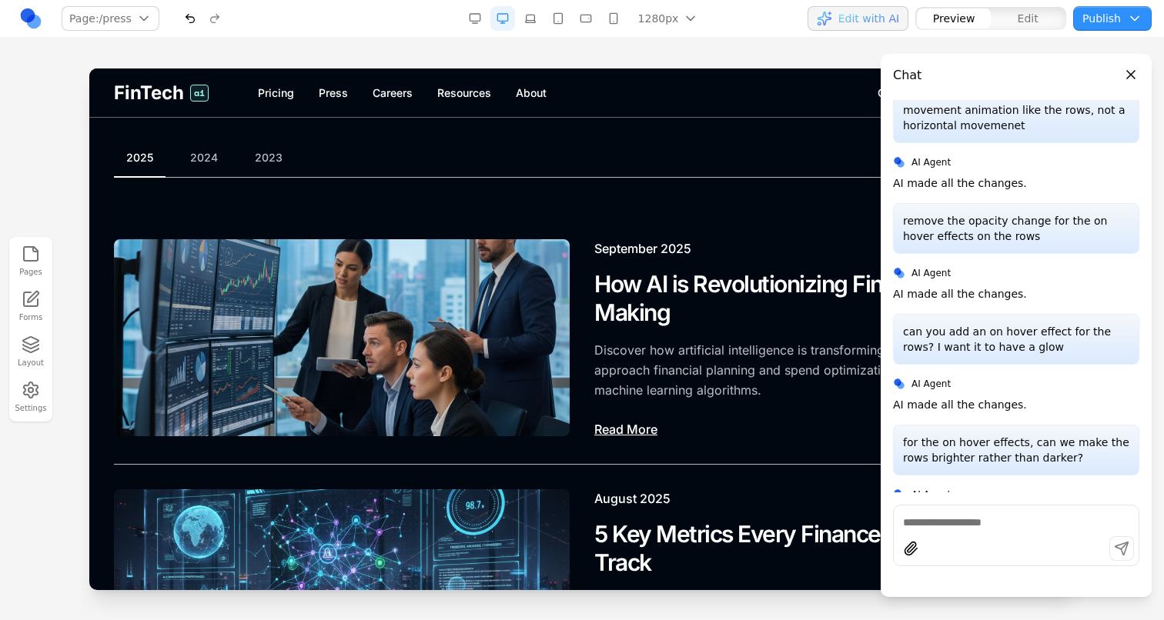
scroll to position [184, 0]
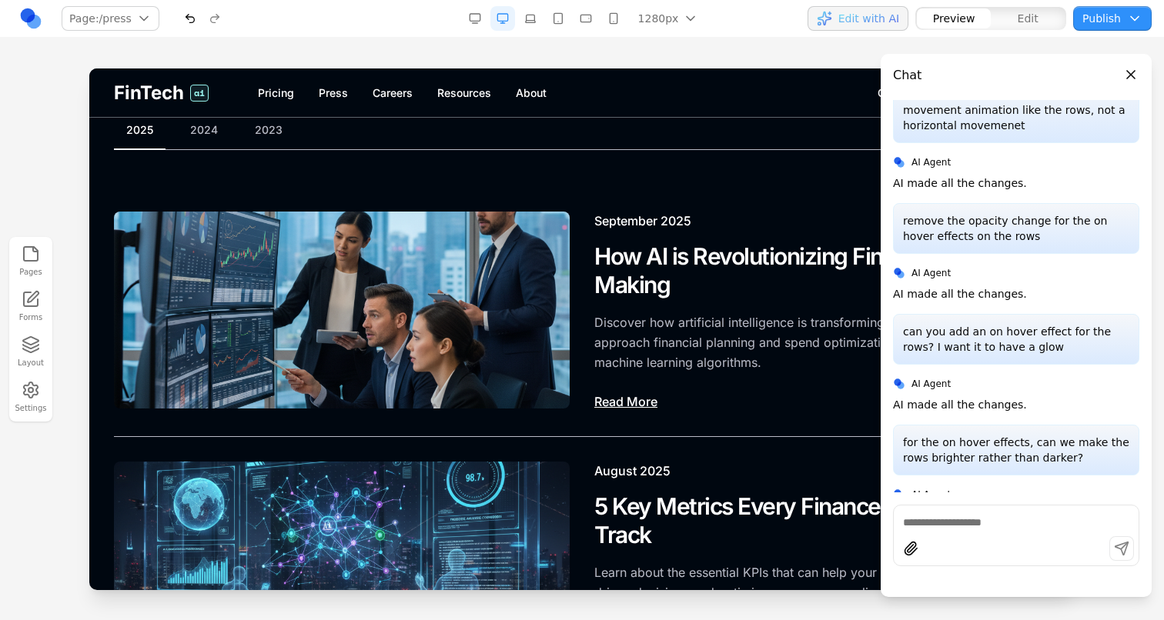
click at [843, 23] on span "Edit with AI" at bounding box center [868, 18] width 61 height 15
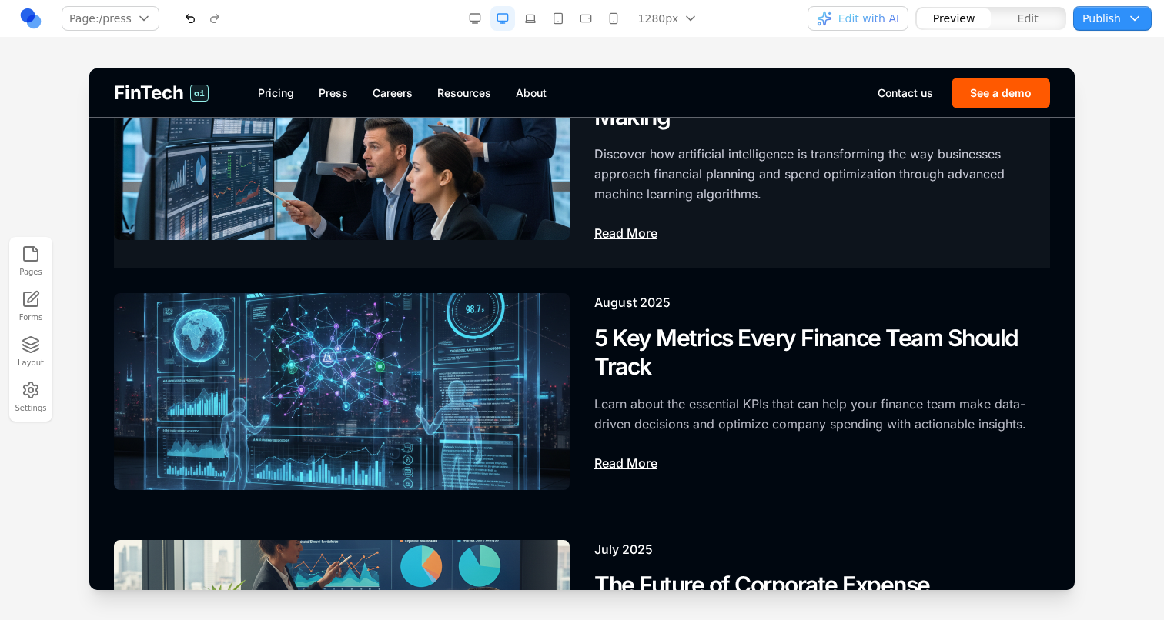
scroll to position [332, 0]
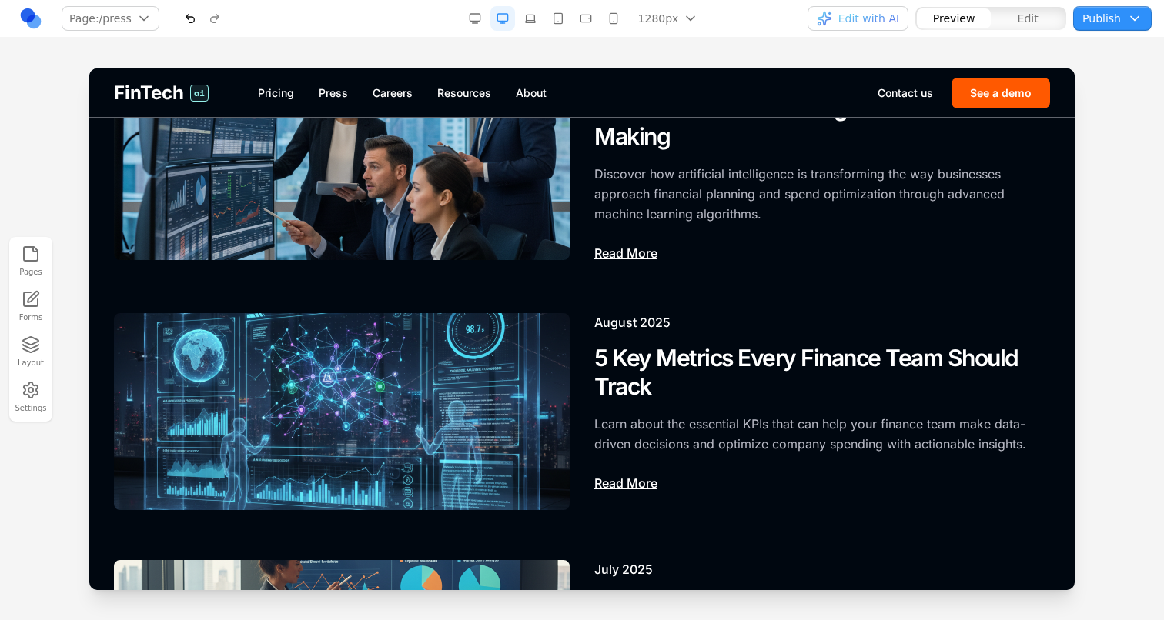
click at [195, 24] on button "button" at bounding box center [190, 18] width 25 height 25
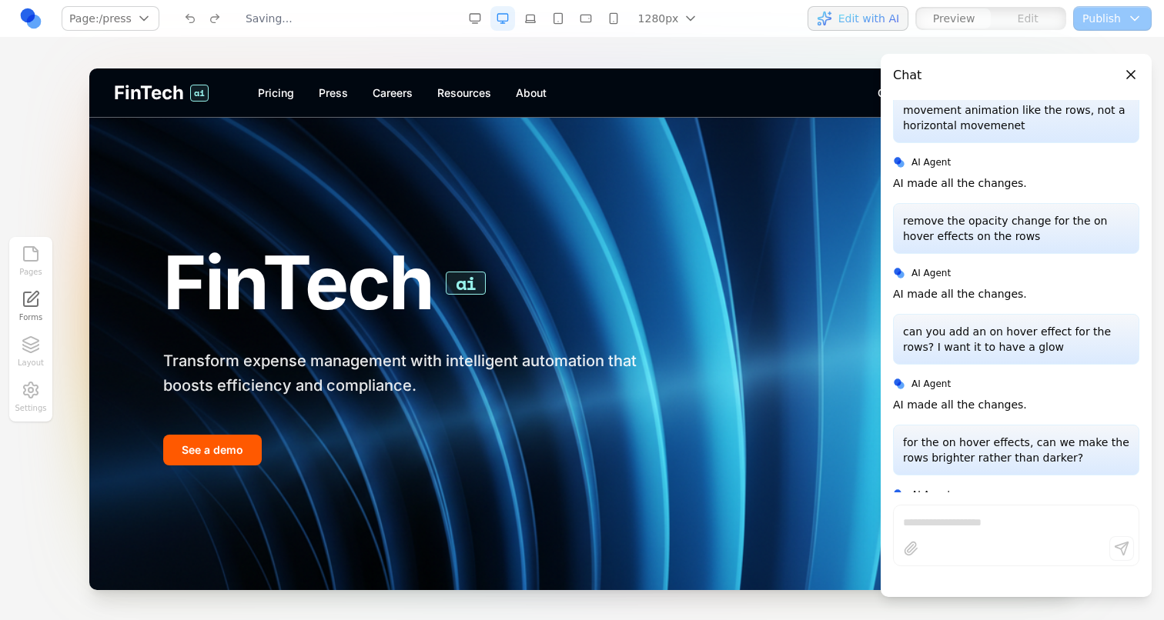
scroll to position [0, 0]
click at [345, 96] on link "Press" at bounding box center [333, 92] width 29 height 15
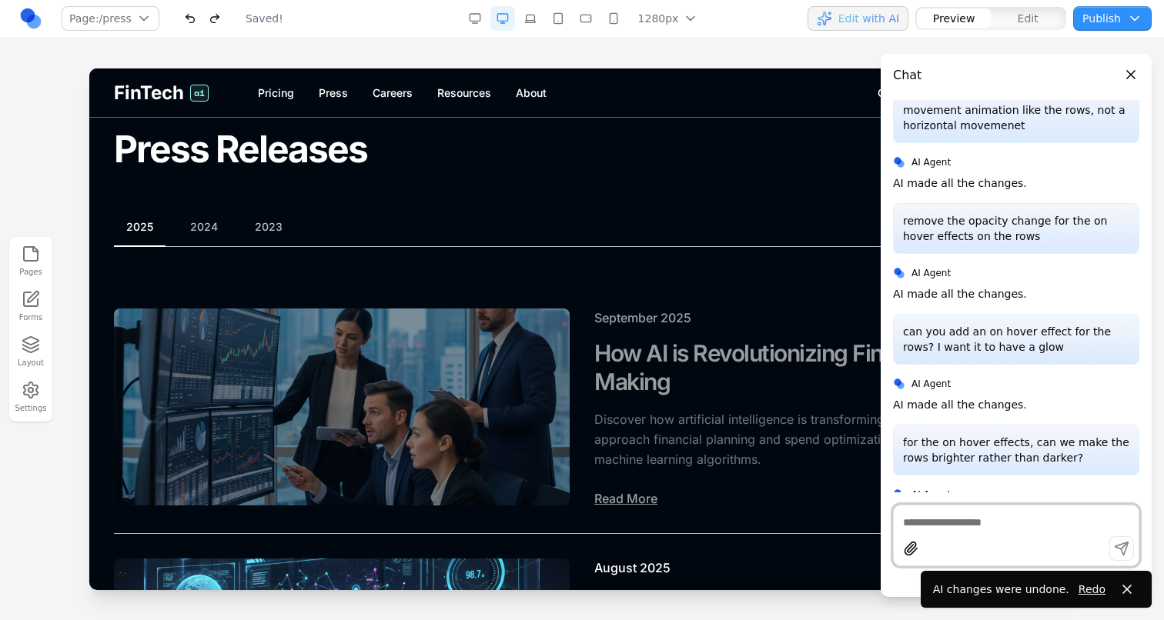
scroll to position [42, 0]
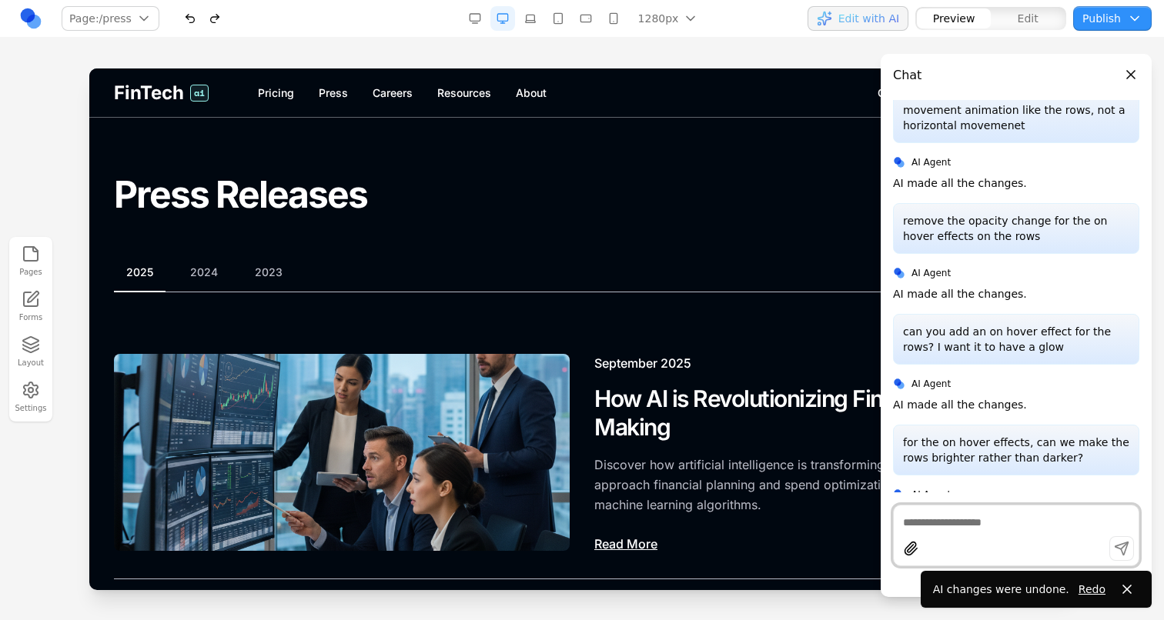
click at [214, 267] on button "2024" at bounding box center [204, 272] width 52 height 15
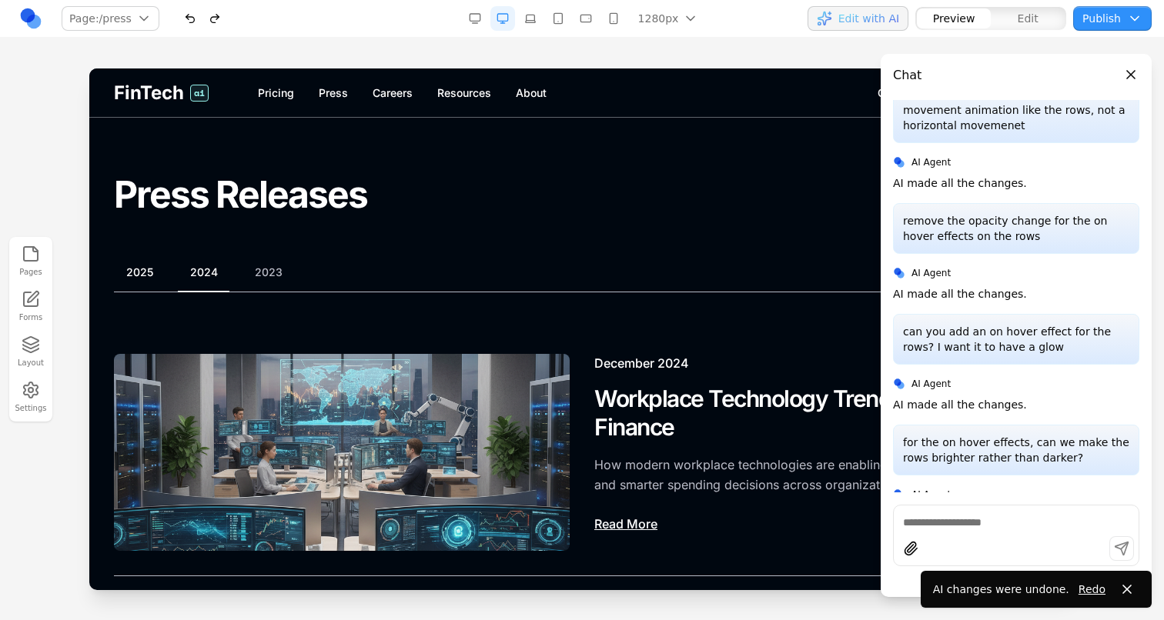
click at [160, 272] on button "2025" at bounding box center [140, 272] width 52 height 15
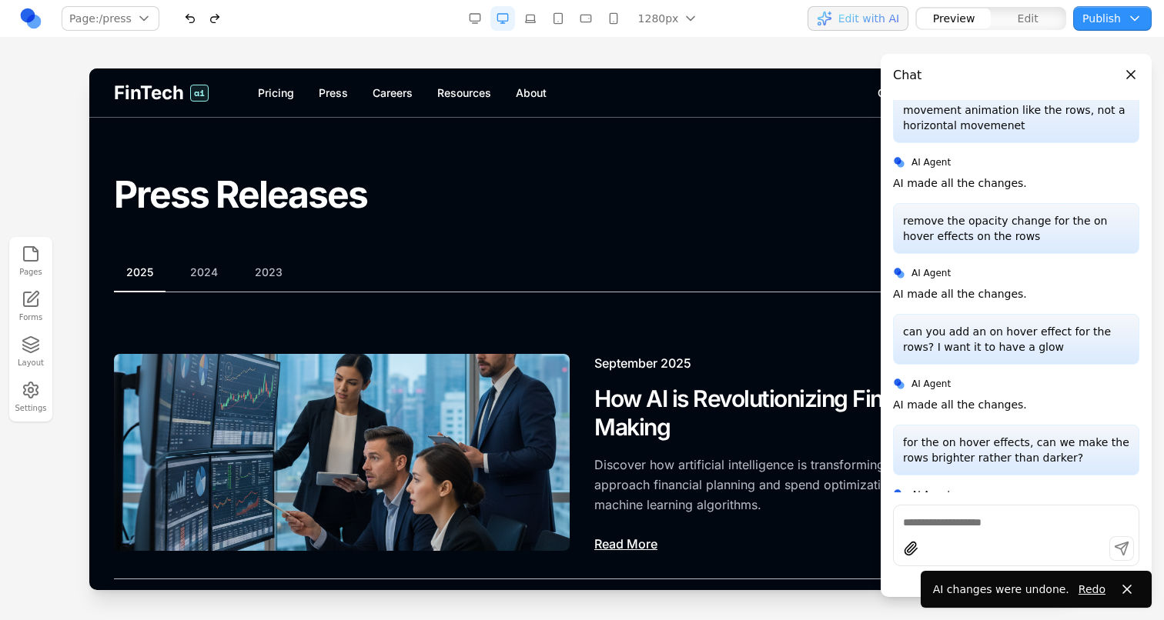
click at [878, 25] on span "Edit with AI" at bounding box center [868, 18] width 61 height 15
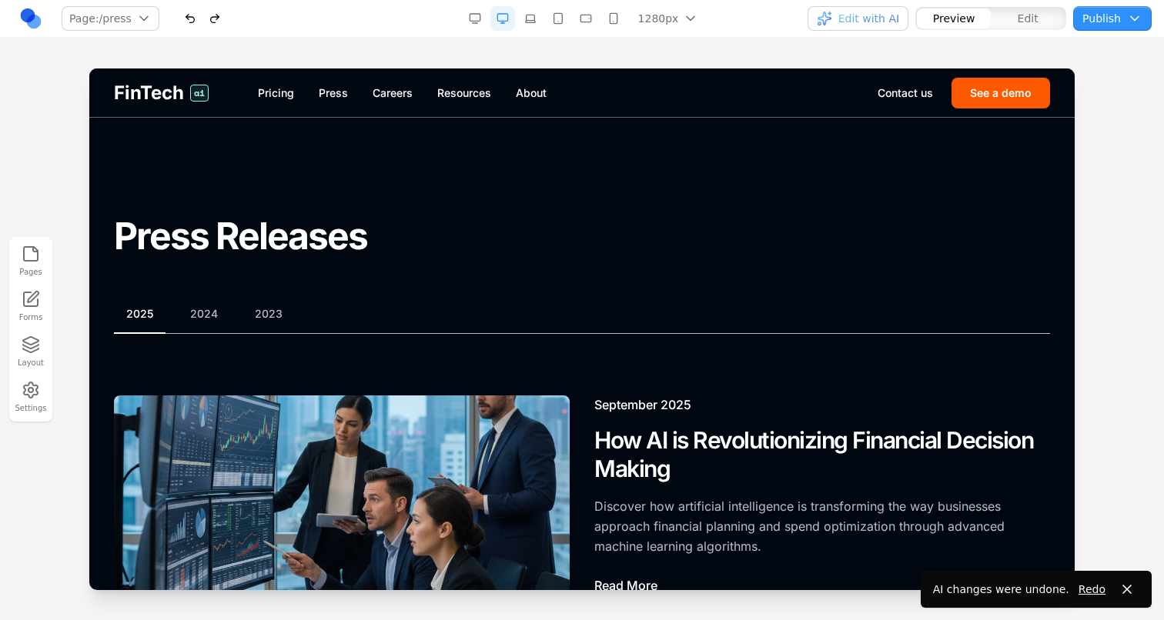
scroll to position [0, 0]
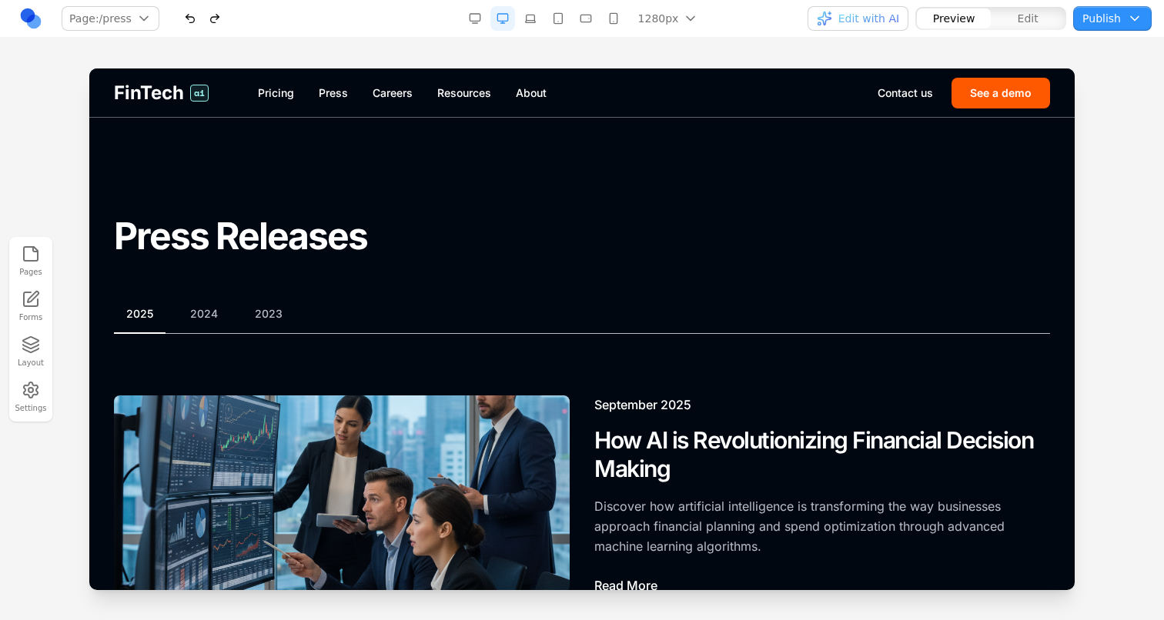
click at [1018, 15] on span "Edit" at bounding box center [1027, 18] width 21 height 15
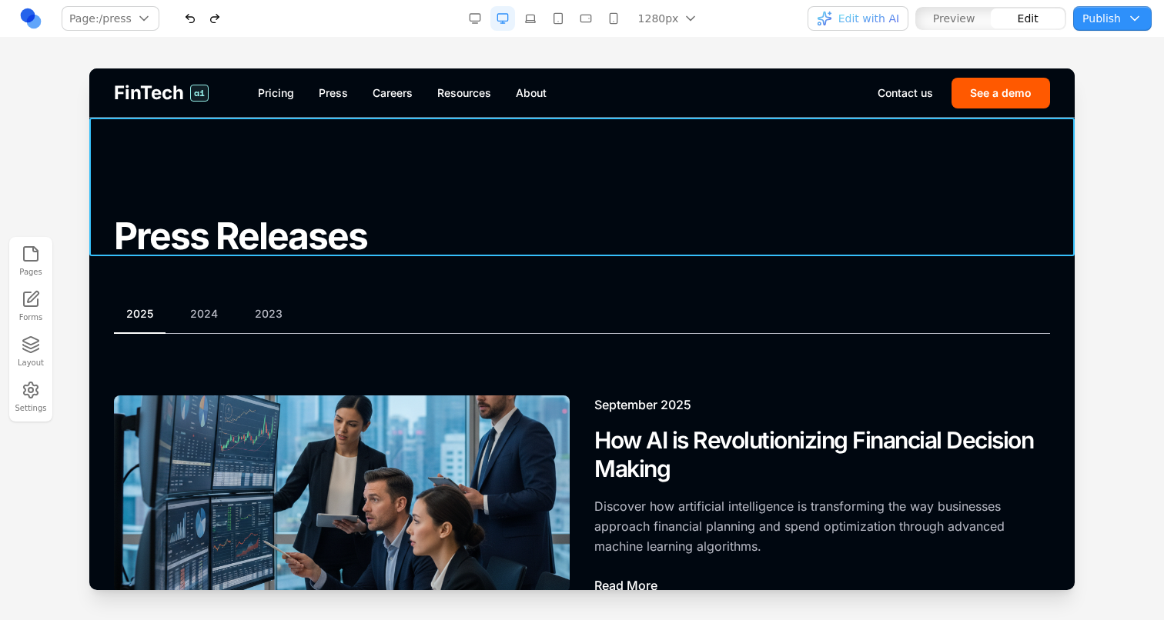
click at [95, 209] on section "Press Releases" at bounding box center [581, 187] width 985 height 139
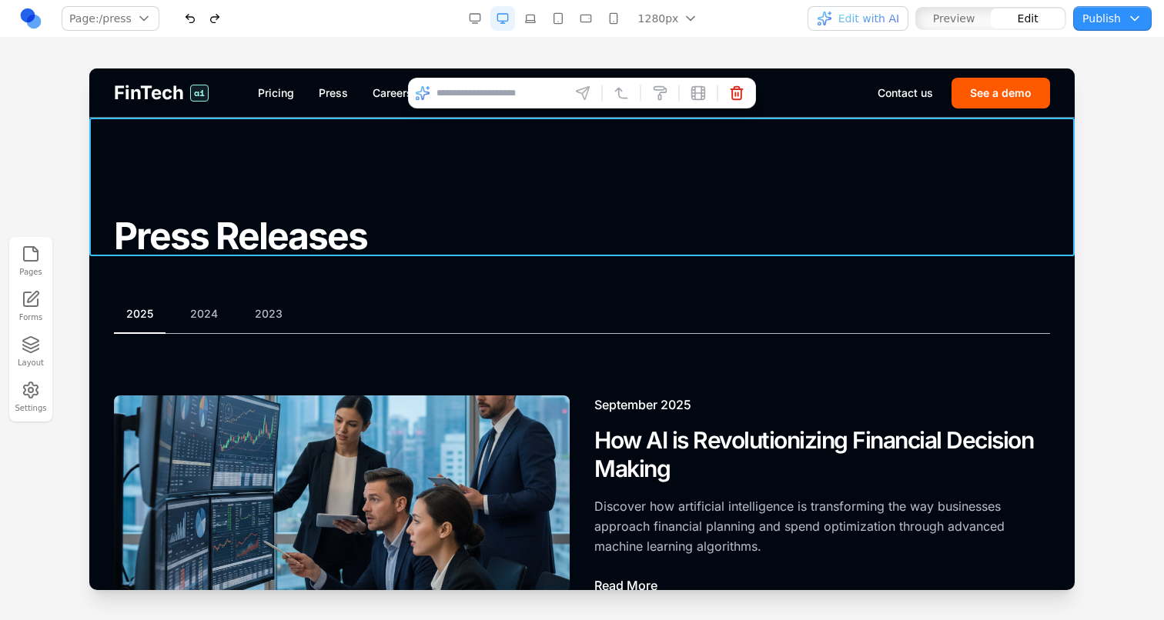
click at [541, 96] on input at bounding box center [500, 93] width 128 height 25
type input "**********"
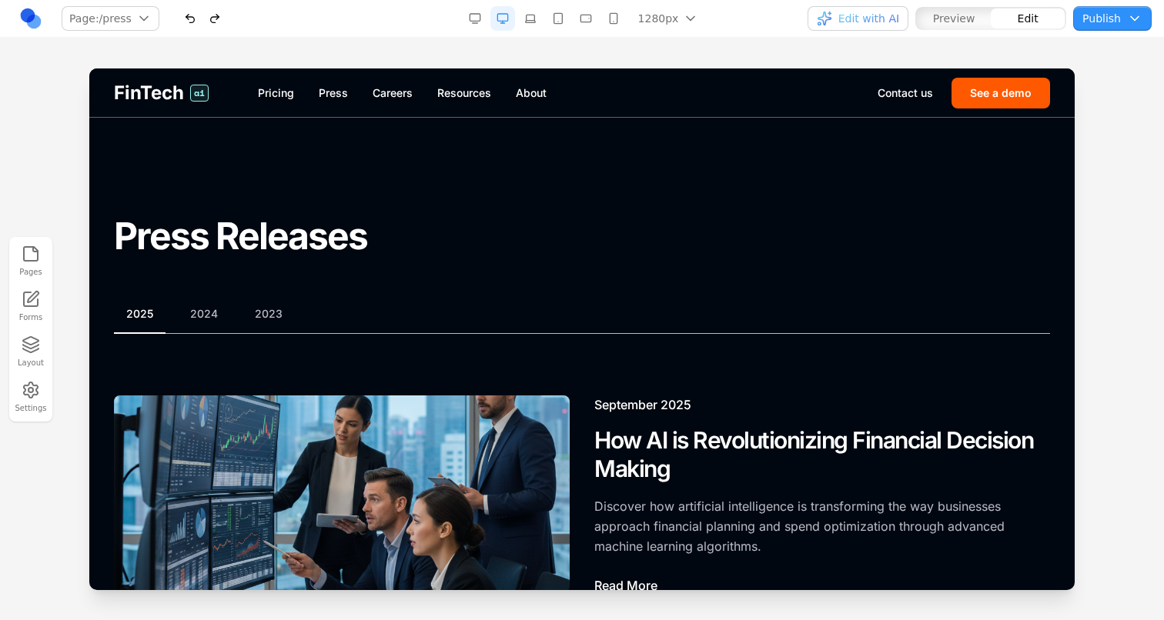
click at [917, 52] on div "Pages Forms Layout Settings" at bounding box center [582, 329] width 1164 height 583
click at [884, 23] on span "Edit with AI" at bounding box center [868, 18] width 61 height 15
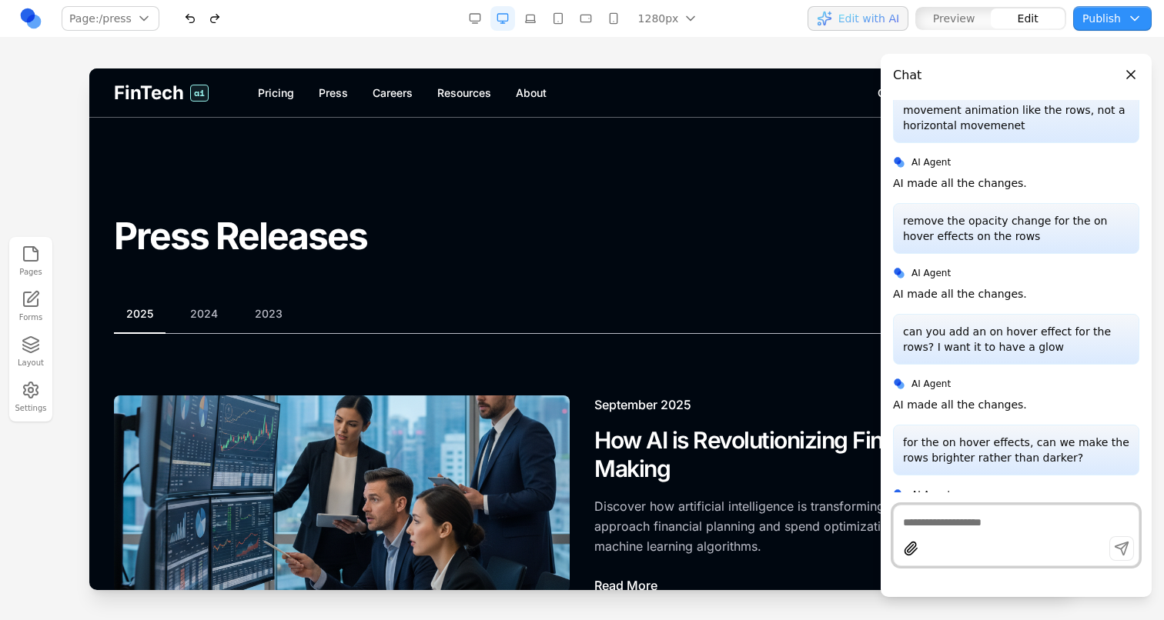
click at [916, 525] on textarea at bounding box center [1016, 522] width 226 height 15
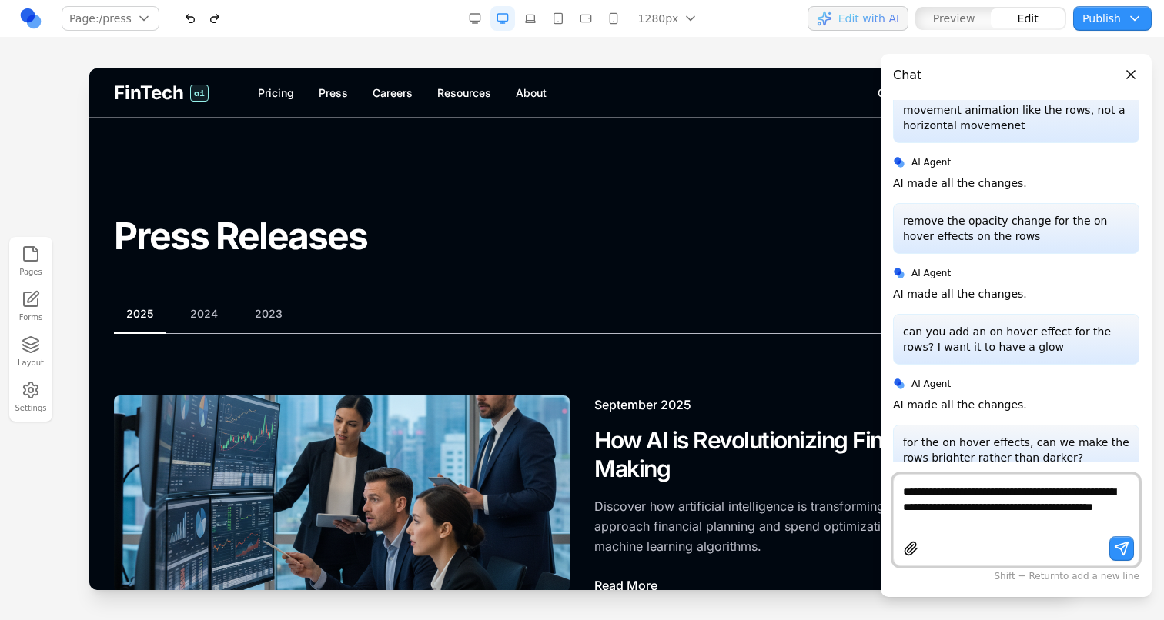
type textarea "**********"
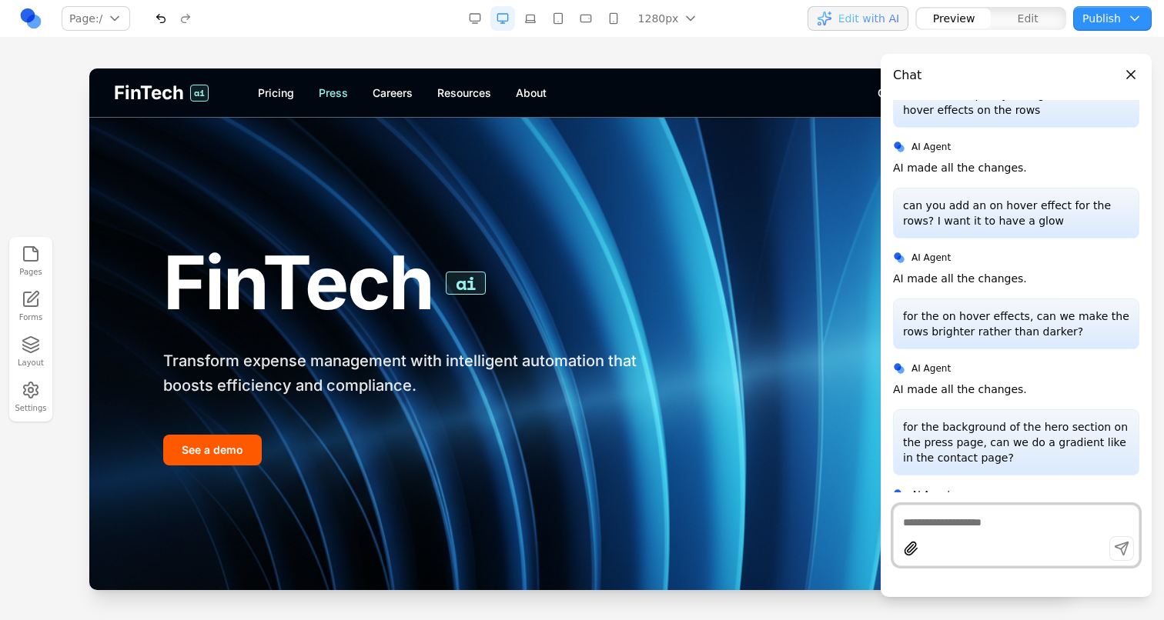
click at [329, 95] on link "Press" at bounding box center [333, 92] width 29 height 15
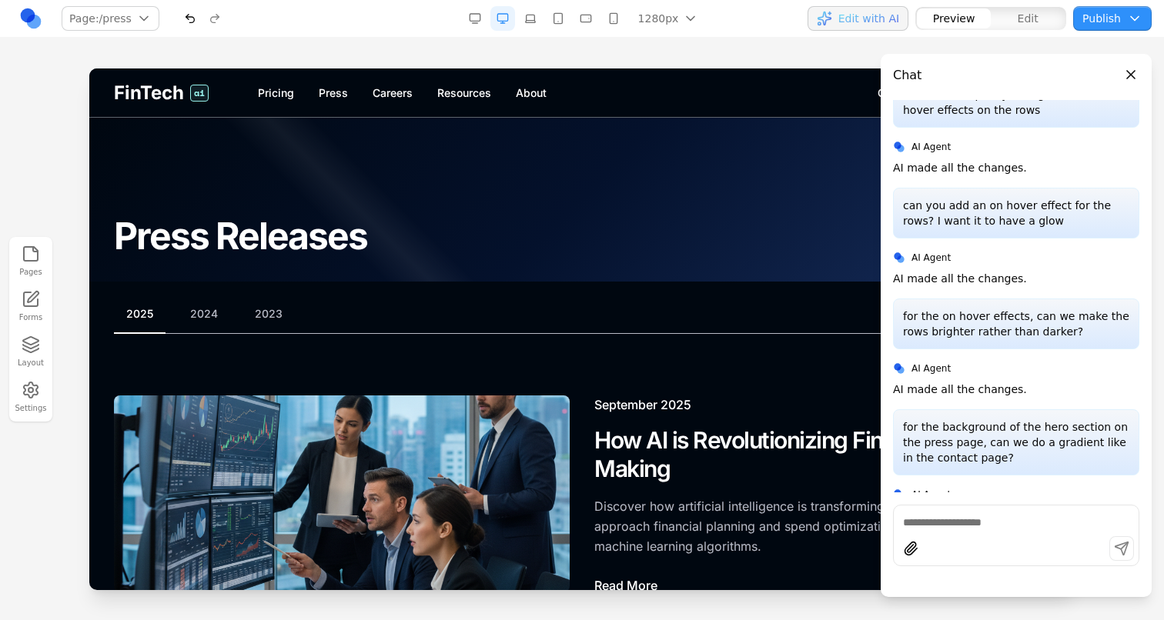
click at [862, 28] on button "Edit with AI" at bounding box center [857, 18] width 101 height 25
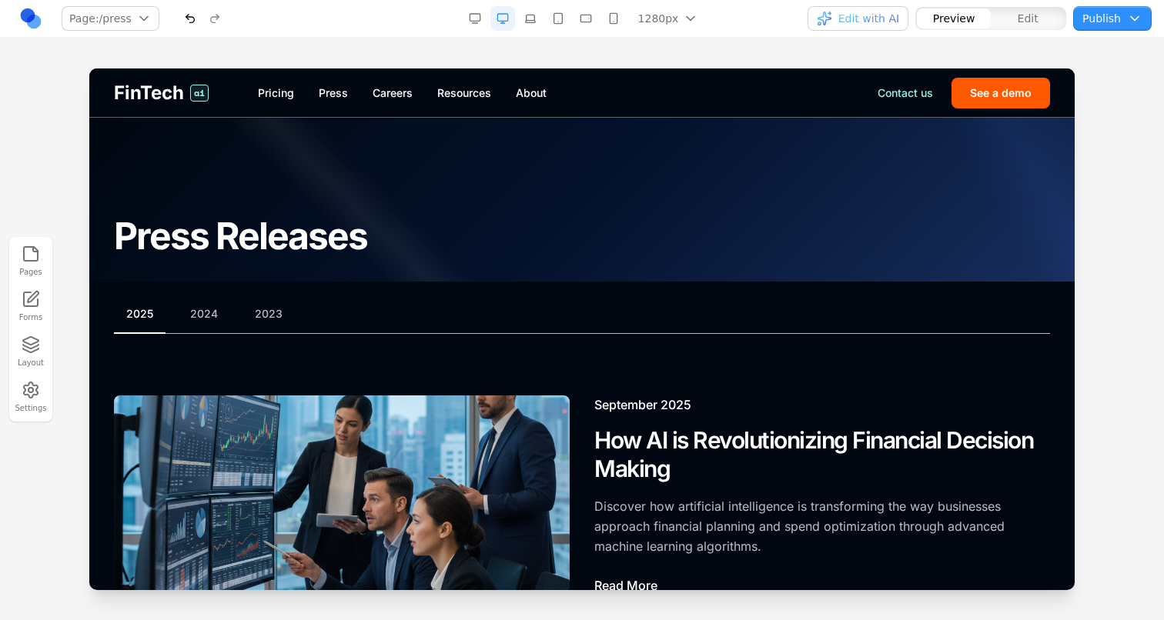
click at [912, 95] on link "Contact us" at bounding box center [904, 92] width 55 height 15
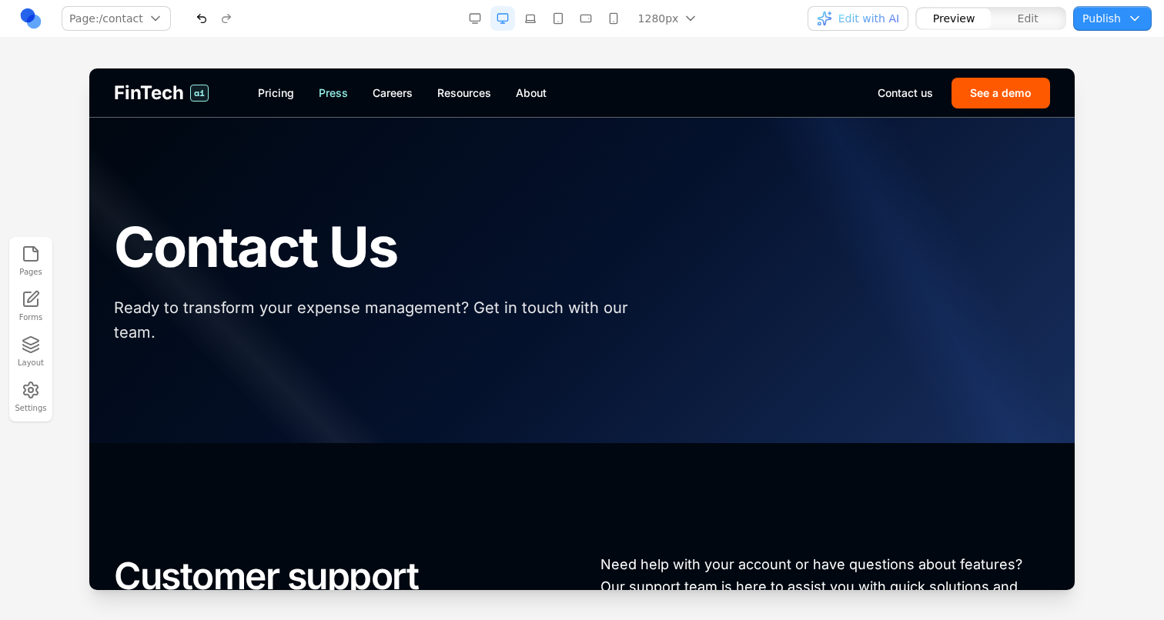
click at [333, 97] on link "Press" at bounding box center [333, 92] width 29 height 15
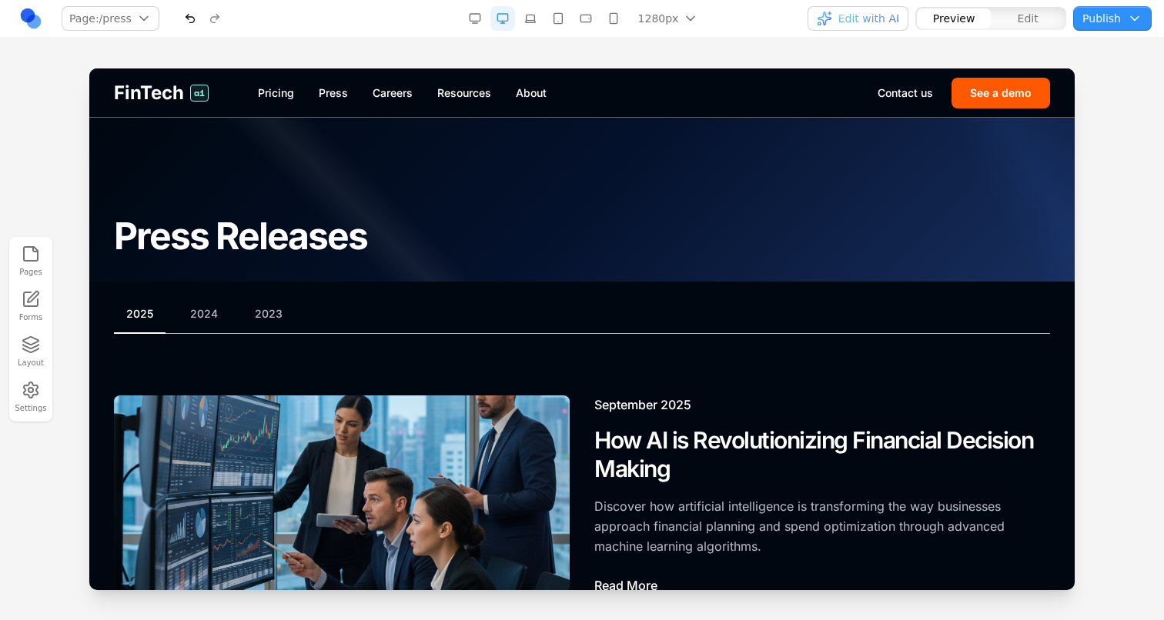
click at [186, 20] on button "button" at bounding box center [190, 18] width 25 height 25
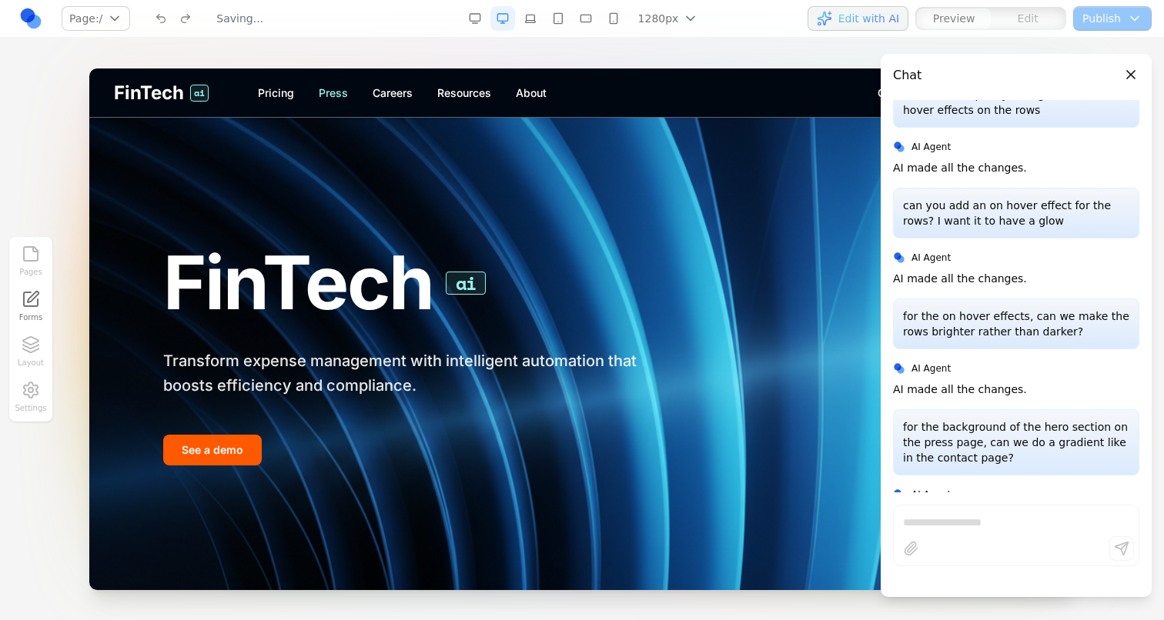
click at [339, 92] on link "Press" at bounding box center [333, 92] width 29 height 15
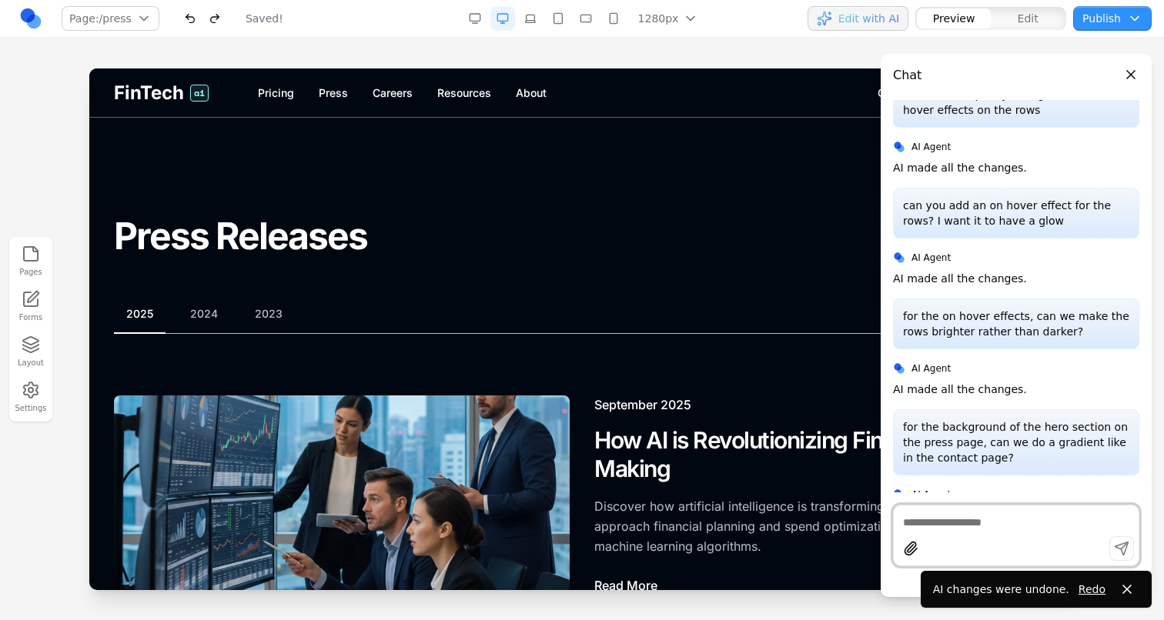
click at [282, 82] on div "FinTech ai Pricing Press Careers Resources About Contact us See a demo" at bounding box center [581, 92] width 985 height 48
click at [282, 88] on link "Pricing" at bounding box center [276, 92] width 36 height 15
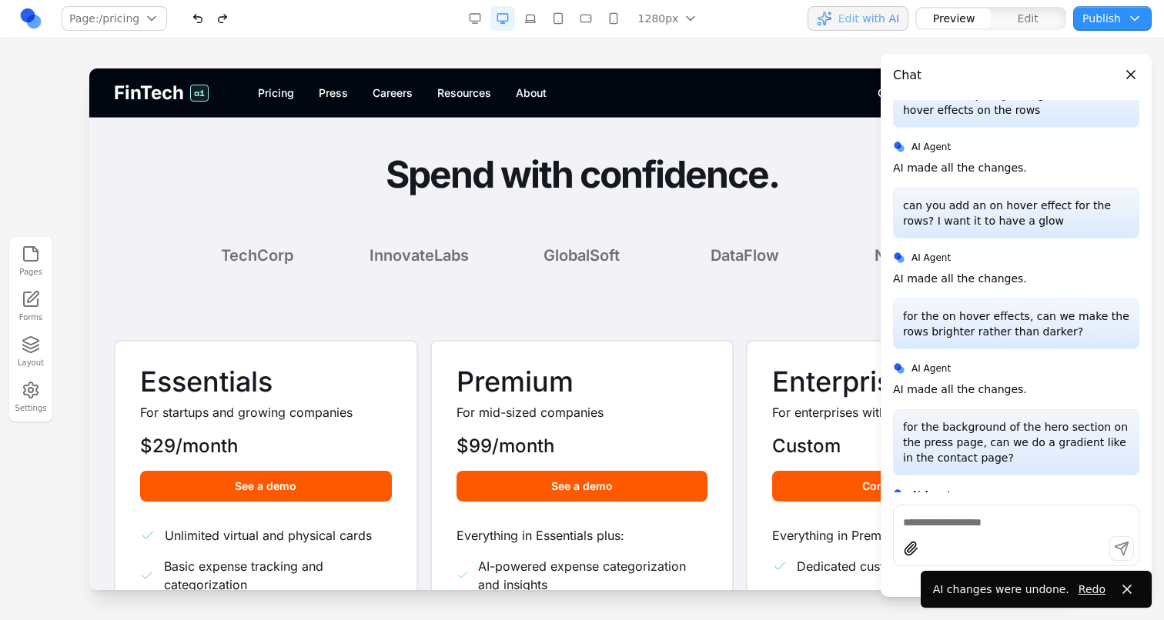
click at [847, 22] on span "Edit with AI" at bounding box center [868, 18] width 61 height 15
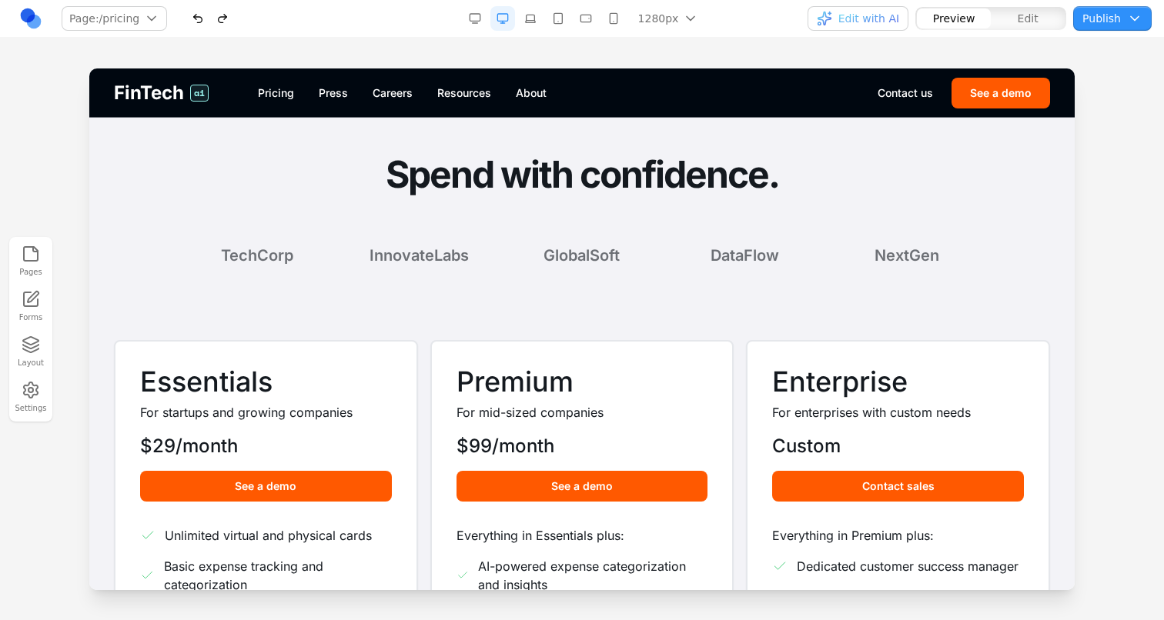
click at [840, 24] on span "Edit with AI" at bounding box center [857, 18] width 82 height 15
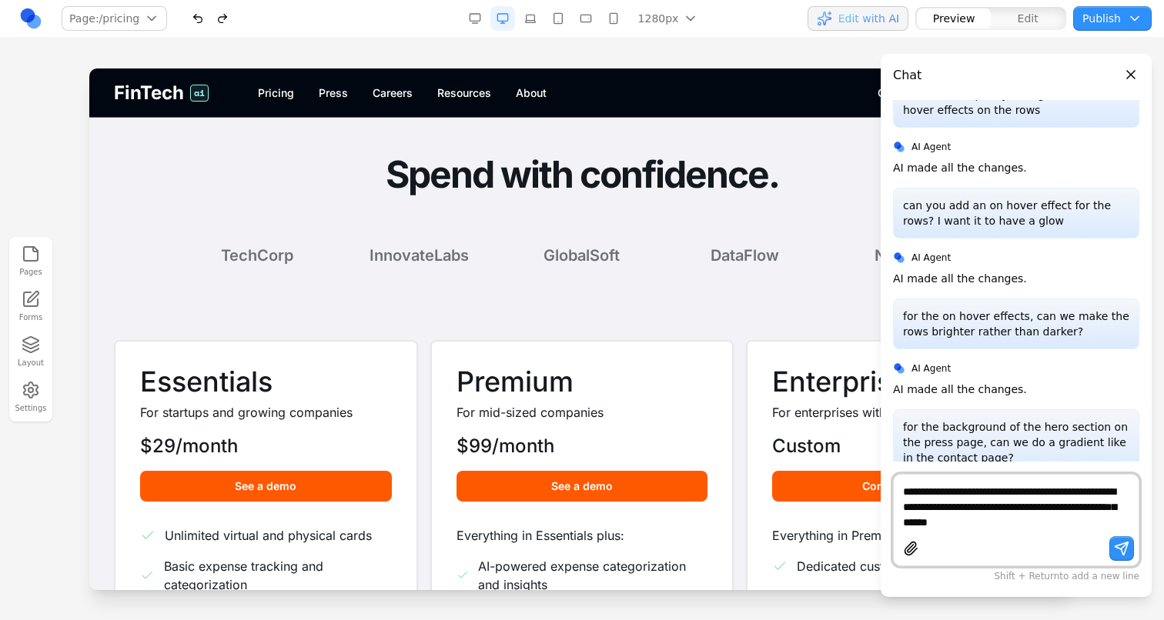
type textarea "**********"
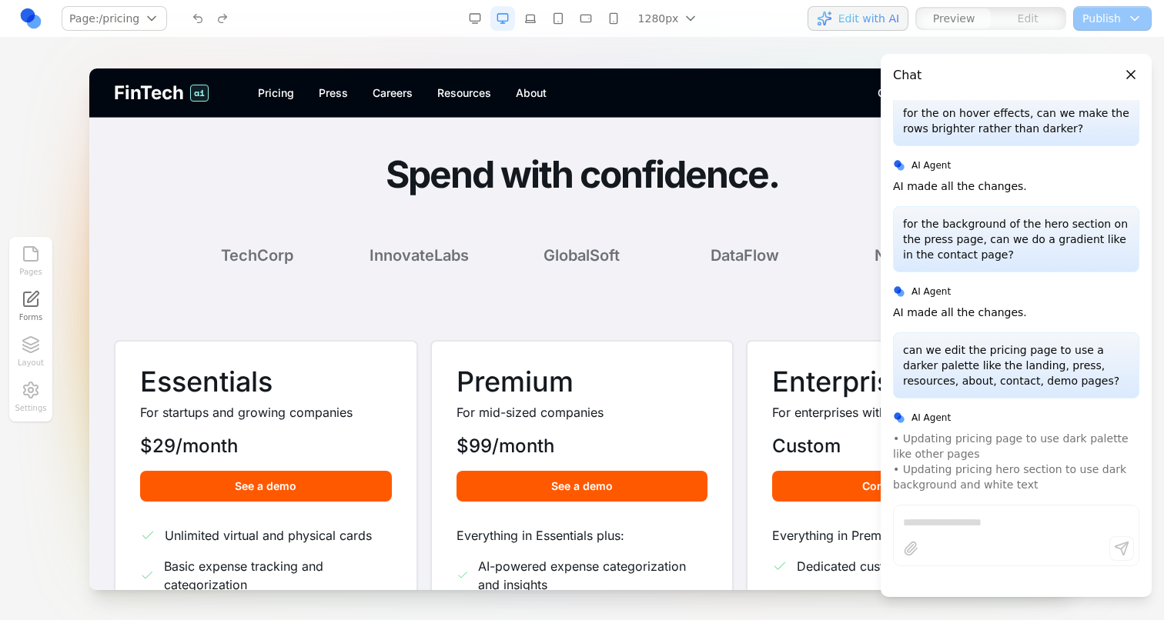
click at [844, 18] on span "Edit with AI" at bounding box center [868, 18] width 61 height 15
